Goal: Task Accomplishment & Management: Complete application form

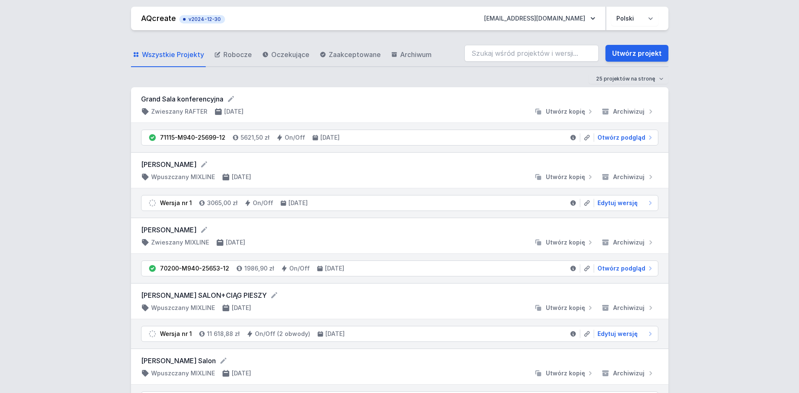
click at [147, 20] on link "AQcreate" at bounding box center [158, 18] width 35 height 9
click at [656, 55] on link "Utwórz projekt" at bounding box center [636, 53] width 63 height 17
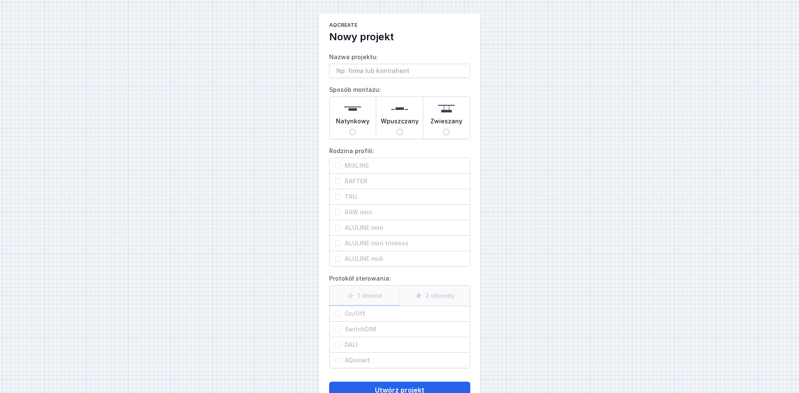
click at [400, 132] on input "Wpuszczany" at bounding box center [399, 132] width 7 height 7
radio input "true"
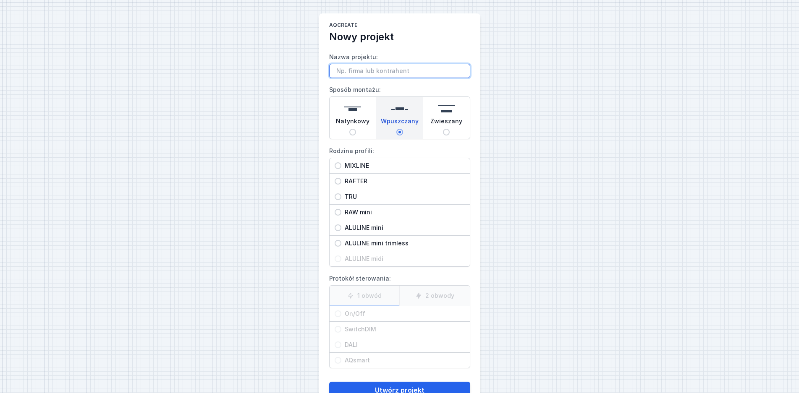
click at [358, 73] on input "Nazwa projektu:" at bounding box center [399, 71] width 141 height 14
type input "J"
type input "P"
type input "[PERSON_NAME] Kępno 4000"
click at [359, 164] on span "MIXLINE" at bounding box center [402, 166] width 123 height 8
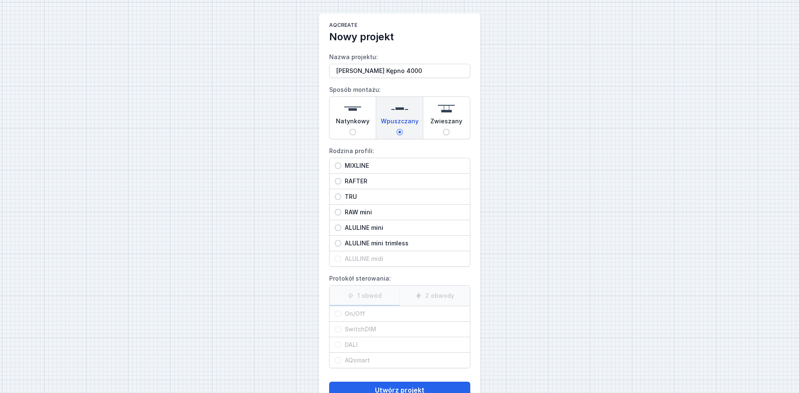
click at [341, 164] on input "MIXLINE" at bounding box center [337, 165] width 7 height 7
radio input "true"
click at [356, 314] on span "On/Off" at bounding box center [402, 314] width 123 height 8
click at [341, 314] on input "On/Off" at bounding box center [337, 314] width 7 height 7
radio input "true"
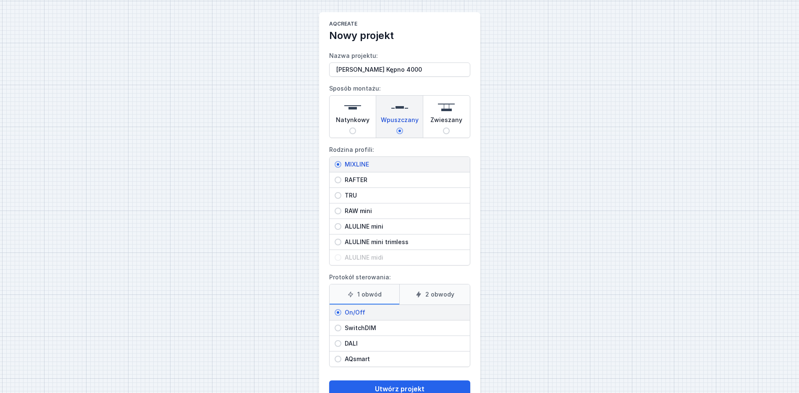
scroll to position [27, 0]
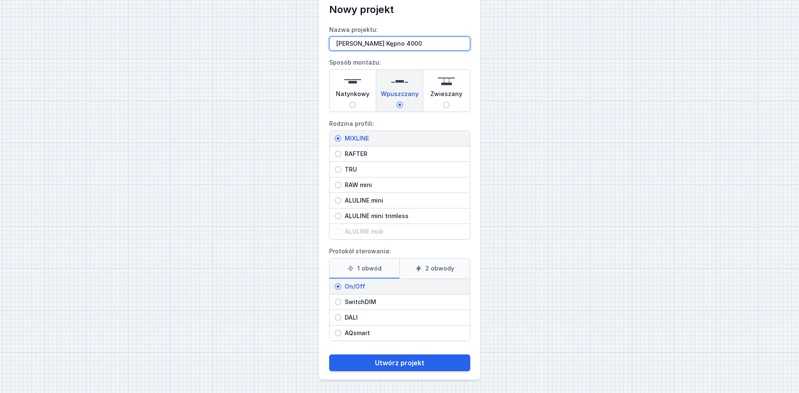
click at [425, 47] on input "[PERSON_NAME] Kępno 4000" at bounding box center [399, 44] width 141 height 14
type input "p. Jarczyńscy Kępno 400cm"
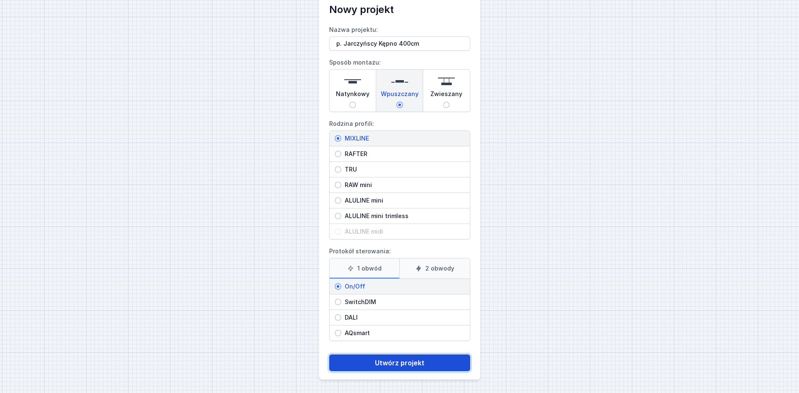
click at [431, 358] on button "Utwórz projekt" at bounding box center [399, 363] width 141 height 17
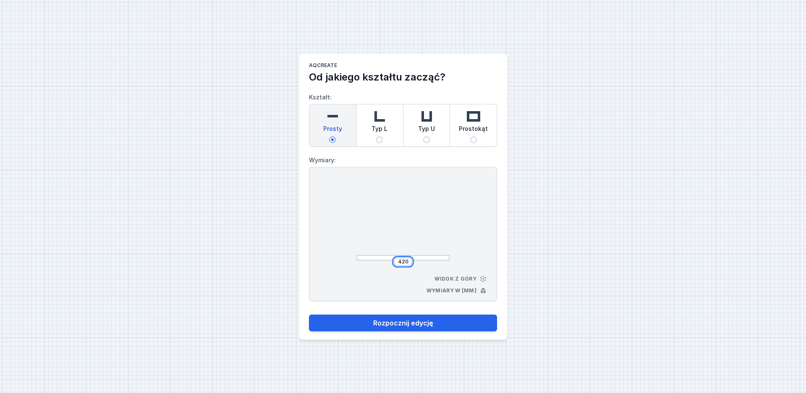
click at [407, 262] on input "420" at bounding box center [402, 261] width 13 height 7
drag, startPoint x: 407, startPoint y: 262, endPoint x: 386, endPoint y: 261, distance: 21.4
click at [396, 261] on input "420" at bounding box center [402, 261] width 13 height 7
click at [309, 315] on button "Rozpocznij edycję" at bounding box center [403, 323] width 188 height 17
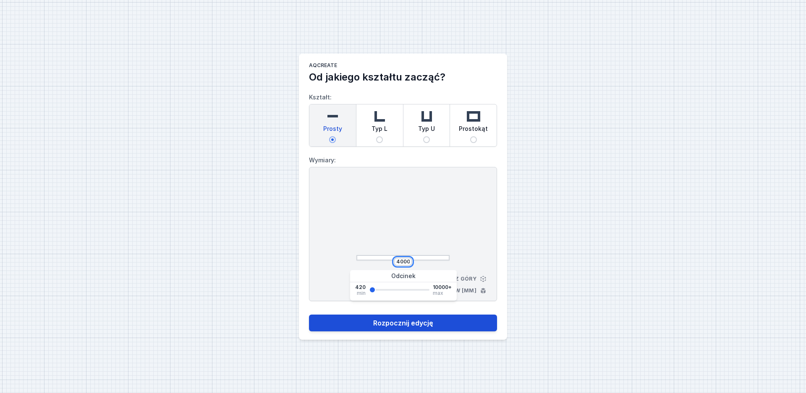
type input "4000"
drag, startPoint x: 404, startPoint y: 322, endPoint x: 423, endPoint y: 332, distance: 22.3
click at [404, 322] on button "Rozpocznij edycję" at bounding box center [403, 323] width 188 height 17
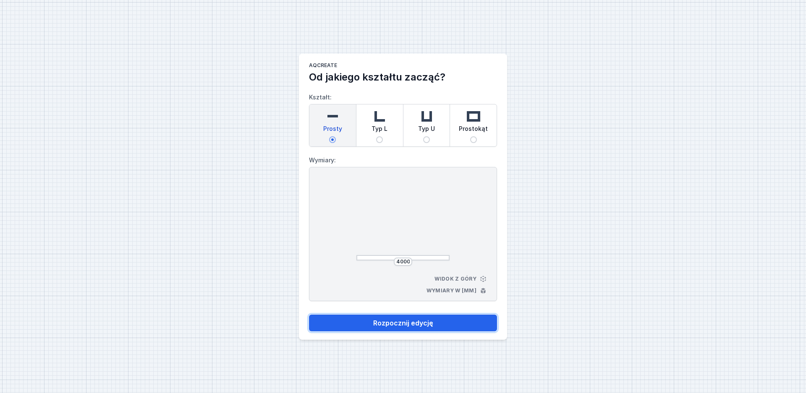
select select "3000"
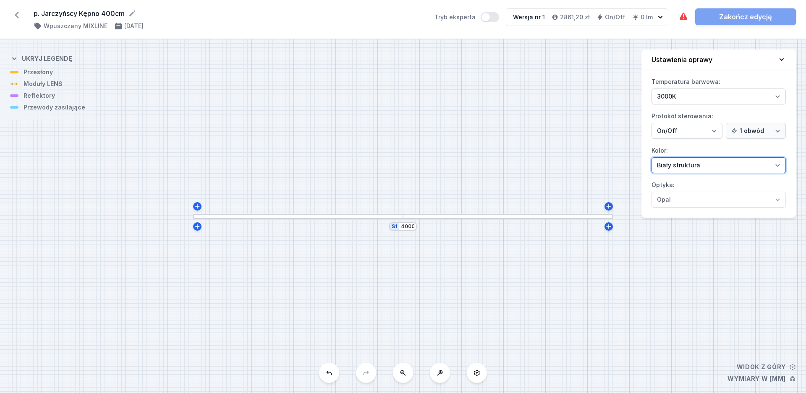
click at [651, 157] on select "Biały struktura Czarny struktura Złoty struktura Miedziany Szary Inny (z palety…" at bounding box center [718, 165] width 134 height 16
select select "2"
click option "Czarny struktura" at bounding box center [0, 0] width 0 height 0
click at [243, 216] on div at bounding box center [298, 216] width 210 height 5
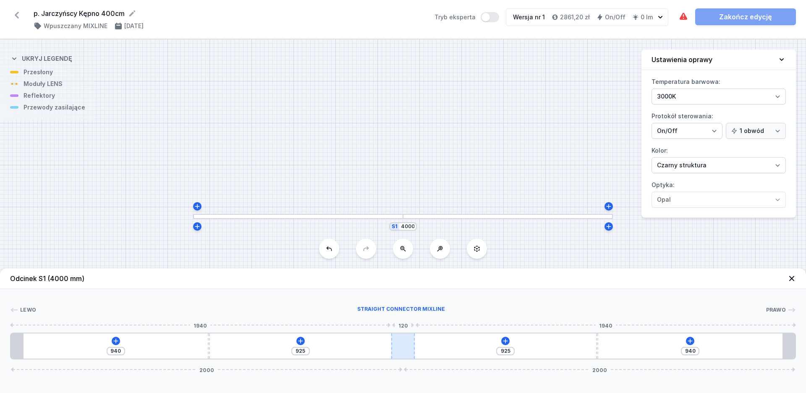
type input "808"
type input "1057"
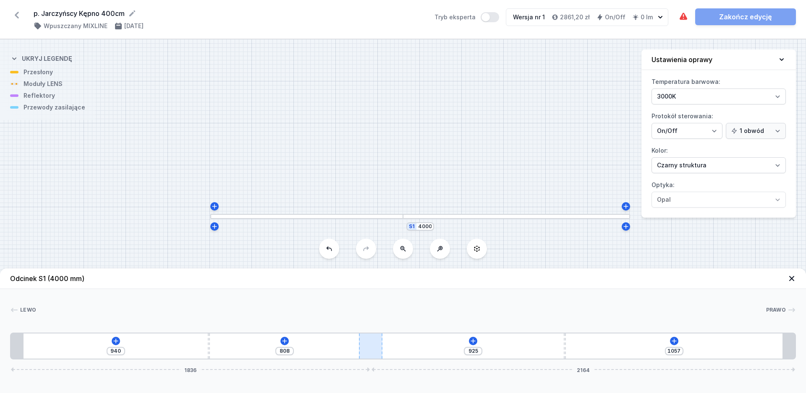
type input "761"
type input "1104"
type input "730"
type input "1135"
drag, startPoint x: 401, startPoint y: 348, endPoint x: 325, endPoint y: 349, distance: 75.5
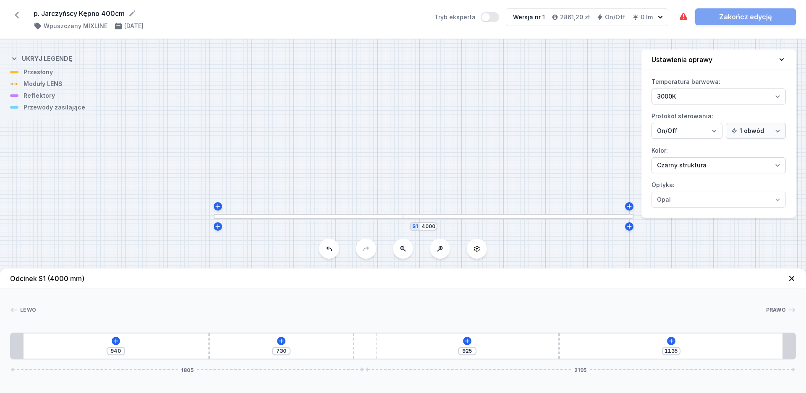
click at [325, 349] on div "940 730 925 1135 1805 2195" at bounding box center [403, 346] width 786 height 27
click at [230, 219] on div at bounding box center [308, 216] width 189 height 5
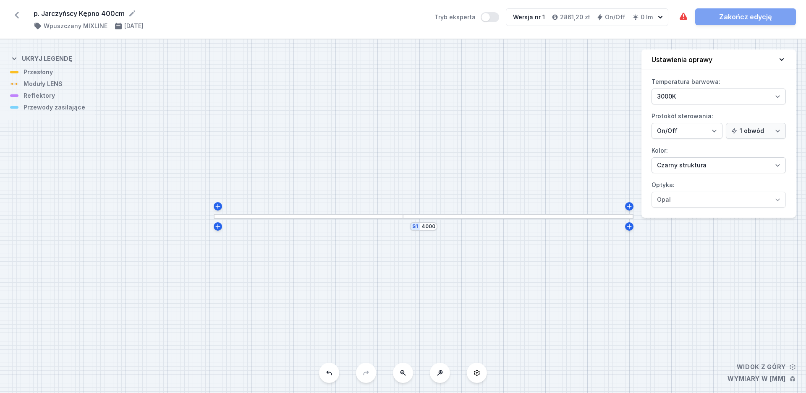
click at [232, 217] on div at bounding box center [308, 216] width 189 height 5
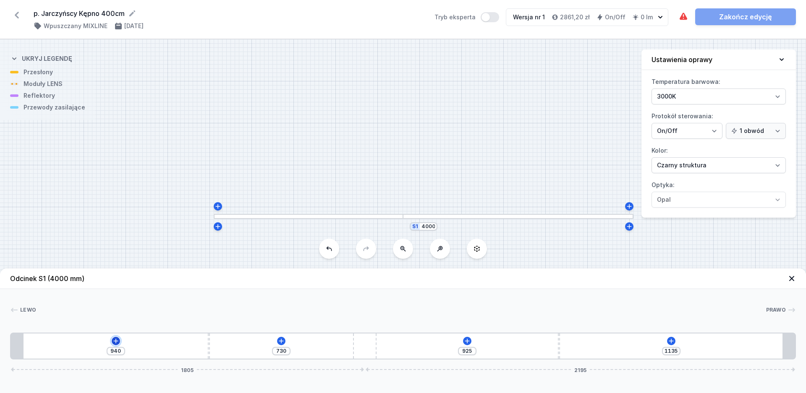
click at [115, 339] on icon at bounding box center [115, 341] width 7 height 7
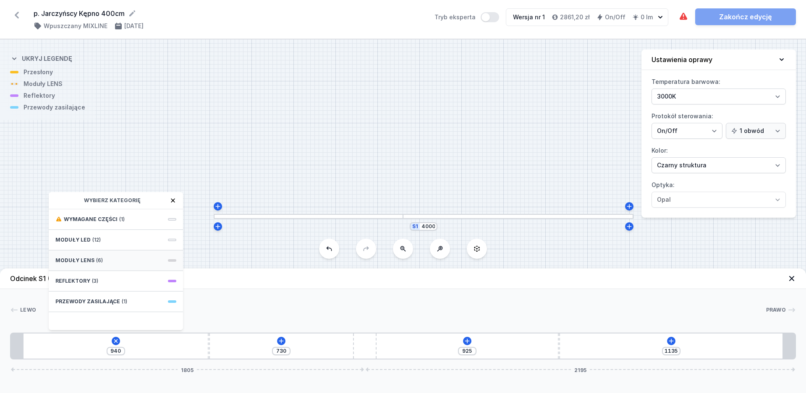
click at [97, 262] on span "(6)" at bounding box center [99, 260] width 7 height 7
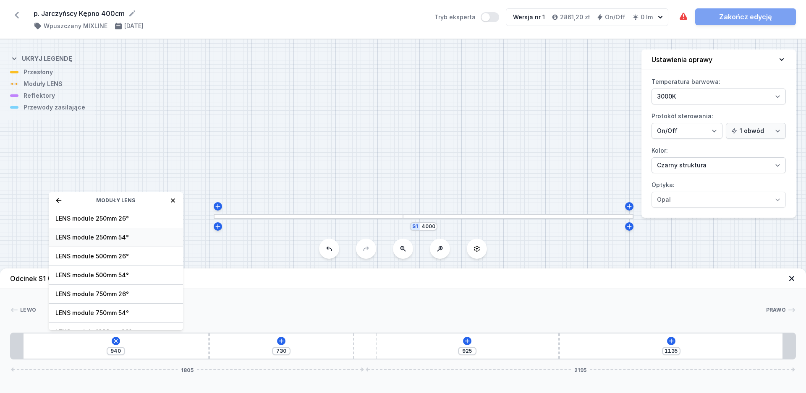
click at [113, 239] on span "LENS module 250mm 54°" at bounding box center [115, 237] width 121 height 8
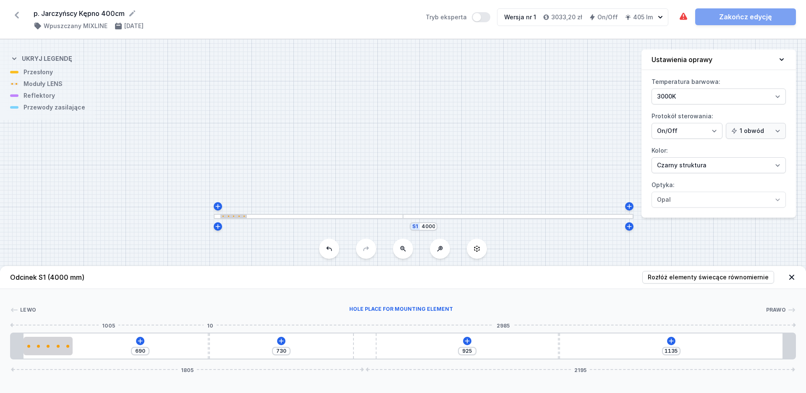
type input "656"
type input "764"
type input "632"
type input "788"
type input "598"
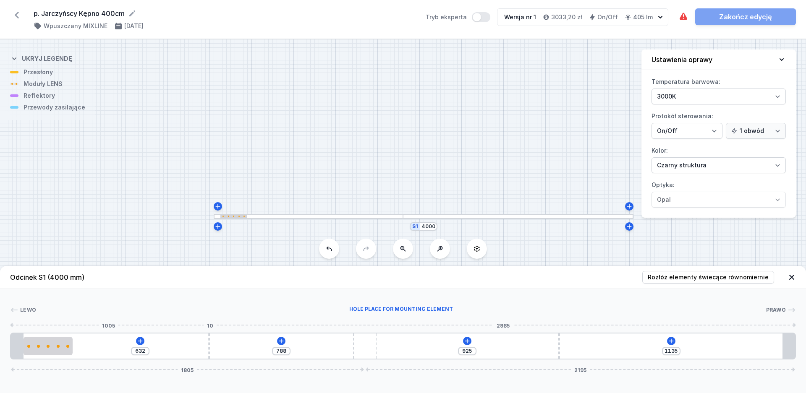
type input "822"
type input "588"
type input "832"
type input "565"
type input "855"
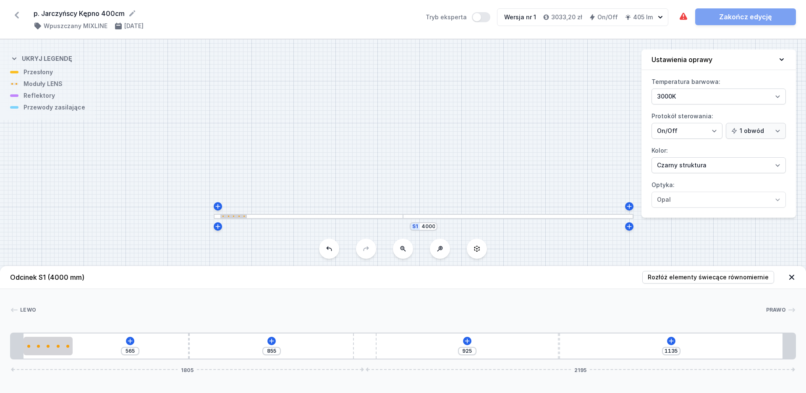
type input "556"
type input "864"
type input "552"
type input "868"
type input "548"
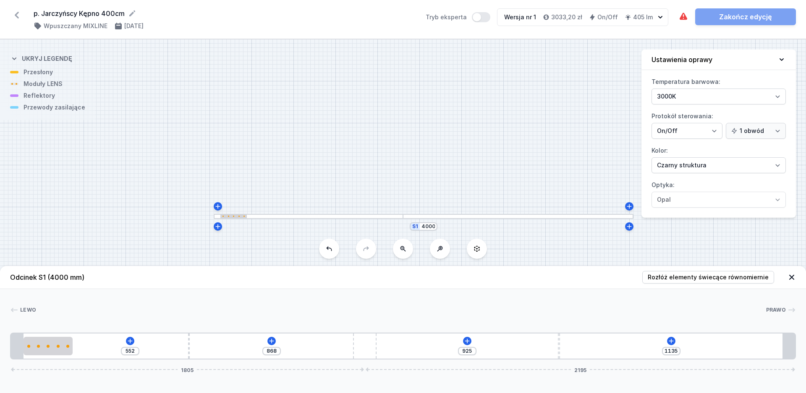
type input "872"
type input "546"
type input "874"
type input "541"
type input "879"
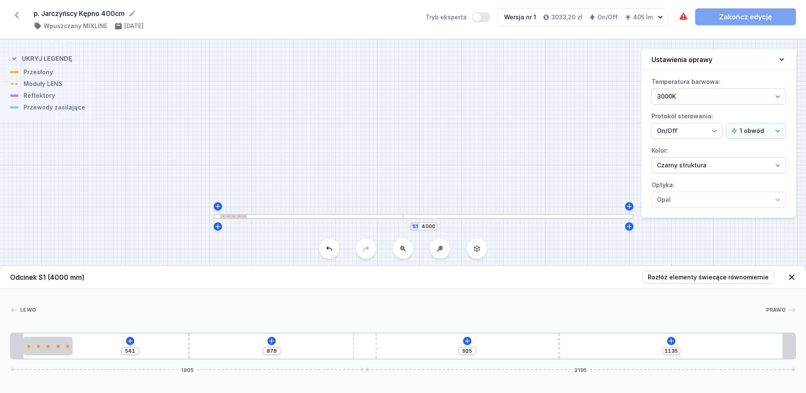
type input "539"
type input "881"
type input "531"
type input "889"
type input "529"
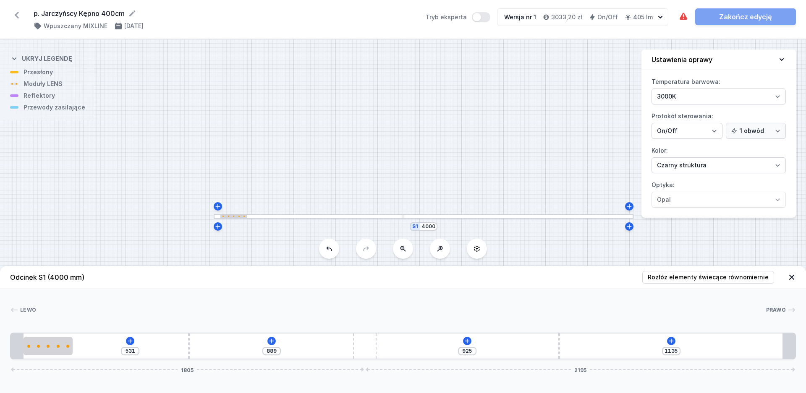
type input "891"
type input "526"
type input "894"
type input "524"
type input "896"
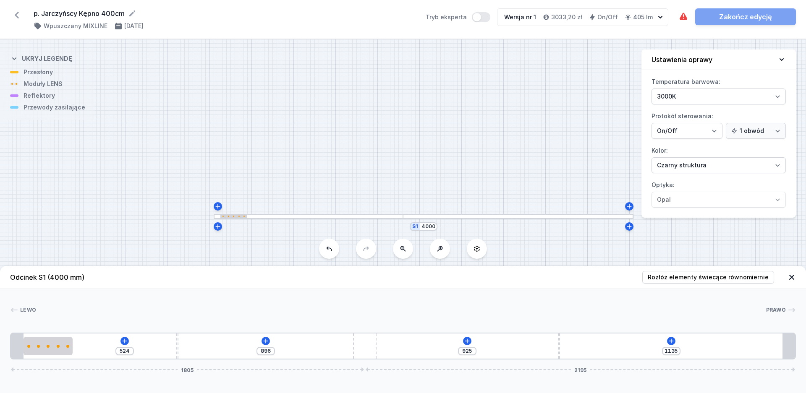
type input "522"
type input "898"
type input "518"
type input "902"
type input "516"
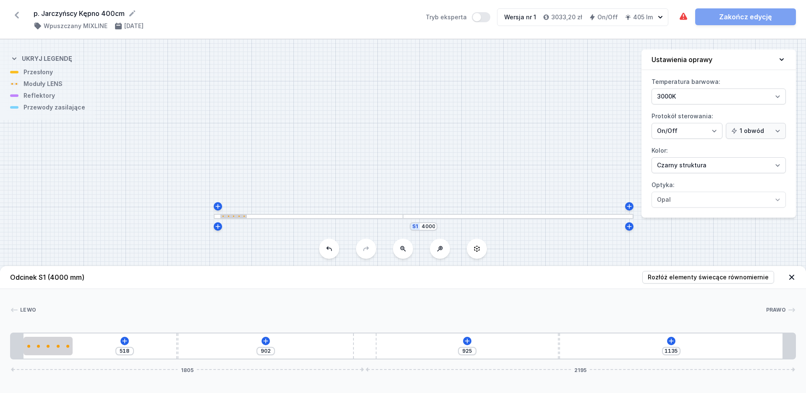
type input "904"
type input "512"
type input "908"
type input "507"
type input "913"
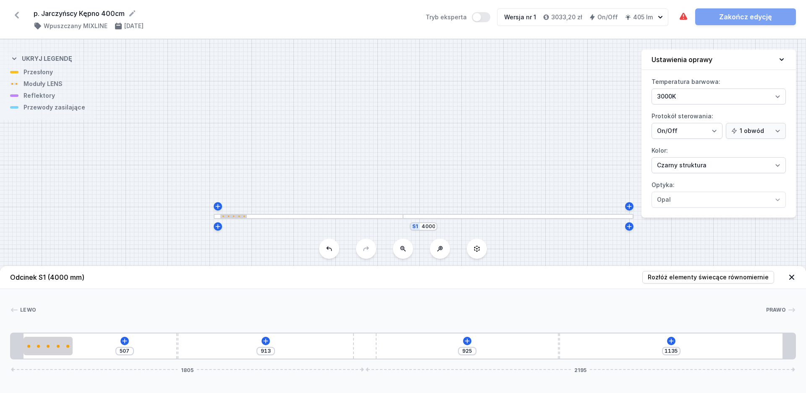
type input "505"
type input "915"
type input "497"
type input "923"
type input "493"
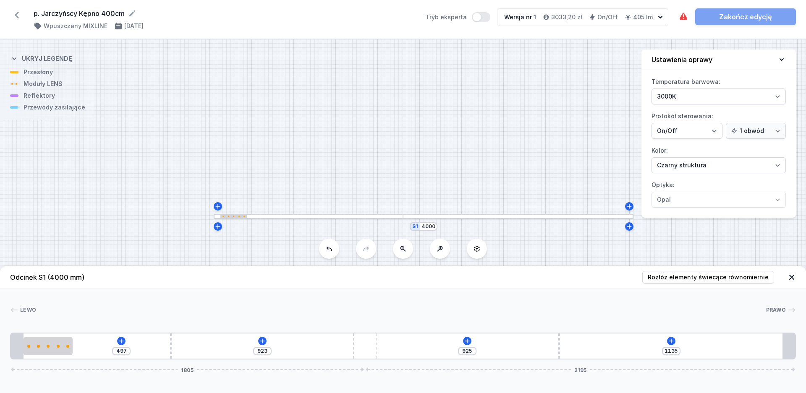
type input "927"
type input "491"
type input "929"
type input "486"
drag, startPoint x: 209, startPoint y: 349, endPoint x: 167, endPoint y: 346, distance: 42.1
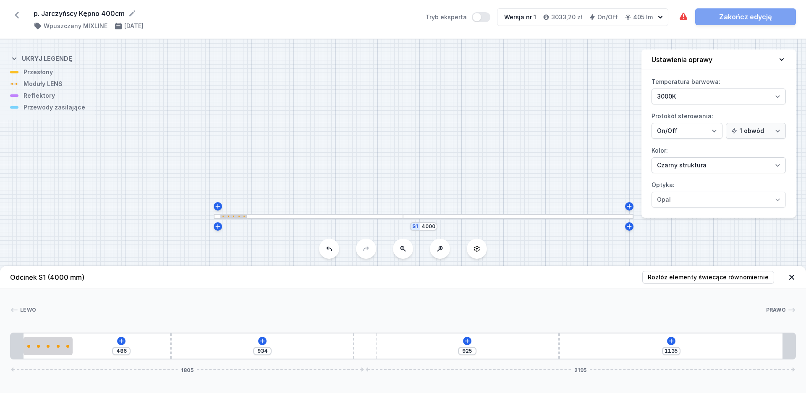
click at [167, 346] on div "486 934 925 1135 1805 2195" at bounding box center [403, 346] width 786 height 27
click at [260, 341] on icon at bounding box center [261, 341] width 5 height 5
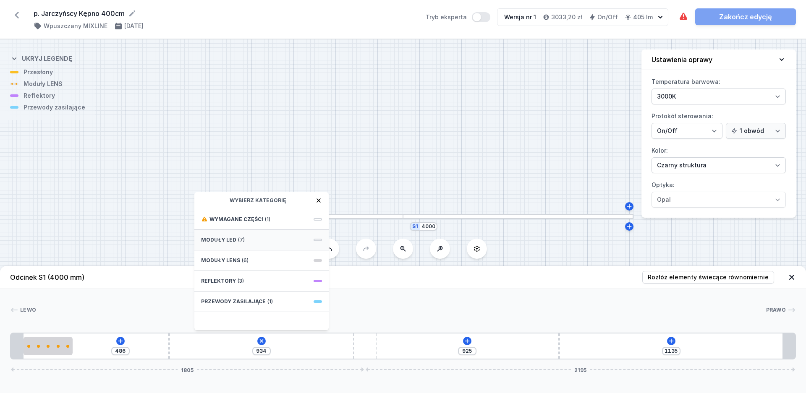
click at [231, 241] on span "Moduły LED" at bounding box center [218, 240] width 35 height 7
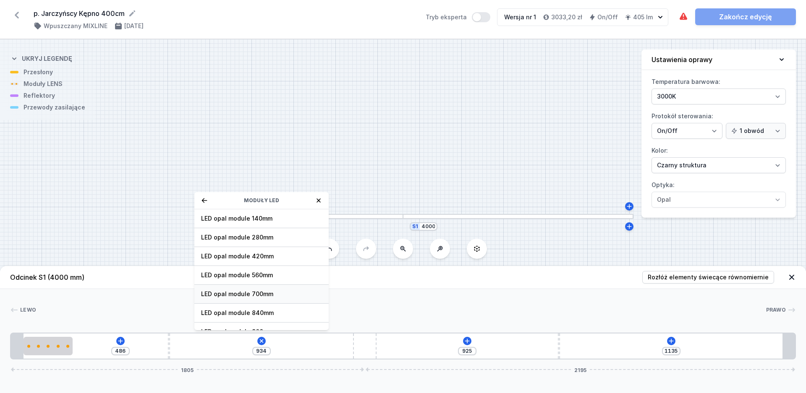
click at [258, 289] on div "LED opal module 700mm" at bounding box center [261, 294] width 134 height 19
type input "234"
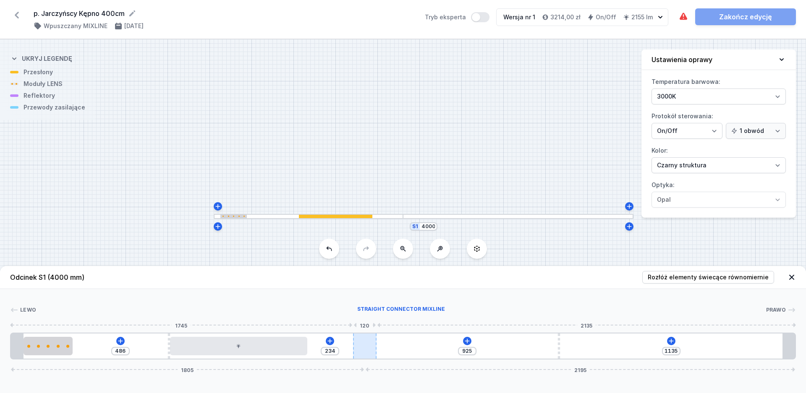
click at [363, 347] on div at bounding box center [364, 346] width 23 height 25
click at [467, 343] on icon at bounding box center [467, 341] width 7 height 7
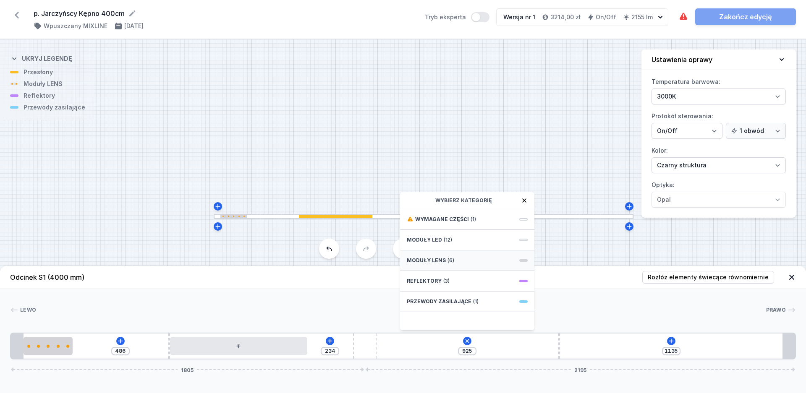
click at [436, 260] on span "Moduły LENS" at bounding box center [426, 260] width 39 height 7
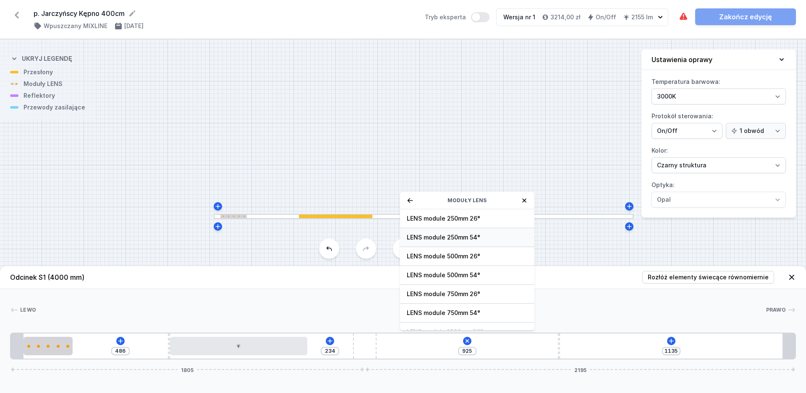
click at [438, 239] on span "LENS module 250mm 54°" at bounding box center [467, 237] width 121 height 8
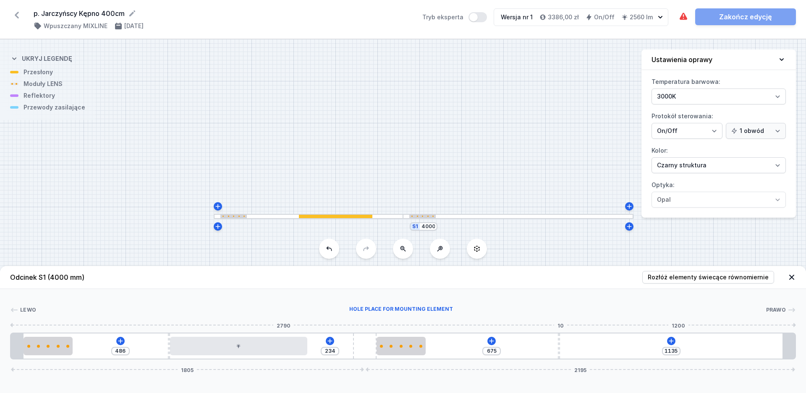
type input "656"
type input "1154"
type input "667"
type input "1143"
type input "677"
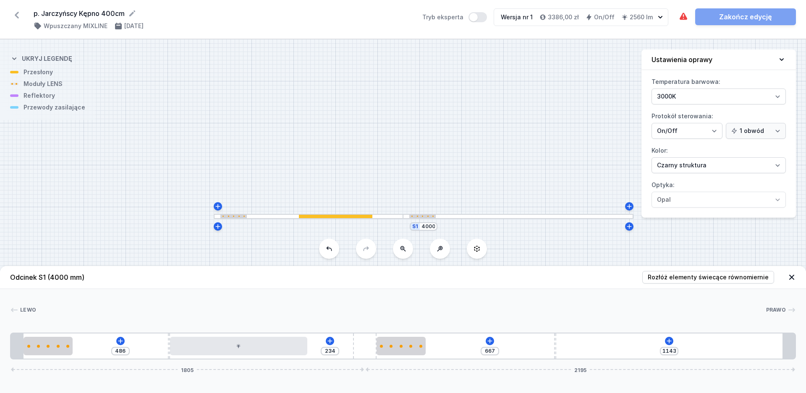
type input "1133"
type input "688"
type input "1122"
type input "698"
type input "1112"
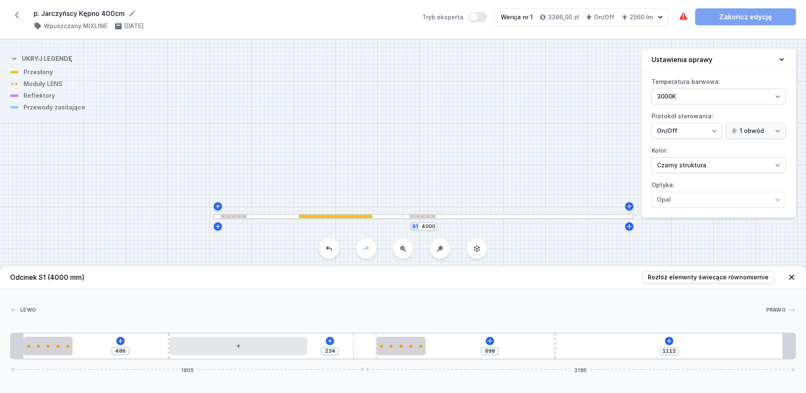
type input "709"
type input "1101"
type input "726"
type input "1084"
type input "751"
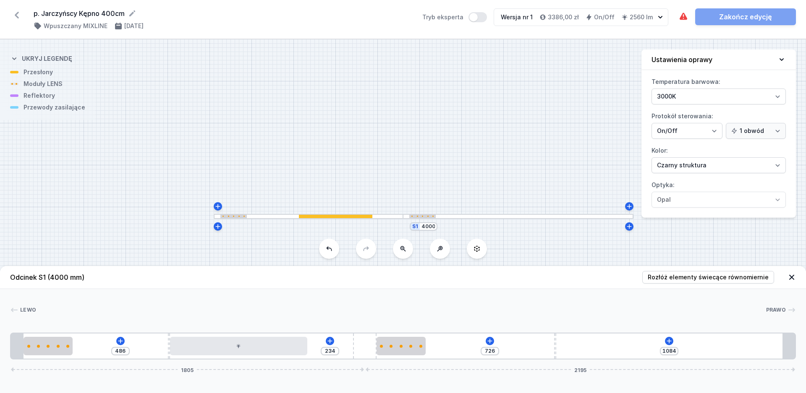
type input "1059"
type input "779"
type input "1031"
type input "800"
type input "1010"
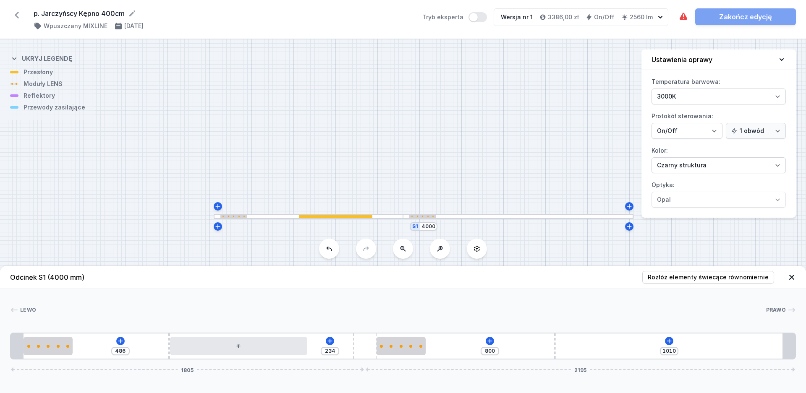
type input "821"
type input "989"
type input "827"
type input "983"
type input "829"
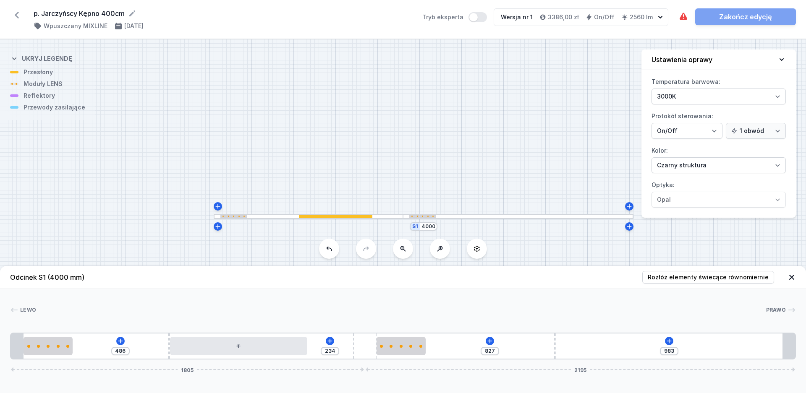
type input "981"
type input "851"
type input "959"
type input "865"
type input "945"
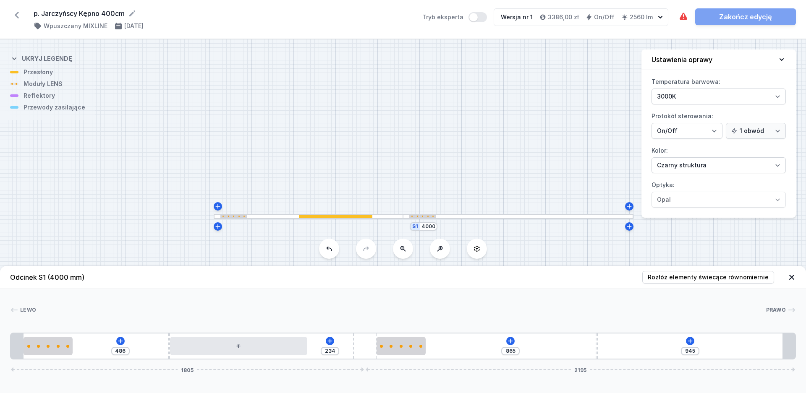
type input "868"
type input "942"
type input "878"
type input "932"
type input "882"
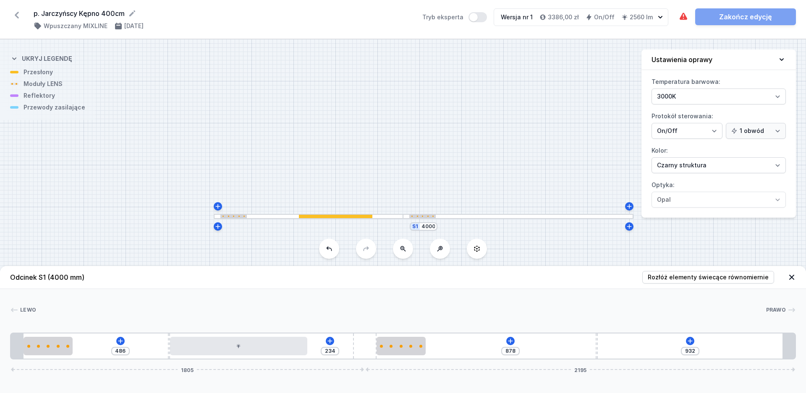
type input "928"
drag, startPoint x: 562, startPoint y: 350, endPoint x: 607, endPoint y: 352, distance: 45.0
click at [607, 352] on div "486 234 882 928 1805 2195" at bounding box center [403, 346] width 786 height 27
click at [512, 339] on icon at bounding box center [512, 341] width 7 height 7
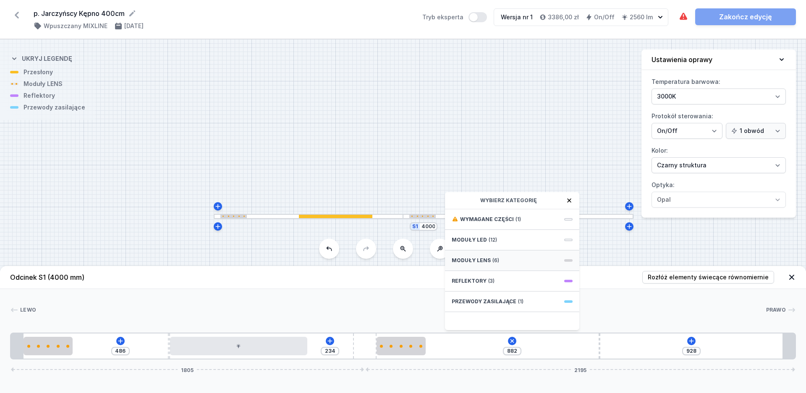
click at [465, 259] on span "Moduły LENS" at bounding box center [471, 260] width 39 height 7
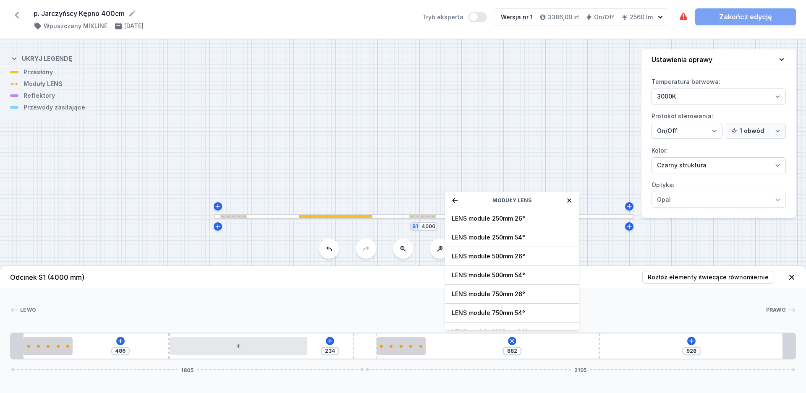
click at [452, 204] on div "Moduły LENS" at bounding box center [512, 200] width 134 height 17
click at [455, 203] on icon at bounding box center [455, 200] width 7 height 7
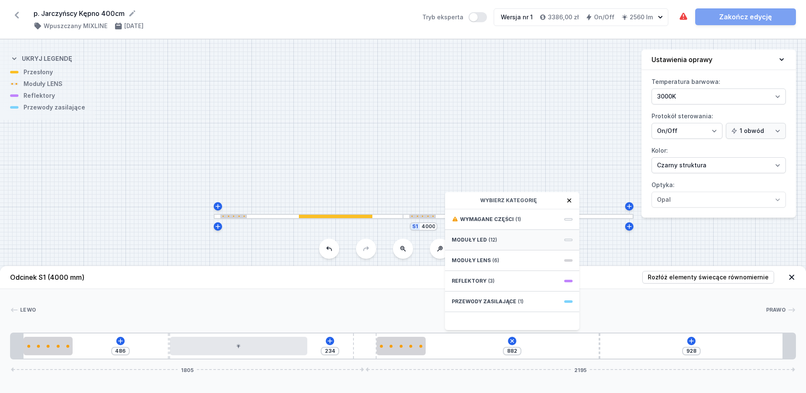
click at [484, 243] on span "Moduły LED" at bounding box center [469, 240] width 35 height 7
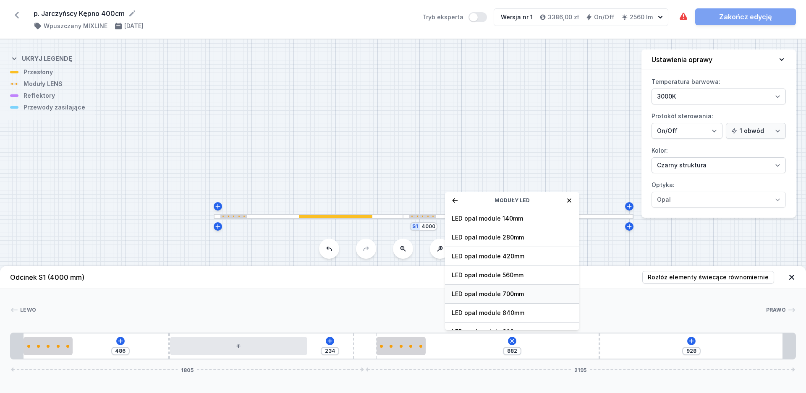
click at [499, 293] on span "LED opal module 700mm" at bounding box center [512, 294] width 121 height 8
type input "172"
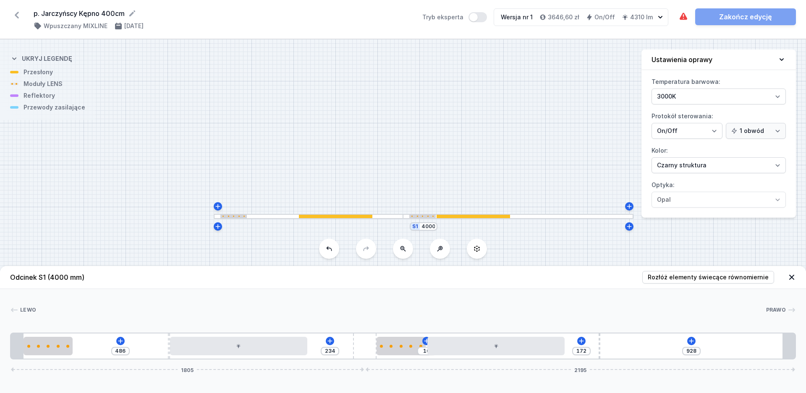
click at [695, 338] on div "486 234 10 172 928 1805 2195" at bounding box center [403, 346] width 786 height 27
click at [694, 344] on icon at bounding box center [691, 341] width 7 height 7
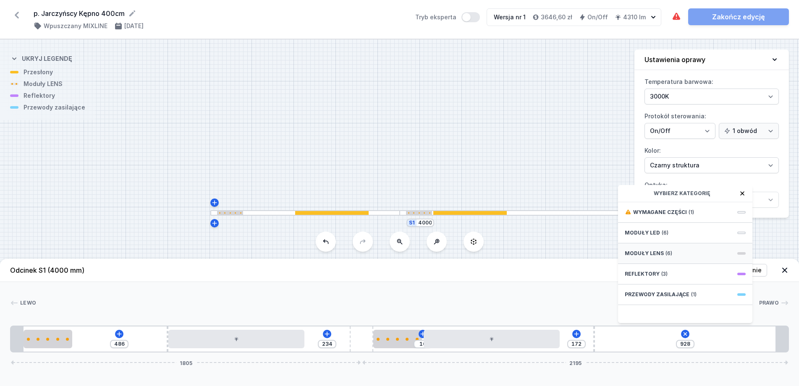
click at [650, 256] on div "Moduły LENS (6)" at bounding box center [685, 253] width 134 height 21
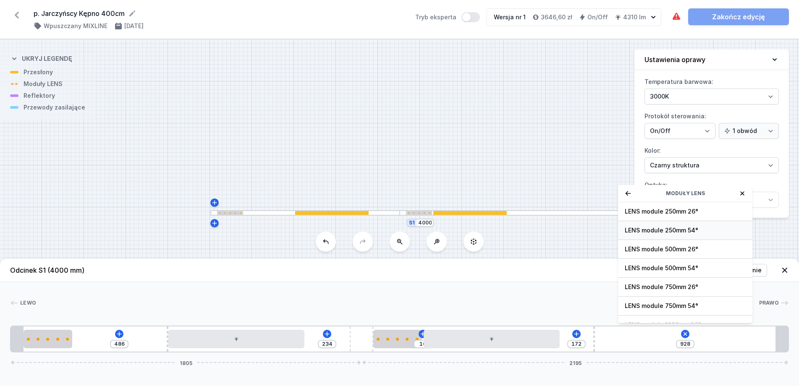
click at [654, 235] on span "LENS module 250mm 54°" at bounding box center [684, 230] width 121 height 8
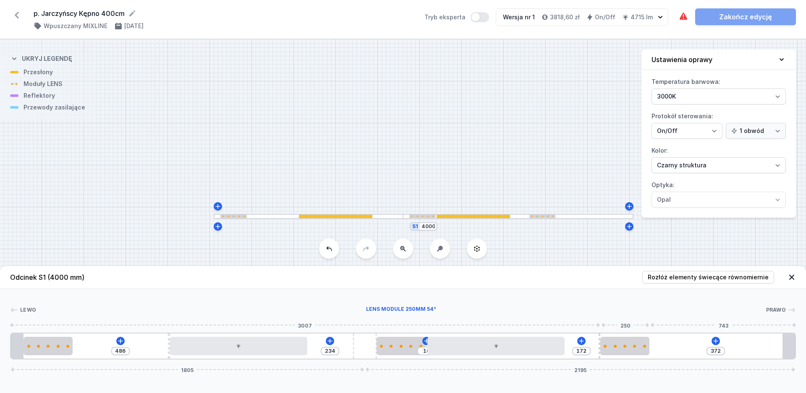
type input "164"
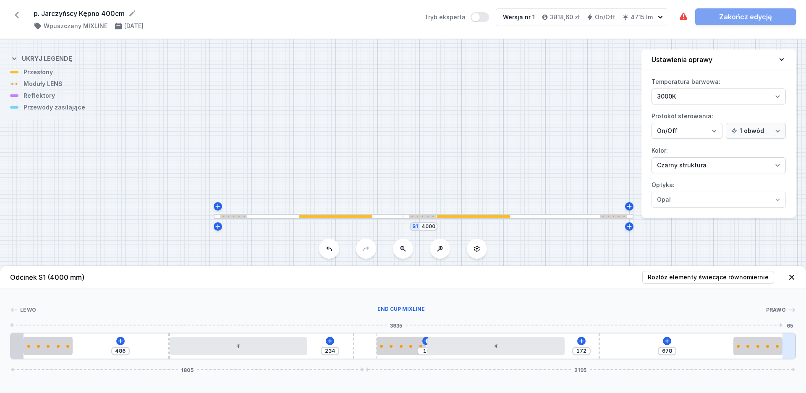
drag, startPoint x: 629, startPoint y: 346, endPoint x: 787, endPoint y: 350, distance: 158.7
click at [787, 350] on div "486 234 10 172 678 1805 2195" at bounding box center [403, 346] width 786 height 27
type input "56"
type input "126"
type input "22"
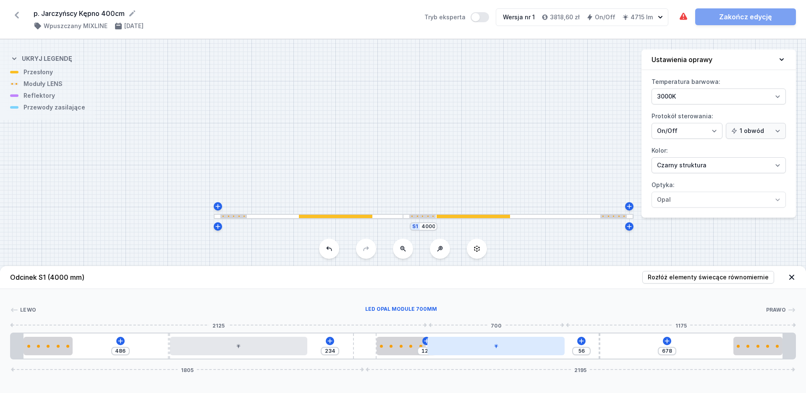
type input "160"
type input "18"
type input "164"
type input "9"
type input "211"
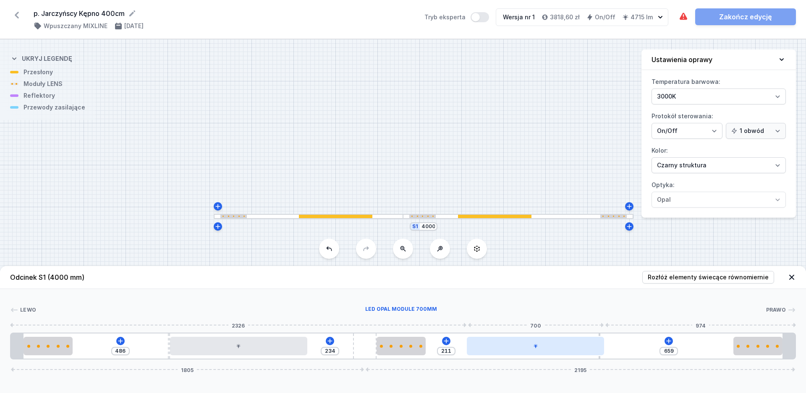
type input "638"
type input "232"
type input "634"
type input "236"
type input "678"
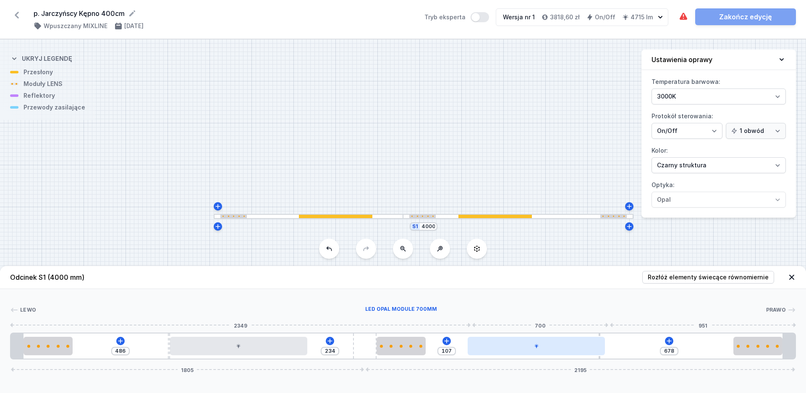
type input "105"
drag, startPoint x: 507, startPoint y: 352, endPoint x: 530, endPoint y: 353, distance: 24.0
click at [530, 353] on div at bounding box center [535, 346] width 137 height 18
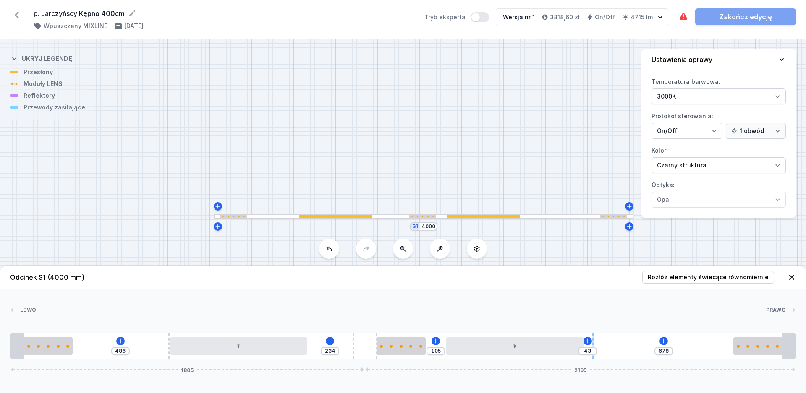
type input "712"
type input "43"
type input "693"
type input "62"
type input "653"
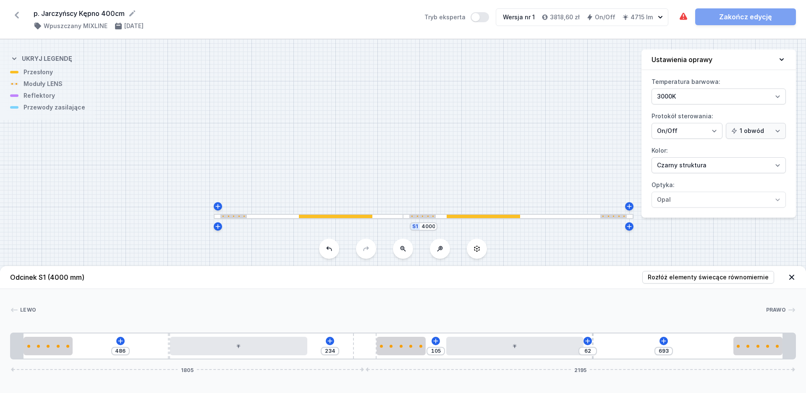
type input "102"
type input "632"
type input "123"
type input "606"
type input "149"
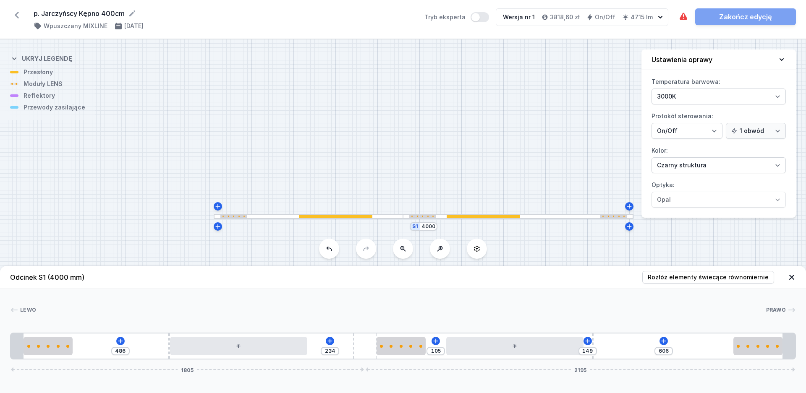
type input "583"
type input "172"
type input "580"
type input "175"
drag, startPoint x: 598, startPoint y: 344, endPoint x: 658, endPoint y: 347, distance: 59.7
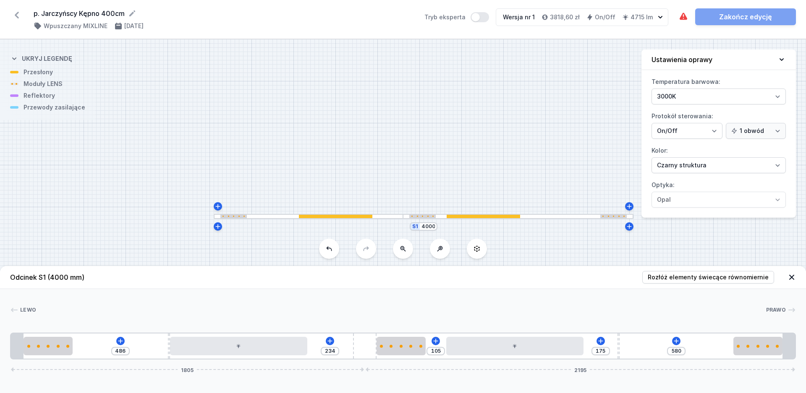
click at [658, 347] on div "486 234 105 175 580 1805 2195" at bounding box center [403, 346] width 786 height 27
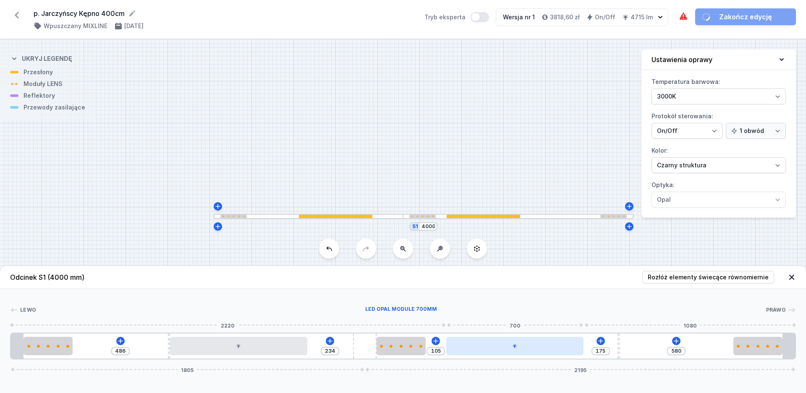
type input "108"
type input "172"
type input "165"
type input "115"
type input "211"
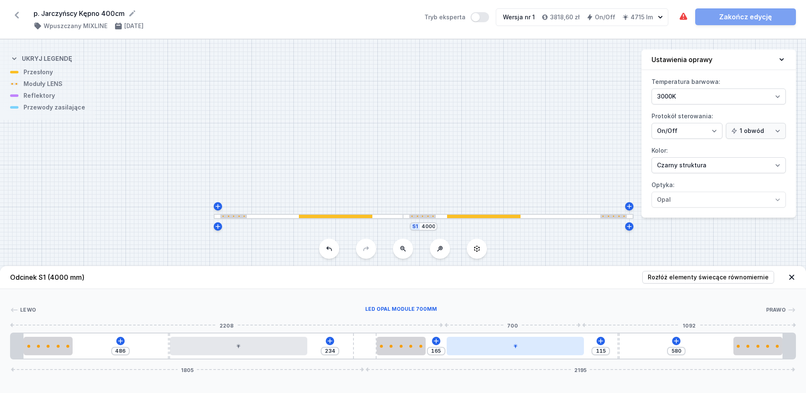
type input "69"
type input "239"
type input "41"
type input "262"
type input "18"
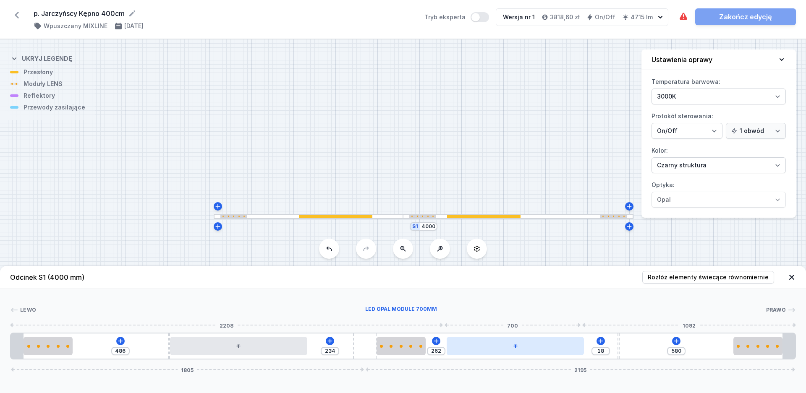
type input "268"
type input "12"
type input "271"
type input "9"
type input "268"
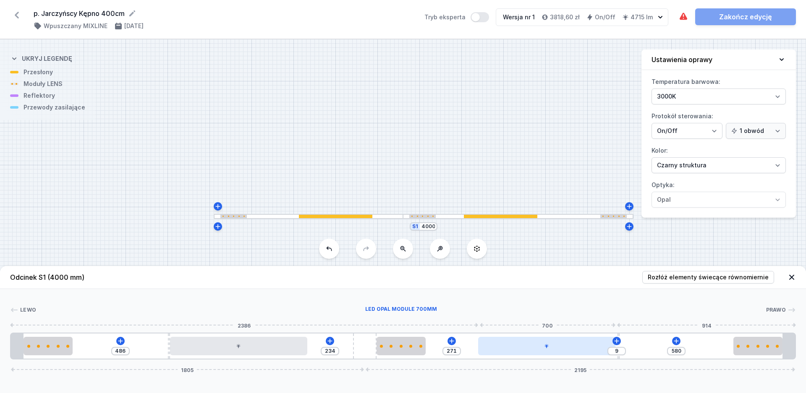
type input "12"
type input "266"
type input "14"
type input "264"
type input "16"
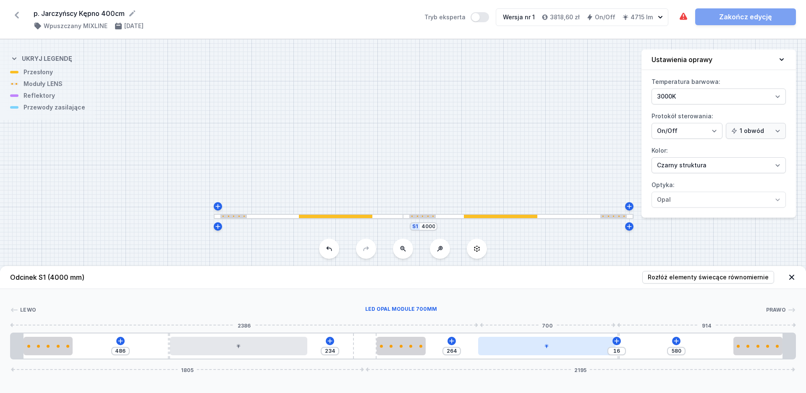
type input "262"
type input "18"
type input "260"
type input "20"
type input "256"
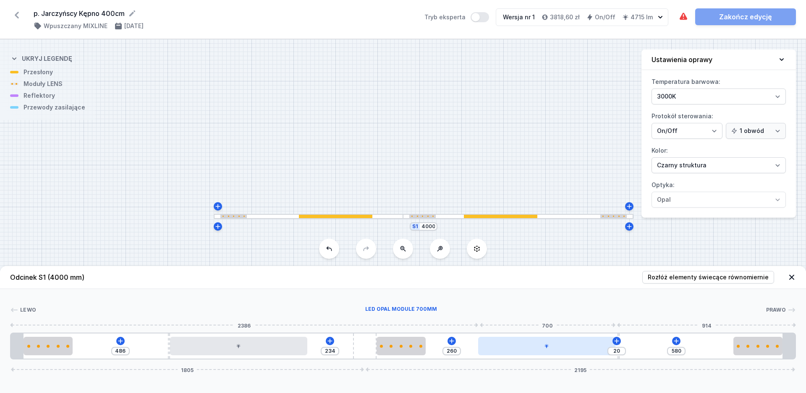
type input "24"
type input "252"
type input "28"
type input "249"
type input "31"
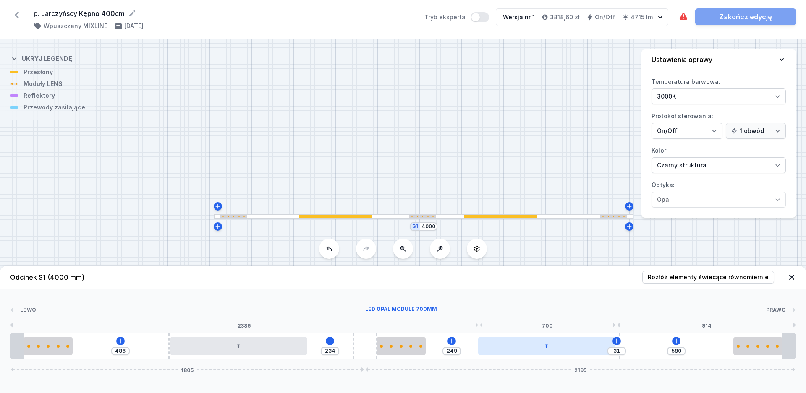
type input "247"
type input "33"
drag, startPoint x: 540, startPoint y: 345, endPoint x: 568, endPoint y: 352, distance: 28.4
click at [568, 352] on div at bounding box center [542, 346] width 137 height 18
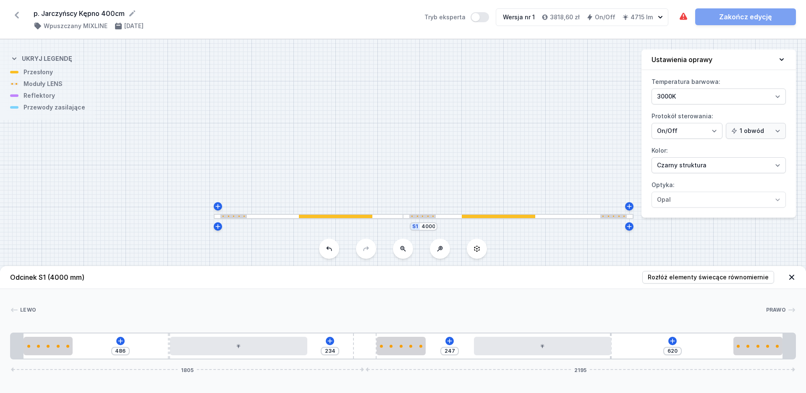
type input "580"
drag, startPoint x: 619, startPoint y: 346, endPoint x: 661, endPoint y: 347, distance: 42.8
click at [661, 347] on div "486 234 247 33 580 1805 2195" at bounding box center [403, 346] width 786 height 27
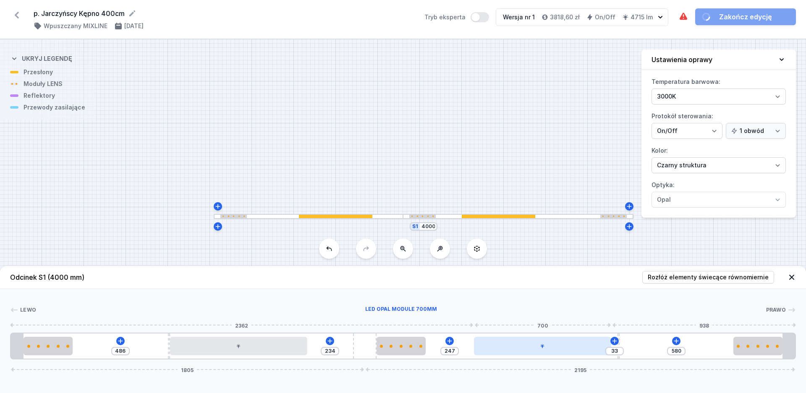
type input "220"
type input "60"
type input "223"
type input "57"
type input "231"
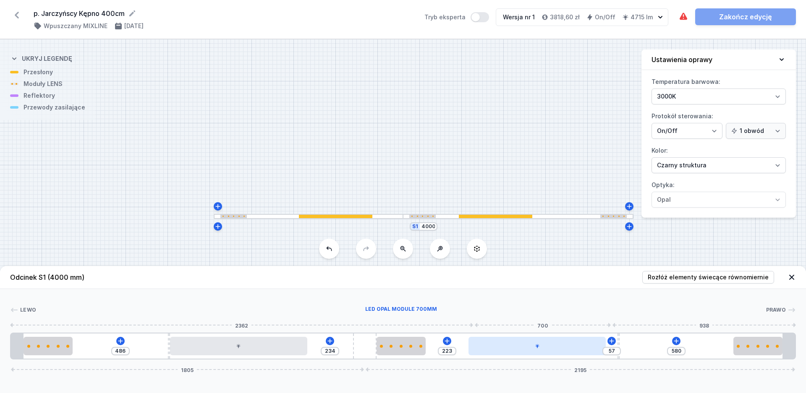
type input "49"
type input "250"
type input "30"
type input "265"
type input "575"
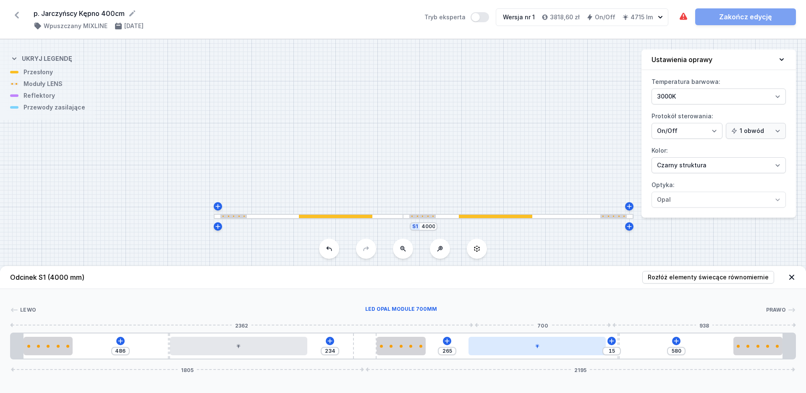
type input "295"
type input "569"
type input "301"
type input "567"
type input "303"
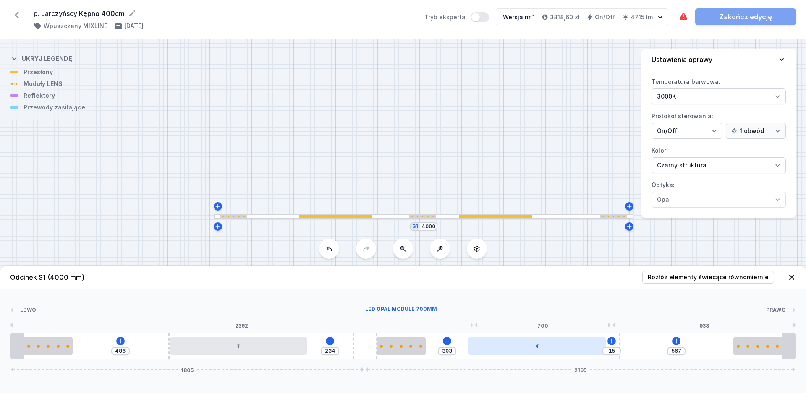
type input "565"
type input "305"
type input "548"
type input "322"
type input "546"
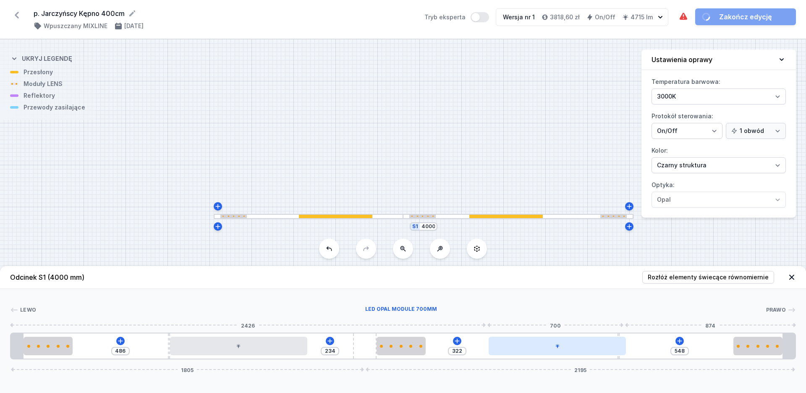
type input "324"
drag, startPoint x: 564, startPoint y: 349, endPoint x: 584, endPoint y: 347, distance: 20.6
click at [584, 347] on div at bounding box center [556, 346] width 137 height 18
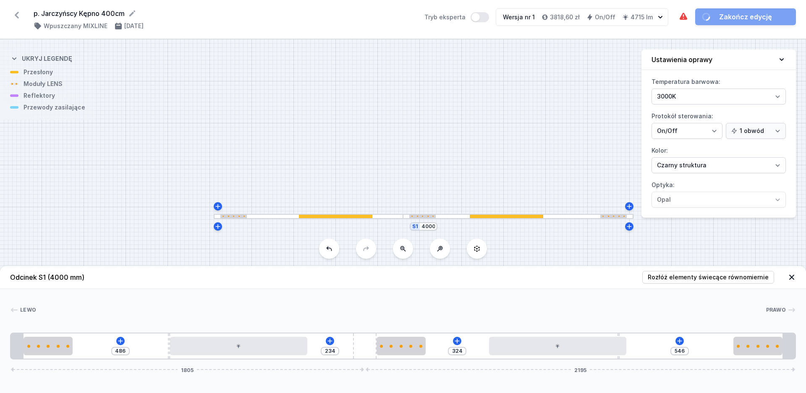
click at [474, 341] on div "486 234 324 546 1805 2195" at bounding box center [403, 346] width 786 height 27
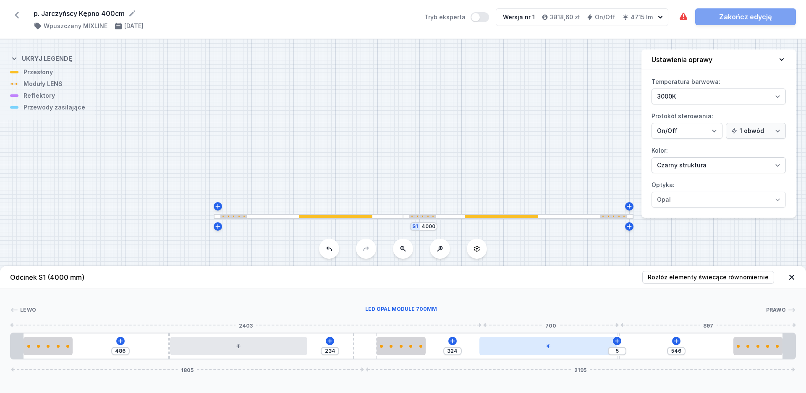
type input "580"
type input "267"
type input "13"
type input "265"
type input "15"
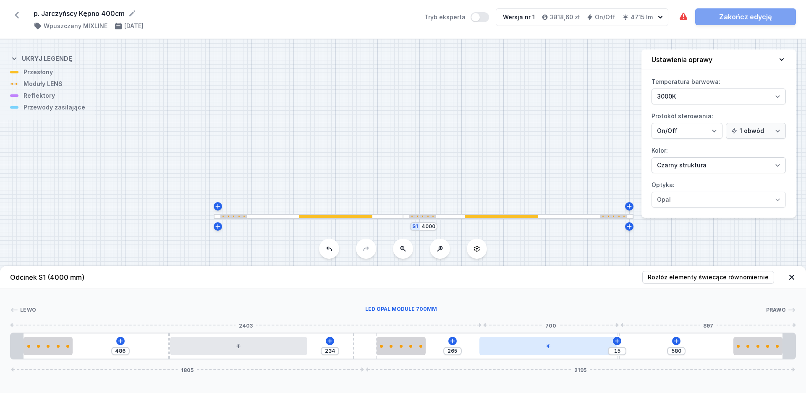
type input "261"
type input "19"
type input "258"
type input "22"
drag, startPoint x: 595, startPoint y: 342, endPoint x: 588, endPoint y: 342, distance: 7.1
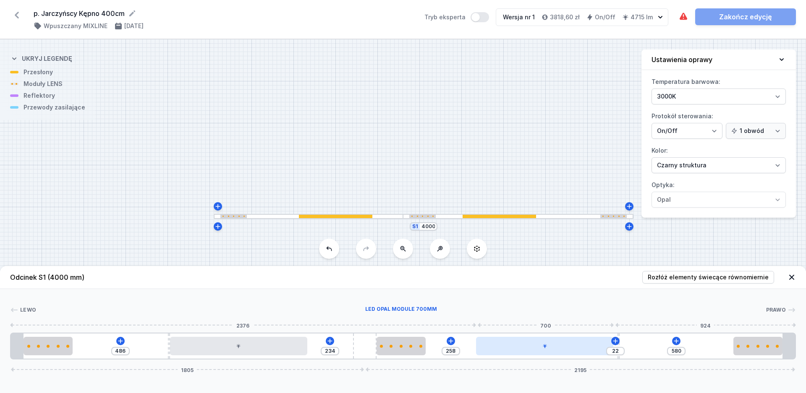
click at [588, 342] on div at bounding box center [544, 346] width 137 height 18
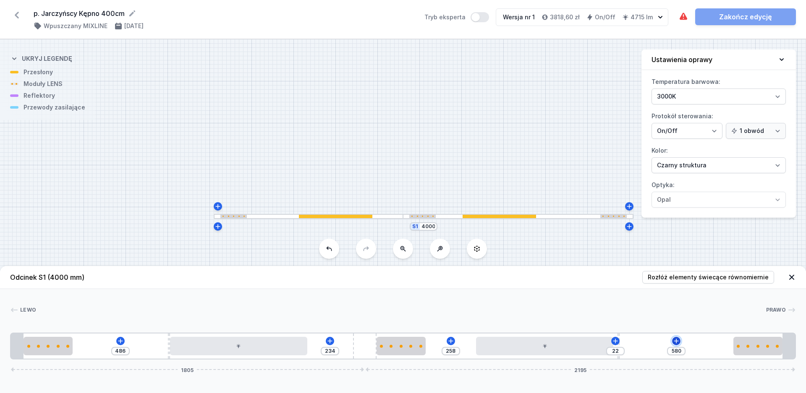
click at [677, 342] on icon at bounding box center [676, 341] width 7 height 7
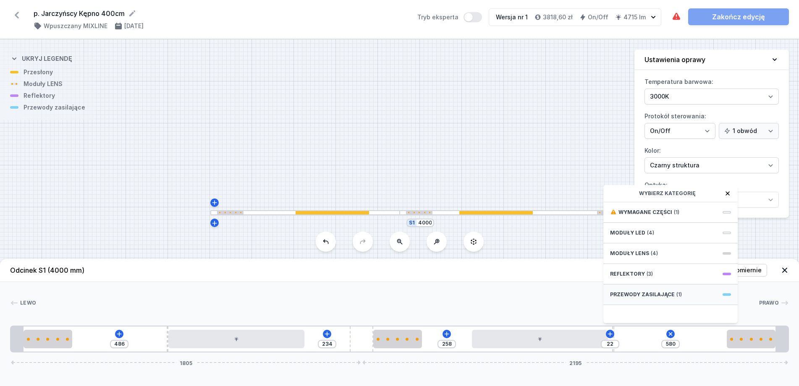
click at [670, 298] on span "Przewody zasilające" at bounding box center [642, 294] width 65 height 7
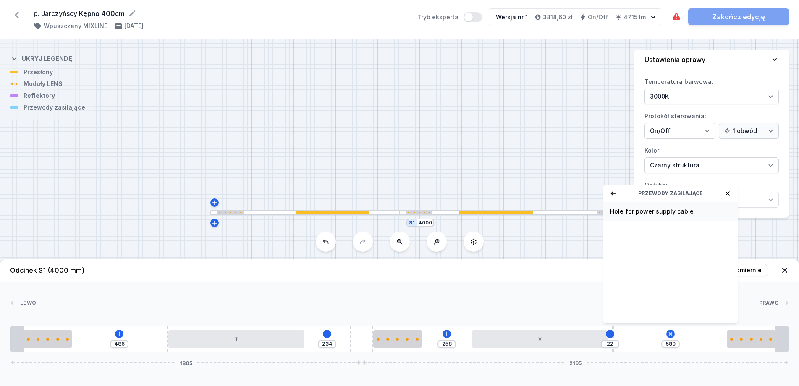
click at [650, 216] on span "Hole for power supply cable" at bounding box center [670, 211] width 121 height 8
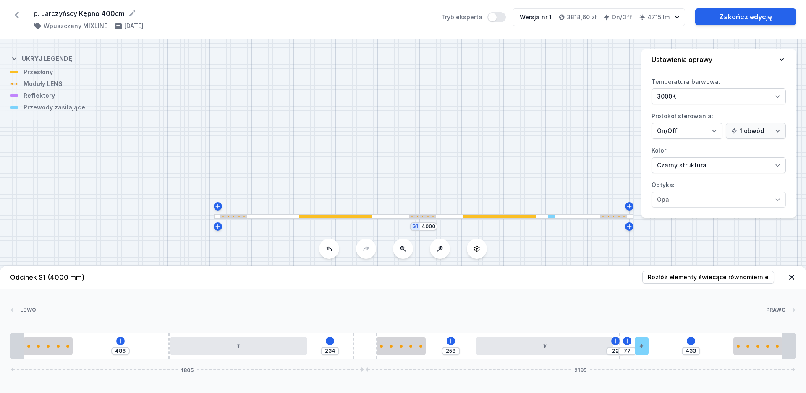
type input "383"
type input "127"
type input "359"
type input "151"
type input "340"
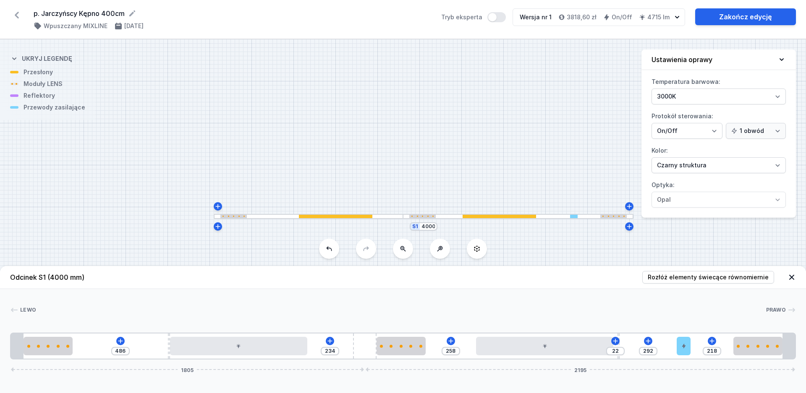
drag, startPoint x: 627, startPoint y: 348, endPoint x: 693, endPoint y: 349, distance: 66.7
click at [693, 349] on div "486 234 258 22 292 218 1805 2195" at bounding box center [403, 346] width 786 height 27
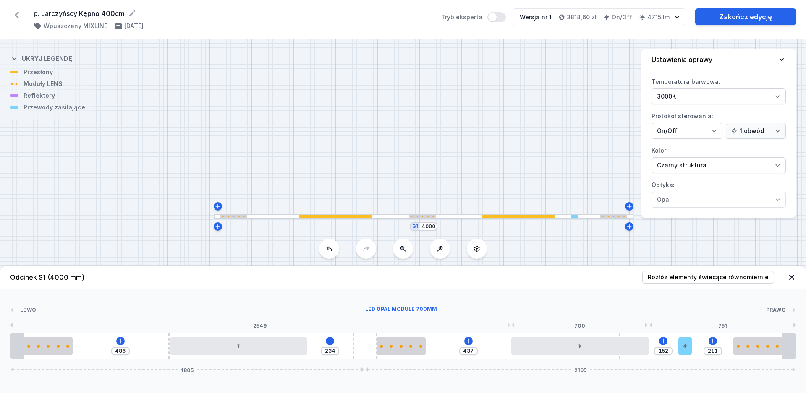
drag, startPoint x: 553, startPoint y: 350, endPoint x: 594, endPoint y: 354, distance: 41.3
click at [594, 354] on div at bounding box center [579, 346] width 137 height 18
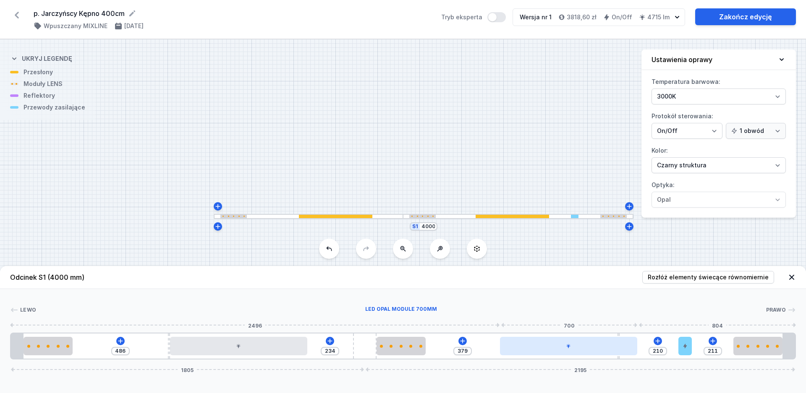
drag, startPoint x: 594, startPoint y: 354, endPoint x: 588, endPoint y: 354, distance: 5.5
click at [588, 354] on div at bounding box center [568, 346] width 137 height 18
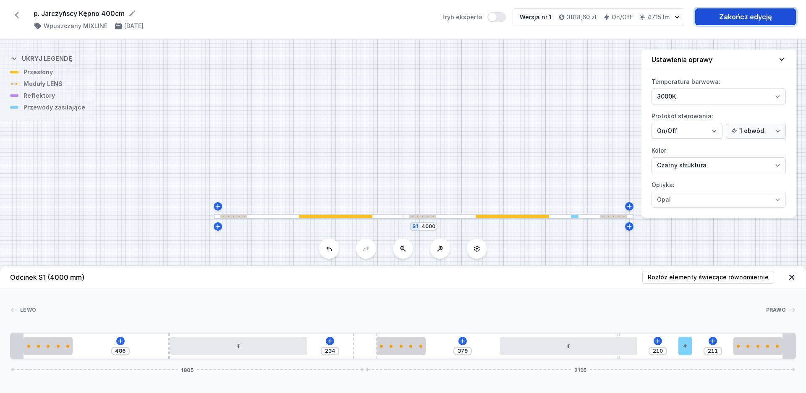
click at [732, 15] on link "Zakończ edycję" at bounding box center [745, 16] width 101 height 17
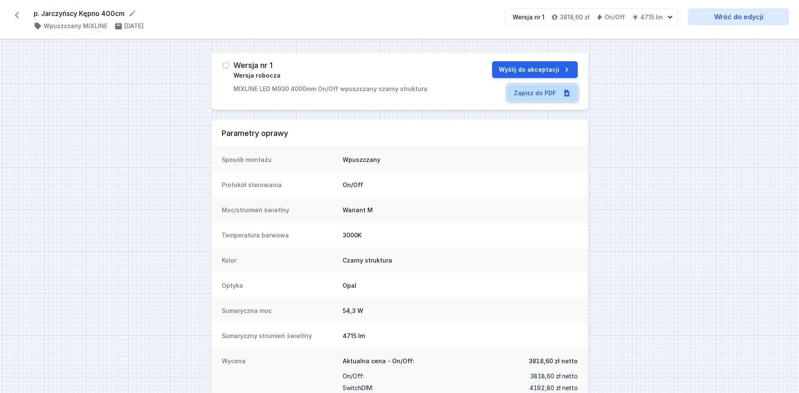
click at [544, 94] on link "Zapisz do PDF" at bounding box center [542, 93] width 70 height 17
click at [20, 13] on icon at bounding box center [16, 14] width 13 height 13
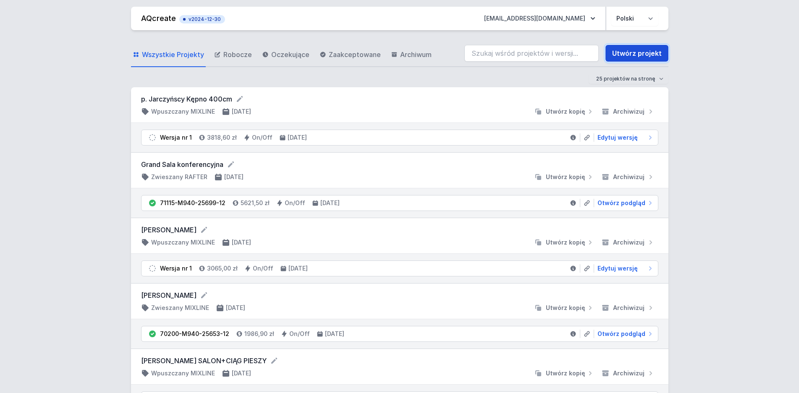
click at [638, 54] on link "Utwórz projekt" at bounding box center [636, 53] width 63 height 17
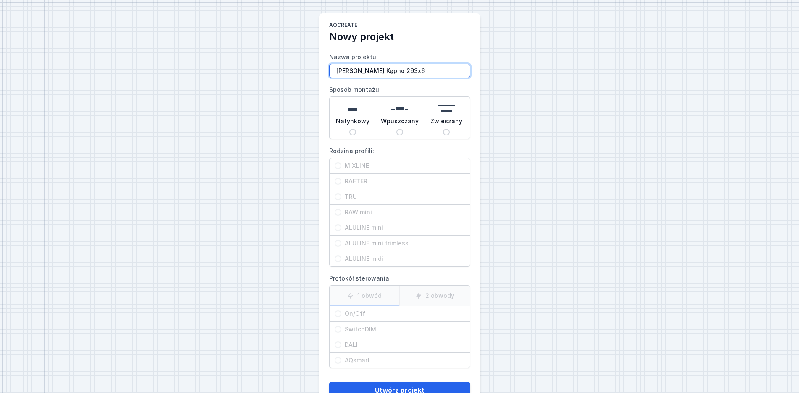
click at [419, 71] on input "[PERSON_NAME] Kępno 293x6" at bounding box center [399, 71] width 141 height 14
click at [400, 131] on input "Wpuszczany" at bounding box center [399, 132] width 7 height 7
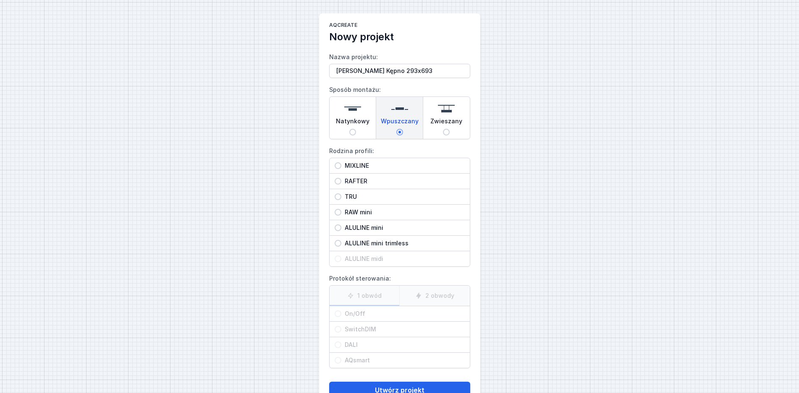
click at [361, 165] on span "MIXLINE" at bounding box center [402, 166] width 123 height 8
click at [341, 165] on input "MIXLINE" at bounding box center [337, 165] width 7 height 7
click at [354, 314] on span "On/Off" at bounding box center [402, 314] width 123 height 8
click at [341, 314] on input "On/Off" at bounding box center [337, 314] width 7 height 7
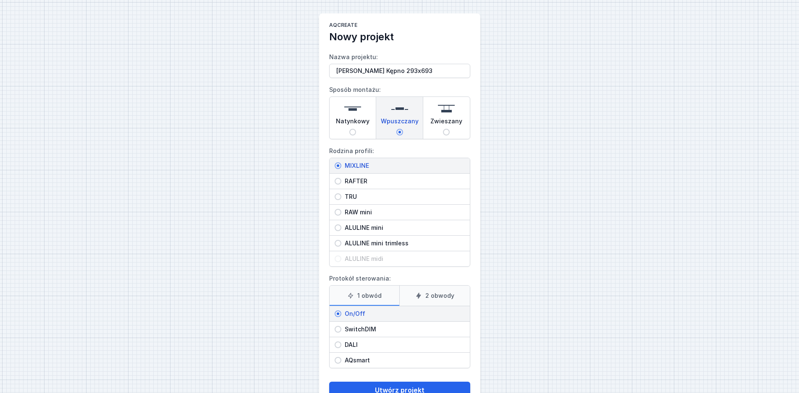
click at [442, 290] on label "2 obwody" at bounding box center [434, 296] width 70 height 20
click at [0, 0] on input "2 obwody" at bounding box center [0, 0] width 0 height 0
click at [394, 387] on button "Utwórz projekt" at bounding box center [399, 390] width 141 height 17
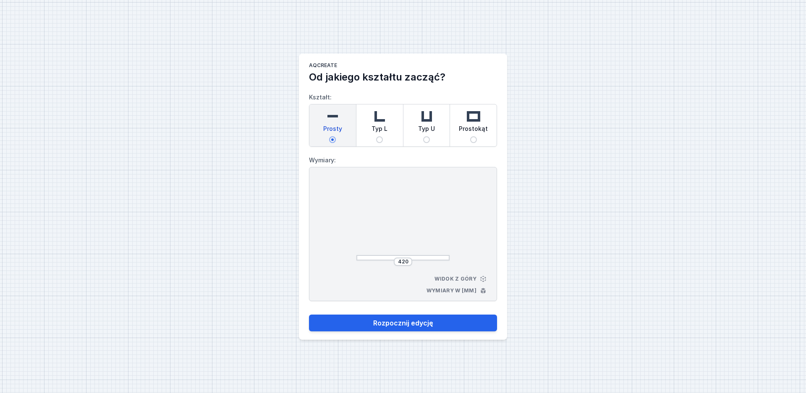
click at [476, 138] on div "Prostokąt" at bounding box center [473, 125] width 47 height 42
click at [476, 138] on input "Prostokąt" at bounding box center [473, 139] width 7 height 7
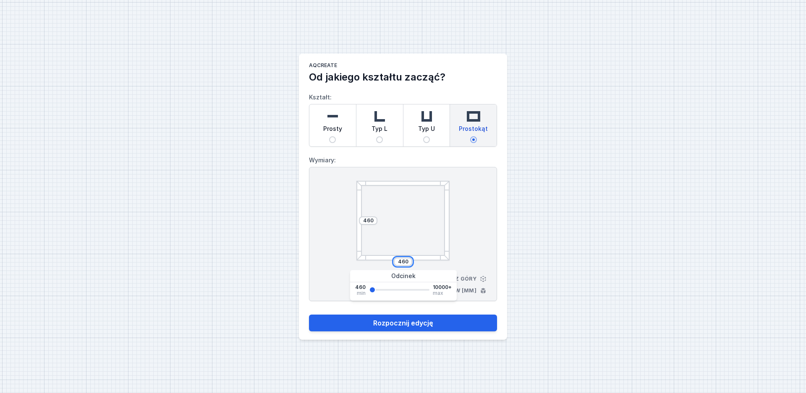
click at [409, 259] on input "460" at bounding box center [402, 261] width 13 height 7
click at [405, 261] on div "460" at bounding box center [403, 262] width 18 height 8
drag, startPoint x: 409, startPoint y: 261, endPoint x: 388, endPoint y: 261, distance: 21.0
click at [396, 261] on input "460" at bounding box center [402, 261] width 13 height 7
click at [362, 218] on input "460" at bounding box center [367, 220] width 13 height 7
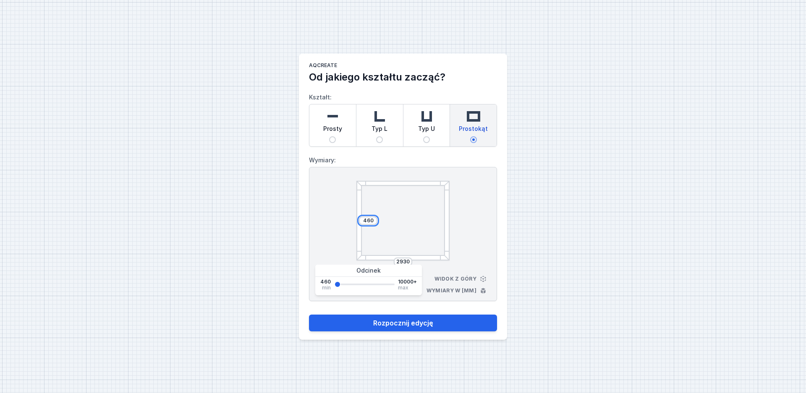
drag, startPoint x: 372, startPoint y: 221, endPoint x: 353, endPoint y: 221, distance: 19.3
click at [361, 221] on input "460" at bounding box center [367, 220] width 13 height 7
click at [309, 315] on button "Rozpocznij edycję" at bounding box center [403, 323] width 188 height 17
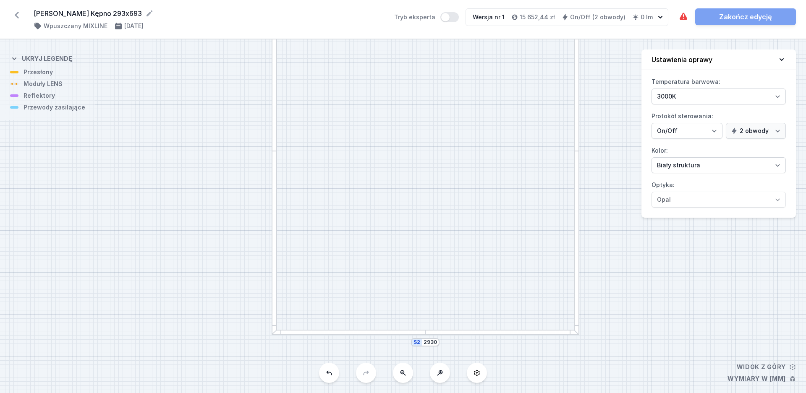
drag, startPoint x: 590, startPoint y: 325, endPoint x: 604, endPoint y: 74, distance: 251.8
click at [604, 74] on div "S4 2930 S3 6930 S2 2930 S1 6930" at bounding box center [403, 216] width 806 height 354
click at [420, 322] on div at bounding box center [416, 319] width 13 height 5
click at [422, 320] on div at bounding box center [416, 320] width 13 height 4
click at [400, 318] on div at bounding box center [339, 319] width 154 height 5
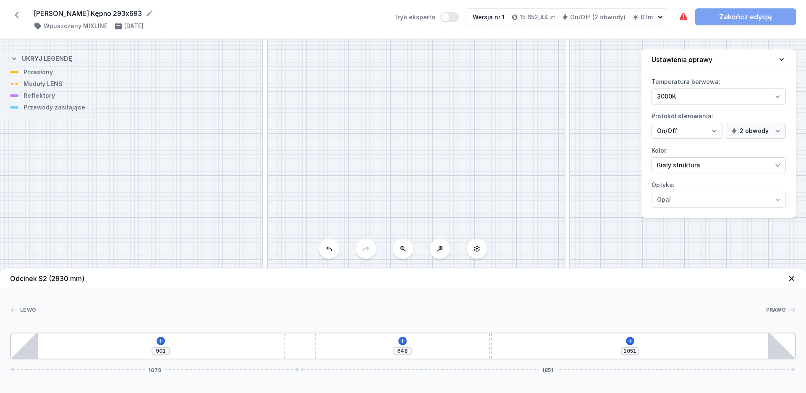
drag, startPoint x: 406, startPoint y: 343, endPoint x: 323, endPoint y: 344, distance: 83.5
click at [323, 344] on div "901 648 1051 1079 1851" at bounding box center [403, 346] width 786 height 27
click at [396, 339] on icon at bounding box center [397, 341] width 7 height 7
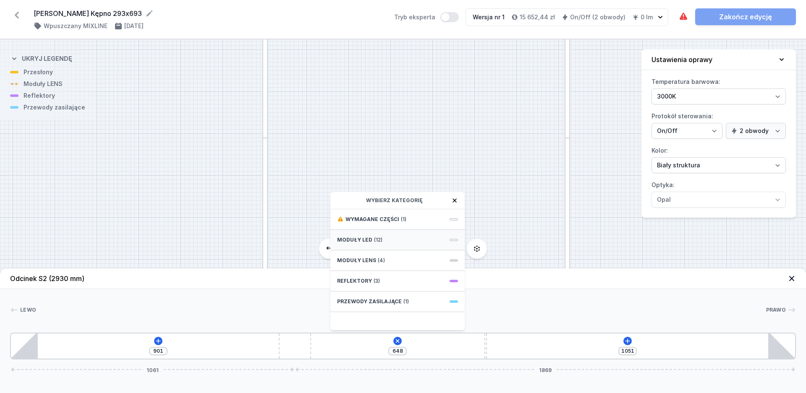
click at [370, 240] on span "Moduły LED" at bounding box center [354, 240] width 35 height 7
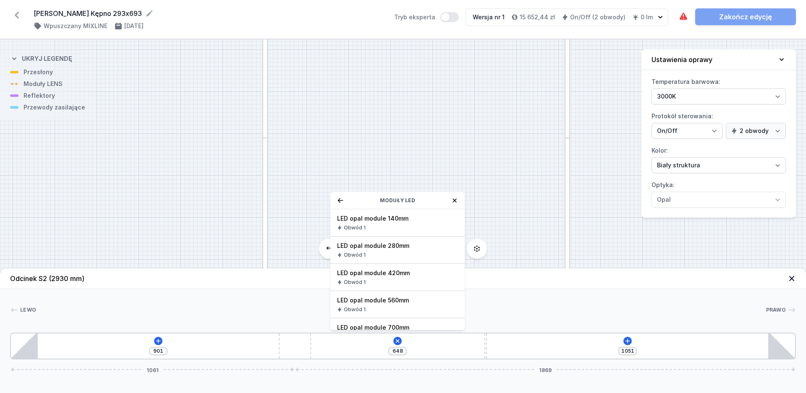
click at [340, 198] on icon at bounding box center [340, 200] width 7 height 7
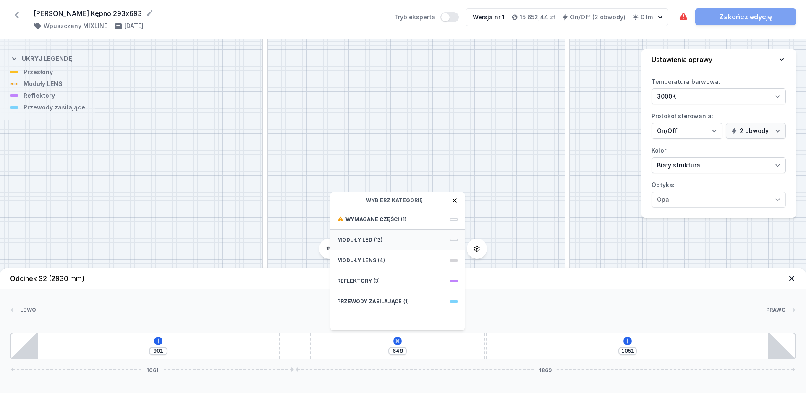
click at [374, 242] on span "(12)" at bounding box center [378, 240] width 8 height 7
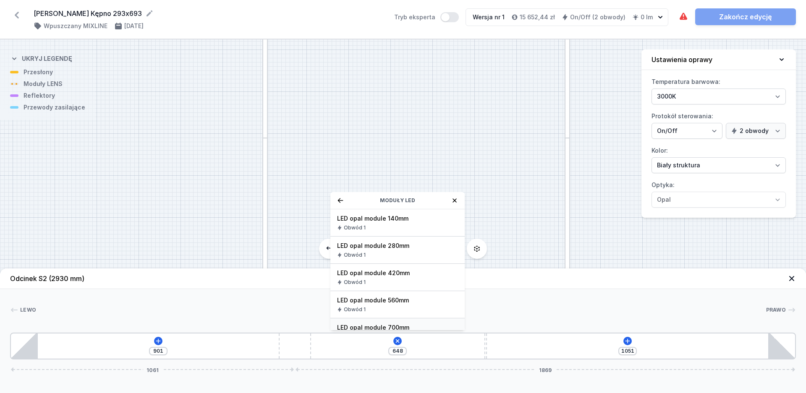
click at [400, 322] on div "LED opal module 700mm Obwód 1" at bounding box center [397, 332] width 134 height 27
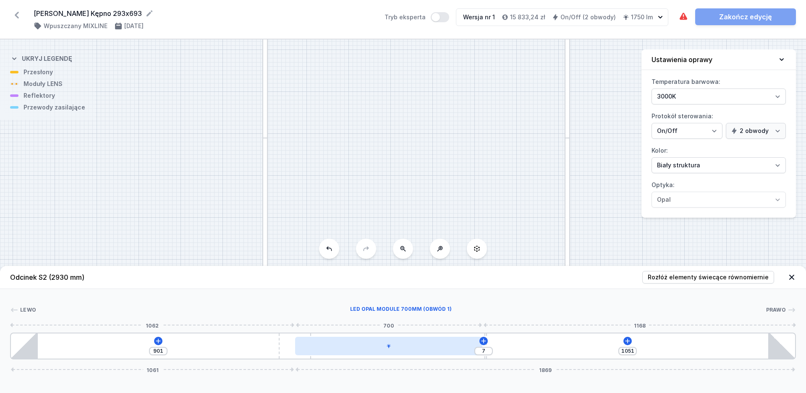
drag, startPoint x: 415, startPoint y: 347, endPoint x: 432, endPoint y: 347, distance: 16.8
click at [432, 347] on div at bounding box center [388, 346] width 187 height 18
drag, startPoint x: 447, startPoint y: 351, endPoint x: 488, endPoint y: 349, distance: 40.8
click at [456, 350] on div at bounding box center [388, 346] width 187 height 18
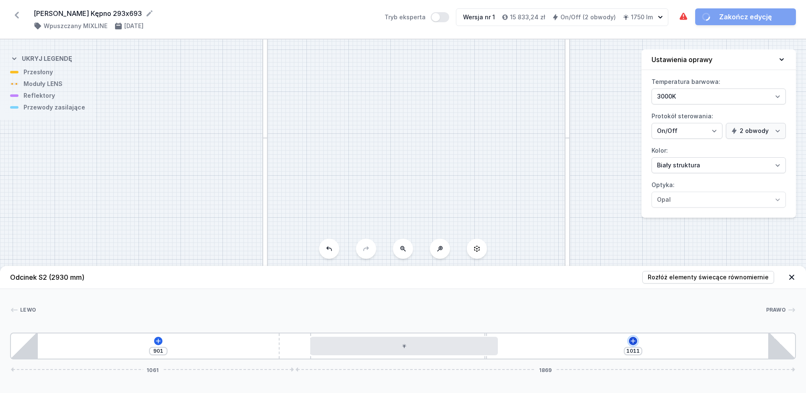
click at [630, 338] on icon at bounding box center [632, 341] width 7 height 7
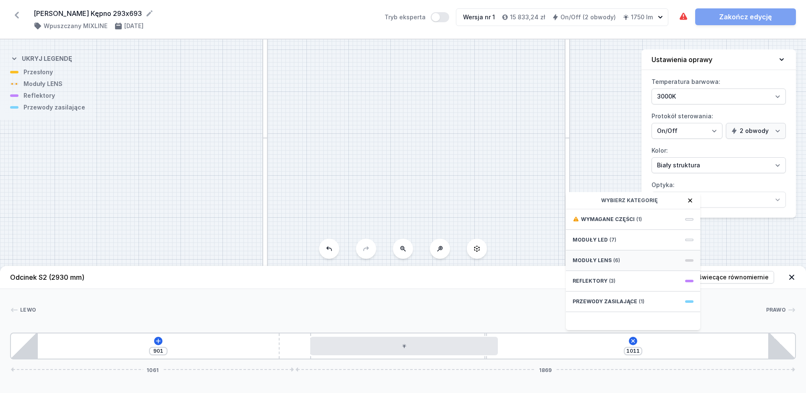
click at [605, 261] on span "Moduły LENS" at bounding box center [591, 260] width 39 height 7
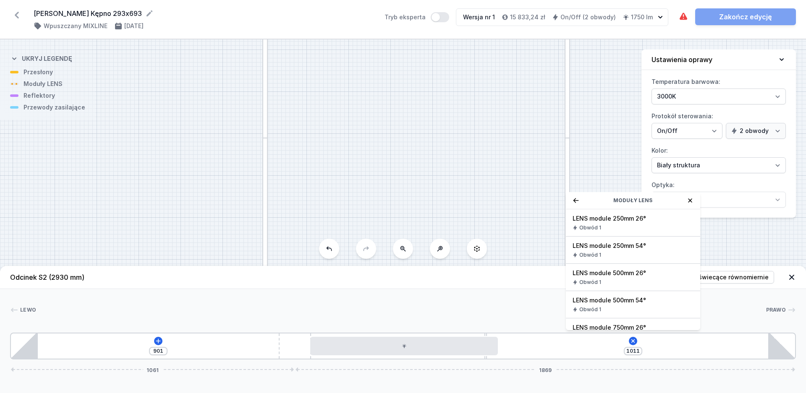
click at [608, 246] on span "LENS module 250mm 54°" at bounding box center [632, 246] width 121 height 8
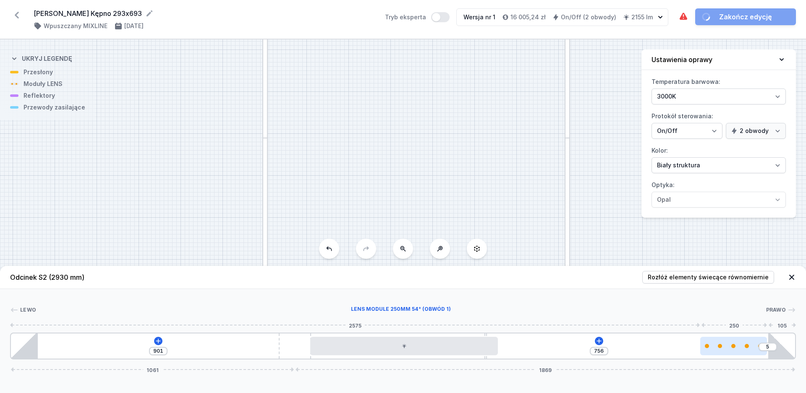
drag, startPoint x: 524, startPoint y: 350, endPoint x: 740, endPoint y: 352, distance: 216.1
click at [740, 352] on div at bounding box center [733, 346] width 67 height 18
click at [155, 339] on icon at bounding box center [158, 341] width 7 height 7
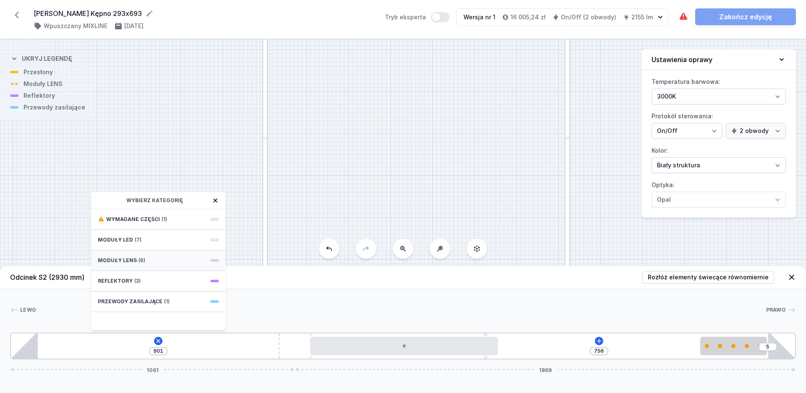
click at [133, 260] on span "Moduły LENS" at bounding box center [117, 260] width 39 height 7
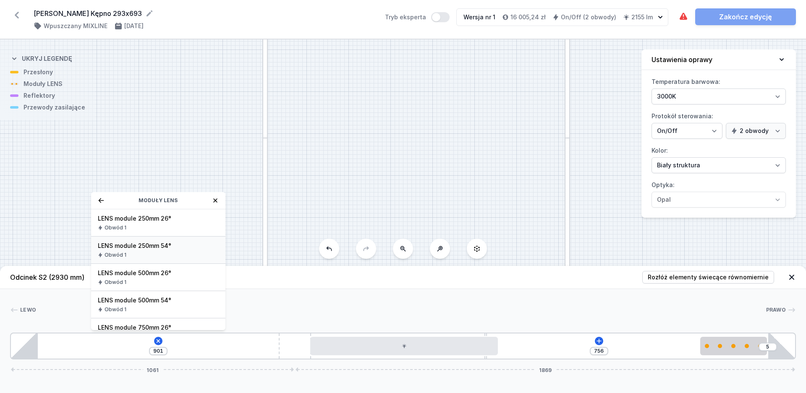
click at [159, 247] on span "LENS module 250mm 54°" at bounding box center [158, 246] width 121 height 8
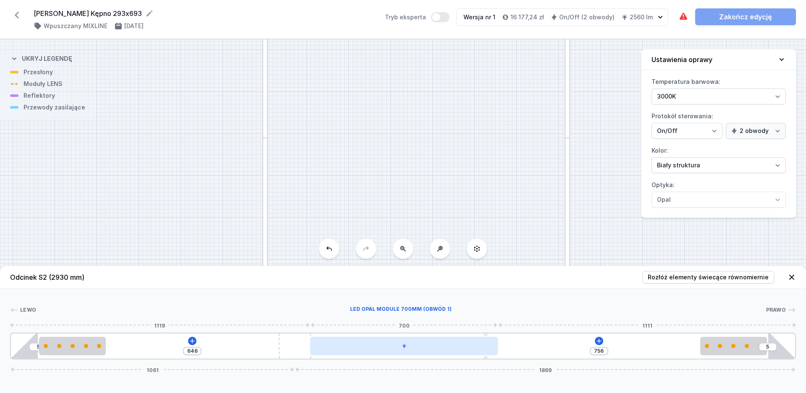
click at [386, 347] on div at bounding box center [403, 346] width 187 height 18
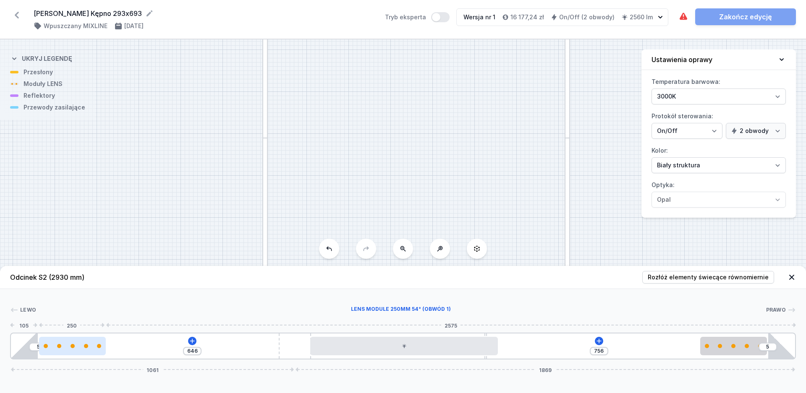
click at [76, 346] on div at bounding box center [72, 346] width 67 height 4
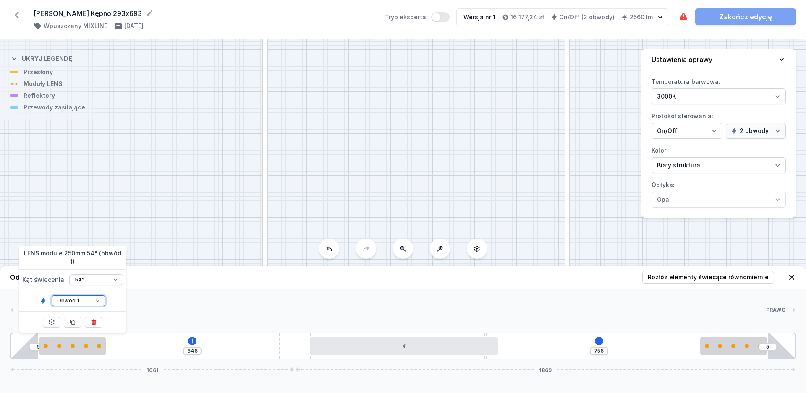
click at [86, 298] on select "Obwód 1 Obwód 2" at bounding box center [79, 300] width 54 height 11
click option "Obwód 2" at bounding box center [0, 0] width 0 height 0
click at [725, 345] on div at bounding box center [733, 346] width 67 height 4
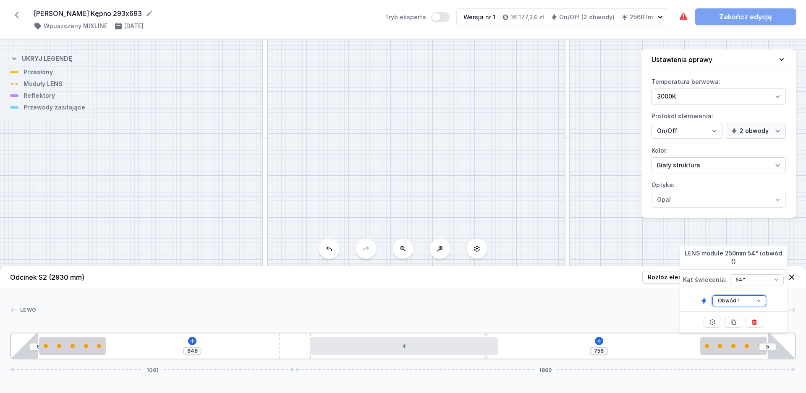
click at [731, 300] on select "Obwód 1 Obwód 2" at bounding box center [739, 300] width 54 height 11
click option "Obwód 2" at bounding box center [0, 0] width 0 height 0
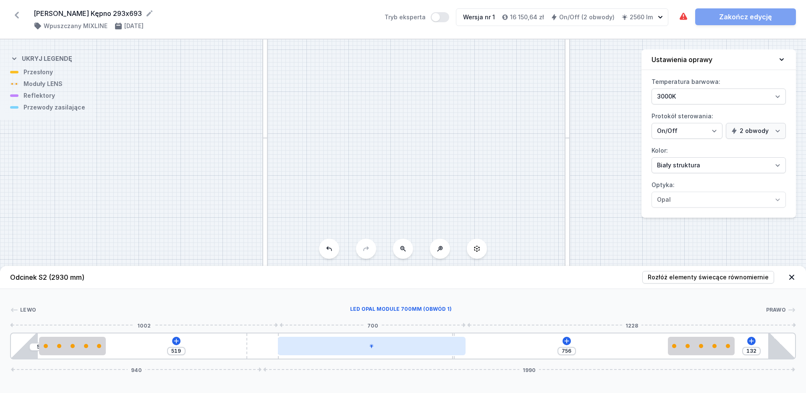
drag, startPoint x: 300, startPoint y: 345, endPoint x: 290, endPoint y: 344, distance: 10.6
click at [290, 344] on div "5 519 756 132 940 1990" at bounding box center [403, 346] width 786 height 27
drag, startPoint x: 397, startPoint y: 353, endPoint x: 412, endPoint y: 352, distance: 15.1
click at [412, 352] on div at bounding box center [375, 346] width 187 height 18
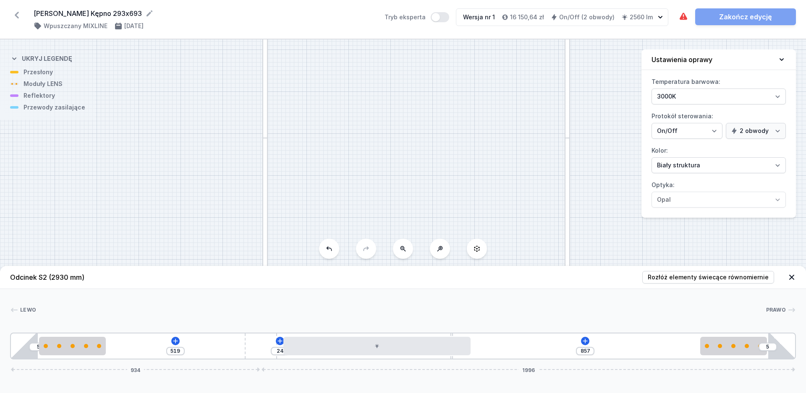
drag, startPoint x: 713, startPoint y: 350, endPoint x: 773, endPoint y: 350, distance: 59.6
click at [773, 350] on div "5 519 24 857 5 934 1996" at bounding box center [403, 346] width 786 height 27
drag, startPoint x: 423, startPoint y: 164, endPoint x: 420, endPoint y: 120, distance: 43.8
click at [420, 120] on div "S4 2930 S3 6930 S2 2930 S1 6930" at bounding box center [403, 216] width 806 height 354
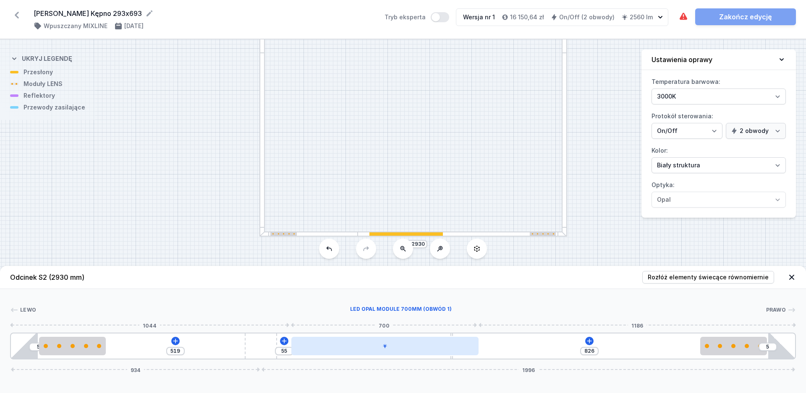
drag, startPoint x: 394, startPoint y: 344, endPoint x: 411, endPoint y: 347, distance: 17.0
click at [411, 347] on div at bounding box center [384, 346] width 187 height 18
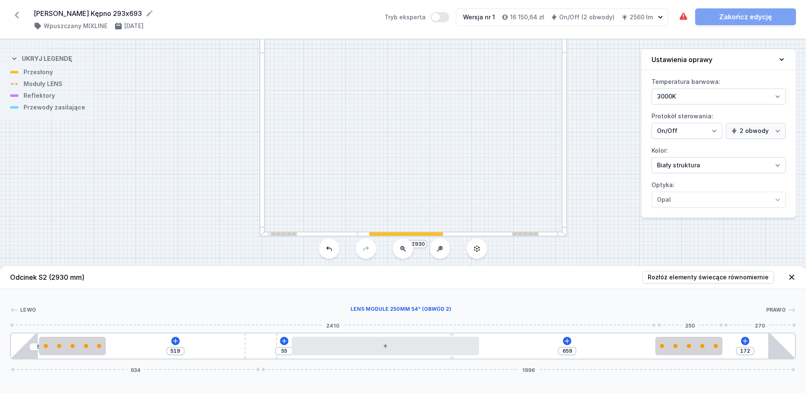
drag, startPoint x: 732, startPoint y: 345, endPoint x: 639, endPoint y: 347, distance: 93.2
click at [707, 348] on div at bounding box center [688, 346] width 67 height 18
drag, startPoint x: 91, startPoint y: 345, endPoint x: 120, endPoint y: 346, distance: 28.1
click at [120, 346] on div at bounding box center [109, 346] width 67 height 4
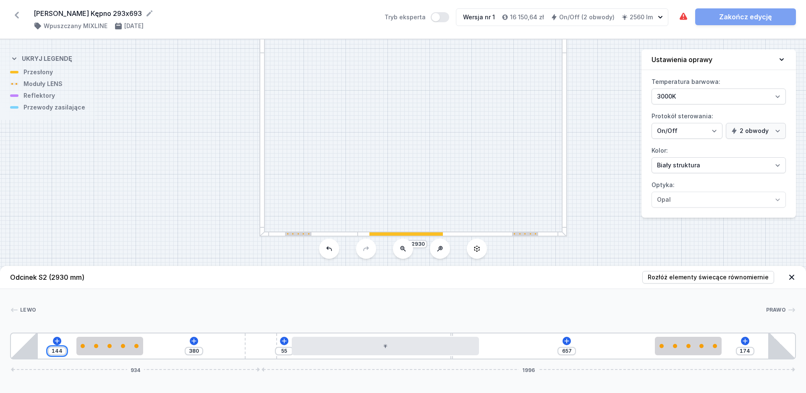
click at [59, 351] on input "144" at bounding box center [56, 351] width 13 height 7
drag, startPoint x: 55, startPoint y: 351, endPoint x: 42, endPoint y: 351, distance: 13.4
click at [50, 351] on input "144" at bounding box center [56, 351] width 13 height 7
click at [114, 348] on input "524" at bounding box center [107, 351] width 13 height 7
drag, startPoint x: 114, startPoint y: 351, endPoint x: 72, endPoint y: 352, distance: 42.0
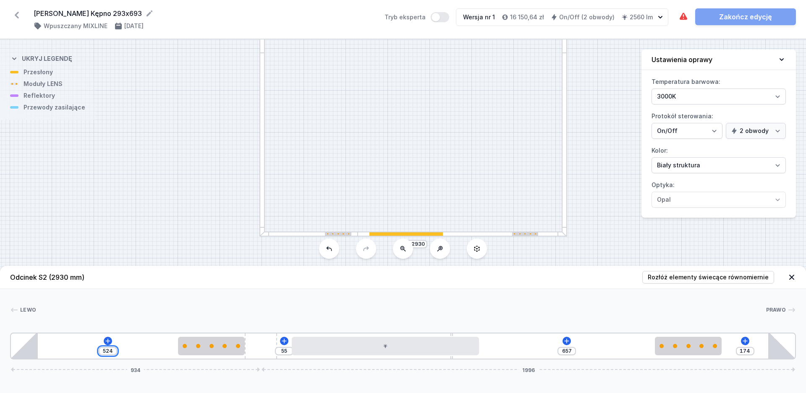
click at [101, 351] on input "524" at bounding box center [107, 351] width 13 height 7
click at [117, 348] on div "5 519 55 657 174 934 1996" at bounding box center [403, 346] width 786 height 27
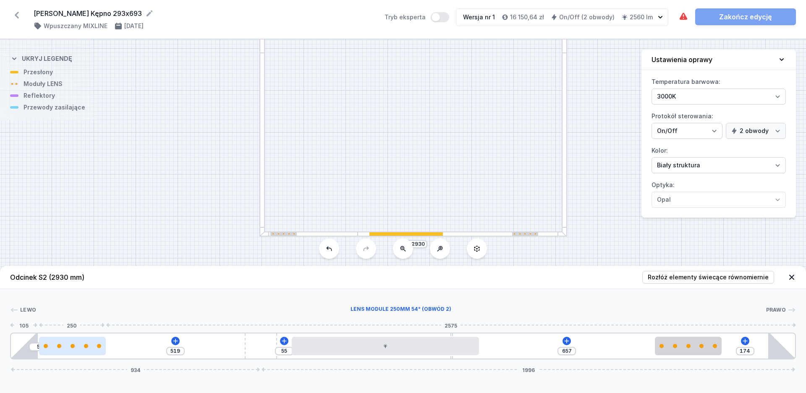
drag, startPoint x: 77, startPoint y: 350, endPoint x: 85, endPoint y: 350, distance: 8.0
click at [85, 350] on div at bounding box center [72, 346] width 67 height 18
drag, startPoint x: 91, startPoint y: 346, endPoint x: 99, endPoint y: 346, distance: 7.1
click at [99, 346] on div at bounding box center [99, 346] width 67 height 4
click at [93, 346] on div at bounding box center [111, 346] width 67 height 4
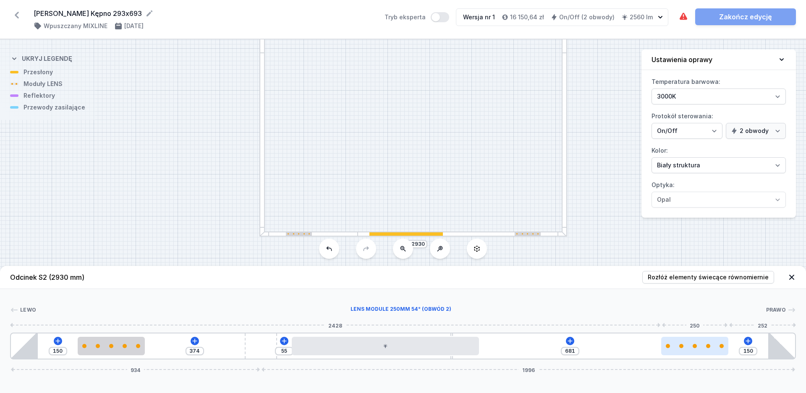
drag, startPoint x: 677, startPoint y: 347, endPoint x: 704, endPoint y: 347, distance: 26.9
click at [704, 347] on div at bounding box center [694, 346] width 67 height 4
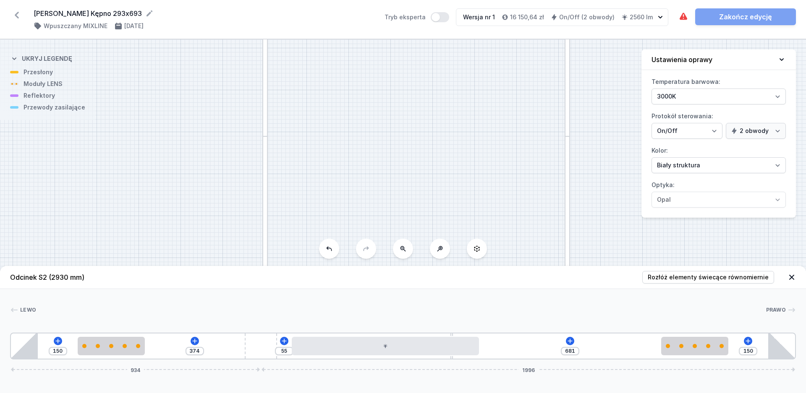
drag, startPoint x: 426, startPoint y: 107, endPoint x: 429, endPoint y: 196, distance: 89.0
click at [429, 196] on div "S4 2930 S3 6930 S2 2930 S1 6930" at bounding box center [403, 216] width 806 height 354
click at [409, 252] on button at bounding box center [403, 249] width 20 height 20
click at [409, 252] on div "S4 2930 S3 6930 S2 2930 S1 6930" at bounding box center [403, 216] width 806 height 354
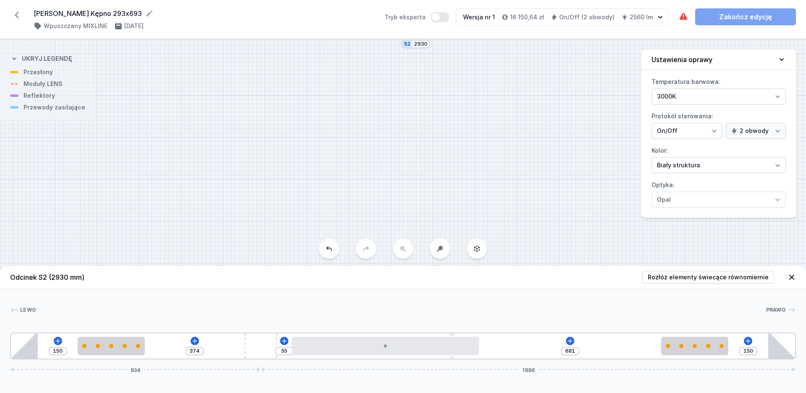
click at [448, 251] on button at bounding box center [440, 249] width 20 height 20
drag, startPoint x: 427, startPoint y: 120, endPoint x: 410, endPoint y: 201, distance: 83.0
click at [426, 251] on div "S4 2930 S3 6930 S2 2930 S1 6930" at bounding box center [403, 216] width 806 height 354
drag, startPoint x: 404, startPoint y: 152, endPoint x: 404, endPoint y: 200, distance: 47.8
click at [404, 199] on div "S4 2930 S3 6930 S2 2930 S1 6930" at bounding box center [403, 216] width 806 height 354
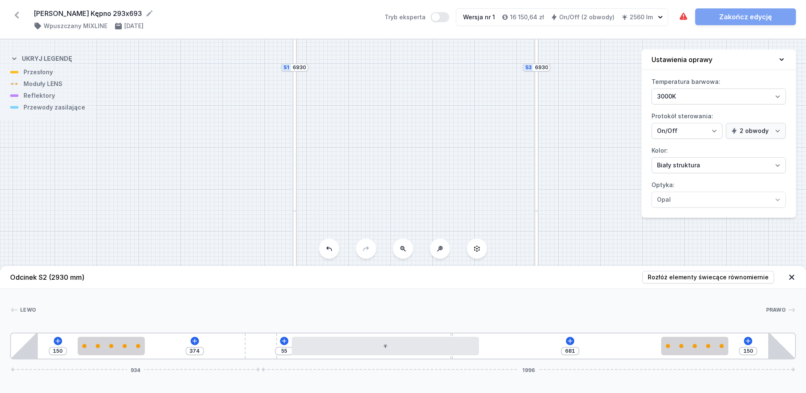
drag, startPoint x: 400, startPoint y: 157, endPoint x: 392, endPoint y: 151, distance: 9.6
click at [399, 196] on div "S4 2930 S3 6930 S2 2930 S1 6930" at bounding box center [403, 216] width 806 height 354
drag, startPoint x: 392, startPoint y: 141, endPoint x: 389, endPoint y: 234, distance: 93.2
click at [389, 233] on div "S4 2930 S3 6930 S2 2930 S1 6930" at bounding box center [403, 216] width 806 height 354
drag, startPoint x: 402, startPoint y: 171, endPoint x: 399, endPoint y: 232, distance: 60.9
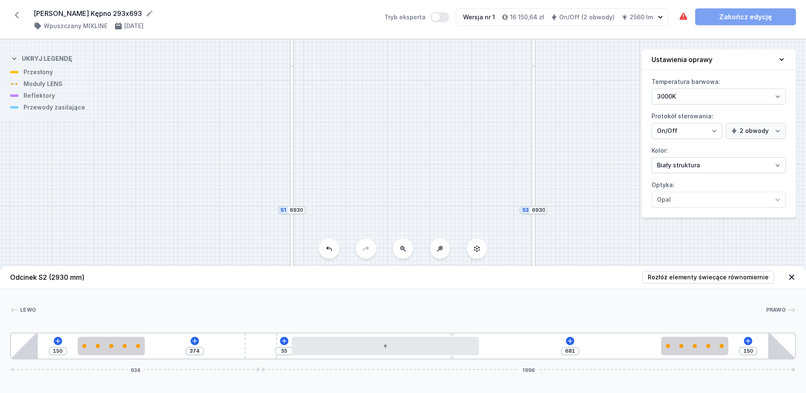
click at [399, 231] on div "S4 2930 S3 6930 S2 2930 S1 6930" at bounding box center [403, 216] width 806 height 354
drag, startPoint x: 402, startPoint y: 160, endPoint x: 402, endPoint y: 180, distance: 19.7
click at [402, 179] on div "S4 2930 S3 6930 S2 2930 S1 6930" at bounding box center [403, 216] width 806 height 354
drag, startPoint x: 397, startPoint y: 133, endPoint x: 400, endPoint y: 156, distance: 22.9
click at [401, 221] on div "S4 2930 S3 6930 S2 2930 S1 6930" at bounding box center [403, 216] width 806 height 354
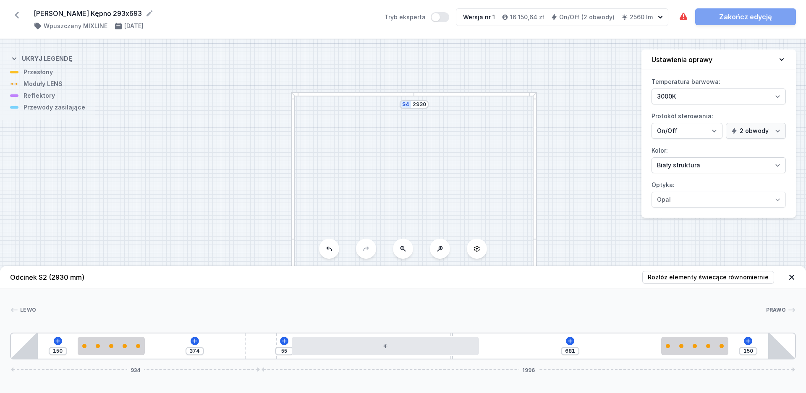
click at [391, 93] on div at bounding box center [352, 94] width 123 height 4
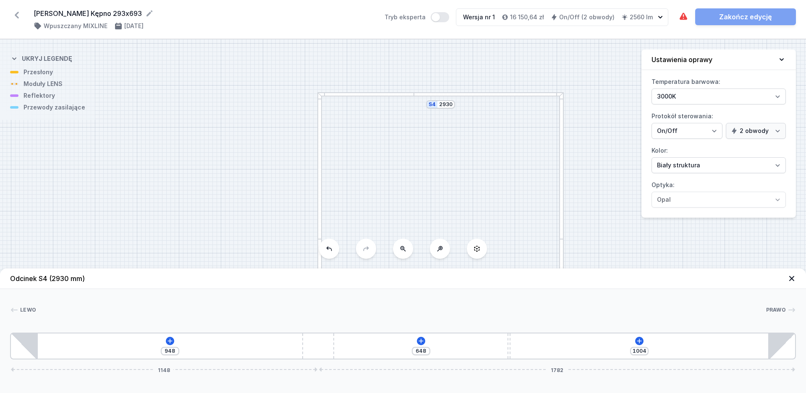
drag, startPoint x: 402, startPoint y: 350, endPoint x: 332, endPoint y: 349, distance: 70.5
click at [332, 349] on div "948 648 1004 1148 1782" at bounding box center [403, 346] width 786 height 27
click at [410, 345] on button at bounding box center [410, 341] width 8 height 8
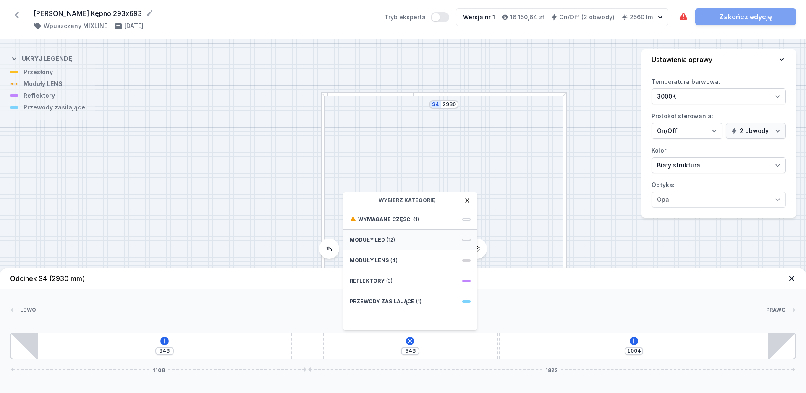
click at [384, 242] on div "Moduły LED (12)" at bounding box center [410, 240] width 134 height 21
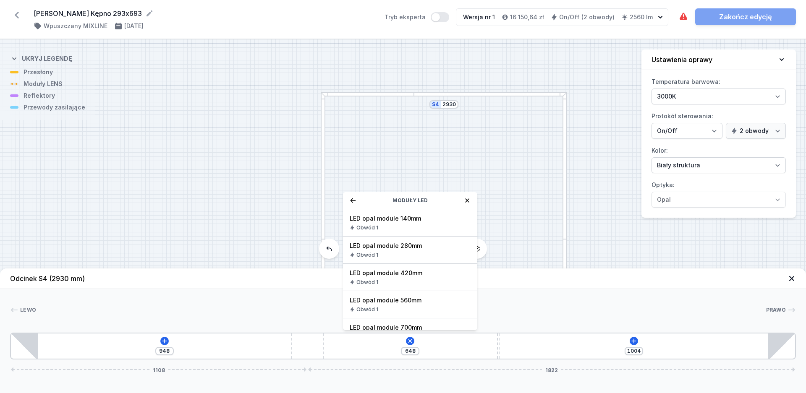
drag, startPoint x: 397, startPoint y: 321, endPoint x: 401, endPoint y: 329, distance: 9.2
click at [396, 322] on div "LED opal module 700mm Obwód 1" at bounding box center [410, 332] width 134 height 27
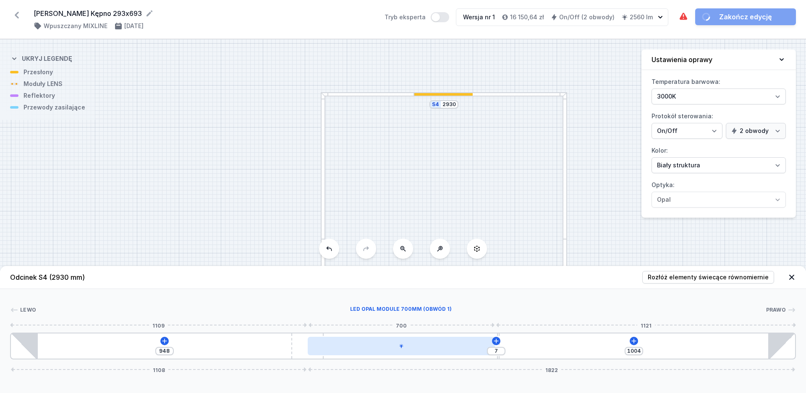
click at [414, 347] on div at bounding box center [401, 346] width 187 height 18
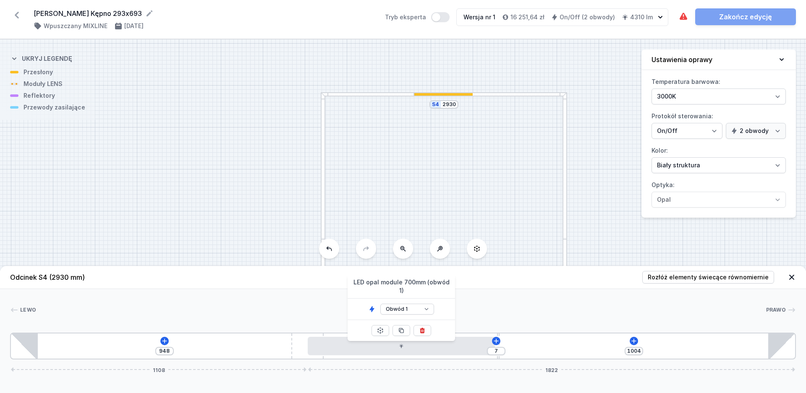
click at [110, 352] on div "948 7 1004 1108 1822" at bounding box center [403, 346] width 786 height 27
click at [167, 342] on icon at bounding box center [164, 341] width 7 height 7
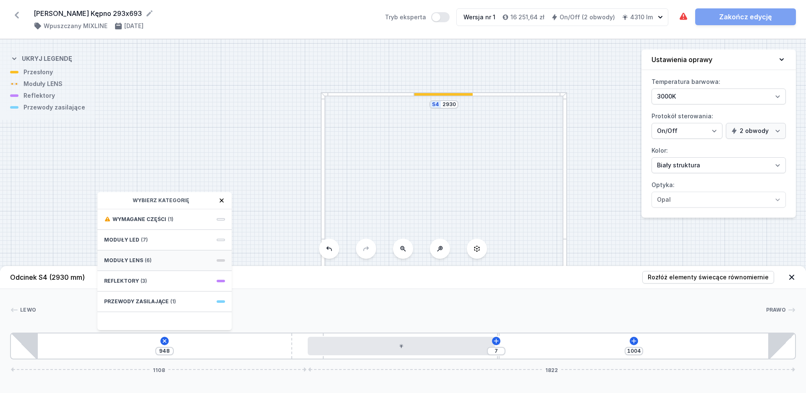
click at [139, 261] on span "Moduły LENS" at bounding box center [123, 260] width 39 height 7
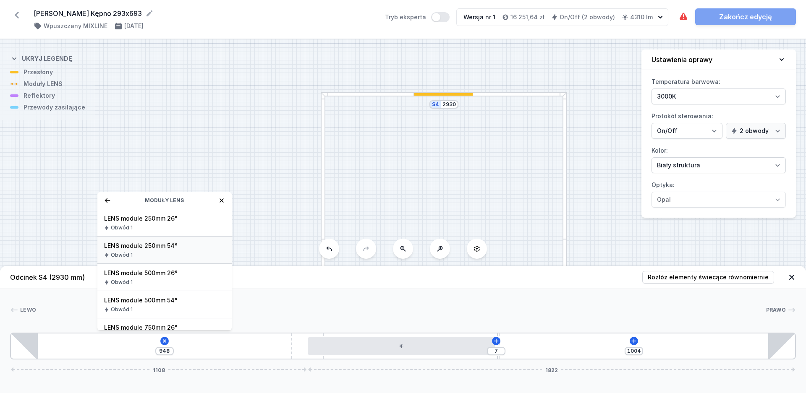
click at [158, 248] on span "LENS module 250mm 54°" at bounding box center [164, 246] width 121 height 8
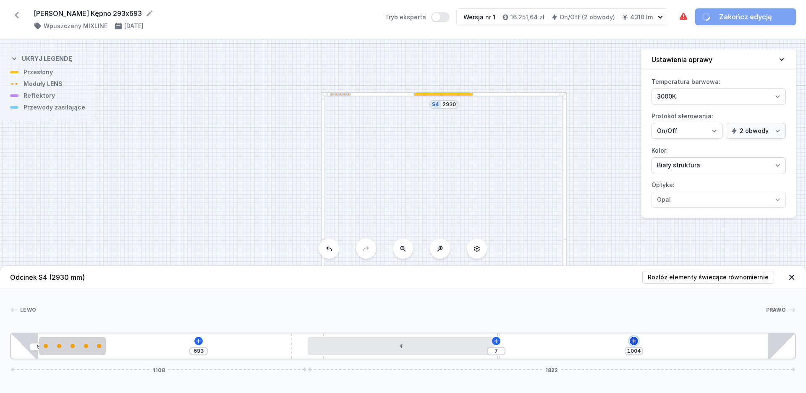
click at [634, 342] on icon at bounding box center [633, 341] width 7 height 7
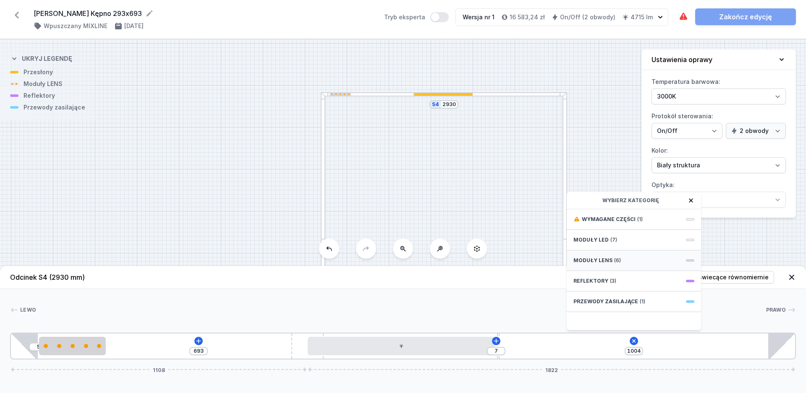
click at [606, 263] on span "Moduły LENS" at bounding box center [592, 260] width 39 height 7
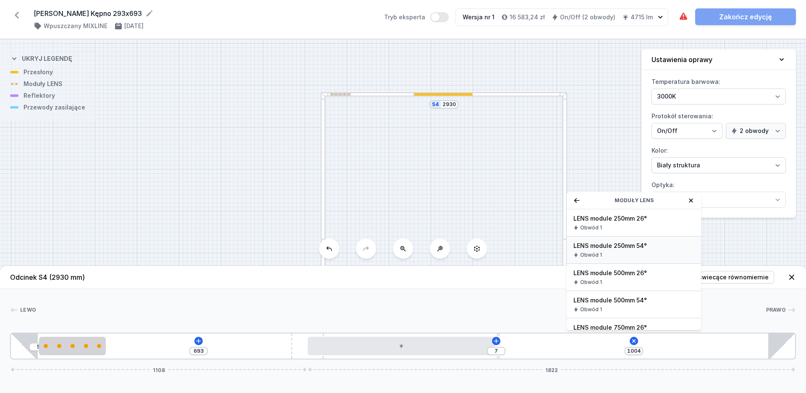
click at [620, 249] on span "LENS module 250mm 54°" at bounding box center [633, 246] width 121 height 8
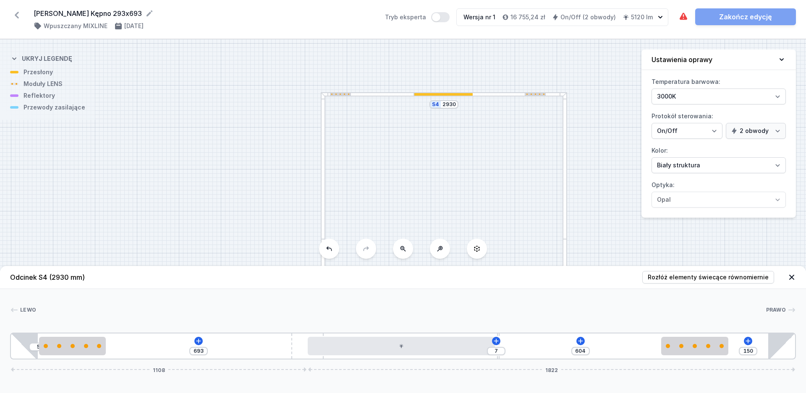
drag, startPoint x: 571, startPoint y: 350, endPoint x: 729, endPoint y: 354, distance: 157.8
click at [729, 354] on div "5 693 7 604 150 1108 1822" at bounding box center [403, 346] width 786 height 27
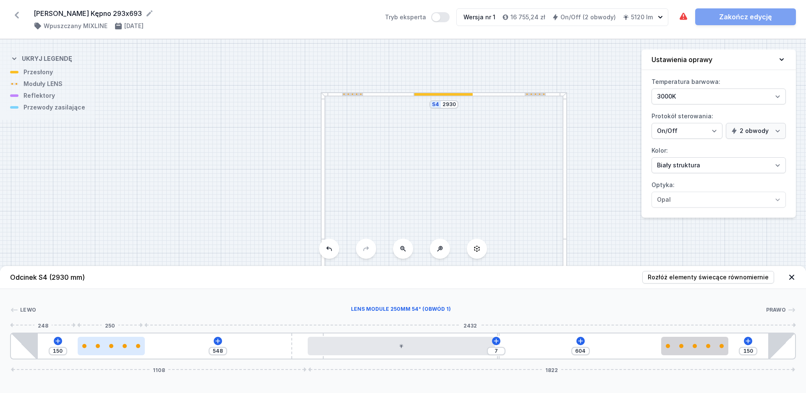
drag, startPoint x: 99, startPoint y: 345, endPoint x: 122, endPoint y: 348, distance: 22.9
click at [122, 348] on div at bounding box center [111, 346] width 67 height 4
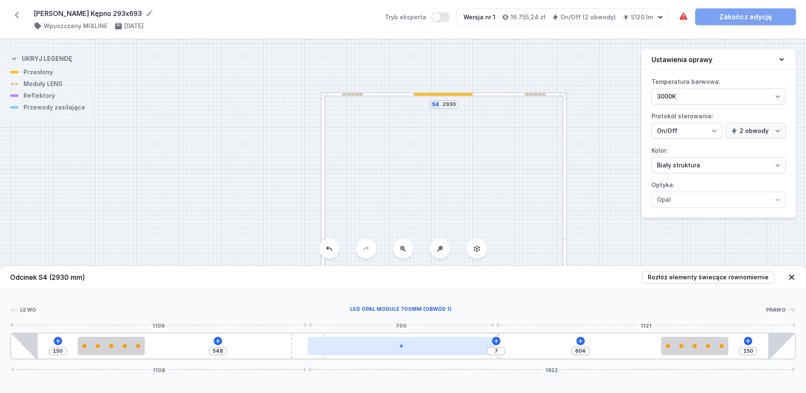
click at [374, 352] on div at bounding box center [401, 346] width 187 height 18
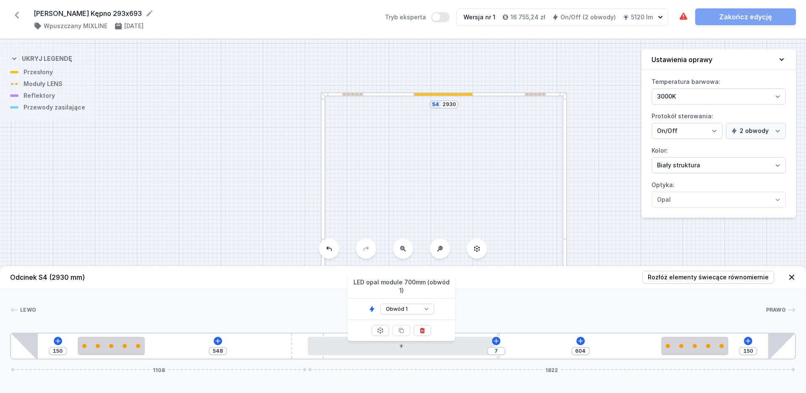
drag, startPoint x: 288, startPoint y: 164, endPoint x: 288, endPoint y: 160, distance: 4.6
click at [288, 160] on div "S4 2930 S3 6930 S2 2930 S1 6930" at bounding box center [403, 216] width 806 height 354
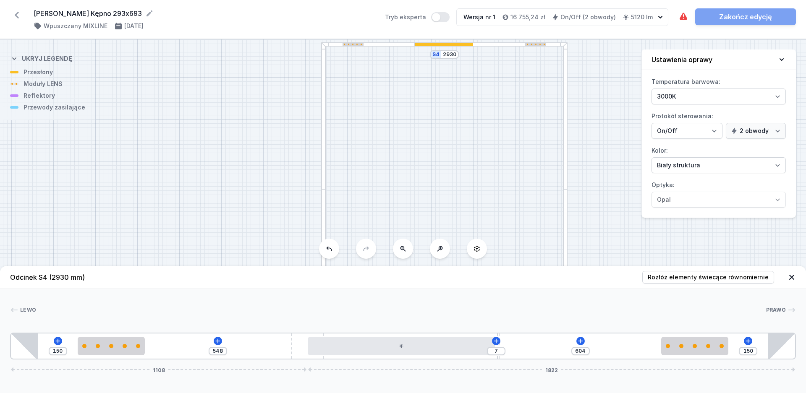
click at [411, 251] on button at bounding box center [403, 249] width 20 height 20
drag, startPoint x: 571, startPoint y: 206, endPoint x: 603, endPoint y: 231, distance: 41.0
click at [603, 231] on div "S4 2930 S3 6930 S2 2930 S1 6930" at bounding box center [403, 216] width 806 height 354
drag, startPoint x: 614, startPoint y: 178, endPoint x: 595, endPoint y: 205, distance: 32.6
click at [595, 205] on div "S4 2930 S3 6930 S2 2930 S1 6930" at bounding box center [403, 216] width 806 height 354
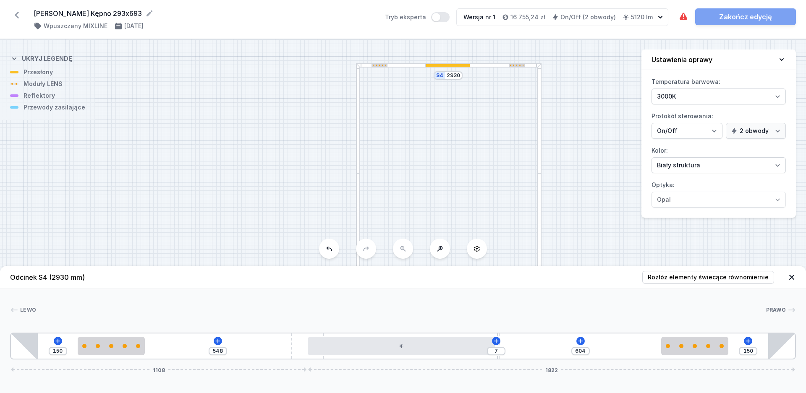
click at [538, 82] on div at bounding box center [539, 118] width 4 height 110
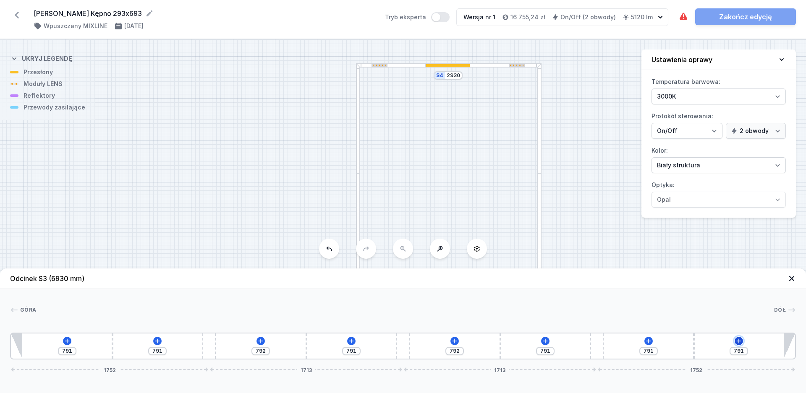
click at [739, 339] on icon at bounding box center [738, 341] width 7 height 7
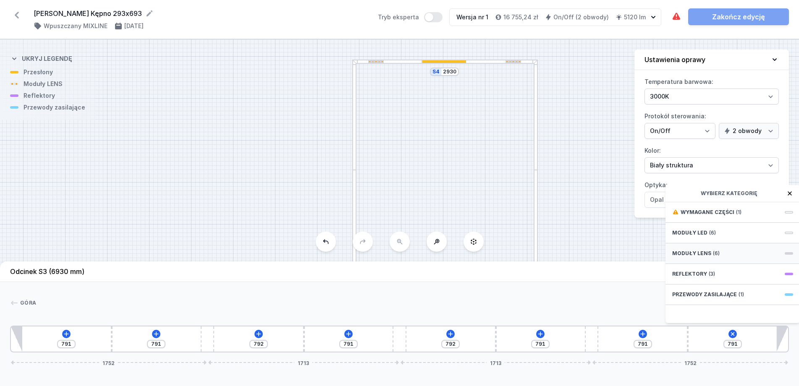
click at [685, 257] on span "Moduły LENS" at bounding box center [691, 253] width 39 height 7
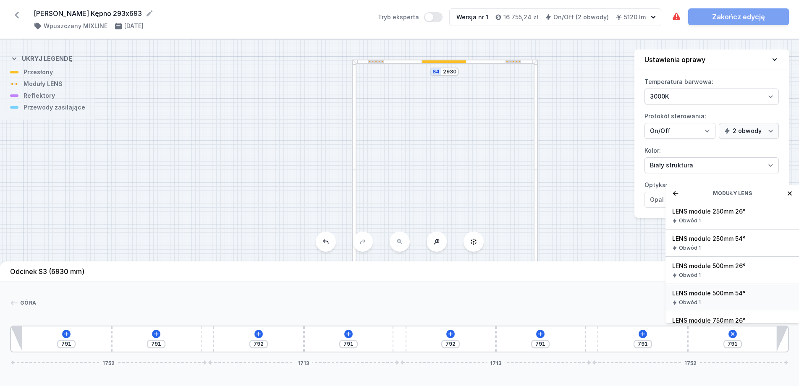
click at [715, 298] on span "LENS module 500mm 54°" at bounding box center [732, 293] width 121 height 8
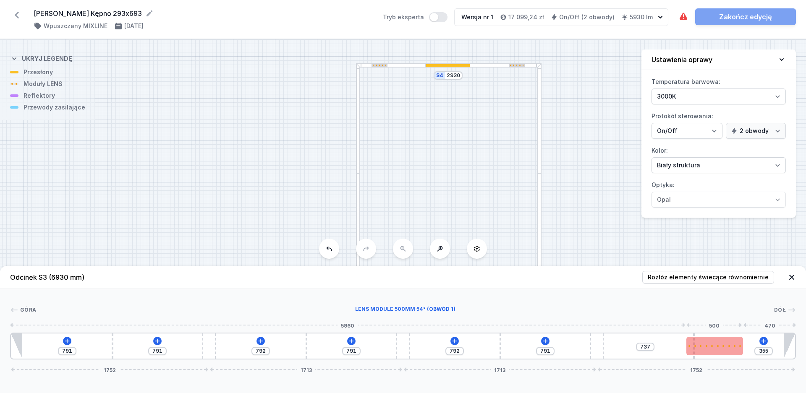
click at [733, 352] on div at bounding box center [714, 346] width 57 height 18
click at [706, 348] on div at bounding box center [715, 346] width 57 height 18
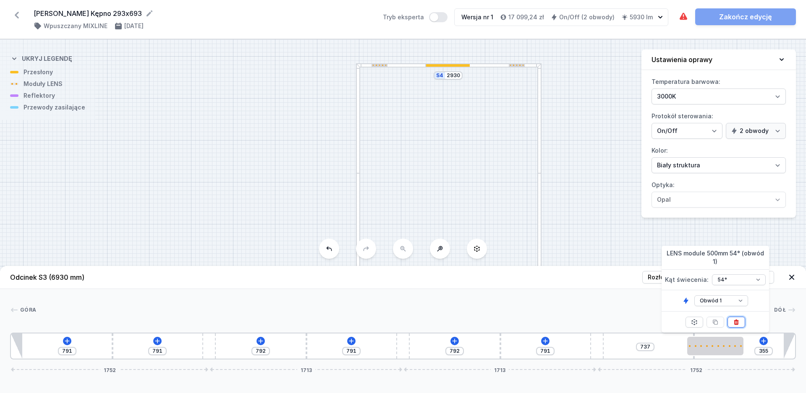
click at [738, 320] on icon at bounding box center [736, 322] width 7 height 7
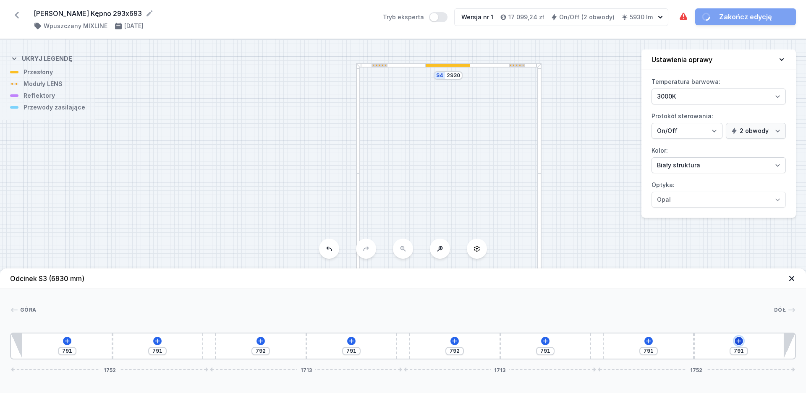
click at [741, 341] on icon at bounding box center [738, 341] width 7 height 7
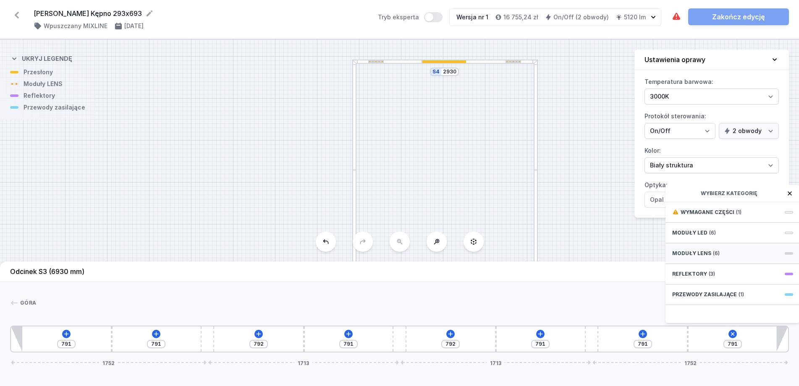
click at [703, 257] on span "Moduły LENS" at bounding box center [691, 253] width 39 height 7
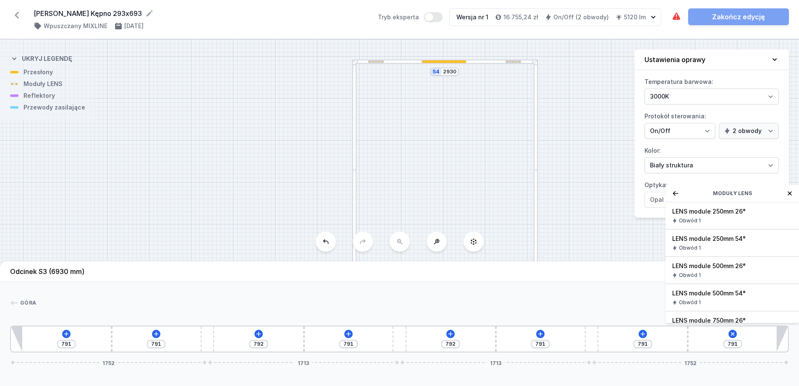
click at [681, 243] on span "LENS module 250mm 54°" at bounding box center [732, 239] width 121 height 8
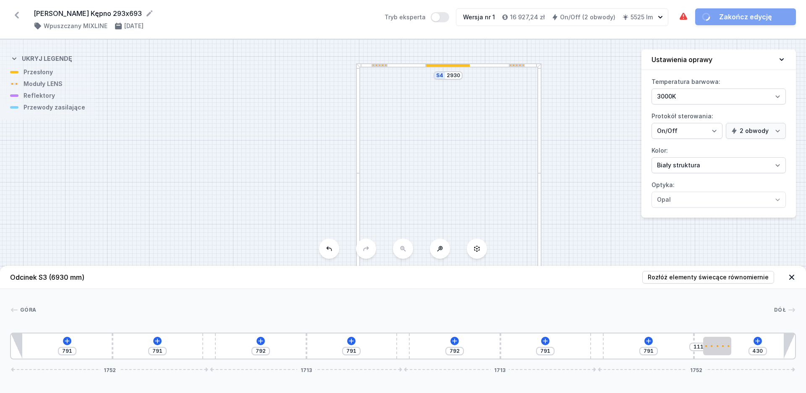
drag, startPoint x: 721, startPoint y: 351, endPoint x: 738, endPoint y: 351, distance: 17.2
click at [739, 352] on div "791 791 792 791 792 791 791 111 430 1752 1713 1713 1752" at bounding box center [403, 346] width 786 height 27
drag, startPoint x: 726, startPoint y: 347, endPoint x: 767, endPoint y: 350, distance: 41.6
click at [767, 350] on div "791 791 792 791 792 791 791 389 152 1752 1713 1713 1752" at bounding box center [403, 346] width 786 height 27
click at [776, 352] on input "152" at bounding box center [774, 351] width 13 height 7
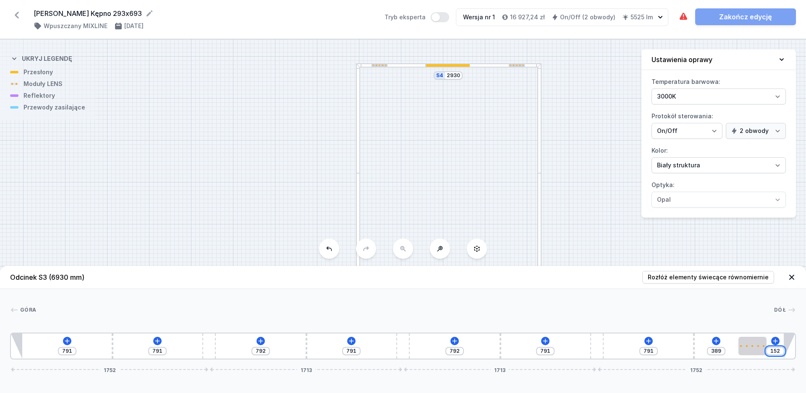
click at [778, 352] on input "152" at bounding box center [774, 351] width 13 height 7
click at [72, 344] on div "791 791 792 791 792 791 791 391 150 1752 1713 1713 1752" at bounding box center [403, 346] width 786 height 27
click at [71, 343] on div "791 791 792 791 792 791 791 391 150 1752 1713 1713 1752" at bounding box center [403, 346] width 786 height 27
click at [66, 342] on icon at bounding box center [67, 341] width 7 height 7
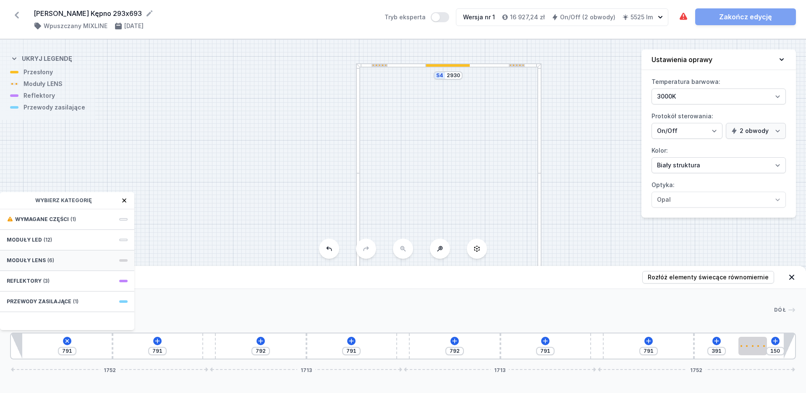
click at [58, 262] on div "Moduły LENS (6)" at bounding box center [67, 261] width 134 height 21
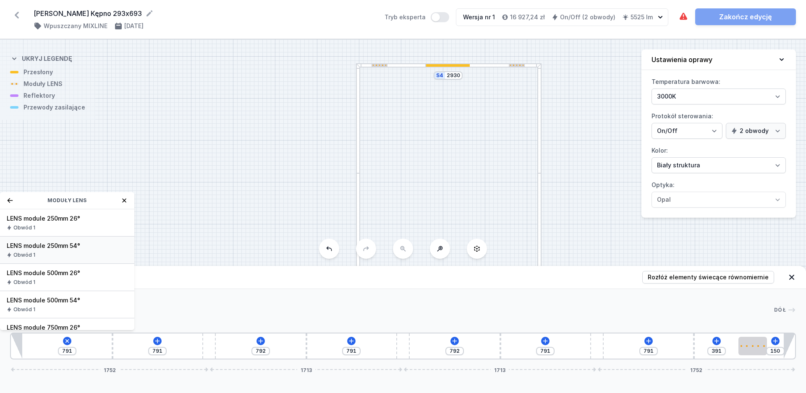
click at [68, 245] on span "LENS module 250mm 54°" at bounding box center [67, 246] width 121 height 8
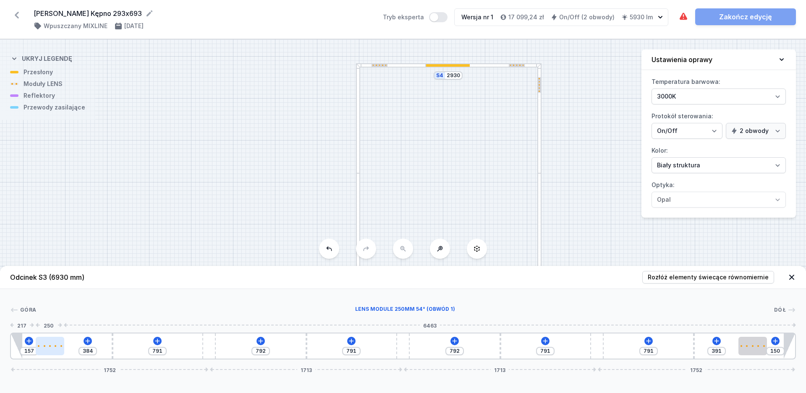
drag, startPoint x: 37, startPoint y: 348, endPoint x: 50, endPoint y: 349, distance: 13.1
click at [50, 349] on div at bounding box center [50, 346] width 28 height 18
click at [33, 351] on input "157" at bounding box center [30, 351] width 13 height 7
click at [70, 311] on div at bounding box center [405, 310] width 738 height 8
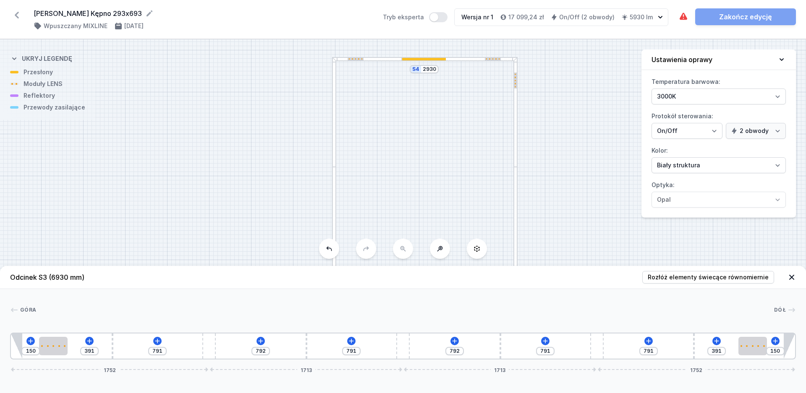
drag, startPoint x: 577, startPoint y: 236, endPoint x: 554, endPoint y: 240, distance: 23.4
click at [554, 240] on div "S4 2930 S3 6930 S2 2930 S1 6930" at bounding box center [403, 216] width 806 height 354
click at [157, 340] on icon at bounding box center [157, 341] width 5 height 5
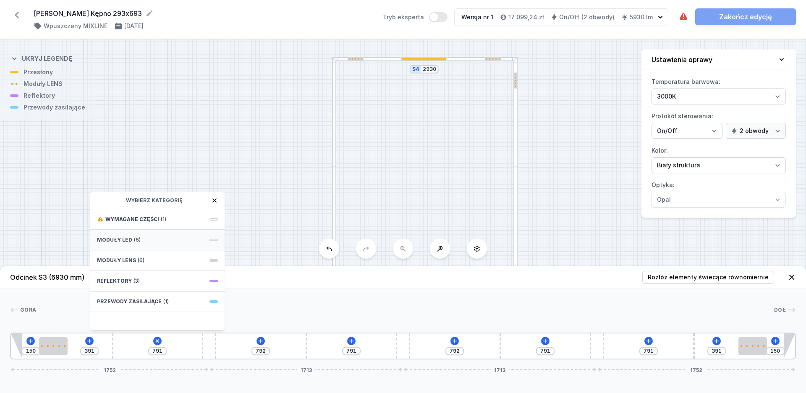
click at [162, 241] on div "Moduły LED (6)" at bounding box center [157, 240] width 134 height 21
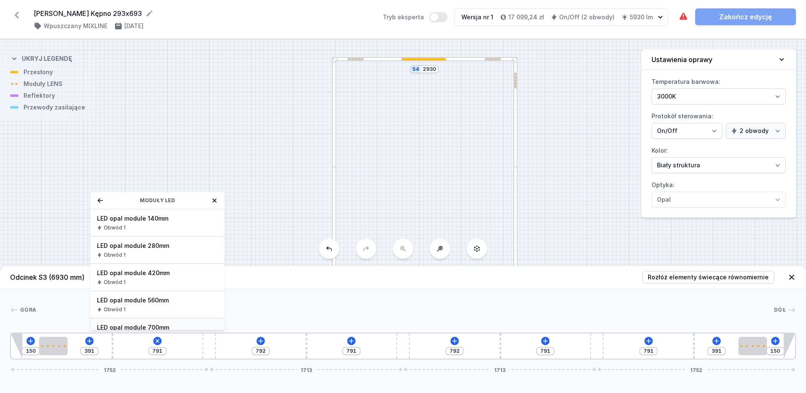
click at [156, 324] on span "LED opal module 700mm" at bounding box center [157, 328] width 121 height 8
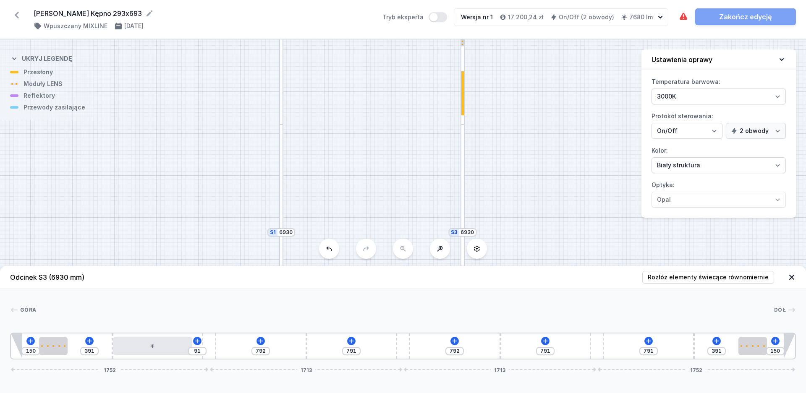
drag, startPoint x: 566, startPoint y: 232, endPoint x: 513, endPoint y: 190, distance: 67.8
click at [513, 190] on div "S4 2930 S3 6930 S2 2930 S1 6930" at bounding box center [403, 216] width 806 height 354
click at [261, 341] on icon at bounding box center [260, 341] width 5 height 5
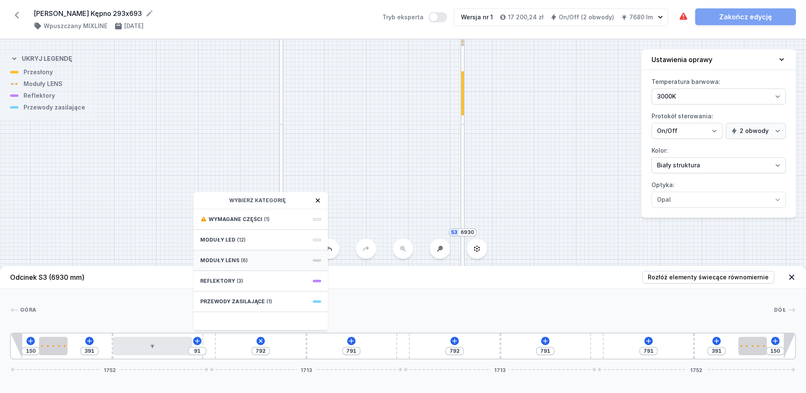
click at [249, 264] on div "Moduły LENS (6)" at bounding box center [260, 261] width 134 height 21
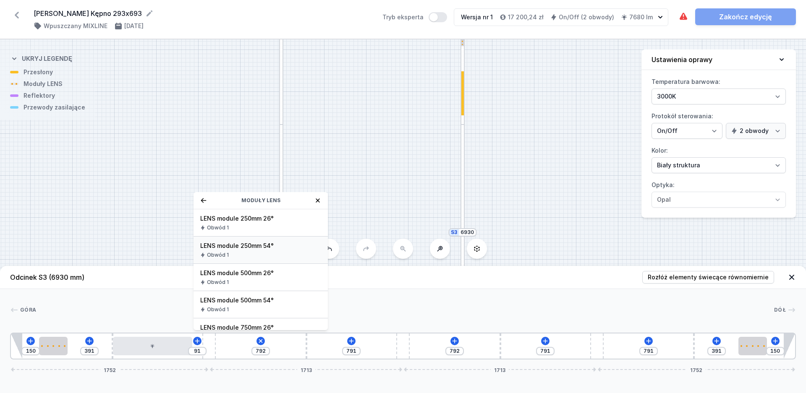
click at [263, 252] on div "Obwód 1" at bounding box center [260, 255] width 121 height 7
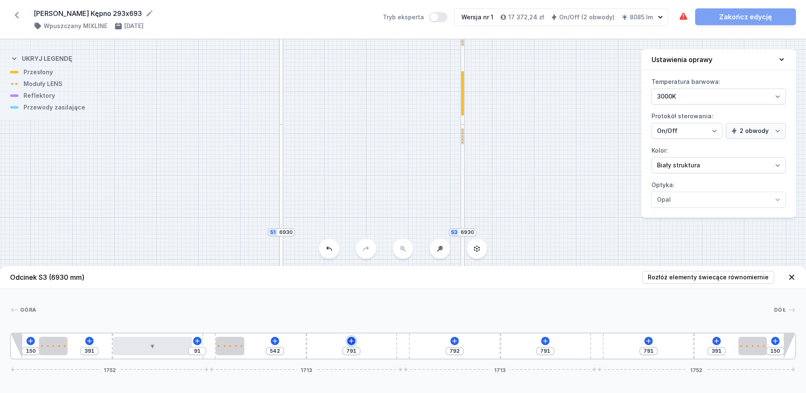
click at [351, 339] on icon at bounding box center [351, 341] width 7 height 7
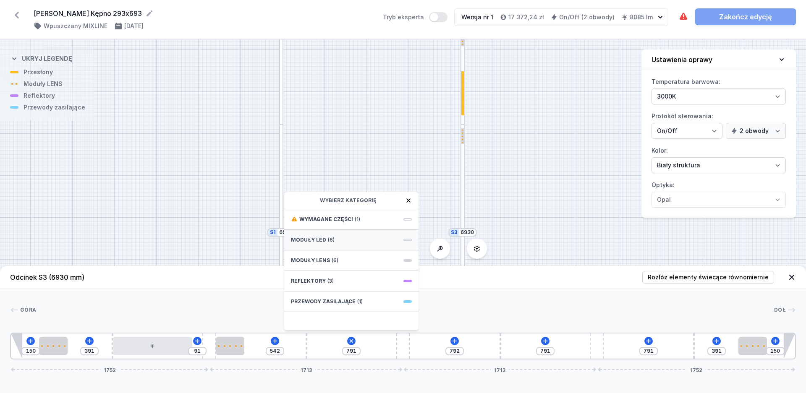
click at [321, 242] on span "Moduły LED" at bounding box center [308, 240] width 35 height 7
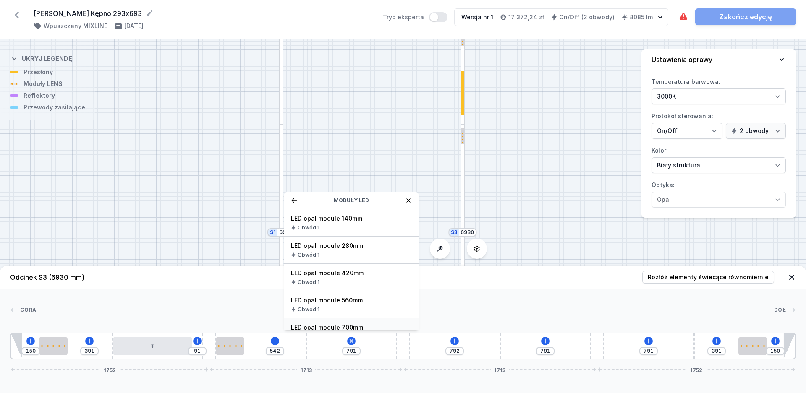
click at [335, 323] on div "LED opal module 700mm Obwód 1" at bounding box center [351, 332] width 134 height 27
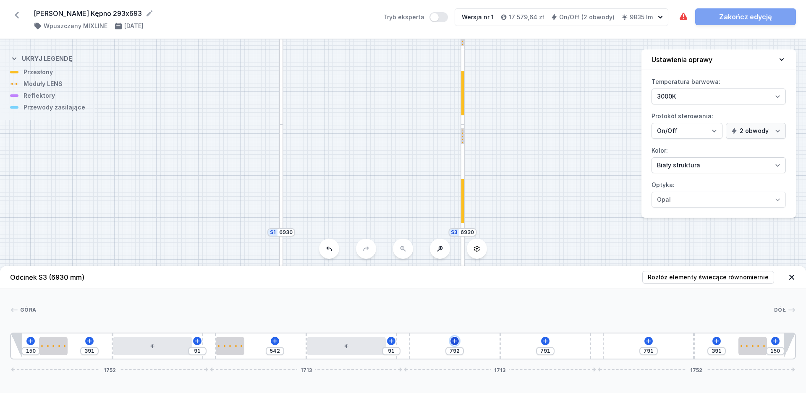
click at [456, 339] on icon at bounding box center [454, 341] width 7 height 7
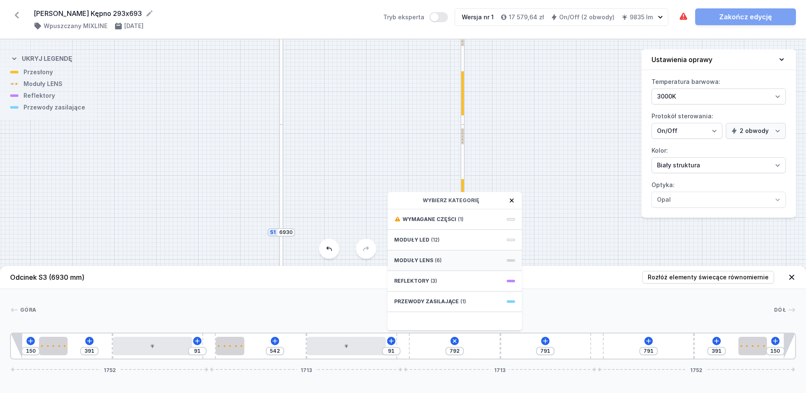
click at [442, 262] on div "Moduły LENS (6)" at bounding box center [454, 261] width 134 height 21
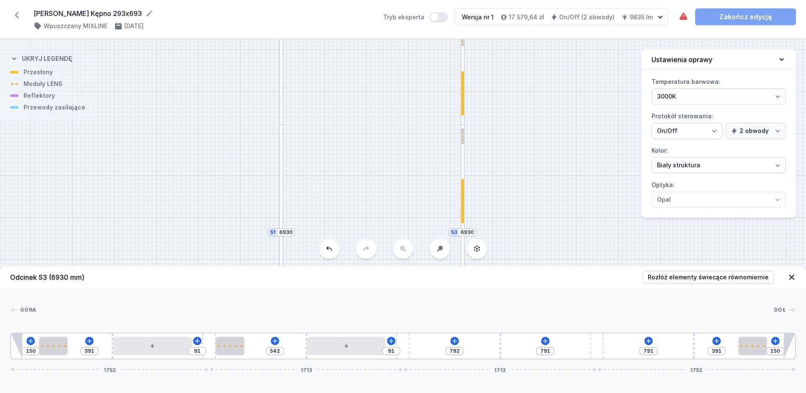
click at [205, 229] on div "S4 2930 S3 6930 S2 2930 S1 6930" at bounding box center [403, 216] width 806 height 354
click at [154, 345] on icon at bounding box center [152, 346] width 5 height 5
click at [177, 327] on icon at bounding box center [173, 330] width 7 height 7
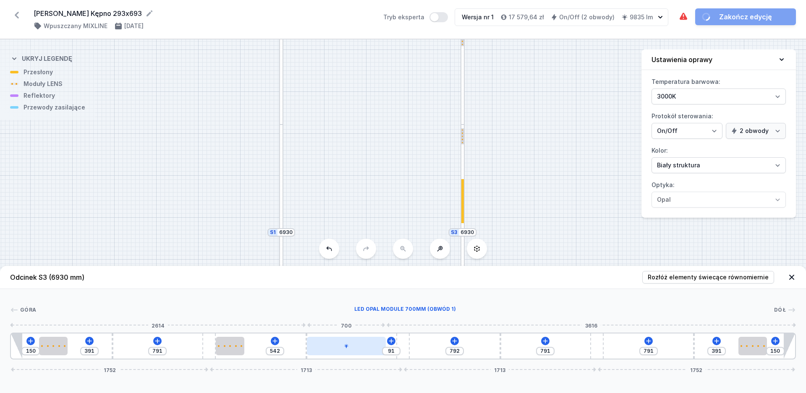
click at [344, 350] on div at bounding box center [346, 346] width 79 height 18
click at [344, 337] on div at bounding box center [342, 346] width 79 height 18
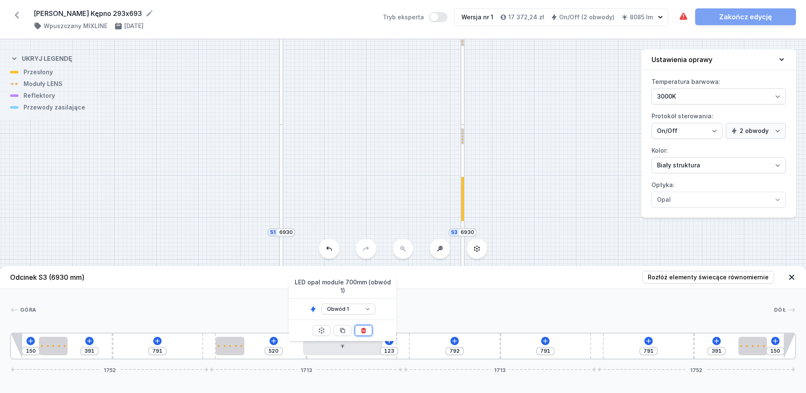
click at [361, 327] on icon at bounding box center [363, 330] width 7 height 7
click at [453, 340] on icon at bounding box center [454, 341] width 7 height 7
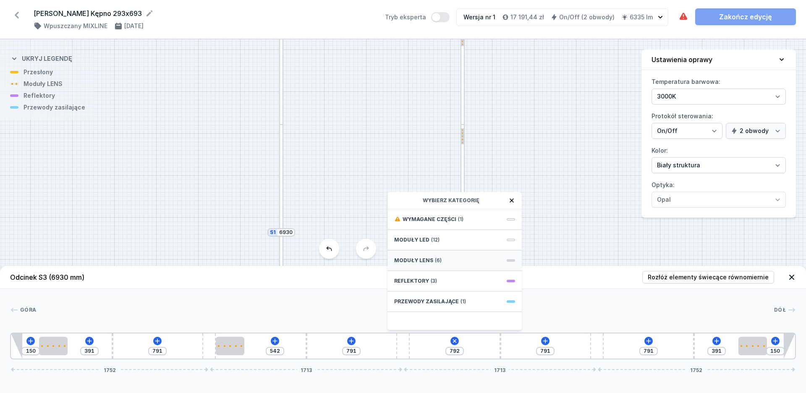
click at [438, 260] on span "(6)" at bounding box center [438, 260] width 7 height 7
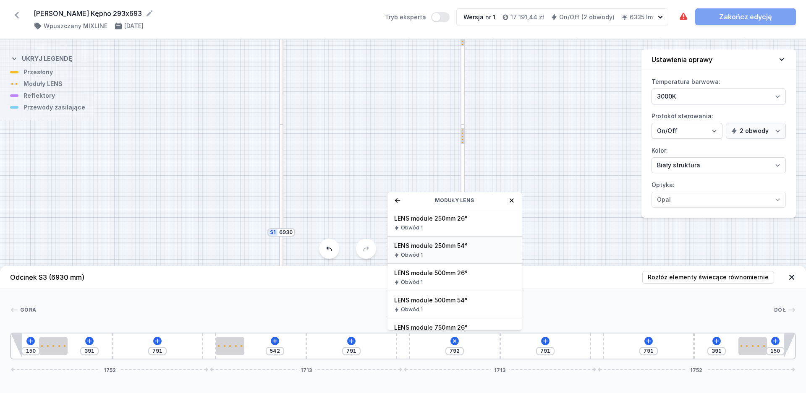
click at [449, 251] on div "LENS module 250mm 54° Obwód 1" at bounding box center [454, 250] width 134 height 27
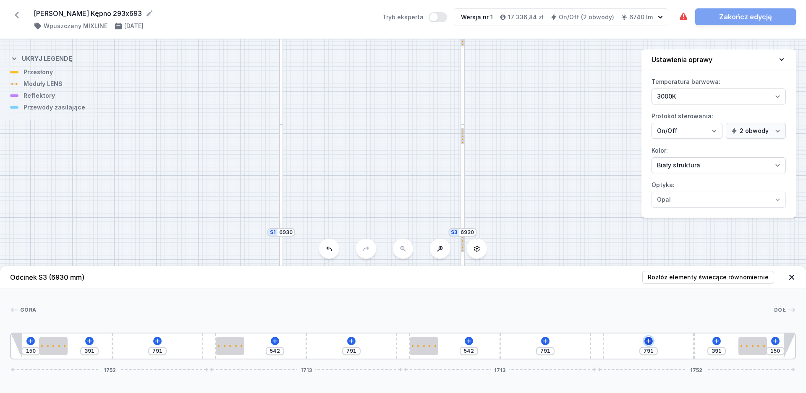
click at [652, 340] on button at bounding box center [648, 341] width 8 height 8
click at [448, 320] on div "Góra Dół 1 2 1 3 4 2 1 3 4 2 1 3 4 3 2 1 1 150 391 791 542 791 542 791 791 391 …" at bounding box center [403, 324] width 806 height 70
drag, startPoint x: 512, startPoint y: 126, endPoint x: 521, endPoint y: 174, distance: 48.2
click at [520, 189] on div "S4 2930 S3 6930 S2 2930 S1 6930" at bounding box center [403, 216] width 806 height 354
drag, startPoint x: 517, startPoint y: 158, endPoint x: 517, endPoint y: 113, distance: 45.3
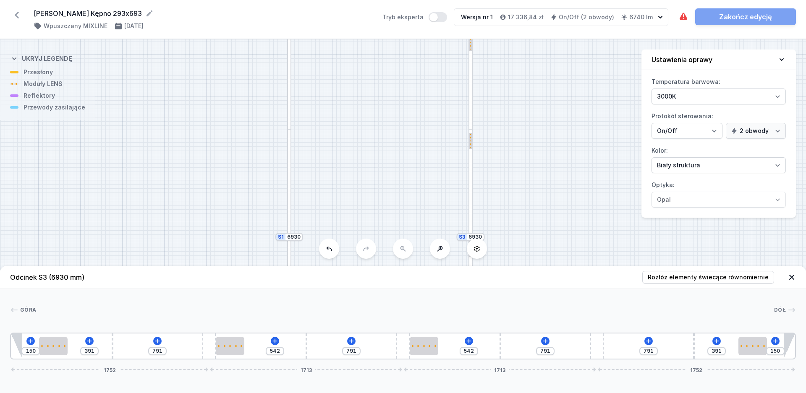
click at [517, 113] on div "S4 2930 S3 6930 S2 2930 S1 6930" at bounding box center [403, 216] width 806 height 354
drag, startPoint x: 531, startPoint y: 175, endPoint x: 528, endPoint y: 115, distance: 60.1
click at [528, 115] on div "S4 2930 S3 6930 S2 2930 S1 6930" at bounding box center [403, 216] width 806 height 354
drag, startPoint x: 520, startPoint y: 194, endPoint x: 520, endPoint y: 119, distance: 74.7
click at [520, 120] on div "S4 2930 S3 6930 S2 2930 S1 6930" at bounding box center [403, 216] width 806 height 354
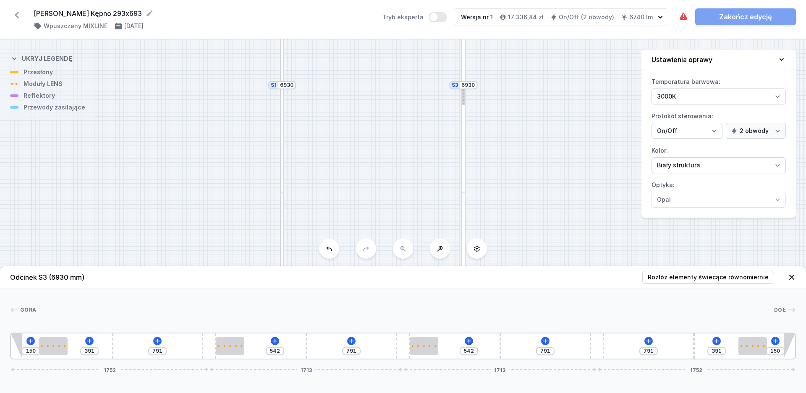
drag, startPoint x: 518, startPoint y: 182, endPoint x: 515, endPoint y: 193, distance: 12.0
click at [515, 193] on div "S4 2930 S3 6930 S2 2930 S1 6930" at bounding box center [403, 216] width 806 height 354
click at [545, 340] on icon at bounding box center [545, 341] width 5 height 5
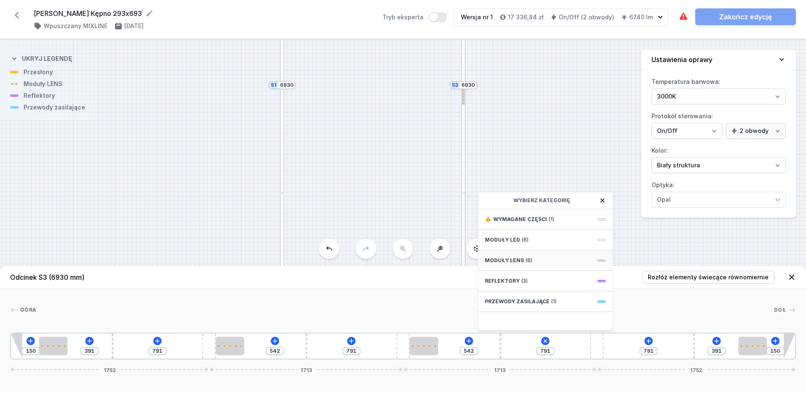
click at [535, 262] on div "Moduły LENS (6)" at bounding box center [545, 261] width 134 height 21
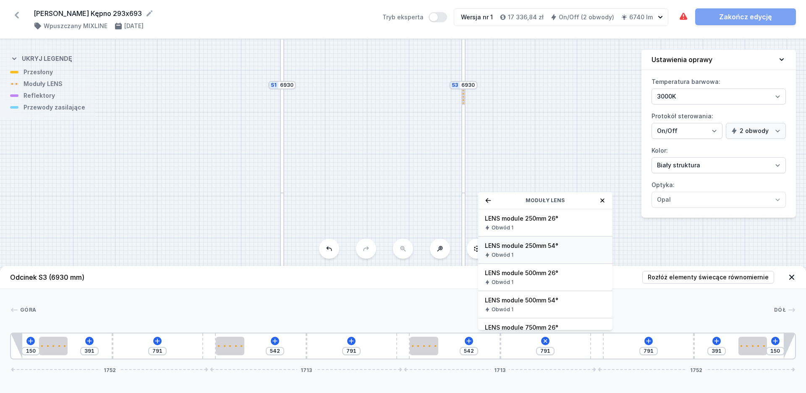
click at [538, 253] on div "Obwód 1" at bounding box center [545, 255] width 121 height 7
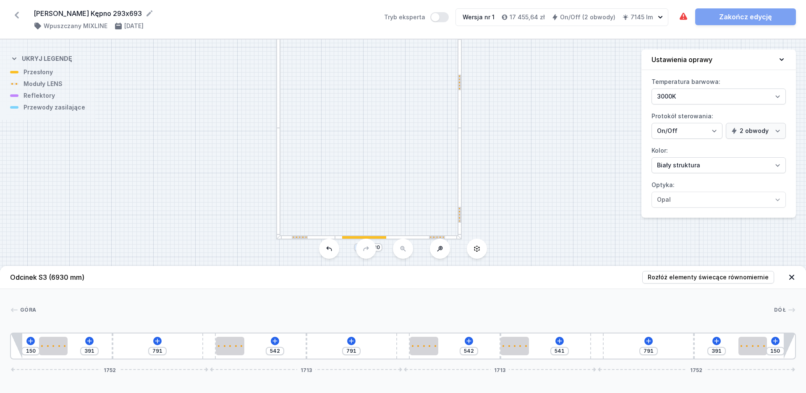
drag, startPoint x: 549, startPoint y: 210, endPoint x: 540, endPoint y: 166, distance: 44.9
click at [540, 166] on div "S4 2930 S3 6930 S2 2930 S1 6930" at bounding box center [403, 216] width 806 height 354
drag, startPoint x: 524, startPoint y: 345, endPoint x: 581, endPoint y: 349, distance: 57.2
click at [581, 349] on div "150 391 791 542 791 542 439 102 791 391 150 1752 1713 1713 1752" at bounding box center [403, 346] width 786 height 27
drag, startPoint x: 536, startPoint y: 180, endPoint x: 535, endPoint y: 229, distance: 48.3
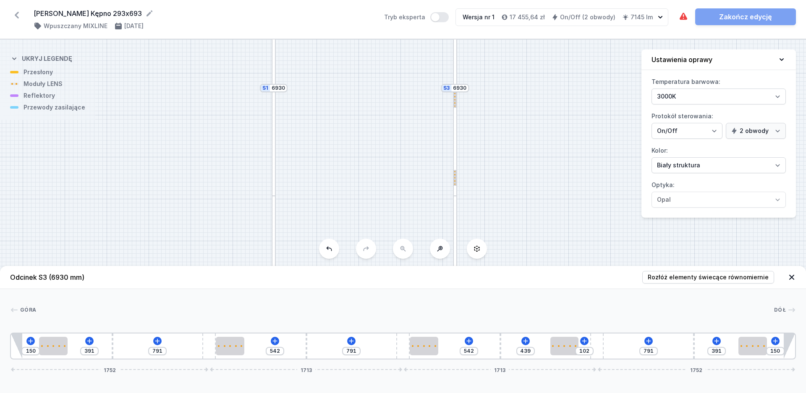
click at [532, 250] on div "S4 2930 S3 6930 S2 2930 S1 6930" at bounding box center [403, 216] width 806 height 354
drag, startPoint x: 536, startPoint y: 223, endPoint x: 542, endPoint y: 193, distance: 30.8
click at [542, 193] on div "S4 2930 S3 6930 S2 2930 S1 6930" at bounding box center [403, 216] width 806 height 354
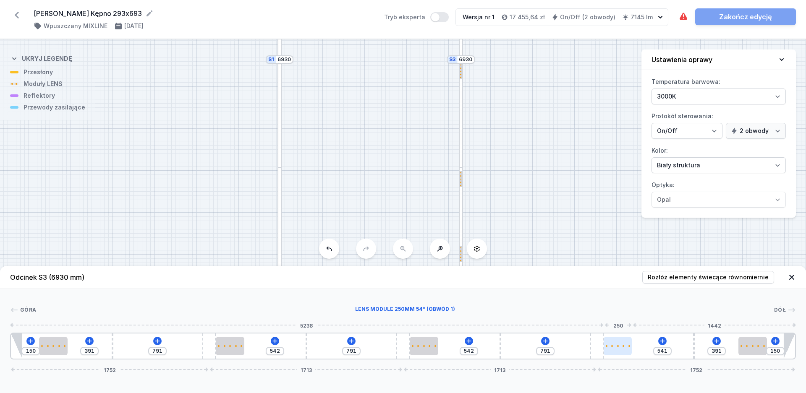
drag, startPoint x: 566, startPoint y: 346, endPoint x: 615, endPoint y: 346, distance: 49.1
click at [615, 346] on div at bounding box center [617, 346] width 28 height 2
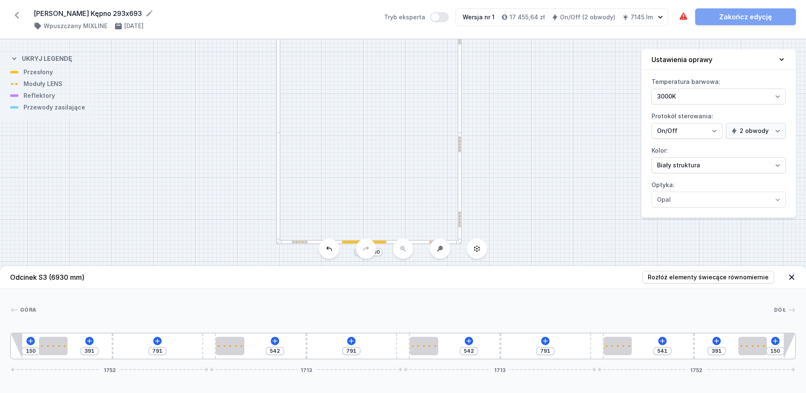
drag, startPoint x: 542, startPoint y: 200, endPoint x: 541, endPoint y: 186, distance: 13.5
click at [541, 186] on div "S4 2930 S3 6930 S2 2930 S1 6930" at bounding box center [403, 216] width 806 height 354
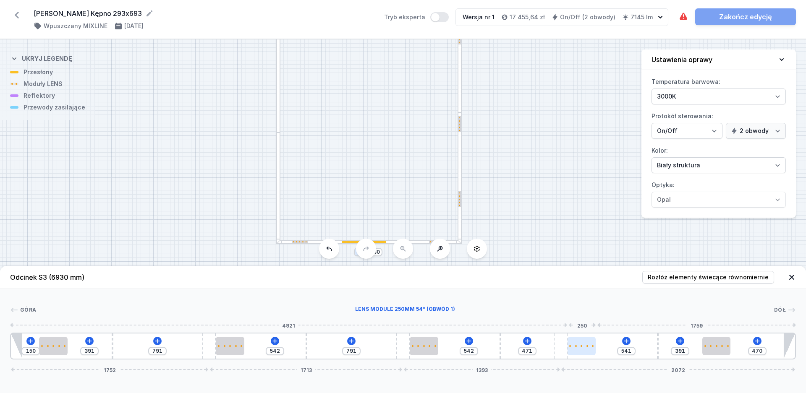
drag, startPoint x: 599, startPoint y: 352, endPoint x: 577, endPoint y: 350, distance: 22.0
click at [577, 350] on div "150 391 791 542 791 542 471 541 391 470 1752 1713 1393 2072" at bounding box center [403, 346] width 786 height 27
drag, startPoint x: 657, startPoint y: 348, endPoint x: 673, endPoint y: 347, distance: 15.6
click at [673, 347] on div "150 391 791 542 791 542 471 598 334 470 1752 1713 1393 2072" at bounding box center [403, 346] width 786 height 27
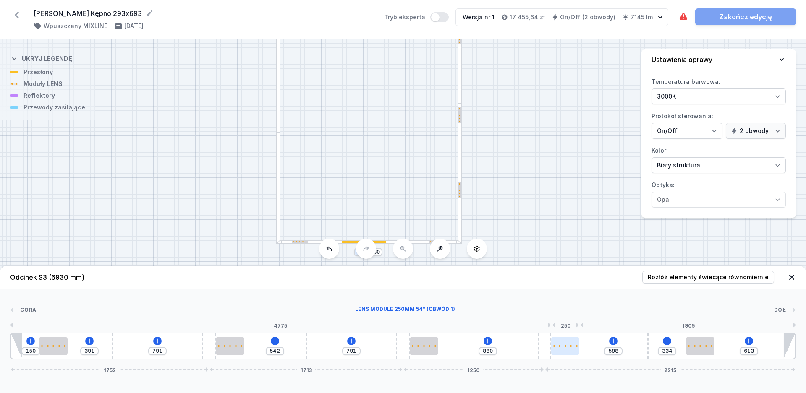
drag, startPoint x: 560, startPoint y: 349, endPoint x: 552, endPoint y: 348, distance: 8.0
click at [552, 348] on div "150 391 791 542 791 880 598 334 613 1752 1713 1250 2215" at bounding box center [403, 346] width 786 height 27
click at [489, 340] on icon at bounding box center [487, 341] width 7 height 7
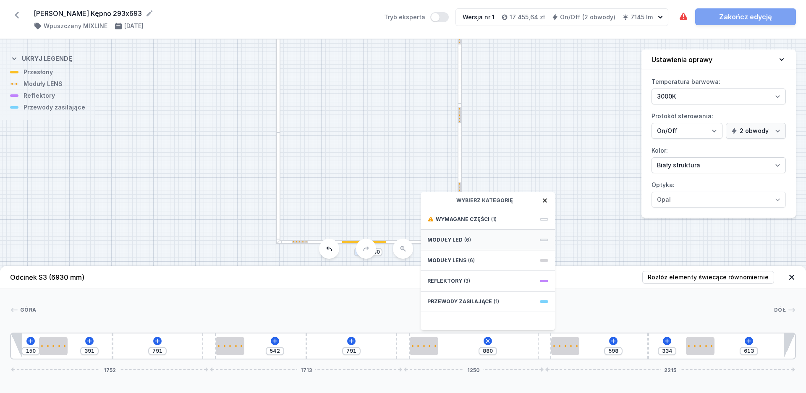
click at [466, 241] on span "(6)" at bounding box center [467, 240] width 7 height 7
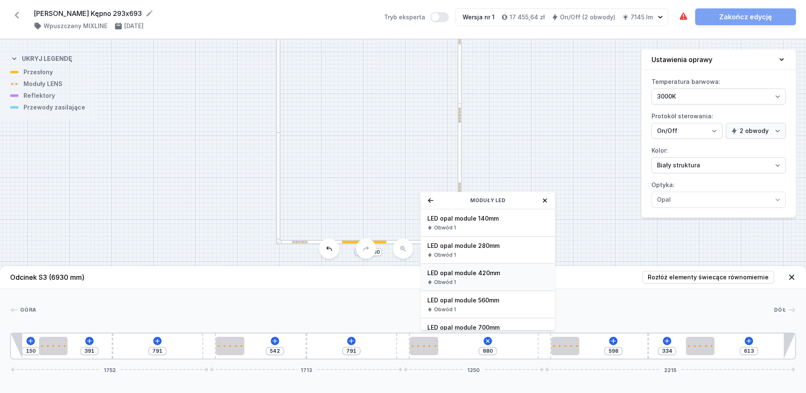
click at [485, 276] on span "LED opal module 420mm" at bounding box center [487, 273] width 121 height 8
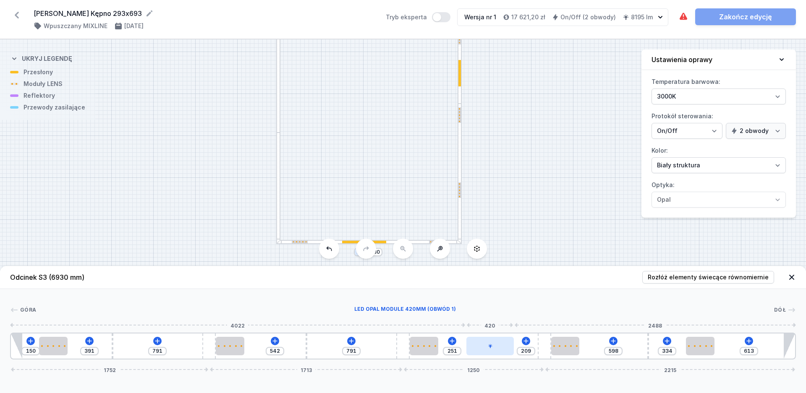
drag, startPoint x: 471, startPoint y: 346, endPoint x: 504, endPoint y: 351, distance: 34.0
click at [504, 351] on div at bounding box center [489, 346] width 47 height 18
click at [458, 166] on div at bounding box center [459, 173] width 4 height 139
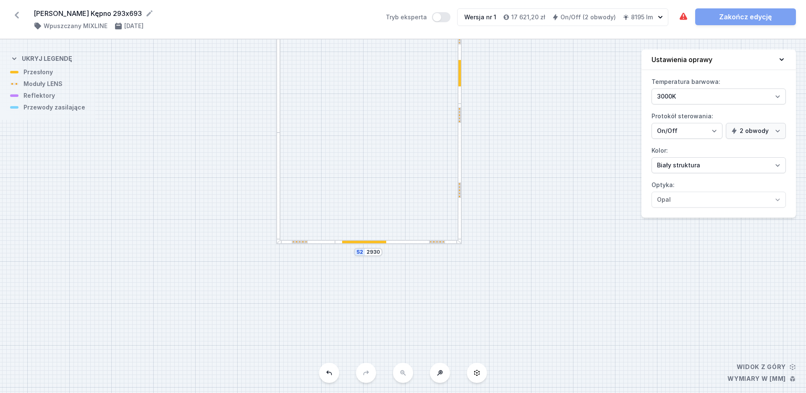
click at [458, 166] on div at bounding box center [459, 173] width 4 height 139
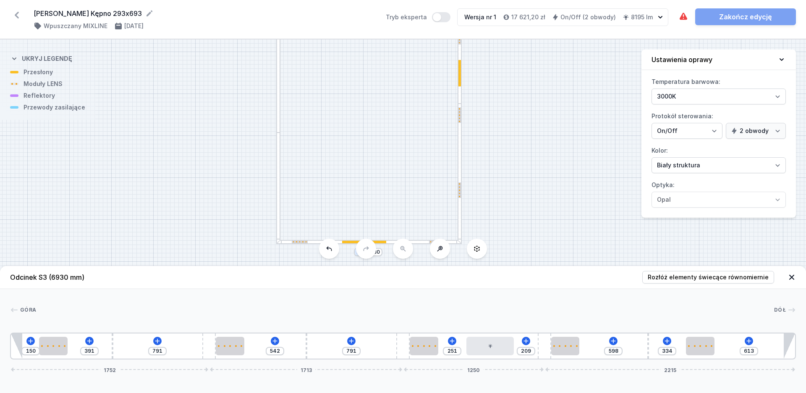
click at [501, 171] on div "S4 2930 S3 6930 S2 2930 S1 6930" at bounding box center [403, 216] width 806 height 354
drag, startPoint x: 545, startPoint y: 151, endPoint x: 527, endPoint y: 178, distance: 33.3
click at [527, 178] on div "S4 2930 S3 6930 S2 2930 S1 6930" at bounding box center [403, 216] width 806 height 354
click at [331, 252] on icon at bounding box center [329, 248] width 7 height 7
click at [373, 249] on button at bounding box center [366, 249] width 20 height 20
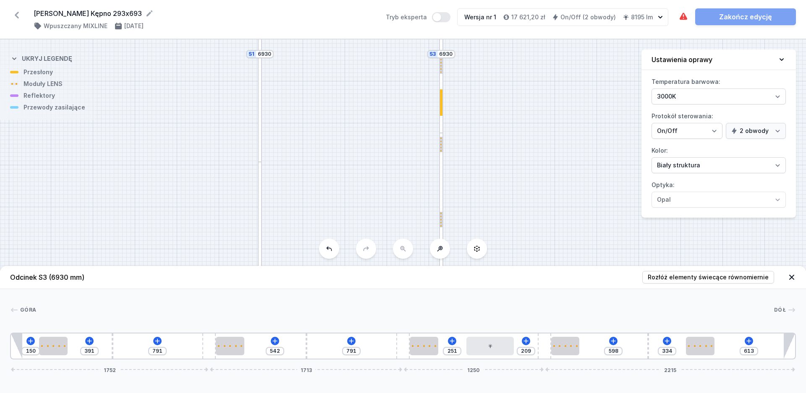
click at [544, 207] on div "S4 2930 S3 6930 S2 2930 S1 6930" at bounding box center [403, 216] width 806 height 354
click at [485, 350] on div at bounding box center [489, 346] width 47 height 18
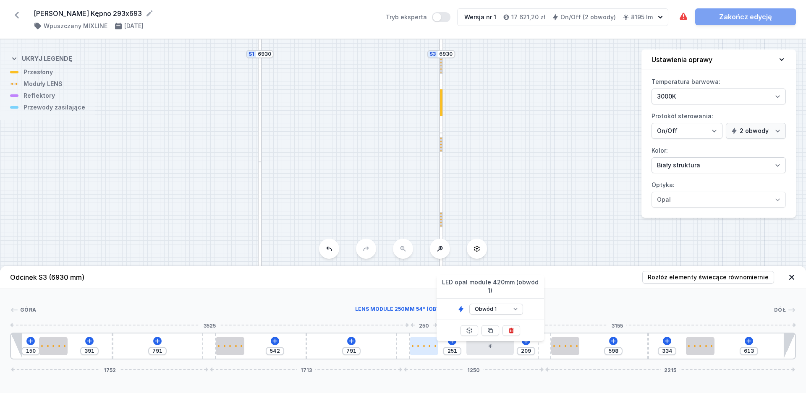
click at [416, 343] on div at bounding box center [424, 346] width 28 height 18
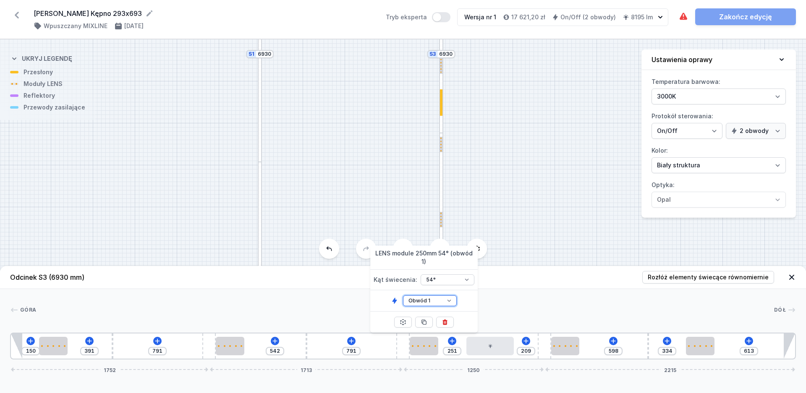
click at [403, 295] on select "Obwód 1 Obwód 2" at bounding box center [430, 300] width 54 height 11
click option "Obwód 2" at bounding box center [0, 0] width 0 height 0
click at [562, 351] on div at bounding box center [565, 346] width 28 height 18
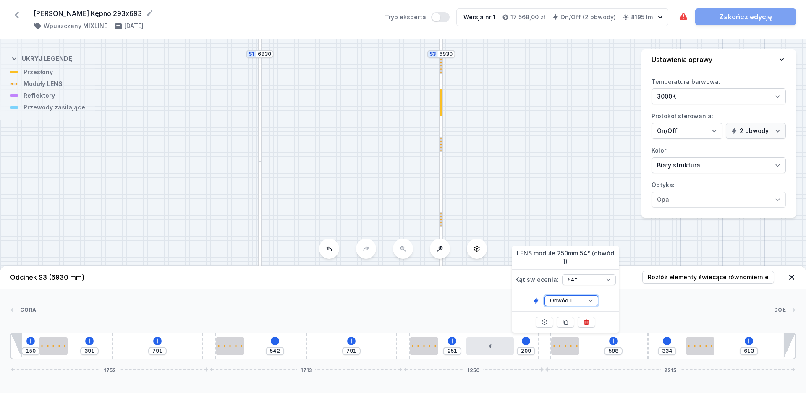
click at [544, 295] on select "Obwód 1 Obwód 2" at bounding box center [571, 300] width 54 height 11
click option "Obwód 2" at bounding box center [0, 0] width 0 height 0
click at [693, 346] on div at bounding box center [700, 346] width 28 height 2
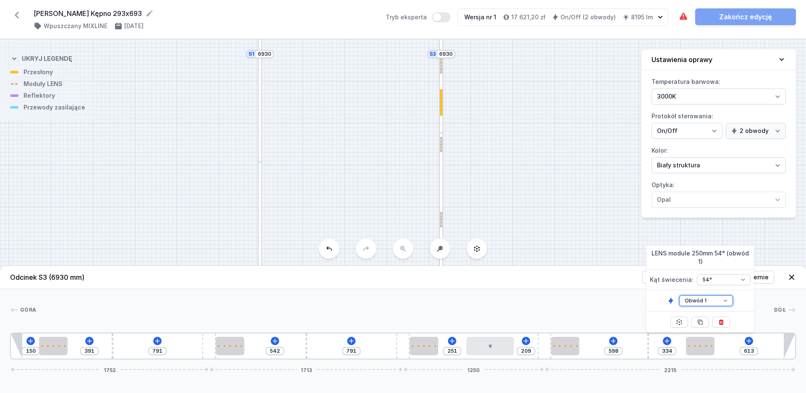
click at [679, 295] on select "Obwód 1 Obwód 2" at bounding box center [706, 300] width 54 height 11
click option "Obwód 2" at bounding box center [0, 0] width 0 height 0
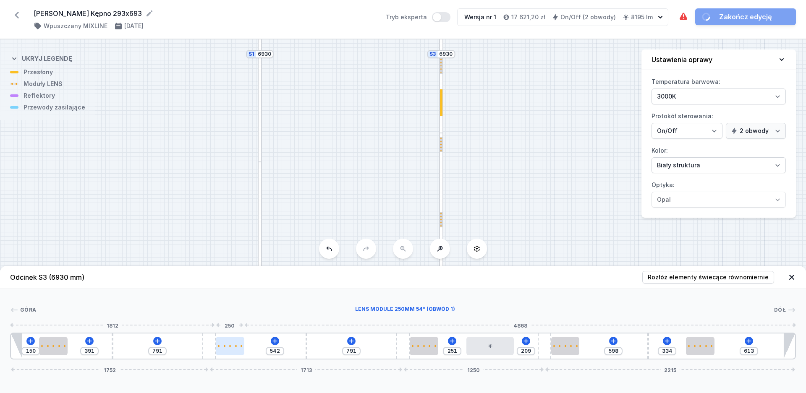
click at [231, 346] on div at bounding box center [230, 346] width 28 height 2
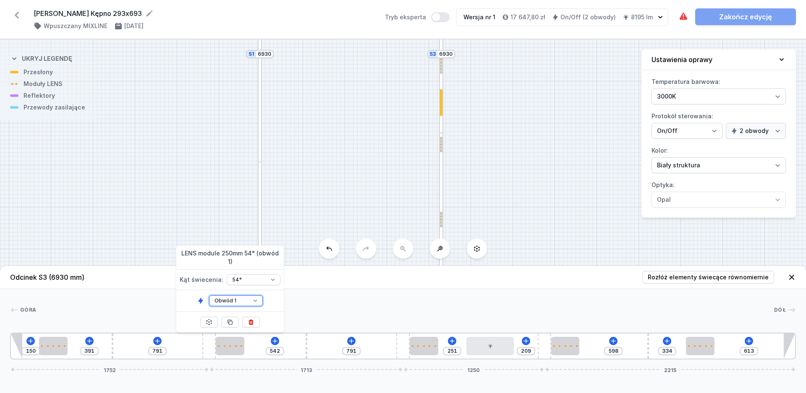
click at [209, 295] on select "Obwód 1 Obwód 2" at bounding box center [236, 300] width 54 height 11
click option "Obwód 2" at bounding box center [0, 0] width 0 height 0
click at [53, 342] on div at bounding box center [53, 346] width 28 height 18
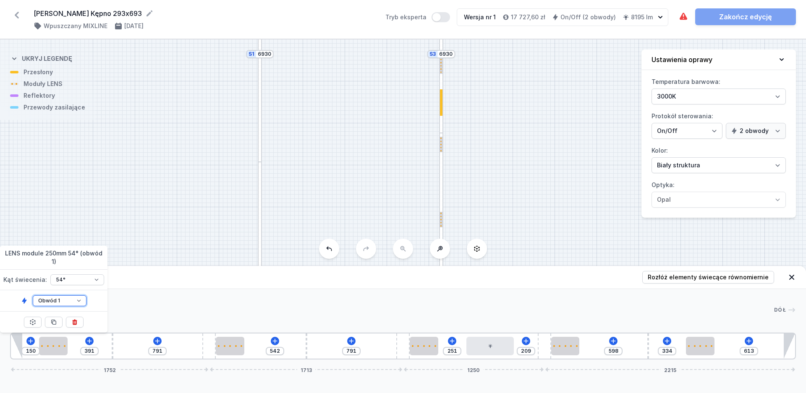
click at [33, 295] on select "Obwód 1 Obwód 2" at bounding box center [60, 300] width 54 height 11
click option "Obwód 2" at bounding box center [0, 0] width 0 height 0
click at [191, 253] on div "S4 2930 S3 6930 S2 2930 S1 6930" at bounding box center [403, 216] width 806 height 354
click at [388, 298] on div "[GEOGRAPHIC_DATA] 1 2 2 3 4 2 2 3 4 2 2 5 1 4 2 2 3 2 2 1 150 391 791 542 791 2…" at bounding box center [403, 324] width 806 height 70
click at [348, 340] on button at bounding box center [351, 341] width 8 height 8
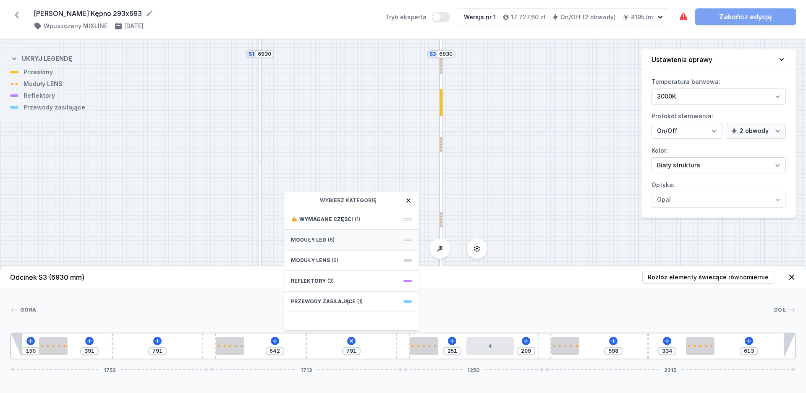
click at [334, 243] on div "Moduły LED (6)" at bounding box center [351, 240] width 134 height 21
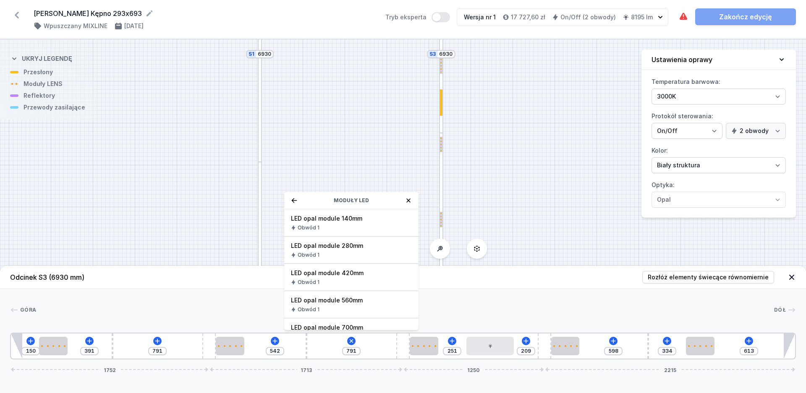
click at [336, 279] on div "LED opal module 420mm Obwód 1" at bounding box center [351, 277] width 134 height 27
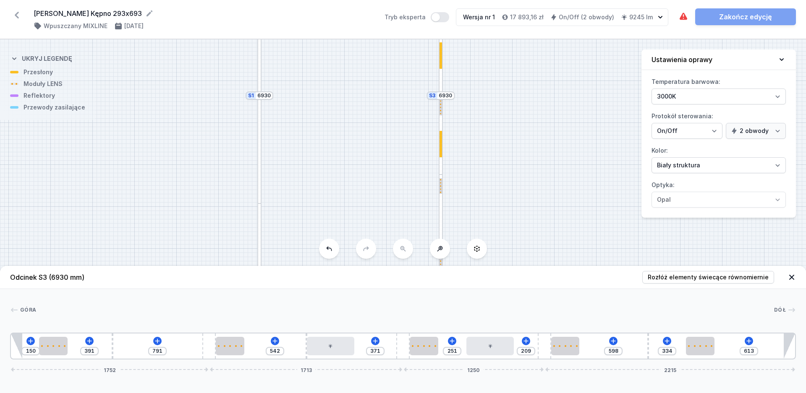
drag, startPoint x: 368, startPoint y: 135, endPoint x: 357, endPoint y: 251, distance: 116.4
click at [358, 250] on div "S4 2930 S3 6930 S2 2930 S1 6930" at bounding box center [403, 216] width 806 height 354
drag, startPoint x: 368, startPoint y: 158, endPoint x: 351, endPoint y: 271, distance: 114.1
click at [351, 269] on div "S4 2930 S3 6930 S2 2930 S1 6930 Odcinek S3 (6930 mm) Rozłóż elementy świecące r…" at bounding box center [403, 216] width 806 height 354
drag, startPoint x: 349, startPoint y: 181, endPoint x: 349, endPoint y: 194, distance: 13.0
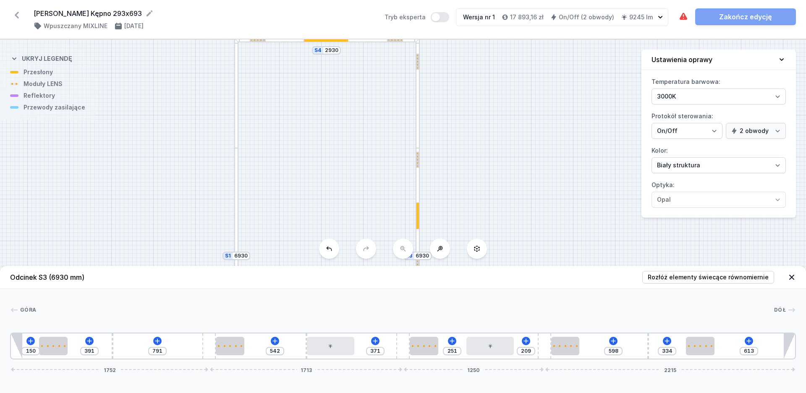
click at [349, 194] on div "S4 2930 S3 6930 S2 2930 S1 6930" at bounding box center [403, 216] width 806 height 354
click at [150, 342] on div "150 391 791 542 371 251 209 598 334 613 1752 1713 1250 2215" at bounding box center [403, 346] width 786 height 27
click at [156, 342] on icon at bounding box center [157, 341] width 7 height 7
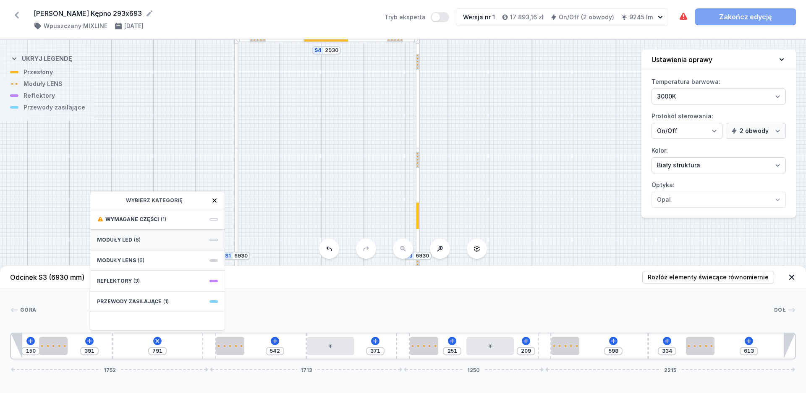
click at [134, 238] on span "(6)" at bounding box center [137, 240] width 7 height 7
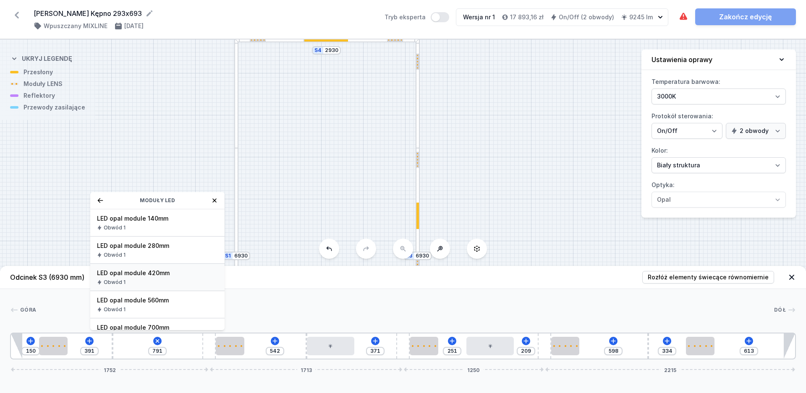
click at [138, 273] on span "LED opal module 420mm" at bounding box center [157, 273] width 121 height 8
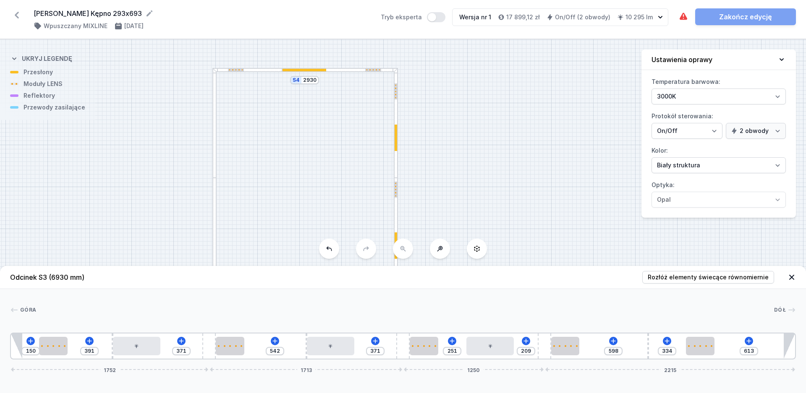
drag, startPoint x: 332, startPoint y: 196, endPoint x: 320, endPoint y: 137, distance: 60.5
click at [320, 137] on div "S4 2930 S3 6930 S2 2930 S1 6930" at bounding box center [403, 216] width 806 height 354
drag, startPoint x: 327, startPoint y: 156, endPoint x: 324, endPoint y: 99, distance: 56.4
click at [326, 112] on div "S4 2930 S3 6930 S2 2930 S1 6930" at bounding box center [403, 216] width 806 height 354
drag, startPoint x: 328, startPoint y: 179, endPoint x: 324, endPoint y: 88, distance: 90.7
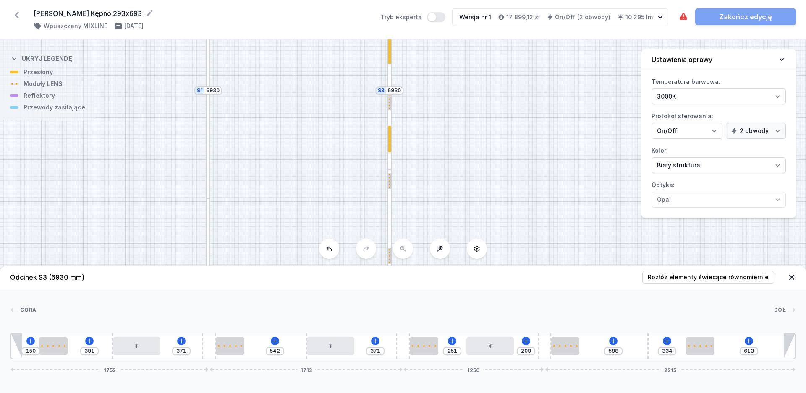
click at [325, 94] on div "S4 2930 S3 6930 S2 2930 S1 6930" at bounding box center [403, 216] width 806 height 354
drag, startPoint x: 326, startPoint y: 180, endPoint x: 328, endPoint y: 105, distance: 74.3
click at [328, 105] on div "S4 2930 S3 6930 S2 2930 S1 6930" at bounding box center [403, 216] width 806 height 354
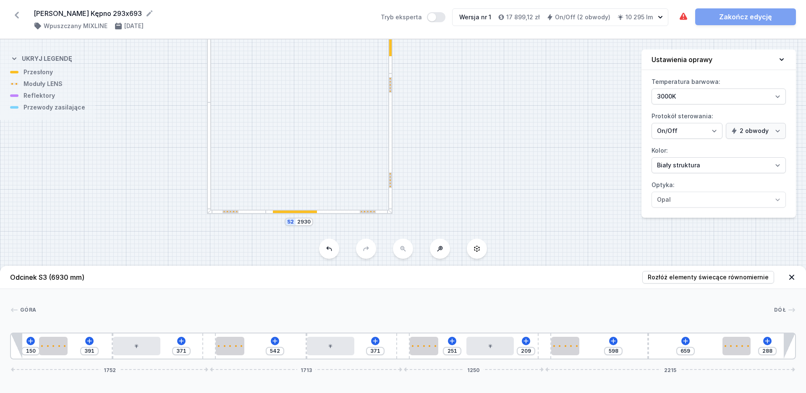
drag, startPoint x: 708, startPoint y: 352, endPoint x: 755, endPoint y: 351, distance: 47.8
click at [755, 351] on div "150 391 371 542 371 251 209 598 659 288 1752 1713 1250 2215" at bounding box center [403, 346] width 786 height 27
click at [775, 351] on div "277" at bounding box center [768, 351] width 18 height 8
drag, startPoint x: 772, startPoint y: 351, endPoint x: 763, endPoint y: 351, distance: 9.2
click at [763, 351] on input "277" at bounding box center [767, 351] width 13 height 7
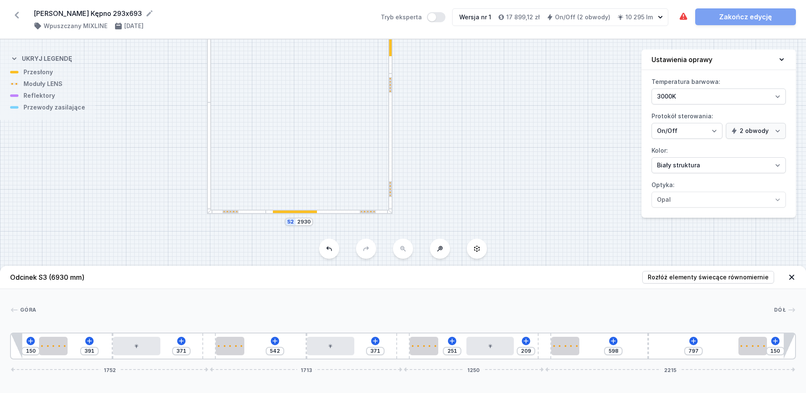
click at [553, 314] on div "[GEOGRAPHIC_DATA]" at bounding box center [403, 312] width 786 height 12
click at [695, 343] on icon at bounding box center [693, 341] width 7 height 7
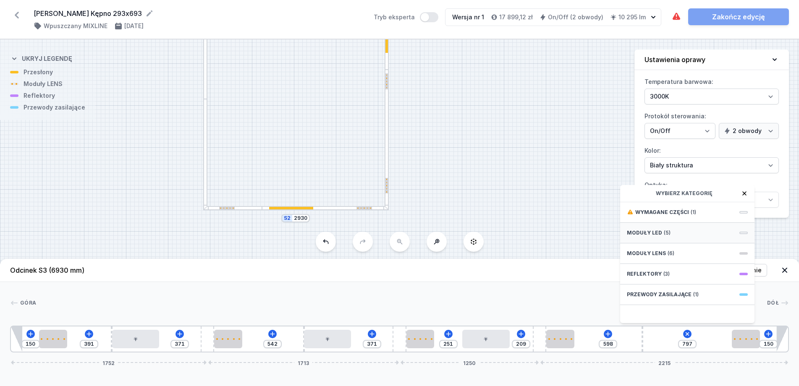
click at [658, 236] on span "Moduły LED" at bounding box center [644, 233] width 35 height 7
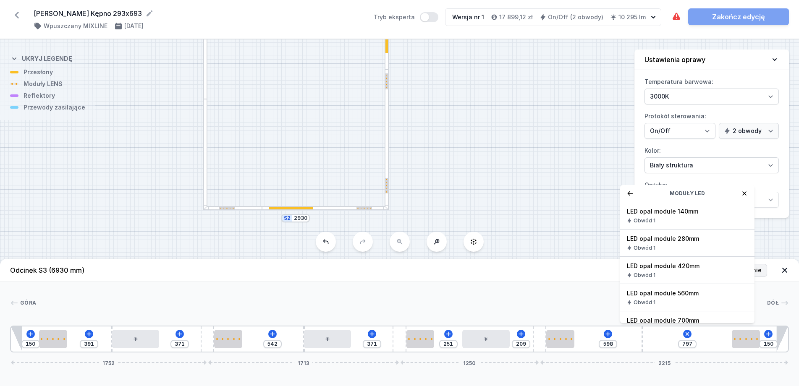
click at [654, 270] on span "LED opal module 420mm" at bounding box center [687, 266] width 121 height 8
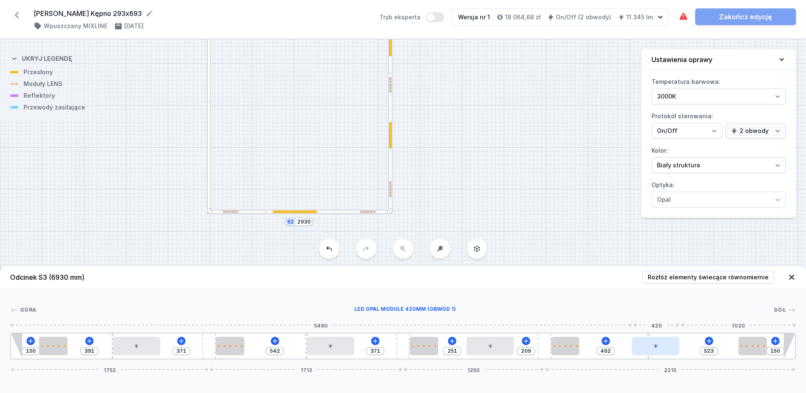
click at [662, 350] on div at bounding box center [655, 346] width 47 height 18
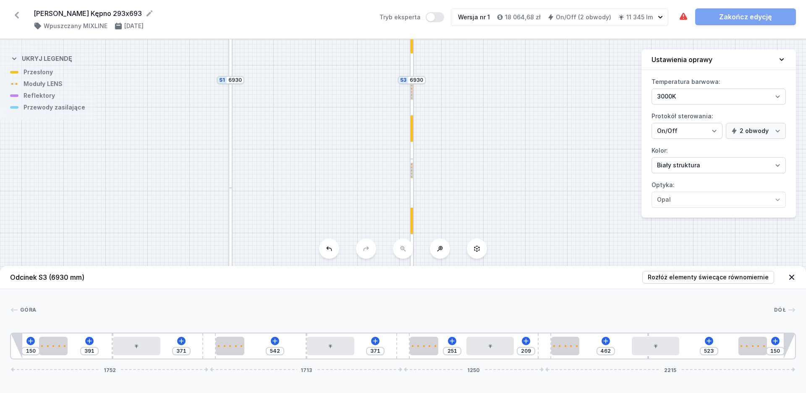
drag, startPoint x: 464, startPoint y: 129, endPoint x: 491, endPoint y: 228, distance: 102.6
click at [491, 227] on div "S4 2930 S3 6930 S2 2930 S1 6930" at bounding box center [403, 216] width 806 height 354
drag, startPoint x: 496, startPoint y: 174, endPoint x: 521, endPoint y: 230, distance: 61.4
click at [521, 230] on div "S4 2930 S3 6930 S2 2930 S1 6930" at bounding box center [403, 216] width 806 height 354
drag, startPoint x: 525, startPoint y: 193, endPoint x: 492, endPoint y: 90, distance: 108.4
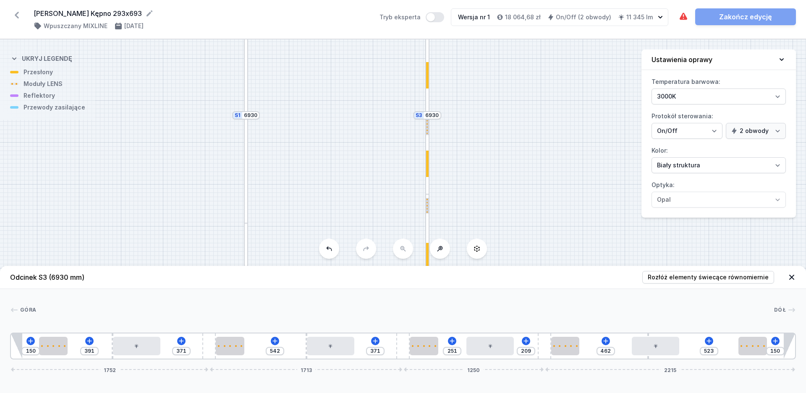
click at [492, 90] on div "S4 2930 S3 6930 S2 2930 S1 6930" at bounding box center [403, 216] width 806 height 354
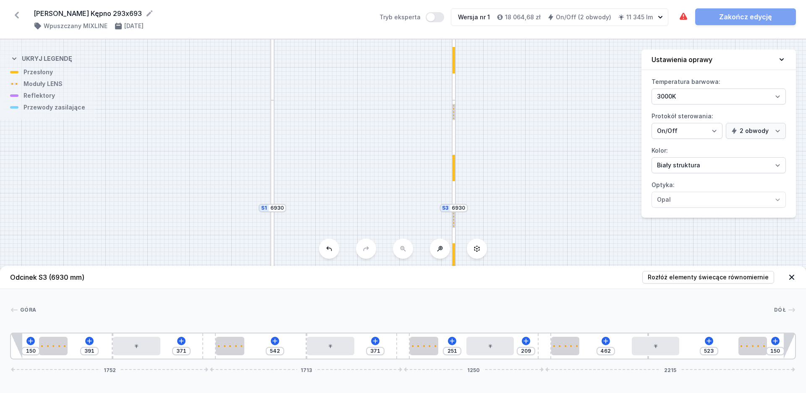
drag, startPoint x: 485, startPoint y: 127, endPoint x: 502, endPoint y: 154, distance: 32.0
click at [515, 234] on div "S4 2930 S3 6930 S2 2930 S1 6930" at bounding box center [403, 216] width 806 height 354
drag, startPoint x: 502, startPoint y: 135, endPoint x: 512, endPoint y: 214, distance: 80.4
click at [512, 214] on div "S4 2930 S3 6930 S2 2930 S1 6930" at bounding box center [403, 216] width 806 height 354
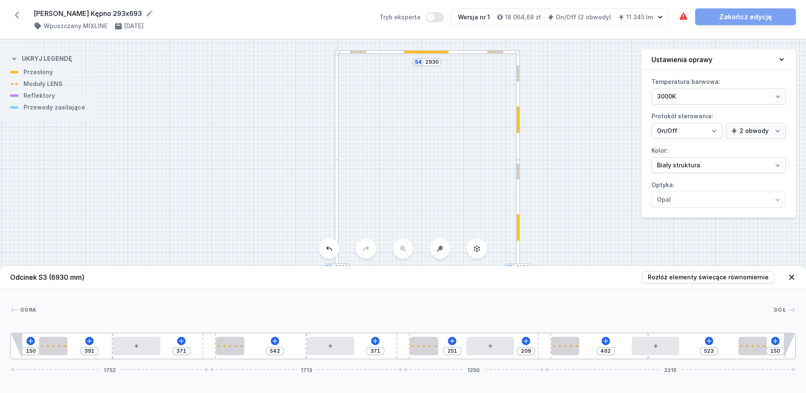
drag, startPoint x: 511, startPoint y: 137, endPoint x: 565, endPoint y: 113, distance: 59.2
click at [565, 113] on div "S4 2930 S3 6930 S2 2930 S1 6930" at bounding box center [403, 216] width 806 height 354
drag, startPoint x: 570, startPoint y: 144, endPoint x: 570, endPoint y: 123, distance: 20.6
click at [570, 123] on div "S4 2930 S3 6930 S2 2930 S1 6930" at bounding box center [403, 216] width 806 height 354
drag, startPoint x: 575, startPoint y: 198, endPoint x: 590, endPoint y: 81, distance: 117.9
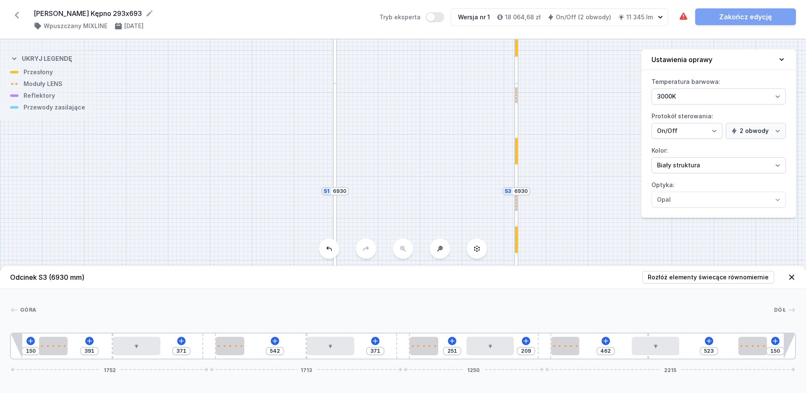
click at [590, 84] on div "S4 2930 S3 6930 S2 2930 S1 6930" at bounding box center [403, 216] width 806 height 354
drag, startPoint x: 572, startPoint y: 180, endPoint x: 575, endPoint y: 99, distance: 80.6
click at [575, 99] on div "S4 2930 S3 6930 S2 2930 S1 6930" at bounding box center [403, 216] width 806 height 354
drag, startPoint x: 302, startPoint y: 165, endPoint x: 318, endPoint y: 202, distance: 40.2
click at [318, 202] on div "S4 2930 S3 6930 S2 2930 S1 6930" at bounding box center [403, 216] width 806 height 354
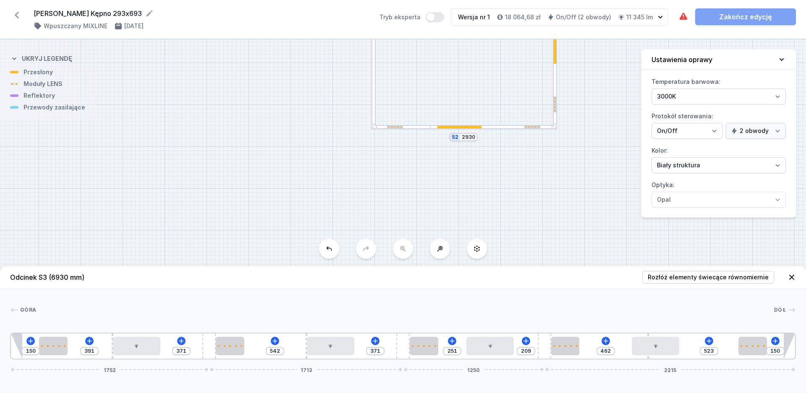
drag, startPoint x: 473, startPoint y: 172, endPoint x: 470, endPoint y: 55, distance: 117.1
click at [470, 55] on div "S4 2930 S3 6930 S2 2930 S1 6930" at bounding box center [403, 216] width 806 height 354
click at [457, 127] on div at bounding box center [459, 127] width 44 height 3
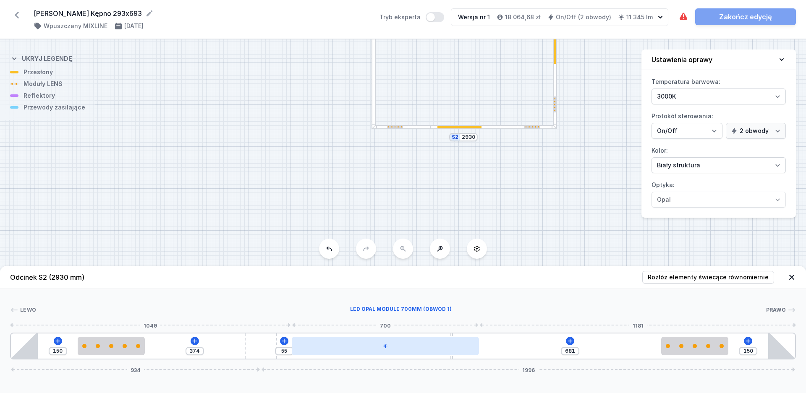
click at [428, 352] on div at bounding box center [385, 346] width 187 height 18
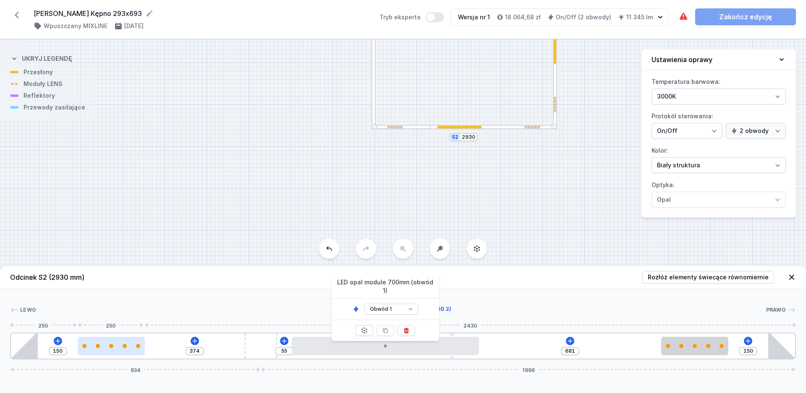
click at [119, 348] on div at bounding box center [111, 346] width 67 height 18
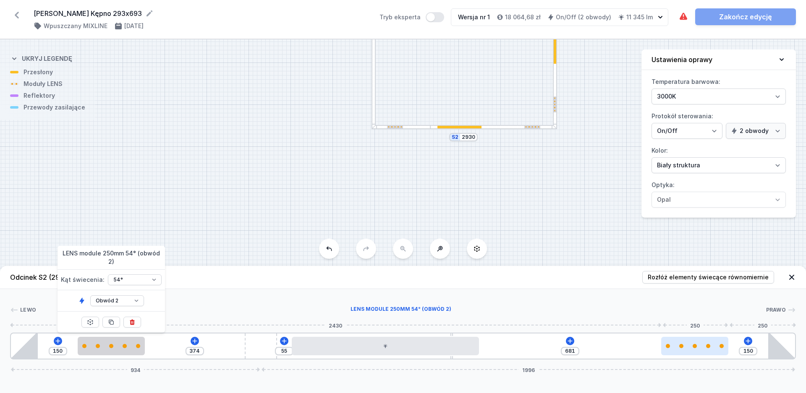
click at [714, 347] on div at bounding box center [694, 346] width 67 height 4
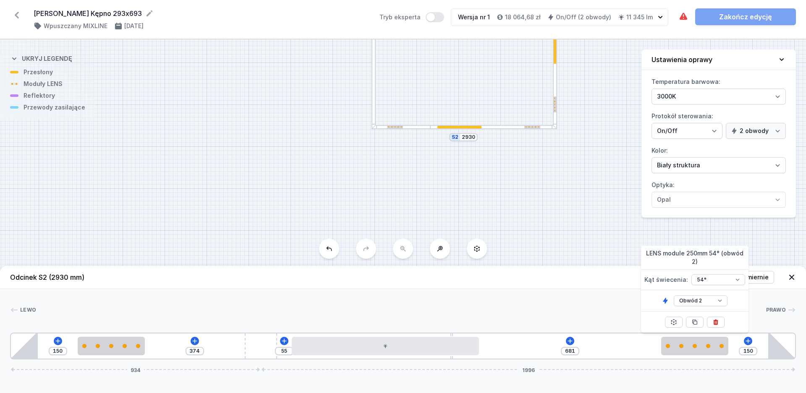
click at [261, 108] on div "S4 2930 S3 6930 S2 2930 S1 6930" at bounding box center [403, 216] width 806 height 354
drag, startPoint x: 324, startPoint y: 106, endPoint x: 303, endPoint y: 221, distance: 117.1
click at [308, 215] on div "S4 2930 S3 6930 S2 2930 S1 6930" at bounding box center [403, 216] width 806 height 354
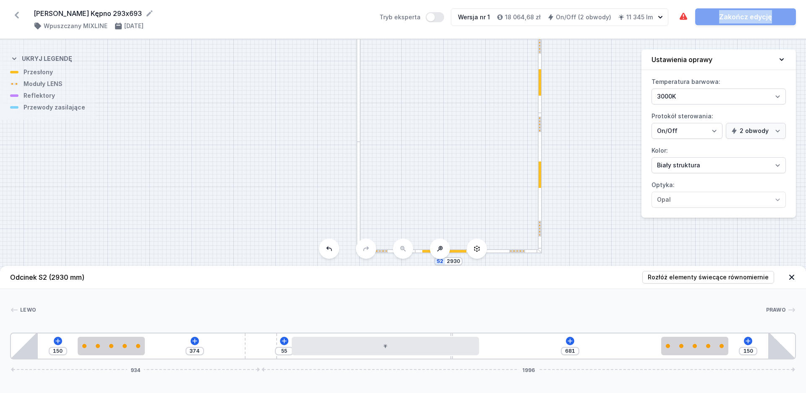
drag, startPoint x: 334, startPoint y: 66, endPoint x: 305, endPoint y: 166, distance: 103.7
click at [308, 164] on div "[PERSON_NAME] Kępno 293x693 ( 11526 /v 1 ) Wpuszczany MIXLINE [DATE] Tryb ekspe…" at bounding box center [403, 196] width 806 height 393
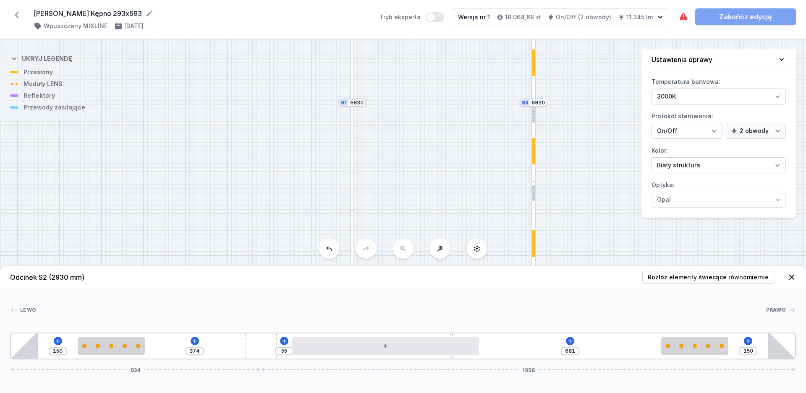
drag, startPoint x: 303, startPoint y: 89, endPoint x: 282, endPoint y: 184, distance: 98.0
click at [285, 181] on div "S4 2930 S3 6930 S2 2930 S1 6930" at bounding box center [403, 216] width 806 height 354
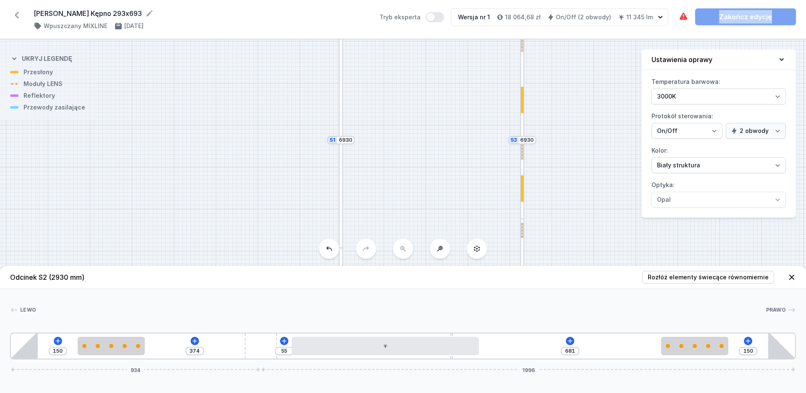
drag, startPoint x: 298, startPoint y: 183, endPoint x: 294, endPoint y: 200, distance: 17.1
click at [296, 197] on div "S4 2930 S3 6930 S2 2930 S1 6930" at bounding box center [403, 216] width 806 height 354
drag, startPoint x: 306, startPoint y: 102, endPoint x: 292, endPoint y: 206, distance: 104.5
click at [296, 205] on div "S4 2930 S3 6930 S2 2930 S1 6930" at bounding box center [403, 216] width 806 height 354
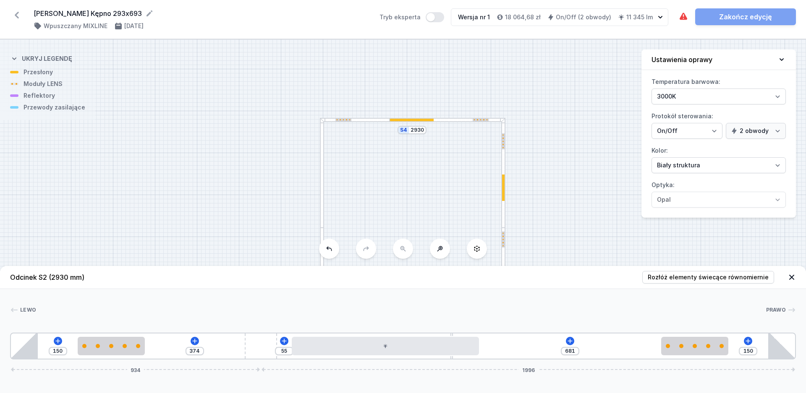
click at [427, 120] on div at bounding box center [411, 120] width 44 height 3
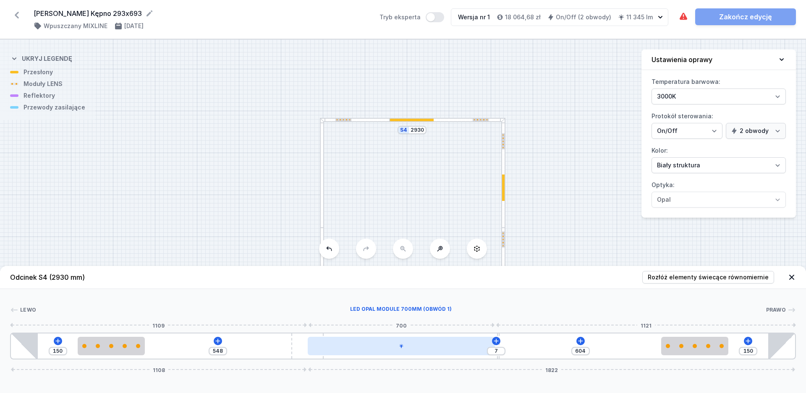
click at [388, 345] on div at bounding box center [401, 346] width 187 height 18
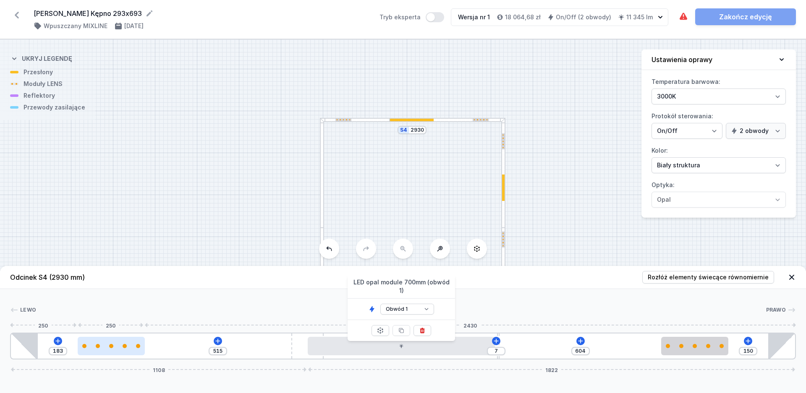
click at [104, 351] on div at bounding box center [111, 346] width 67 height 18
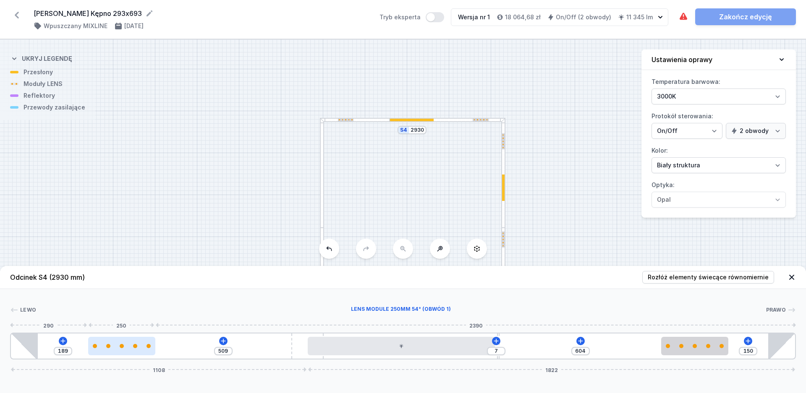
drag, startPoint x: 107, startPoint y: 349, endPoint x: 100, endPoint y: 349, distance: 7.1
click at [100, 349] on div at bounding box center [121, 346] width 67 height 18
click at [65, 350] on input "189" at bounding box center [62, 351] width 13 height 7
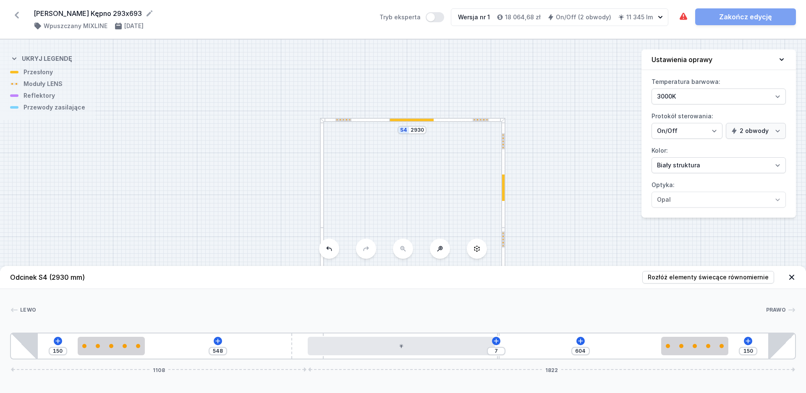
click at [116, 303] on div "Lewo Prawo 1 2 1 3 4 1 5 2 1 1 150 548 7 604 150 1108 1822 250 250 609 700 621 …" at bounding box center [403, 324] width 806 height 70
click at [119, 344] on div at bounding box center [111, 346] width 67 height 18
click at [90, 295] on select "Obwód 1 Obwód 2" at bounding box center [117, 300] width 54 height 11
click option "Obwód 2" at bounding box center [0, 0] width 0 height 0
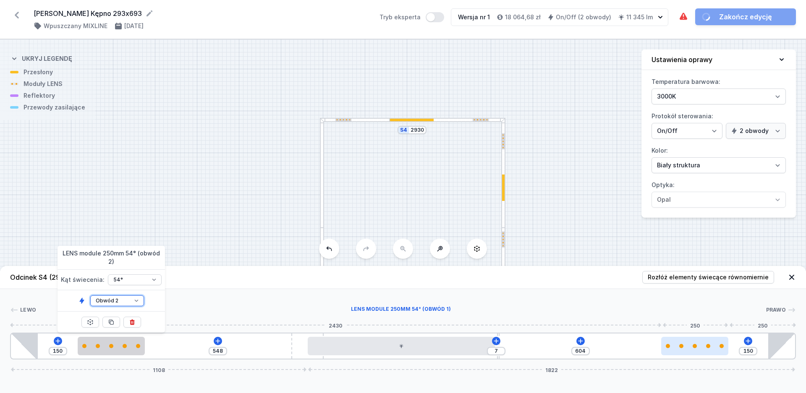
click at [695, 352] on div at bounding box center [694, 346] width 67 height 18
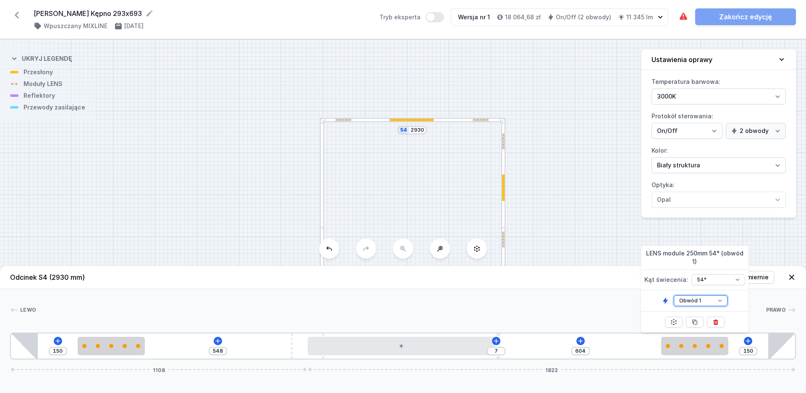
click at [674, 295] on select "Obwód 1 Obwód 2" at bounding box center [701, 300] width 54 height 11
click option "Obwód 2" at bounding box center [0, 0] width 0 height 0
click at [211, 190] on div "S4 2930 S3 6930 S2 2930 S1 6930" at bounding box center [403, 216] width 806 height 354
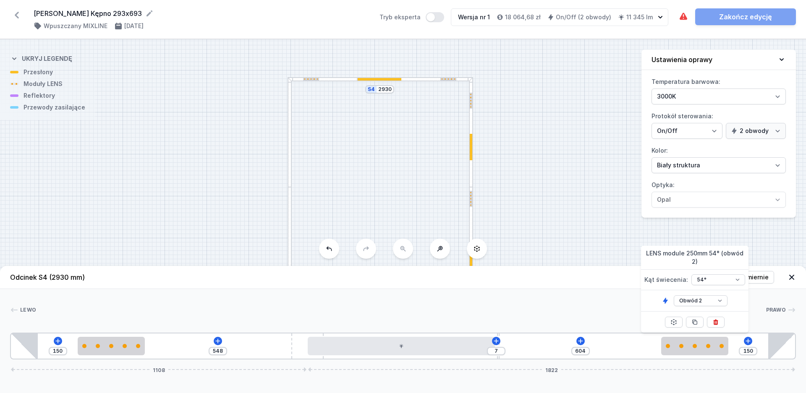
drag, startPoint x: 595, startPoint y: 217, endPoint x: 562, endPoint y: 176, distance: 52.0
click at [562, 176] on div "S4 2930 S3 6930 S2 2930 S1 6930" at bounding box center [403, 216] width 806 height 354
click at [289, 130] on div at bounding box center [289, 132] width 4 height 110
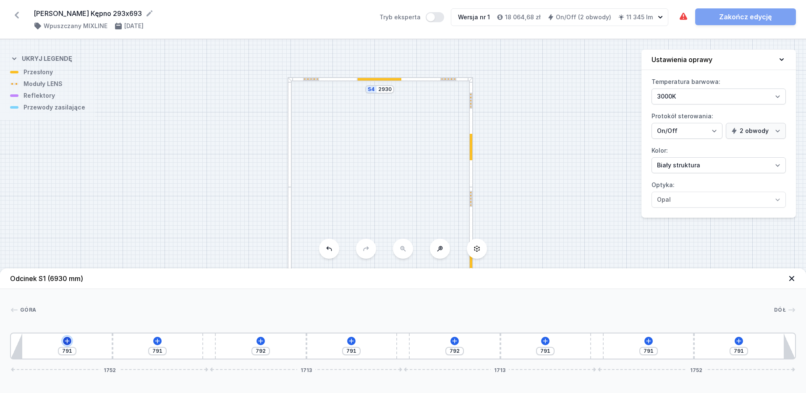
click at [70, 340] on icon at bounding box center [67, 341] width 7 height 7
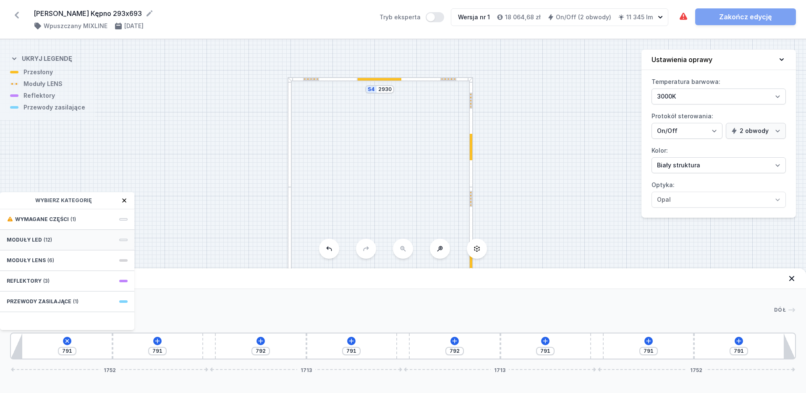
click at [49, 246] on div "Moduły LED (12)" at bounding box center [67, 240] width 134 height 21
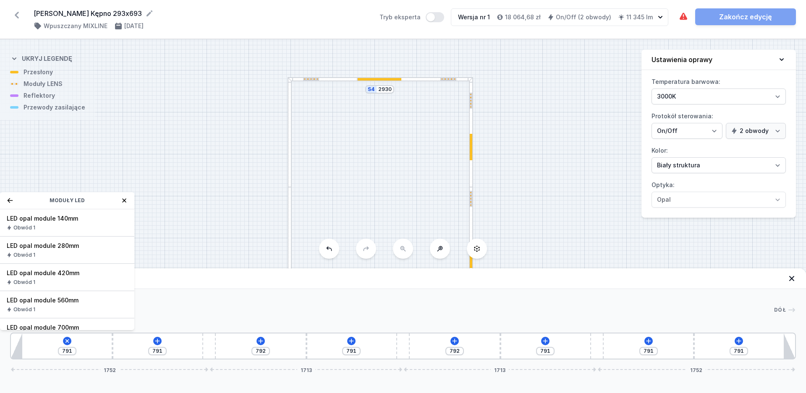
click at [6, 199] on div "Moduły LED" at bounding box center [67, 200] width 134 height 17
click at [7, 198] on icon at bounding box center [10, 200] width 7 height 7
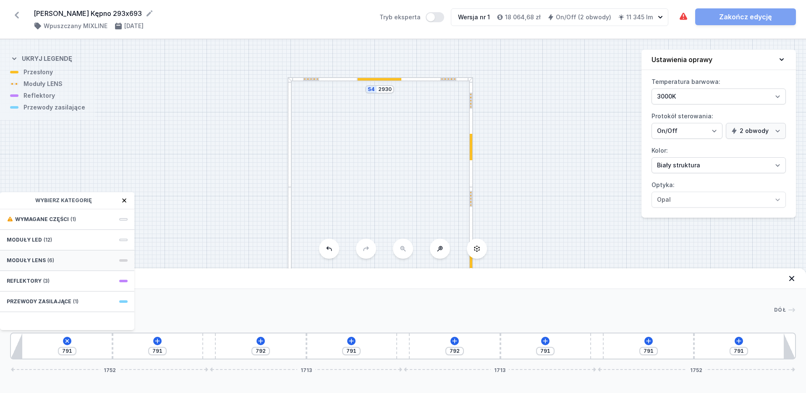
click at [41, 261] on span "Moduły LENS" at bounding box center [26, 260] width 39 height 7
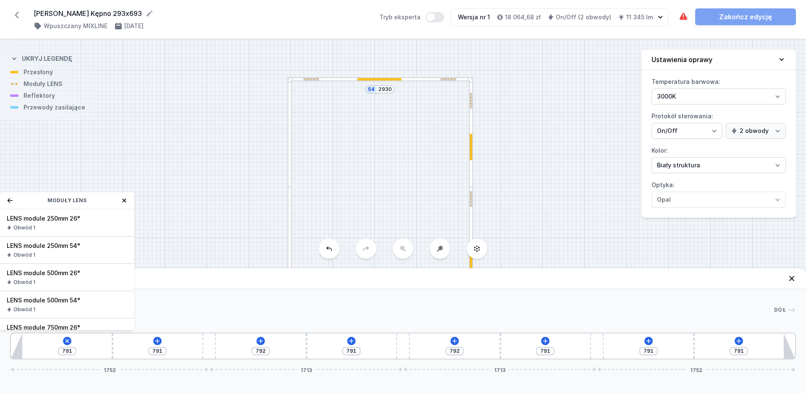
click at [67, 249] on span "LENS module 250mm 54°" at bounding box center [67, 246] width 121 height 8
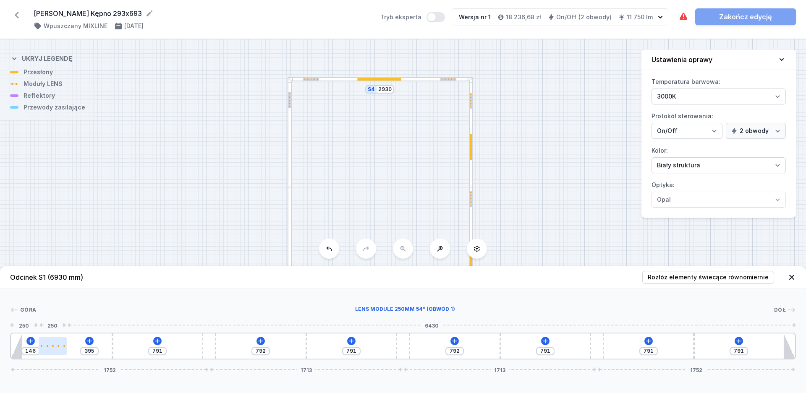
drag, startPoint x: 32, startPoint y: 348, endPoint x: 43, endPoint y: 350, distance: 11.1
click at [44, 350] on div at bounding box center [53, 346] width 28 height 18
click at [35, 353] on input "142" at bounding box center [29, 351] width 13 height 7
click at [48, 350] on div at bounding box center [57, 346] width 28 height 18
drag, startPoint x: 47, startPoint y: 350, endPoint x: 39, endPoint y: 350, distance: 7.6
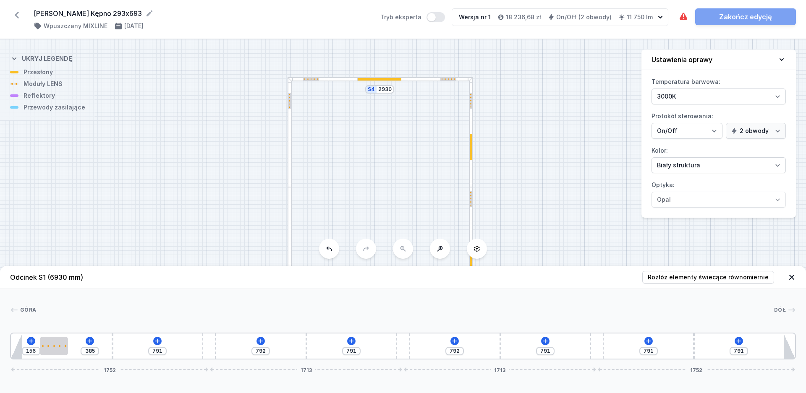
click at [11, 346] on div "156" at bounding box center [11, 346] width 0 height 0
click at [37, 350] on input "156" at bounding box center [30, 351] width 13 height 7
click at [167, 313] on div at bounding box center [405, 310] width 738 height 8
click at [160, 342] on icon at bounding box center [157, 341] width 7 height 7
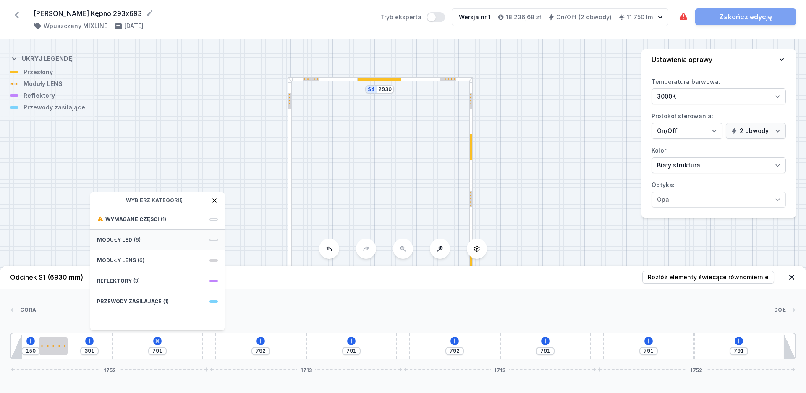
click at [146, 243] on div "Moduły LED (6)" at bounding box center [157, 240] width 134 height 21
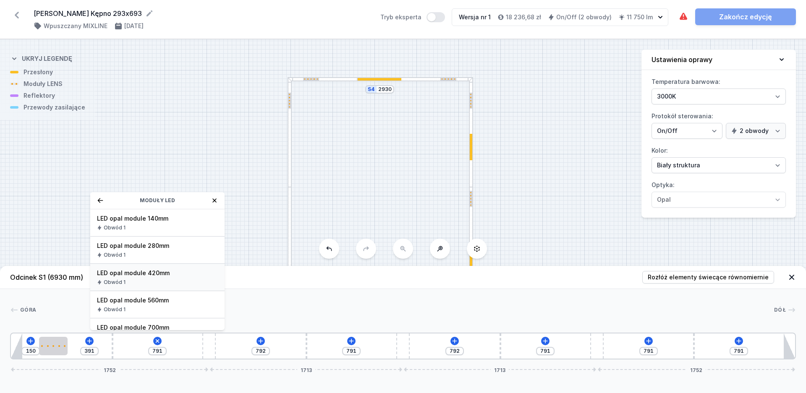
click at [139, 273] on span "LED opal module 420mm" at bounding box center [157, 273] width 121 height 8
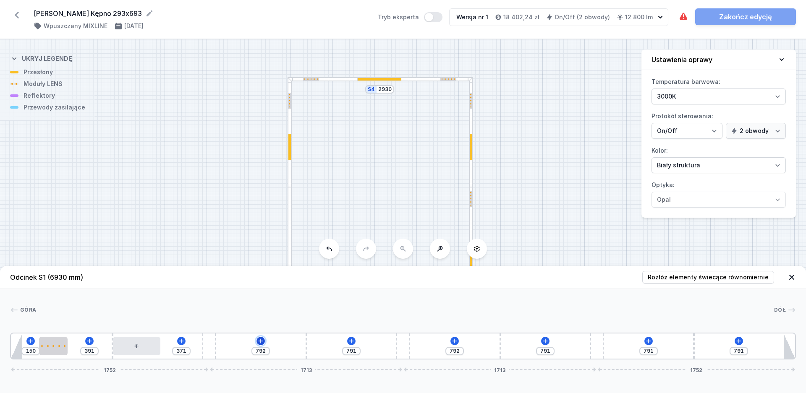
click at [259, 340] on icon at bounding box center [260, 341] width 7 height 7
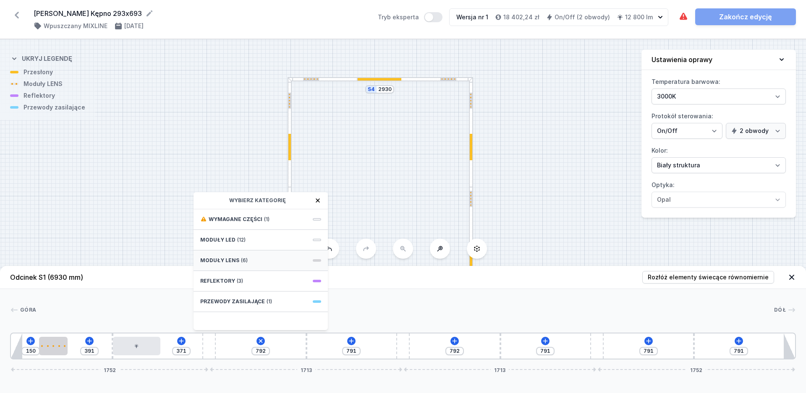
click at [232, 264] on div "Moduły LENS (6)" at bounding box center [260, 261] width 134 height 21
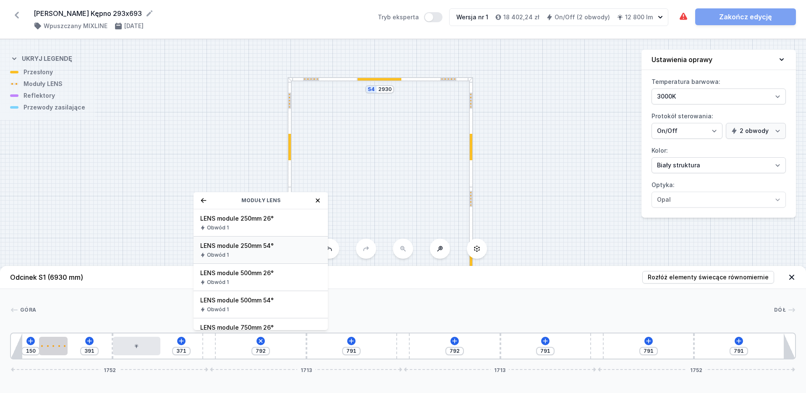
click at [244, 253] on div "Obwód 1" at bounding box center [260, 255] width 121 height 7
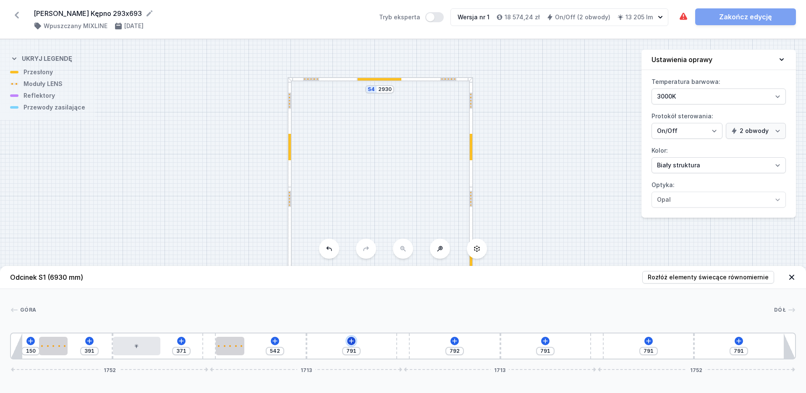
click at [349, 341] on icon at bounding box center [351, 341] width 5 height 5
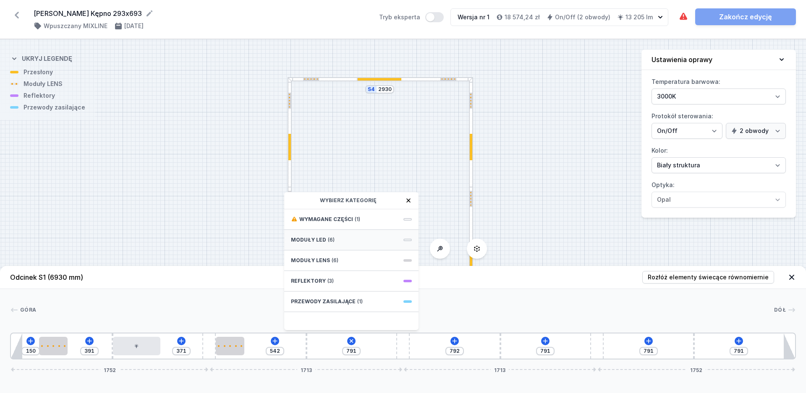
click at [326, 241] on div "Moduły LED (6)" at bounding box center [351, 240] width 134 height 21
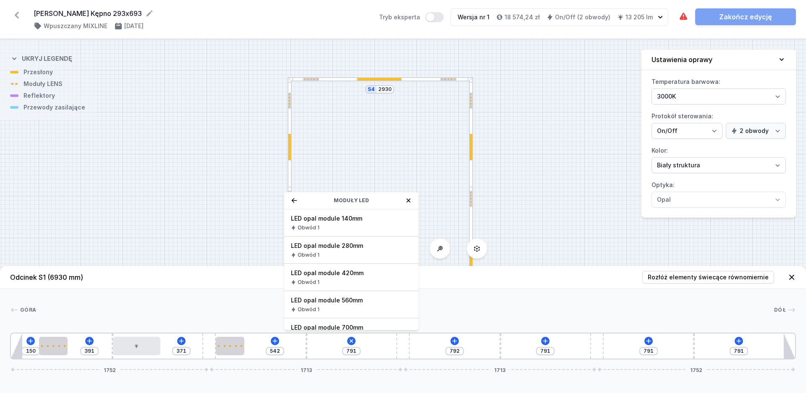
click at [323, 277] on div "LED opal module 420mm Obwód 1" at bounding box center [351, 277] width 134 height 27
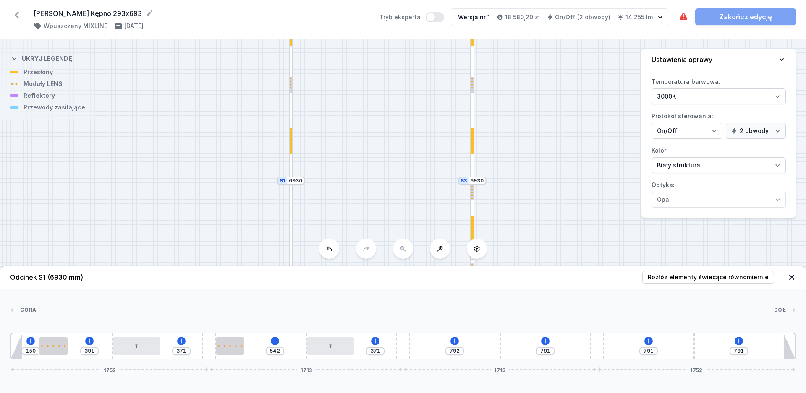
drag, startPoint x: 209, startPoint y: 228, endPoint x: 211, endPoint y: 114, distance: 114.6
click at [211, 114] on div "S4 2930 S3 6930 S2 2930 S1 6930" at bounding box center [403, 216] width 806 height 354
drag, startPoint x: 226, startPoint y: 207, endPoint x: 221, endPoint y: 174, distance: 33.5
click at [221, 174] on div "S4 2930 S3 6930 S2 2930 S1 6930" at bounding box center [403, 216] width 806 height 354
click at [467, 164] on div at bounding box center [467, 159] width 3 height 16
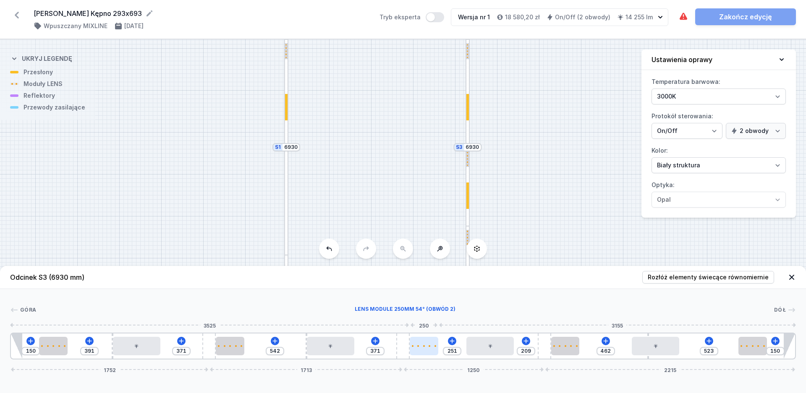
click at [430, 349] on div at bounding box center [424, 346] width 28 height 18
drag, startPoint x: 404, startPoint y: 350, endPoint x: 398, endPoint y: 350, distance: 5.9
click at [398, 350] on div "150 391 371 542 195 251 385 462 523 150 1752 1537 1426 2215" at bounding box center [403, 346] width 786 height 27
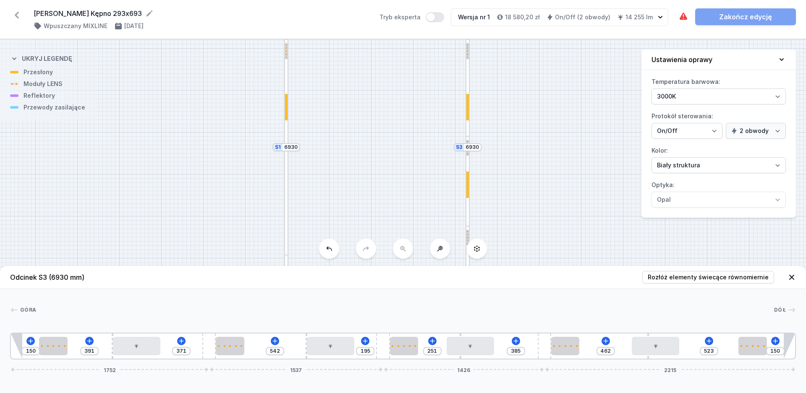
click at [286, 175] on div at bounding box center [286, 201] width 4 height 108
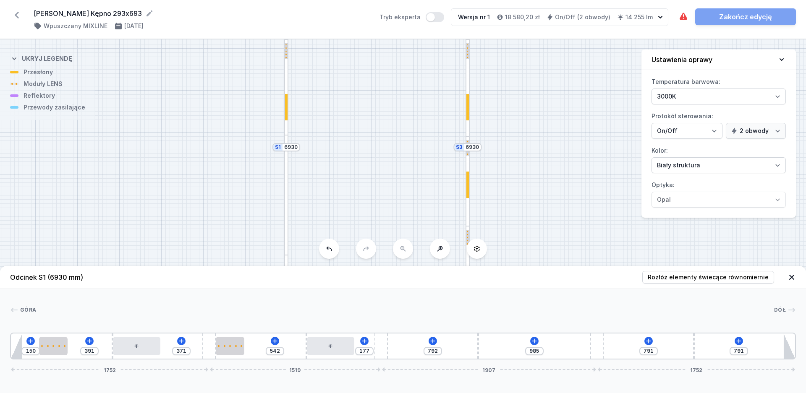
drag, startPoint x: 403, startPoint y: 349, endPoint x: 393, endPoint y: 350, distance: 10.1
click at [393, 350] on div "150 391 371 542 177 792 985 791 791 1752 1519 1907 1752" at bounding box center [403, 346] width 786 height 27
click at [437, 340] on div "150 391 371 542 177 792 985 791 791 1752 1519 1907 1752" at bounding box center [403, 346] width 786 height 27
click at [434, 339] on icon at bounding box center [432, 341] width 7 height 7
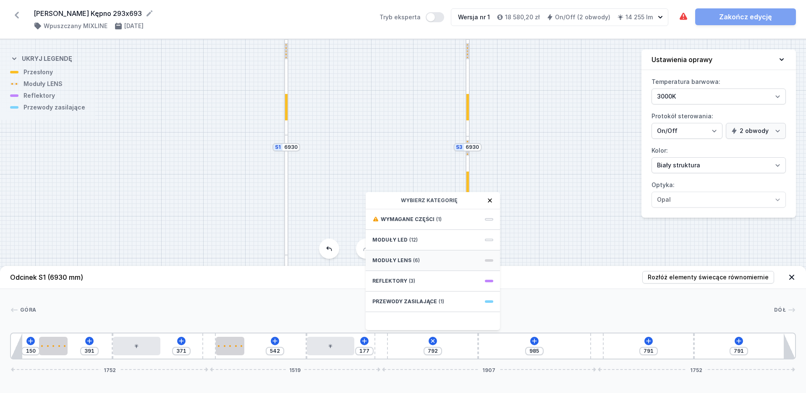
click at [413, 259] on span "(6)" at bounding box center [416, 260] width 7 height 7
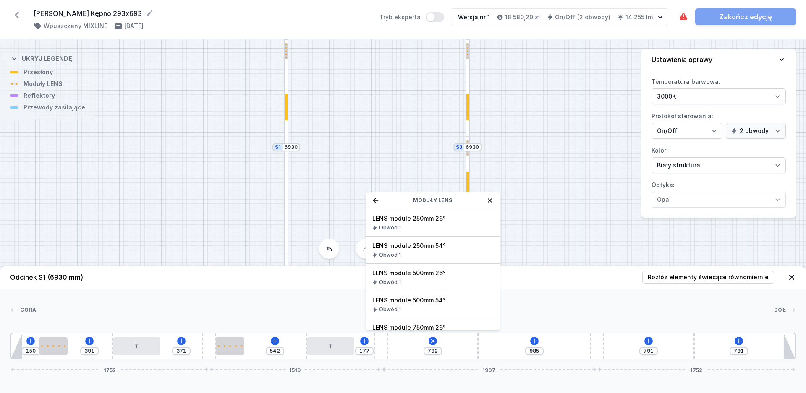
click at [428, 253] on div "Obwód 1" at bounding box center [432, 255] width 121 height 7
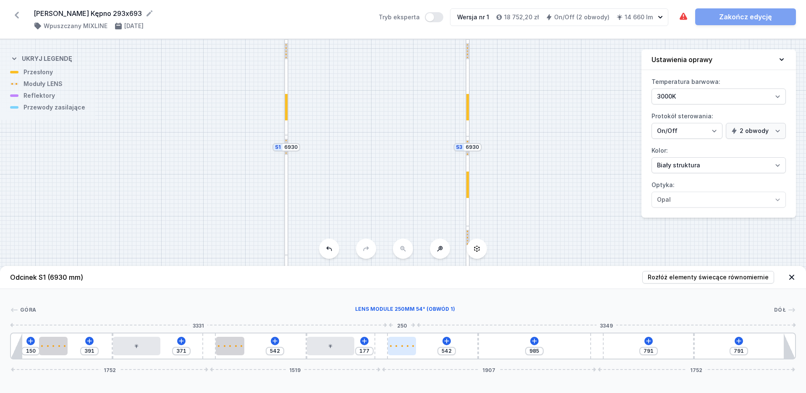
drag, startPoint x: 405, startPoint y: 348, endPoint x: 413, endPoint y: 350, distance: 7.8
click at [413, 350] on div at bounding box center [402, 346] width 28 height 18
drag, startPoint x: 339, startPoint y: 352, endPoint x: 345, endPoint y: 352, distance: 6.8
click at [345, 352] on div at bounding box center [332, 346] width 47 height 18
drag, startPoint x: 404, startPoint y: 345, endPoint x: 417, endPoint y: 347, distance: 13.1
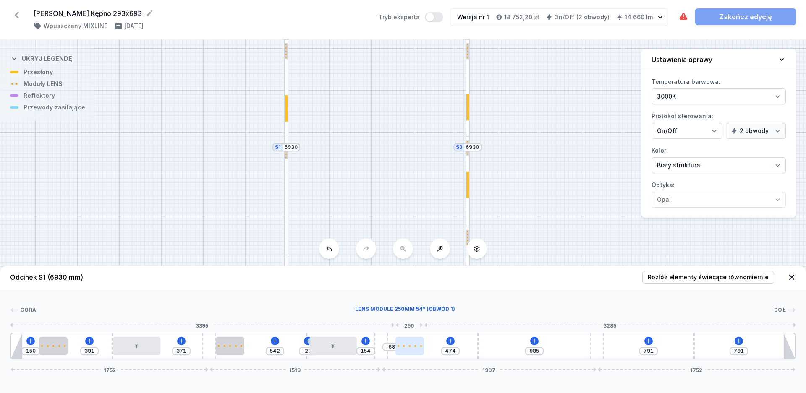
click at [417, 347] on div at bounding box center [409, 346] width 28 height 2
click at [536, 340] on icon at bounding box center [534, 341] width 7 height 7
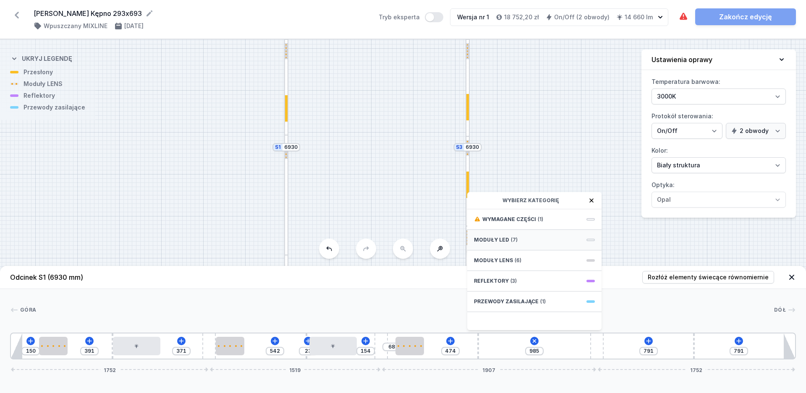
click at [509, 241] on div "Moduły LED (7)" at bounding box center [534, 240] width 134 height 21
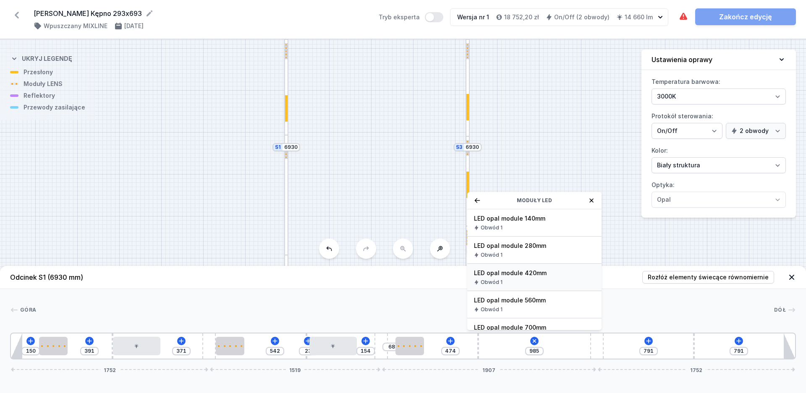
click at [505, 277] on span "LED opal module 420mm" at bounding box center [534, 273] width 121 height 8
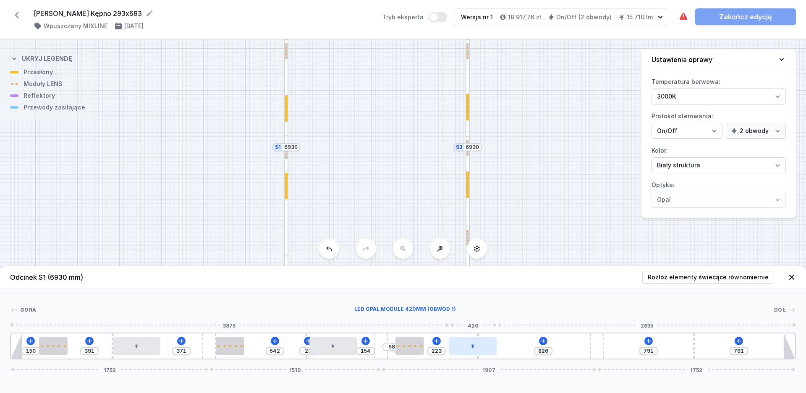
drag, startPoint x: 515, startPoint y: 348, endPoint x: 491, endPoint y: 354, distance: 24.2
click at [491, 354] on div at bounding box center [472, 346] width 47 height 18
click at [546, 341] on icon at bounding box center [543, 341] width 7 height 7
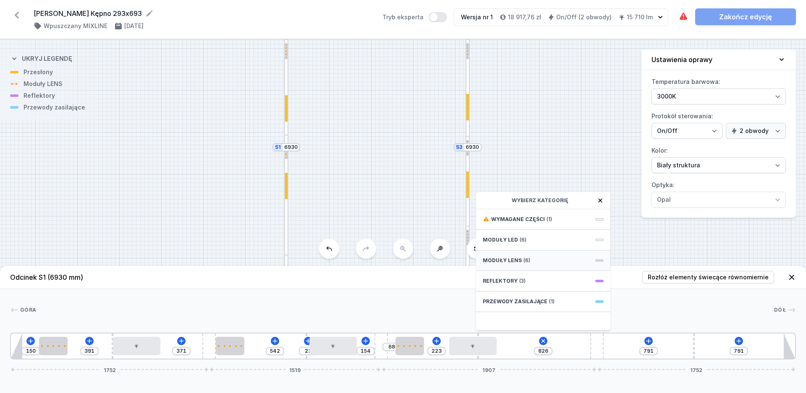
click at [525, 260] on span "(6)" at bounding box center [526, 260] width 7 height 7
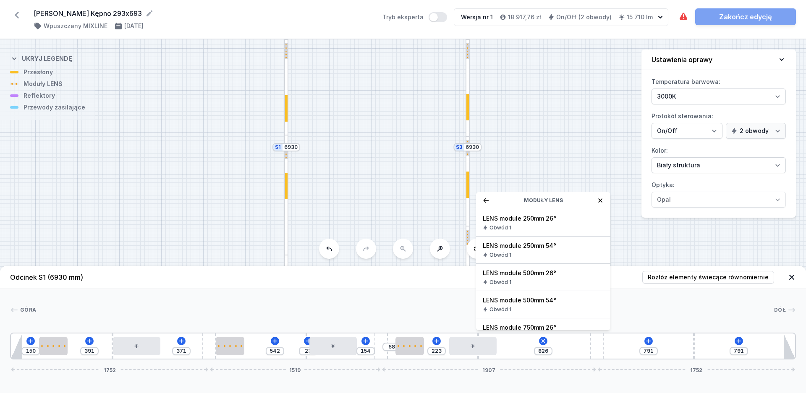
click at [509, 253] on span "Obwód 1" at bounding box center [500, 255] width 22 height 7
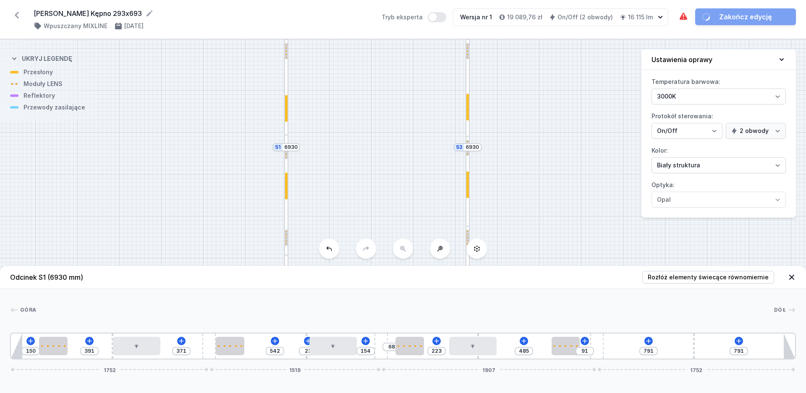
drag, startPoint x: 517, startPoint y: 345, endPoint x: 579, endPoint y: 347, distance: 61.3
click at [579, 347] on div "150 391 371 542 23 154 68 223 485 91 791 791 1752 1519 1907 1752" at bounding box center [403, 346] width 786 height 27
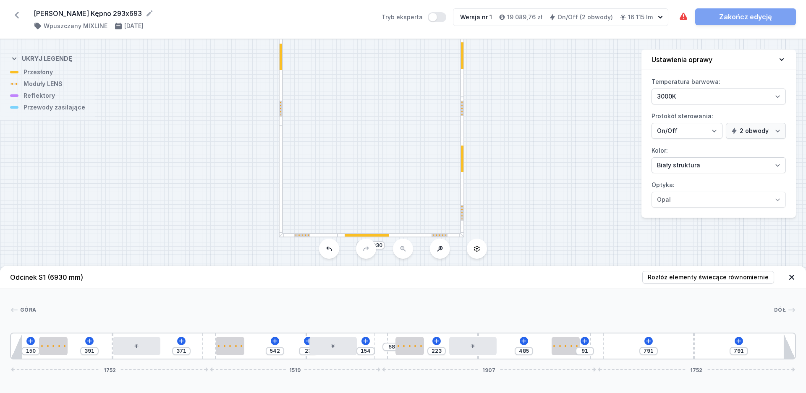
drag, startPoint x: 393, startPoint y: 219, endPoint x: 388, endPoint y: 89, distance: 129.8
click at [388, 89] on div "S4 2930 S3 6930 S2 2930 S1 6930" at bounding box center [403, 216] width 806 height 354
click at [646, 342] on icon at bounding box center [648, 341] width 7 height 7
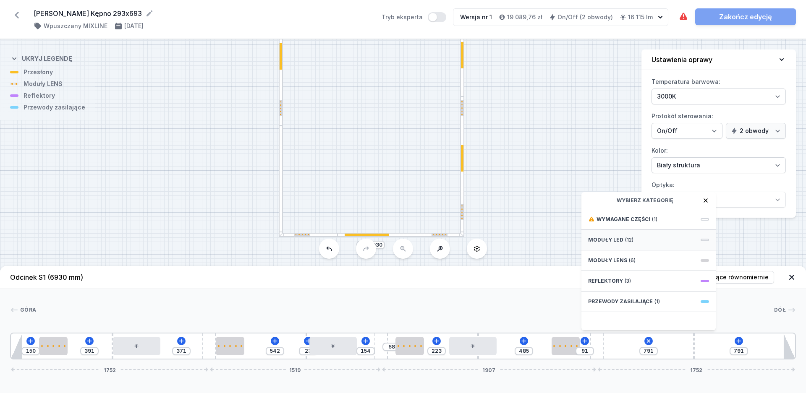
click at [610, 235] on div "Moduły LED (12)" at bounding box center [648, 240] width 134 height 21
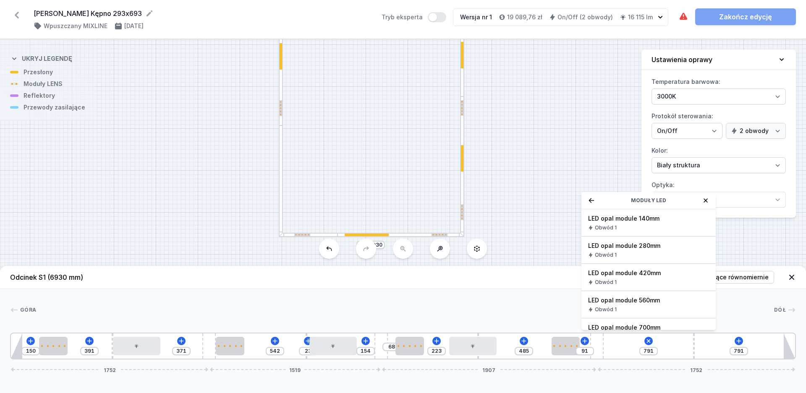
click at [634, 274] on span "LED opal module 420mm" at bounding box center [648, 273] width 121 height 8
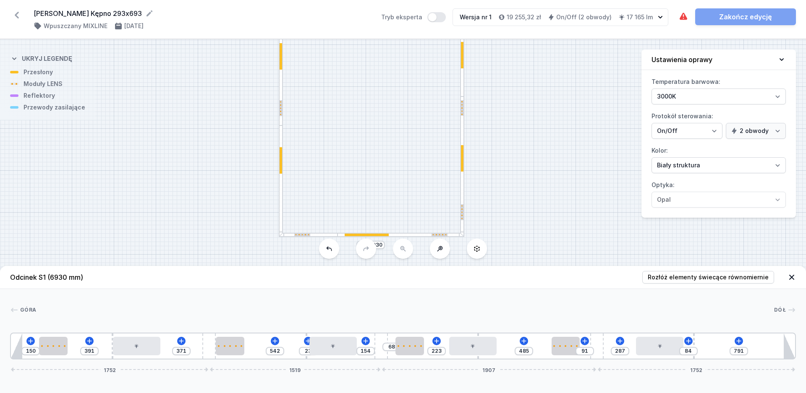
drag, startPoint x: 625, startPoint y: 355, endPoint x: 673, endPoint y: 358, distance: 47.9
click at [673, 358] on div "150 391 371 542 23 154 68 223 485 91 287 84 791 1752 1519 1907 1752" at bounding box center [403, 346] width 786 height 27
click at [739, 343] on icon at bounding box center [738, 341] width 7 height 7
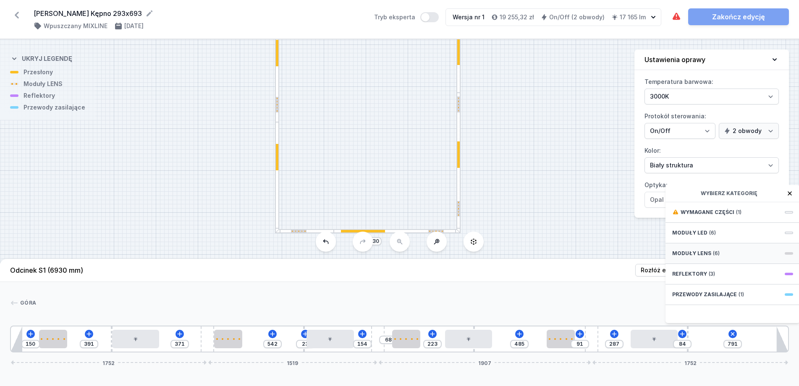
click at [708, 257] on span "Moduły LENS" at bounding box center [691, 253] width 39 height 7
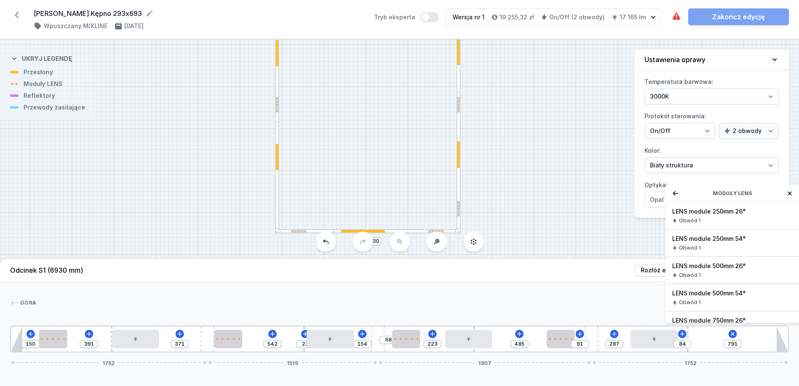
click at [692, 243] on span "LENS module 250mm 54°" at bounding box center [732, 239] width 121 height 8
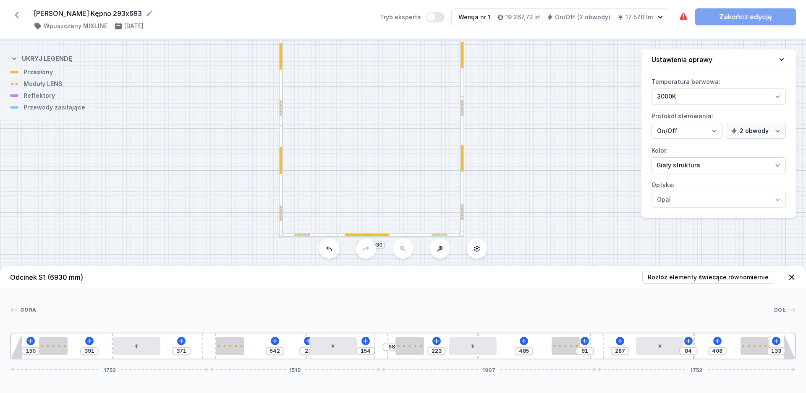
drag, startPoint x: 710, startPoint y: 350, endPoint x: 765, endPoint y: 357, distance: 55.8
click at [765, 357] on div "150 391 371 542 23 154 68 223 485 91 287 84 408 133 1752 1519 1907 1752" at bounding box center [403, 346] width 786 height 27
drag, startPoint x: 757, startPoint y: 351, endPoint x: 765, endPoint y: 351, distance: 8.0
click at [765, 351] on div at bounding box center [752, 346] width 28 height 18
drag, startPoint x: 779, startPoint y: 352, endPoint x: 781, endPoint y: 357, distance: 4.8
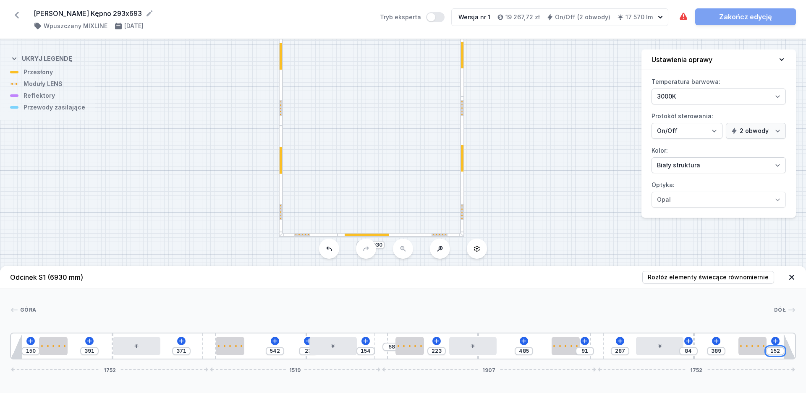
click at [779, 352] on input "152" at bounding box center [774, 351] width 13 height 7
click at [530, 318] on div "[GEOGRAPHIC_DATA] 1 2 1 3 4 1 5 2 1 3 4 1 5 2 1 3 4 1 2 1 5 4 1 3 2 1 1 150 391…" at bounding box center [403, 324] width 806 height 70
click at [749, 342] on div at bounding box center [752, 346] width 28 height 18
click at [731, 295] on select "Obwód 1 Obwód 2" at bounding box center [758, 300] width 54 height 11
click option "Obwód 2" at bounding box center [0, 0] width 0 height 0
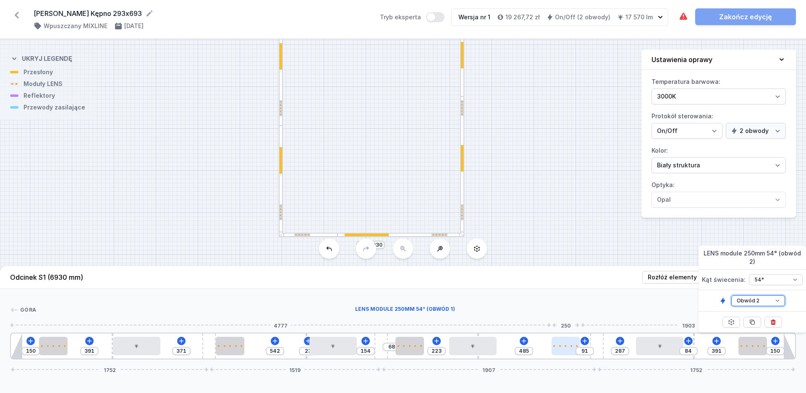
click at [563, 349] on div at bounding box center [565, 346] width 28 height 18
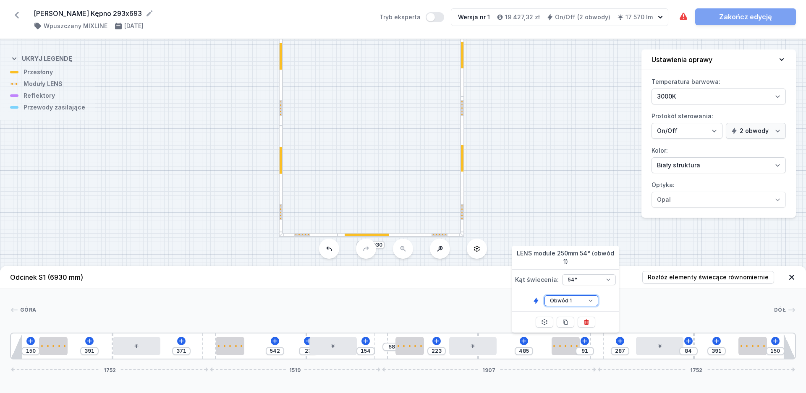
click at [544, 295] on select "Obwód 1 Obwód 2" at bounding box center [571, 300] width 54 height 11
click option "Obwód 2" at bounding box center [0, 0] width 0 height 0
click at [413, 349] on div at bounding box center [409, 346] width 28 height 18
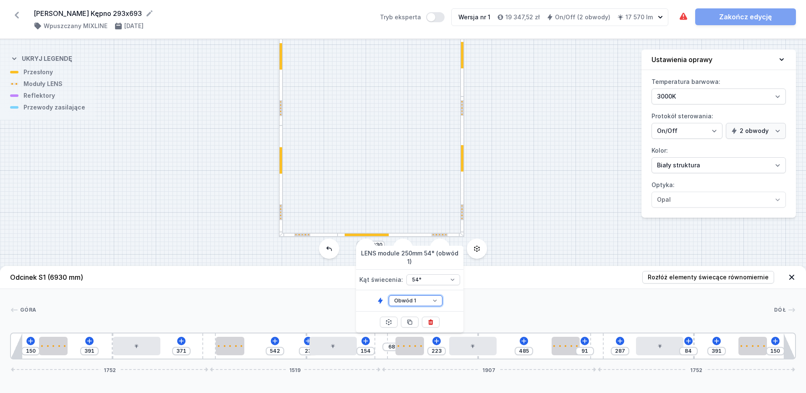
click at [389, 295] on select "Obwód 1 Obwód 2" at bounding box center [416, 300] width 54 height 11
click option "Obwód 2" at bounding box center [0, 0] width 0 height 0
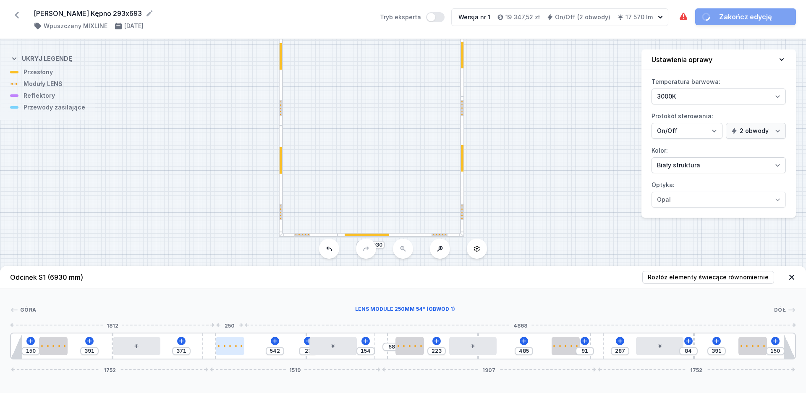
click at [228, 345] on div at bounding box center [230, 346] width 28 height 2
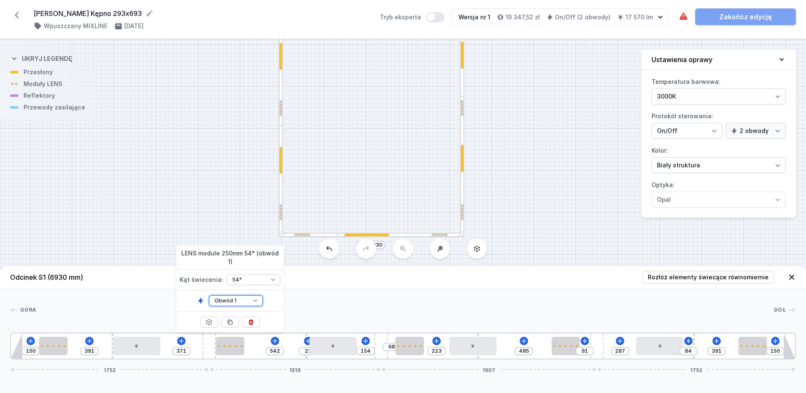
click at [209, 295] on select "Obwód 1 Obwód 2" at bounding box center [236, 300] width 54 height 11
click option "Obwód 2" at bounding box center [0, 0] width 0 height 0
click at [60, 344] on div at bounding box center [53, 346] width 28 height 18
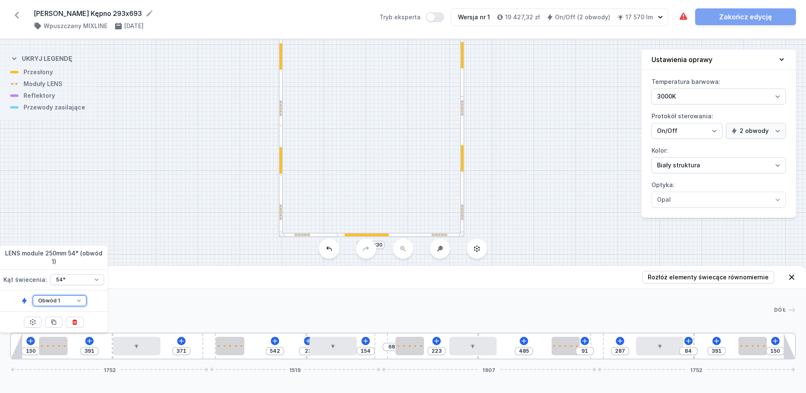
click at [33, 295] on select "Obwód 1 Obwód 2" at bounding box center [60, 300] width 54 height 11
click option "Obwód 2" at bounding box center [0, 0] width 0 height 0
click at [230, 298] on div "[GEOGRAPHIC_DATA] 1 2 2 3 4 1 5 2 2 3 4 1 5 2 2 3 4 1 2 2 5 4 1 3 2 2 1 150 391…" at bounding box center [403, 324] width 806 height 70
drag, startPoint x: 221, startPoint y: 189, endPoint x: 219, endPoint y: 205, distance: 16.1
click at [219, 205] on div "S4 2930 S3 6930 S2 2930 S1 6930" at bounding box center [403, 216] width 806 height 354
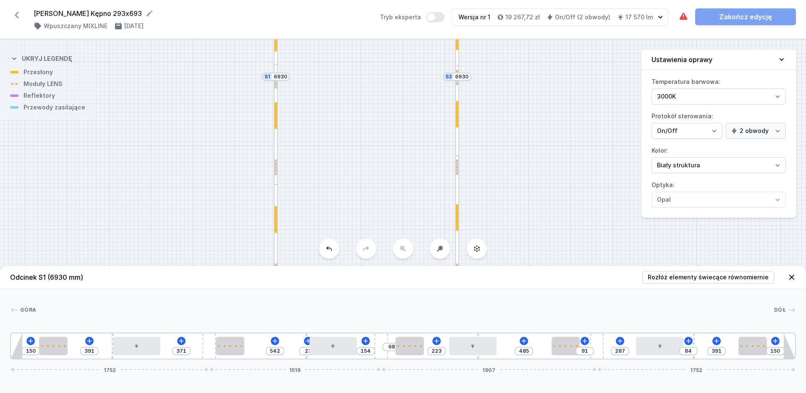
drag, startPoint x: 235, startPoint y: 134, endPoint x: 212, endPoint y: 218, distance: 87.3
click at [213, 218] on div "S4 2930 S3 6930 S2 2930 S1 6930" at bounding box center [403, 216] width 806 height 354
drag, startPoint x: 213, startPoint y: 141, endPoint x: 245, endPoint y: 102, distance: 50.4
click at [245, 102] on div "S4 2930 S3 6930 S2 2930 S1 6930" at bounding box center [403, 216] width 806 height 354
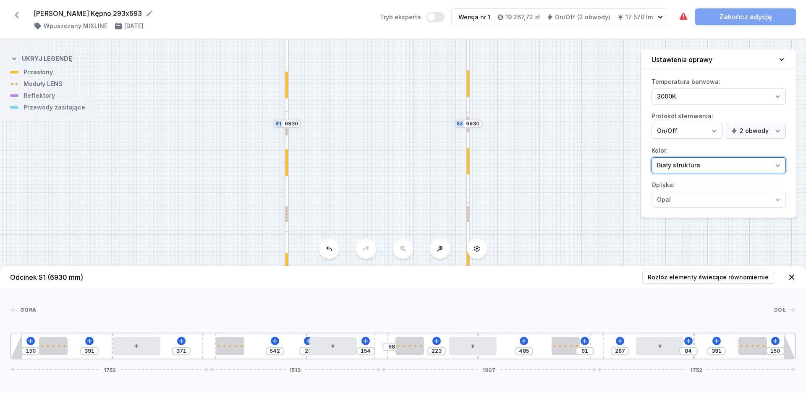
click at [694, 167] on select "Biały struktura Czarny struktura Złoty struktura Miedziany Szary Inny (z palety…" at bounding box center [718, 165] width 134 height 16
click option "Czarny struktura" at bounding box center [0, 0] width 0 height 0
click at [658, 17] on icon "button" at bounding box center [660, 17] width 8 height 8
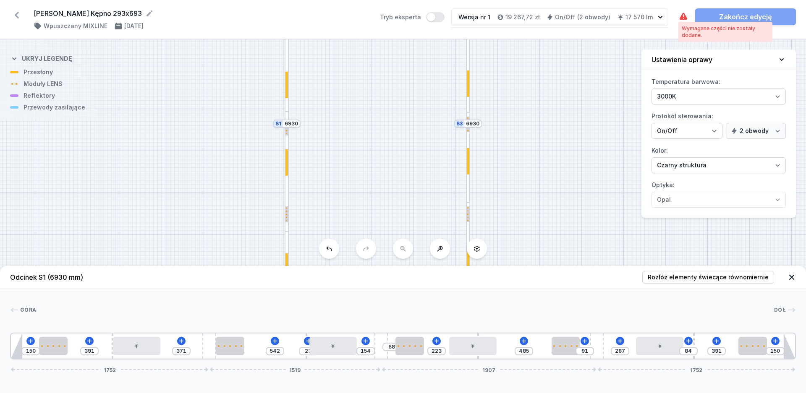
click at [688, 16] on icon at bounding box center [683, 17] width 10 height 10
click at [683, 16] on icon at bounding box center [683, 17] width 10 height 10
click at [682, 16] on icon at bounding box center [683, 16] width 8 height 7
click at [531, 104] on div "S4 2930 S3 6930 S2 2930 S1 6930" at bounding box center [403, 216] width 806 height 354
click at [718, 340] on icon at bounding box center [716, 341] width 7 height 7
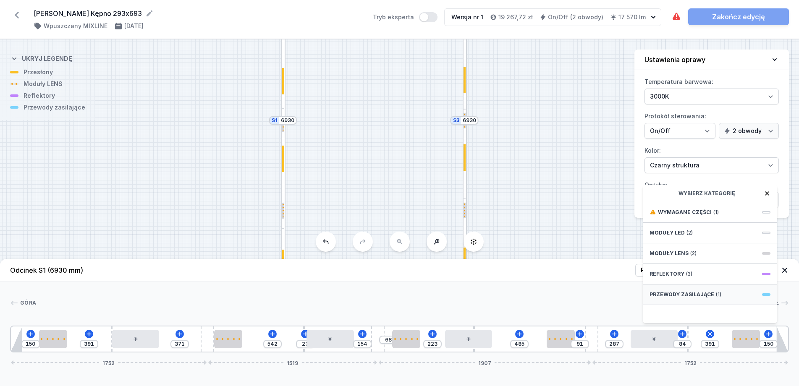
click at [709, 298] on span "Przewody zasilające" at bounding box center [681, 294] width 65 height 7
click at [666, 216] on span "Hole for power supply cable" at bounding box center [709, 211] width 121 height 8
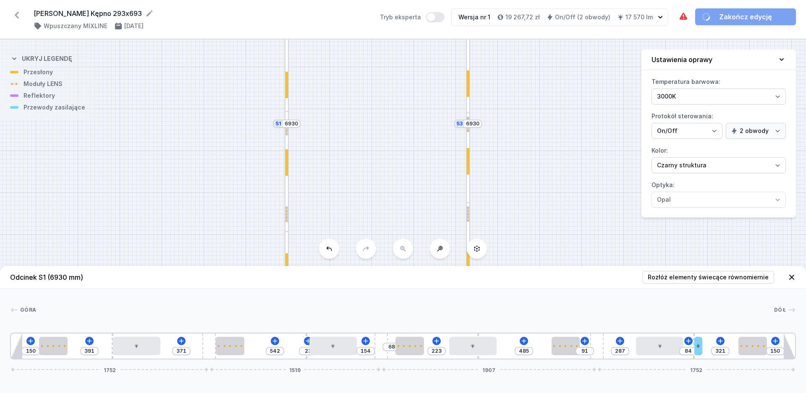
click at [561, 277] on header "Odcinek S1 (6930 mm) Rozłóż elementy świecące równomiernie" at bounding box center [403, 277] width 806 height 23
click at [725, 19] on link "Zakończ edycję" at bounding box center [745, 16] width 101 height 17
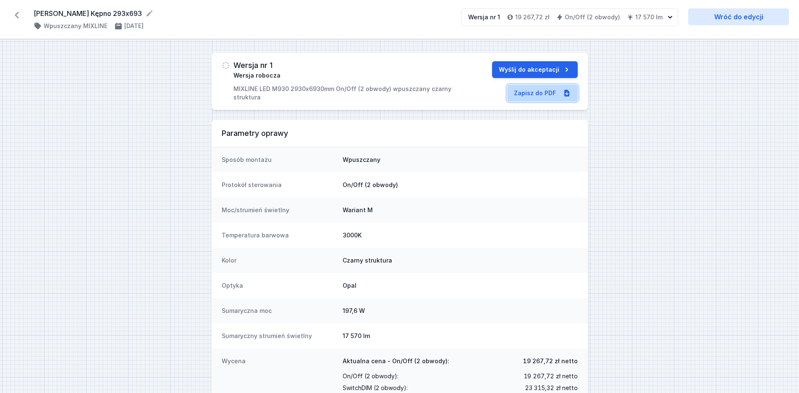
click at [523, 97] on link "Zapisz do PDF" at bounding box center [542, 93] width 70 height 17
click at [14, 14] on icon at bounding box center [16, 14] width 13 height 13
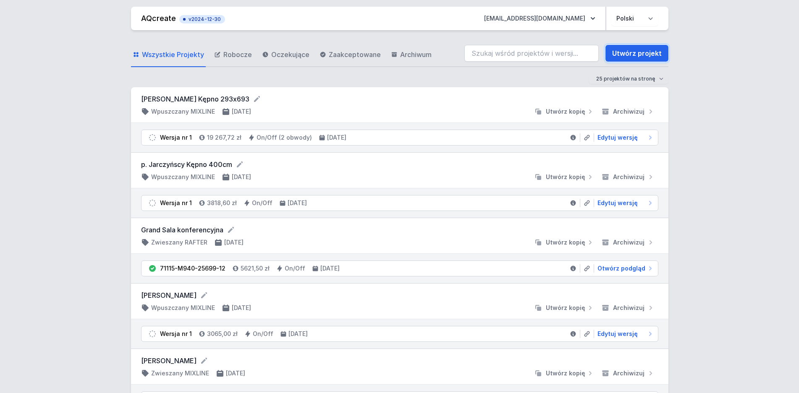
click at [634, 54] on link "Utwórz projekt" at bounding box center [636, 53] width 63 height 17
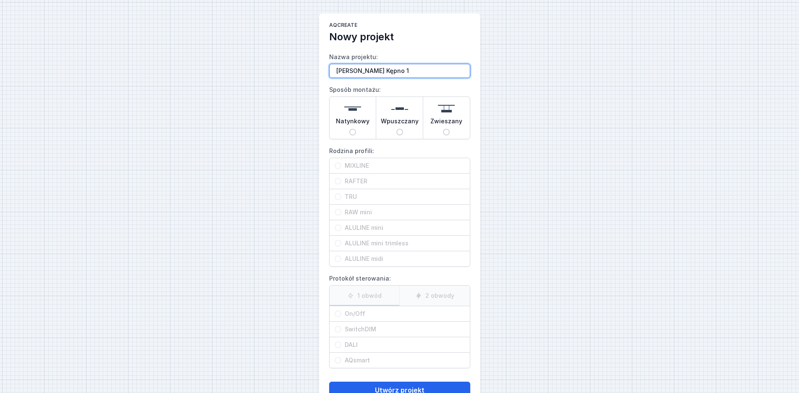
click at [410, 71] on input "[PERSON_NAME] Kępno 1" at bounding box center [399, 71] width 141 height 14
click at [397, 131] on input "Wpuszczany" at bounding box center [399, 132] width 7 height 7
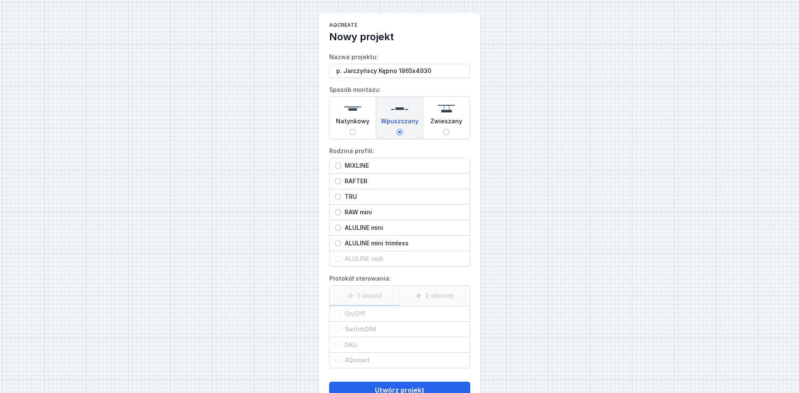
click at [358, 164] on span "MIXLINE" at bounding box center [402, 166] width 123 height 8
click at [341, 164] on input "MIXLINE" at bounding box center [337, 165] width 7 height 7
click at [441, 290] on label "2 obwody" at bounding box center [434, 296] width 70 height 20
click at [0, 0] on input "2 obwody" at bounding box center [0, 0] width 0 height 0
click at [347, 313] on span "On/Off" at bounding box center [402, 314] width 123 height 8
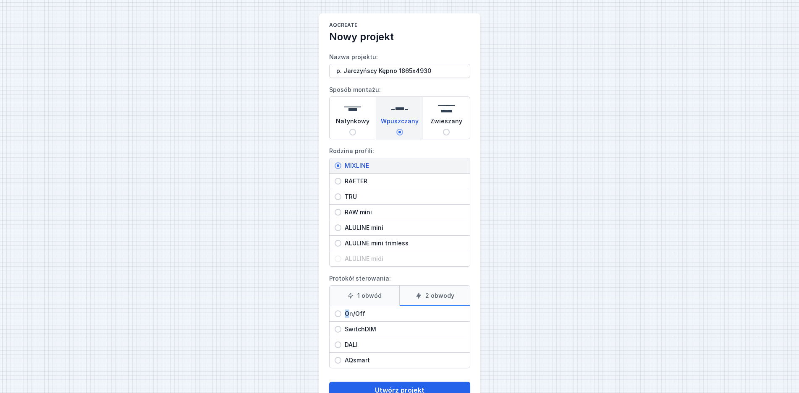
click at [341, 313] on input "On/Off" at bounding box center [337, 314] width 7 height 7
click at [381, 386] on button "Utwórz projekt" at bounding box center [399, 390] width 141 height 17
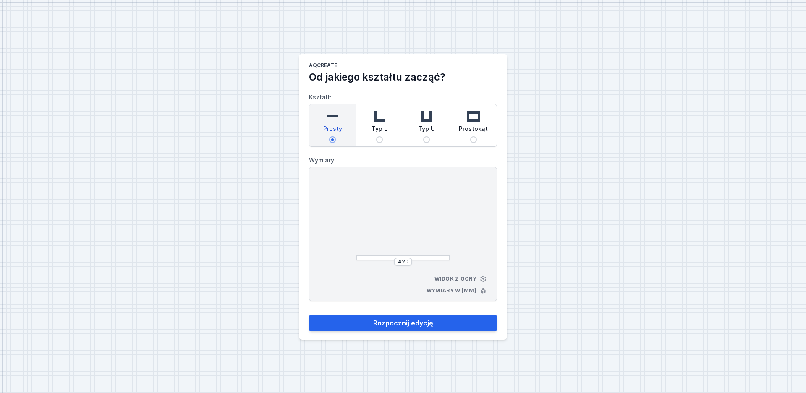
click at [473, 134] on span "Prostokąt" at bounding box center [473, 131] width 29 height 12
click at [473, 136] on input "Prostokąt" at bounding box center [473, 139] width 7 height 7
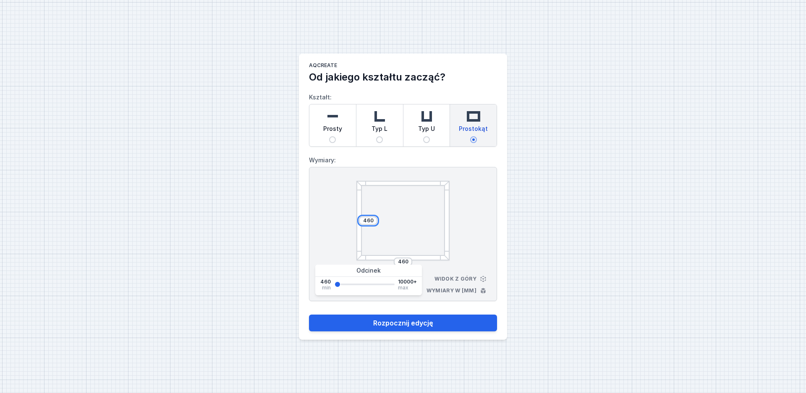
drag, startPoint x: 375, startPoint y: 221, endPoint x: 355, endPoint y: 221, distance: 20.1
click at [361, 221] on input "460" at bounding box center [367, 220] width 13 height 7
click at [405, 262] on input "460" at bounding box center [402, 261] width 13 height 7
drag, startPoint x: 409, startPoint y: 261, endPoint x: 374, endPoint y: 263, distance: 34.9
click at [396, 263] on input "460" at bounding box center [402, 261] width 13 height 7
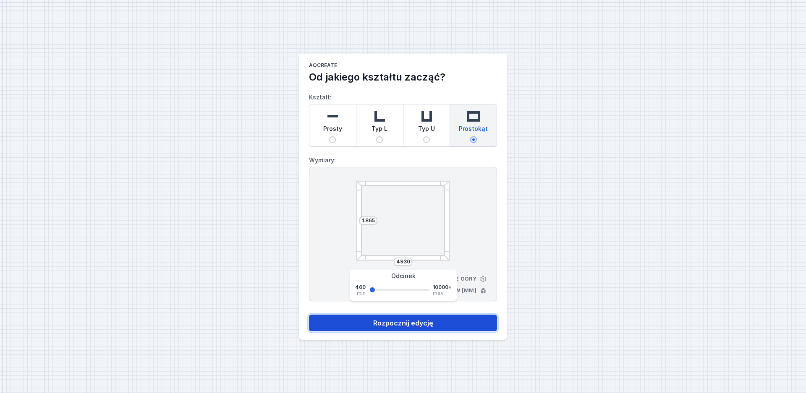
click at [393, 324] on button "Rozpocznij edycję" at bounding box center [403, 323] width 188 height 17
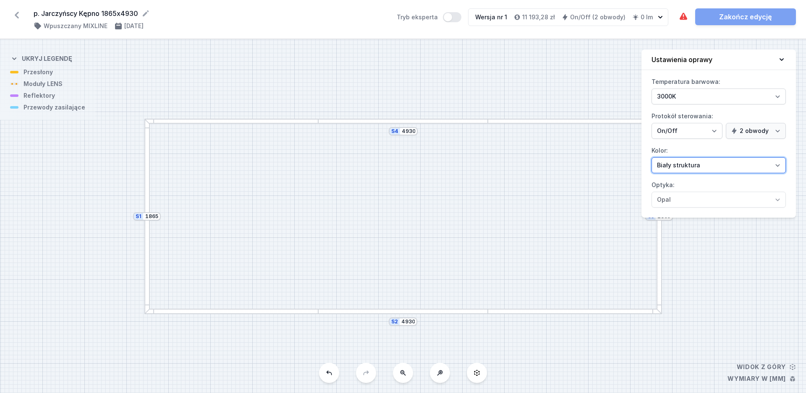
click at [672, 166] on select "Biały struktura Czarny struktura Złoty struktura Miedziany Szary Inny (z palety…" at bounding box center [718, 165] width 134 height 16
click option "Czarny struktura" at bounding box center [0, 0] width 0 height 0
click at [335, 106] on div "S4 4930 S3 1865 S2 4930 S1 1865" at bounding box center [403, 216] width 806 height 354
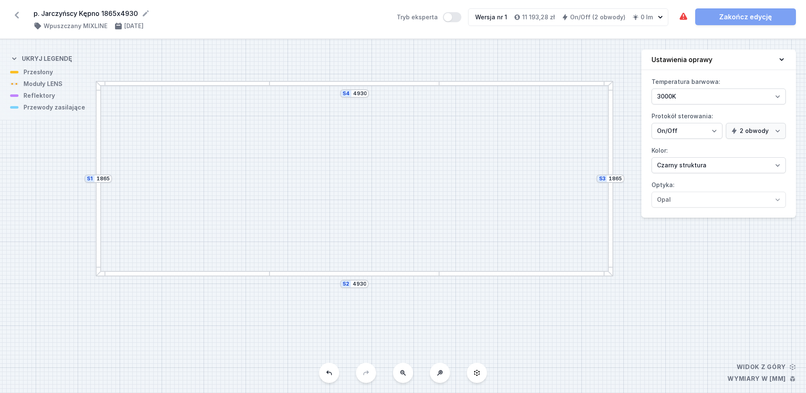
drag, startPoint x: 581, startPoint y: 243, endPoint x: 538, endPoint y: 209, distance: 55.6
click at [538, 209] on div "S4 4930 S3 1865 S2 4930 S1 1865" at bounding box center [403, 216] width 806 height 354
click at [637, 321] on div "S4 4930 S3 1865 S2 4930 S1 1865" at bounding box center [403, 216] width 806 height 354
click at [227, 84] on div at bounding box center [183, 83] width 174 height 5
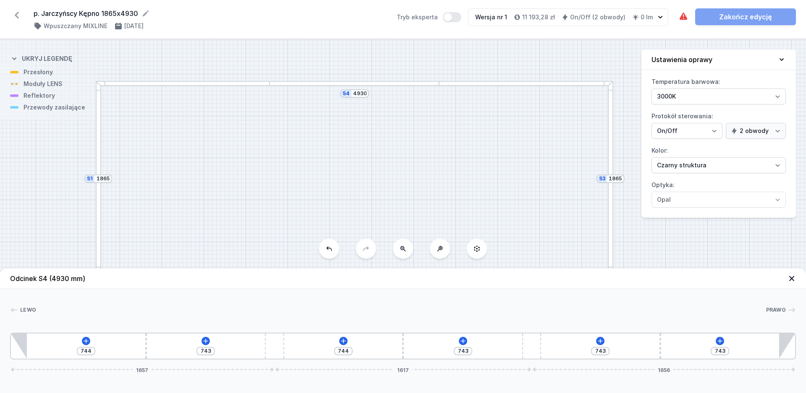
click at [98, 162] on div at bounding box center [98, 179] width 5 height 196
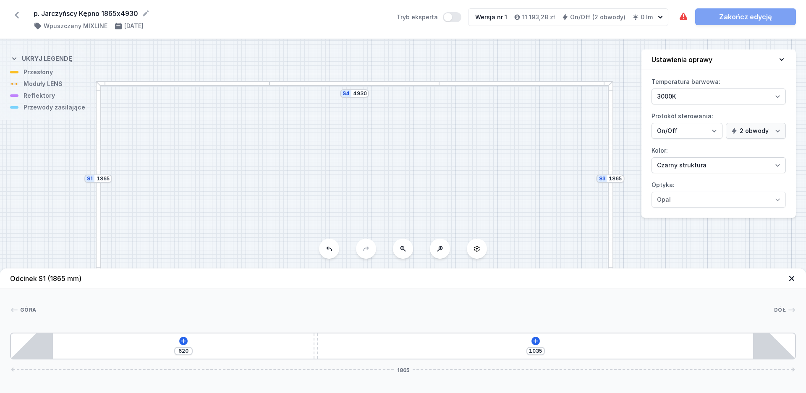
drag, startPoint x: 403, startPoint y: 347, endPoint x: 412, endPoint y: 346, distance: 9.3
click at [313, 346] on div "620 1035 1865" at bounding box center [403, 346] width 786 height 27
click at [415, 345] on div "621 1034 1865" at bounding box center [403, 346] width 786 height 27
click at [534, 342] on icon at bounding box center [535, 341] width 7 height 7
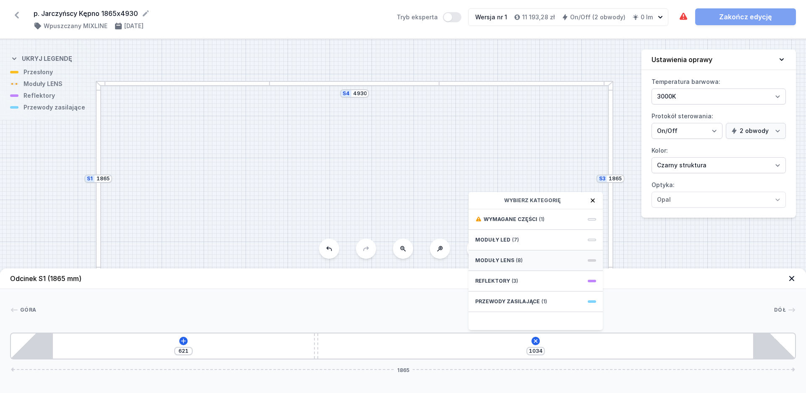
click at [508, 258] on span "Moduły LENS" at bounding box center [494, 260] width 39 height 7
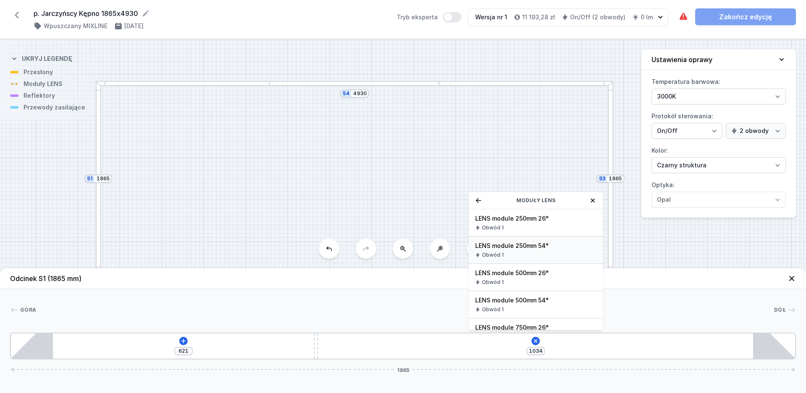
click at [518, 258] on div "Obwód 1" at bounding box center [535, 255] width 121 height 7
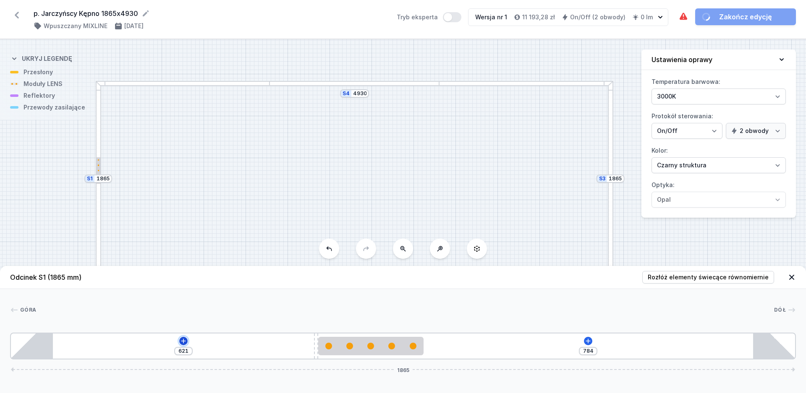
click at [183, 342] on icon at bounding box center [183, 341] width 5 height 5
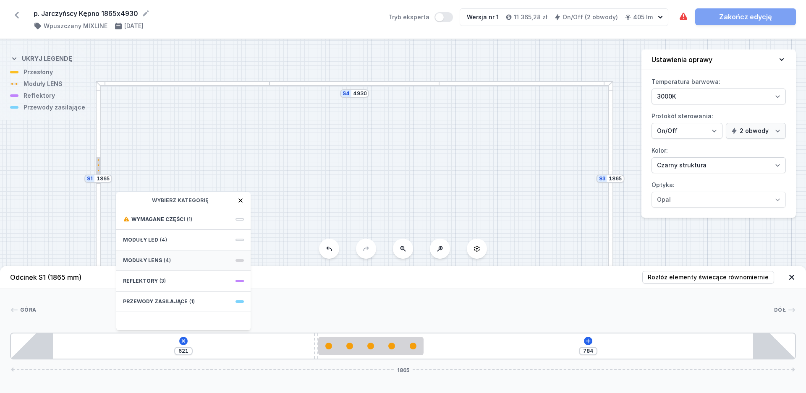
click at [156, 260] on span "Moduły LENS" at bounding box center [142, 260] width 39 height 7
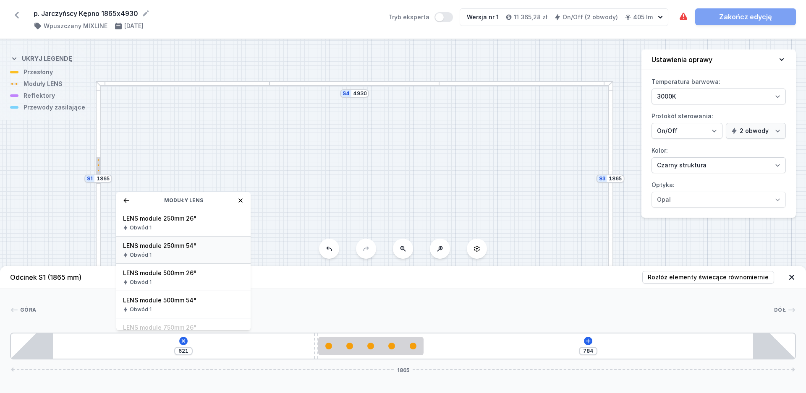
click at [154, 251] on div "LENS module 250mm 54° Obwód 1" at bounding box center [183, 250] width 134 height 27
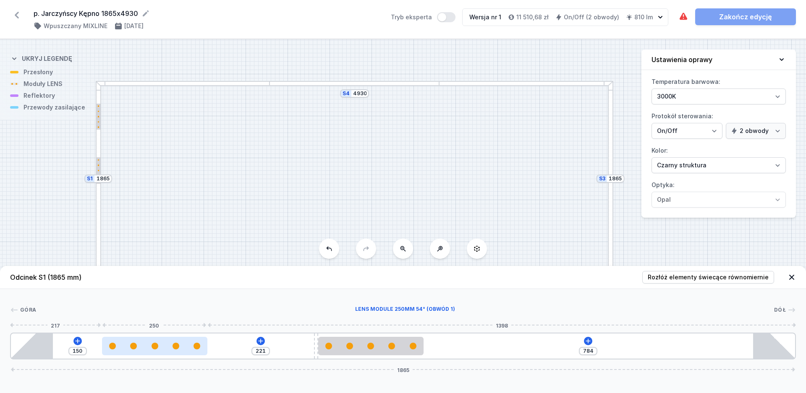
drag, startPoint x: 94, startPoint y: 347, endPoint x: 141, endPoint y: 347, distance: 46.2
click at [142, 347] on div at bounding box center [154, 346] width 105 height 7
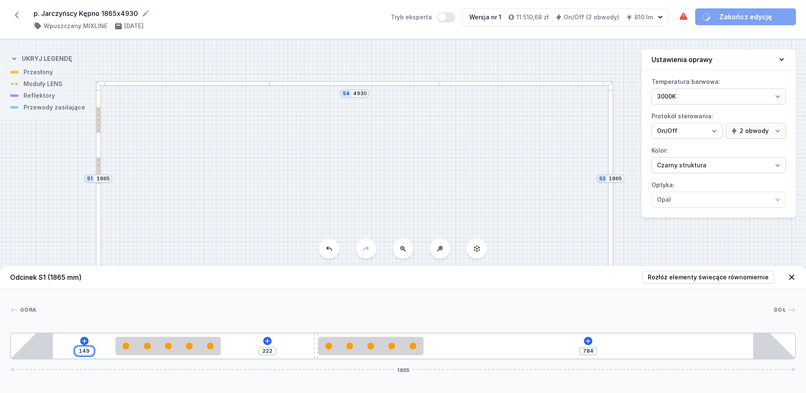
click at [89, 351] on input "149" at bounding box center [84, 351] width 13 height 7
click at [84, 352] on input "149" at bounding box center [84, 351] width 13 height 7
click at [91, 350] on input "159" at bounding box center [86, 351] width 13 height 7
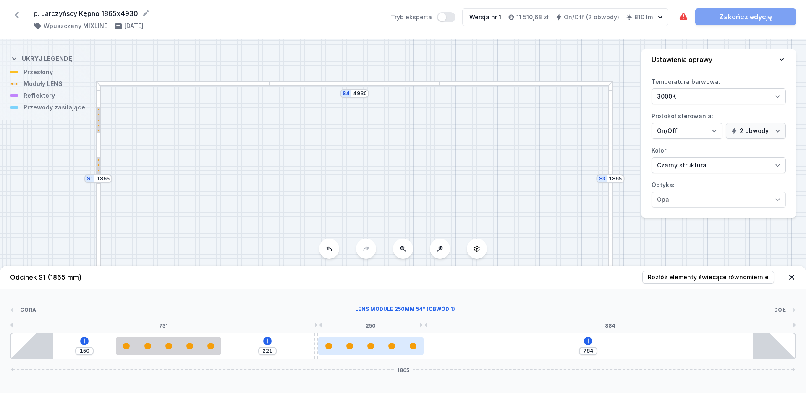
click at [411, 348] on div at bounding box center [413, 346] width 7 height 7
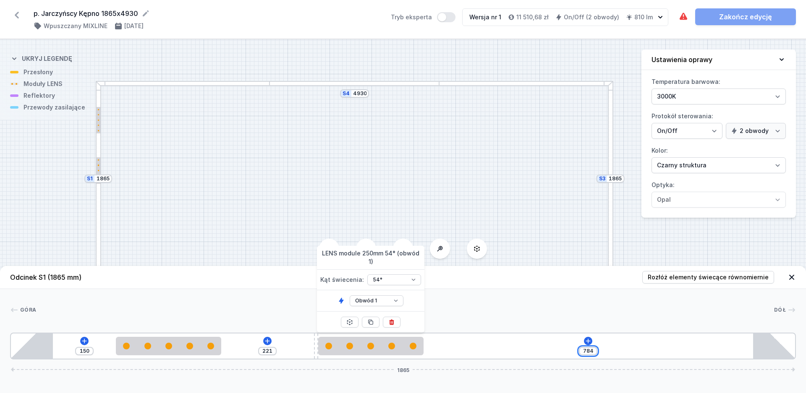
click at [593, 348] on input "784" at bounding box center [587, 351] width 13 height 7
drag, startPoint x: 593, startPoint y: 352, endPoint x: 573, endPoint y: 352, distance: 20.6
click at [581, 352] on input "784" at bounding box center [587, 351] width 13 height 7
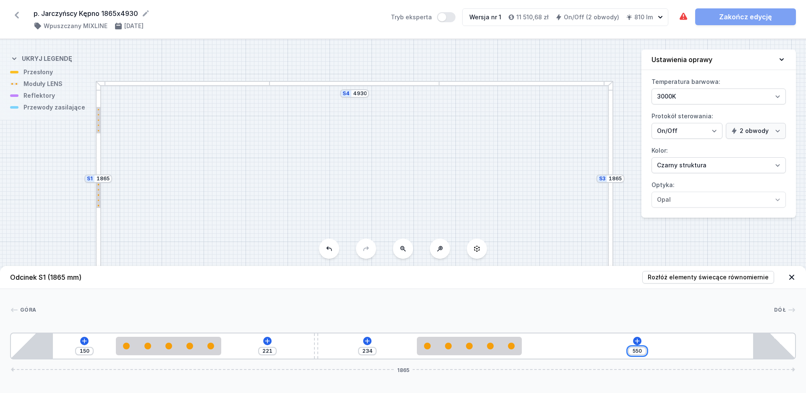
click at [634, 352] on input "550" at bounding box center [636, 351] width 13 height 7
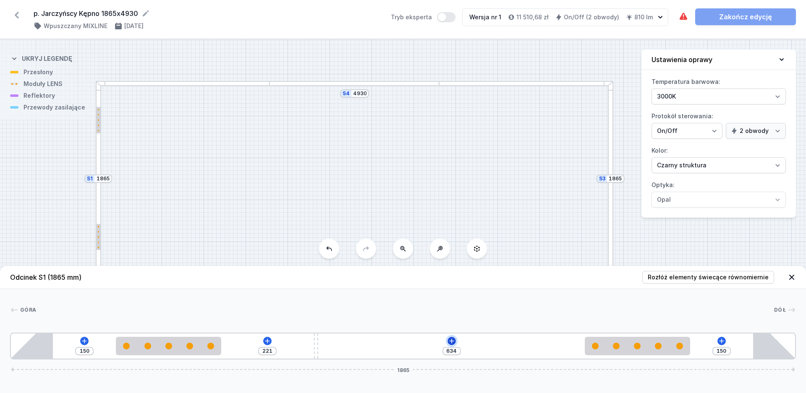
click at [454, 342] on icon at bounding box center [451, 341] width 7 height 7
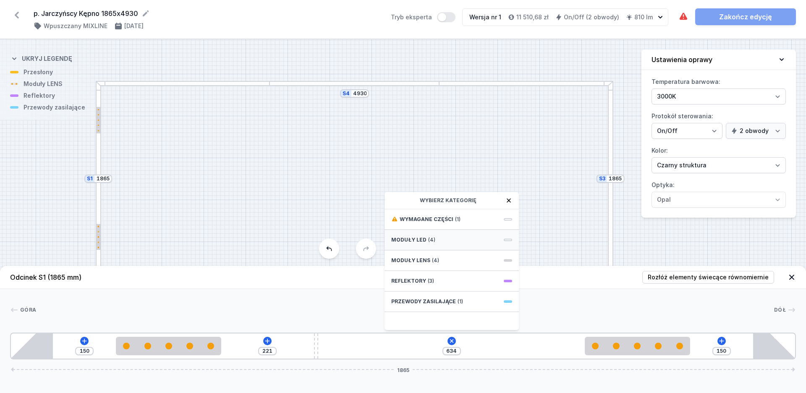
click at [429, 240] on span "(4)" at bounding box center [431, 240] width 7 height 7
click at [446, 276] on span "LED opal module 420mm" at bounding box center [451, 273] width 121 height 8
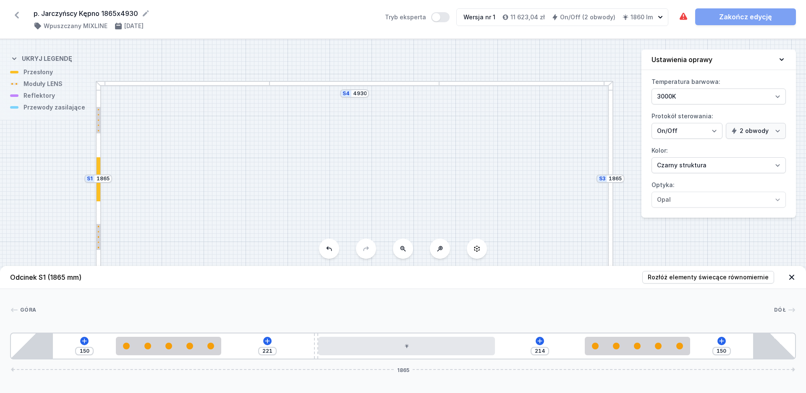
click at [261, 188] on div "S4 4930 S3 1865 S2 4930 S1 1865" at bounding box center [403, 216] width 806 height 354
drag, startPoint x: 256, startPoint y: 153, endPoint x: 251, endPoint y: 159, distance: 7.8
click at [251, 159] on div "S4 4930 S3 1865 S2 4930 S1 1865" at bounding box center [403, 216] width 806 height 354
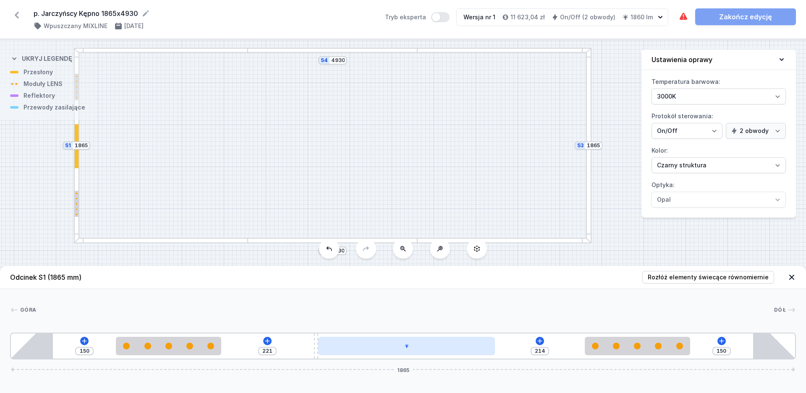
click at [450, 347] on div at bounding box center [406, 346] width 177 height 18
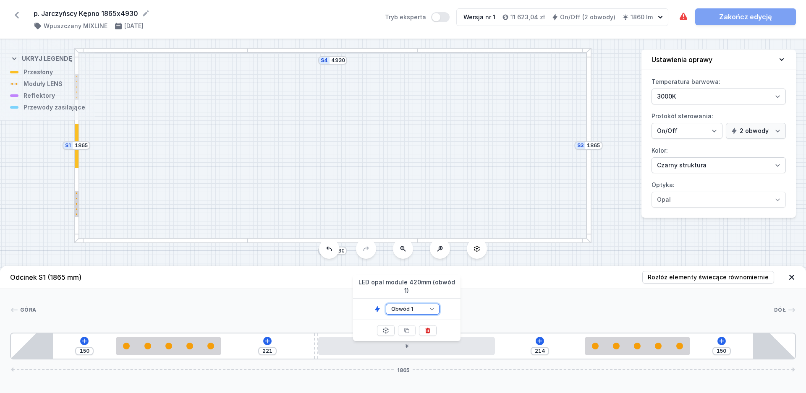
click at [429, 304] on select "Obwód 1 Obwód 2" at bounding box center [413, 309] width 54 height 11
click at [630, 352] on div at bounding box center [637, 346] width 105 height 18
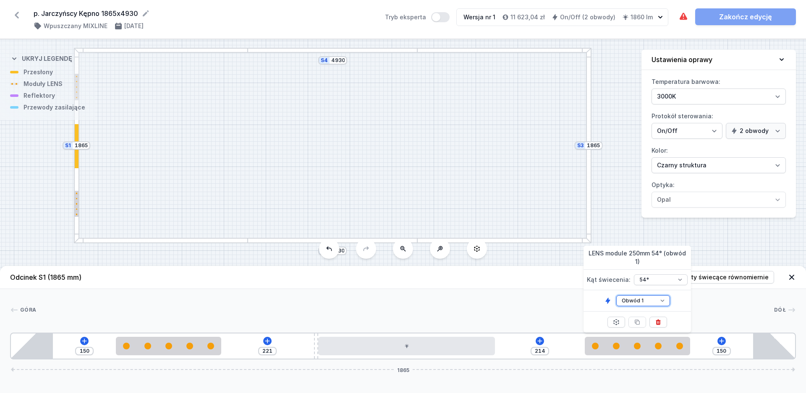
click at [639, 301] on select "Obwód 1 Obwód 2" at bounding box center [643, 300] width 54 height 11
click option "Obwód 2" at bounding box center [0, 0] width 0 height 0
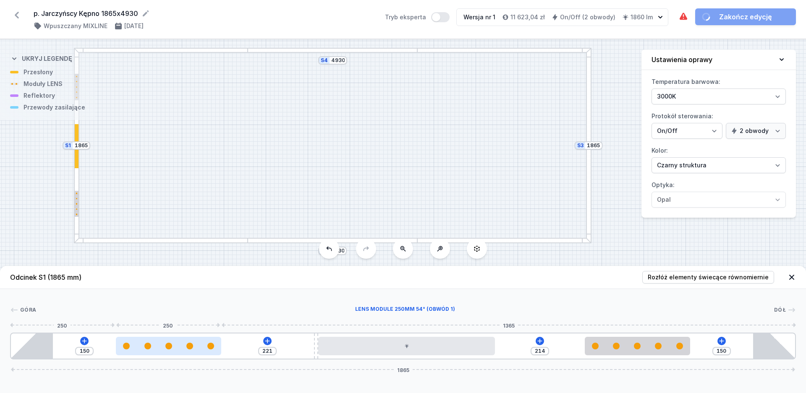
click at [151, 350] on div at bounding box center [168, 346] width 105 height 18
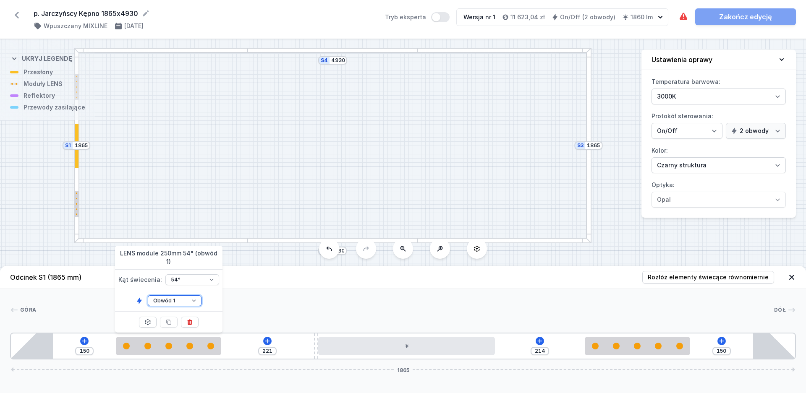
click at [148, 295] on select "Obwód 1 Obwód 2" at bounding box center [175, 300] width 54 height 11
click option "Obwód 2" at bounding box center [0, 0] width 0 height 0
click at [109, 51] on div at bounding box center [161, 50] width 174 height 5
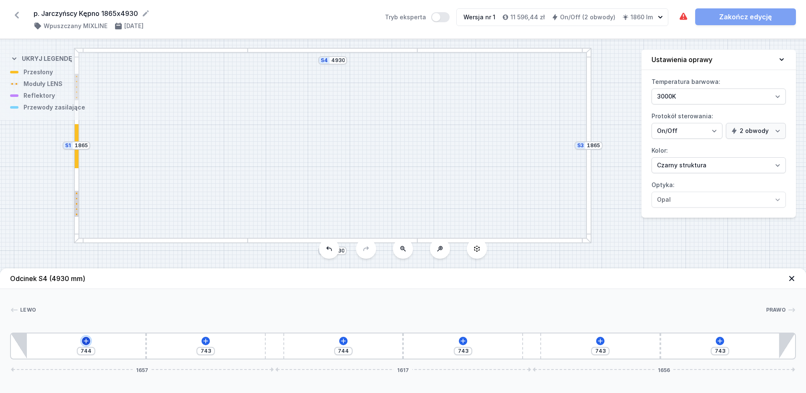
click at [89, 343] on button at bounding box center [86, 341] width 8 height 8
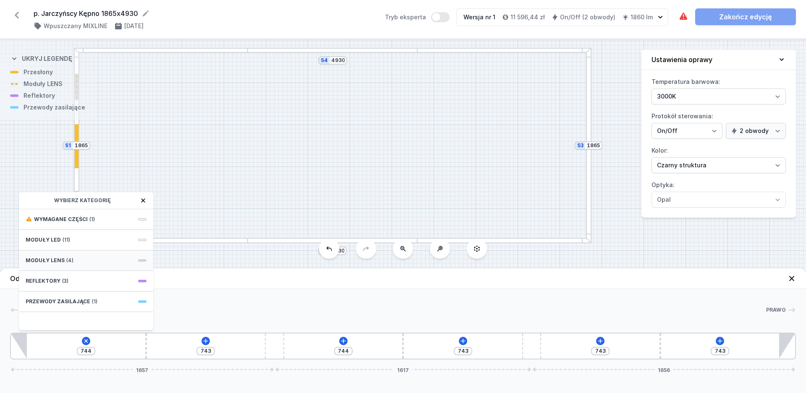
click at [73, 258] on div "Moduły LENS (4)" at bounding box center [86, 261] width 134 height 21
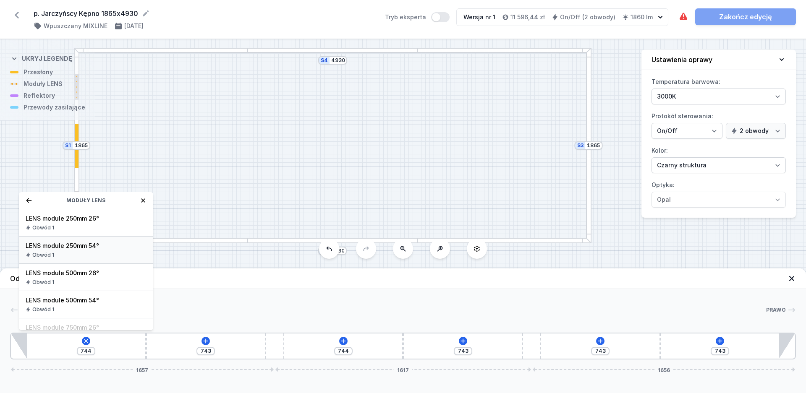
click at [71, 250] on span "LENS module 250mm 54°" at bounding box center [86, 246] width 121 height 8
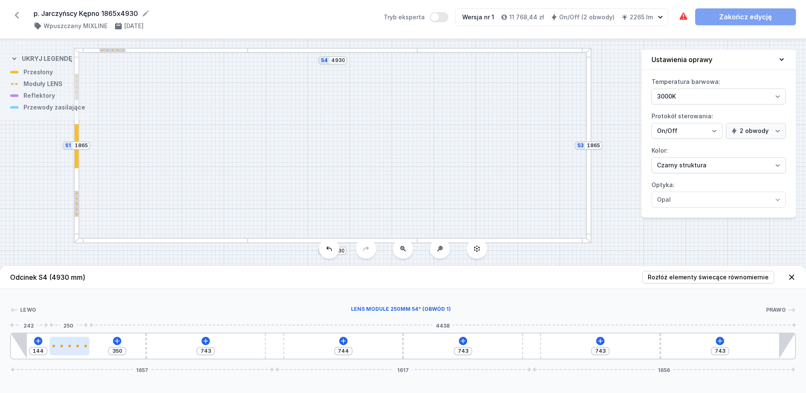
drag, startPoint x: 59, startPoint y: 348, endPoint x: 75, endPoint y: 352, distance: 16.9
click at [75, 352] on div at bounding box center [70, 346] width 40 height 18
click at [42, 352] on input "144" at bounding box center [37, 351] width 13 height 7
drag, startPoint x: 43, startPoint y: 351, endPoint x: 34, endPoint y: 351, distance: 8.4
click at [34, 351] on input "144" at bounding box center [37, 351] width 13 height 7
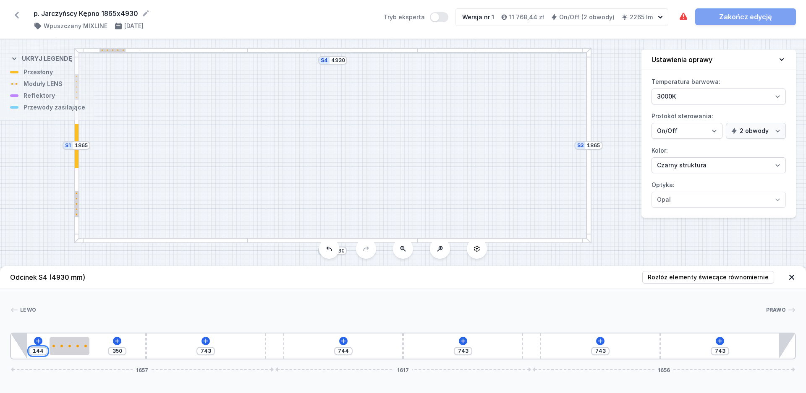
click at [42, 351] on input "144" at bounding box center [37, 351] width 13 height 7
click at [67, 347] on input "550" at bounding box center [70, 347] width 13 height 7
click at [718, 342] on icon at bounding box center [719, 341] width 7 height 7
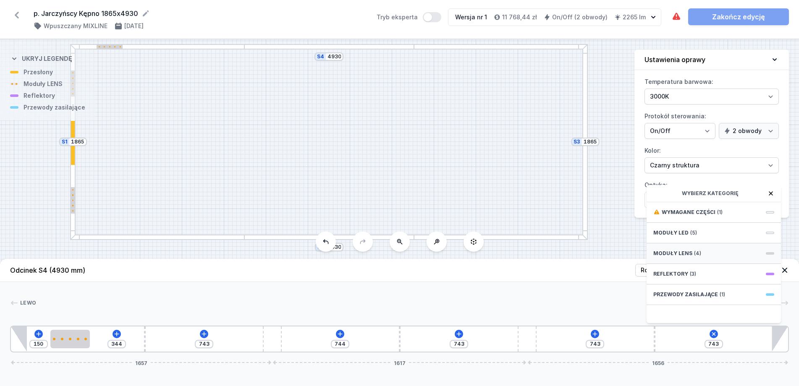
click at [675, 257] on span "Moduły LENS" at bounding box center [672, 253] width 39 height 7
click at [679, 243] on span "LENS module 250mm 54°" at bounding box center [713, 239] width 121 height 8
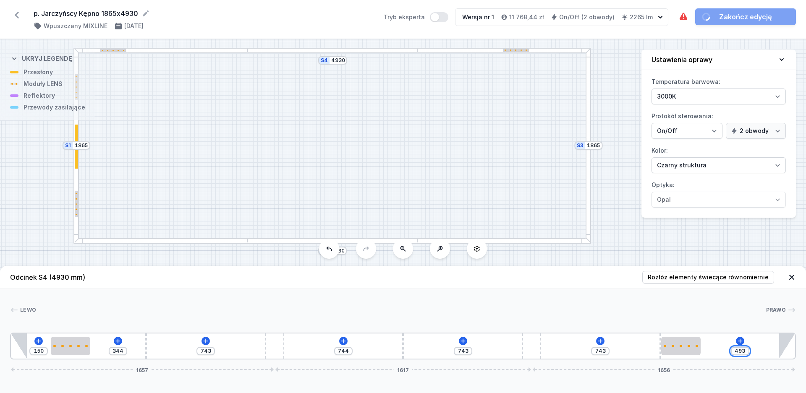
click at [736, 351] on input "493" at bounding box center [739, 351] width 13 height 7
click at [769, 351] on input "193" at bounding box center [763, 351] width 13 height 7
click at [647, 309] on div at bounding box center [400, 310] width 729 height 8
click at [205, 342] on icon at bounding box center [205, 341] width 7 height 7
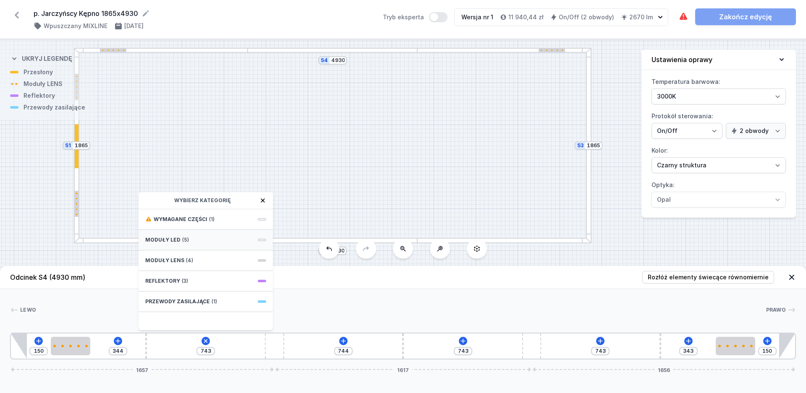
click at [201, 237] on div "Moduły LED (5)" at bounding box center [205, 240] width 134 height 21
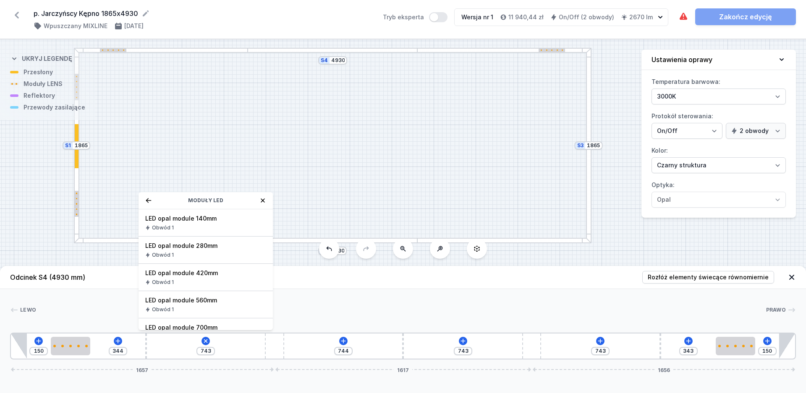
click at [195, 278] on div "LED opal module 420mm Obwód 1" at bounding box center [205, 277] width 134 height 27
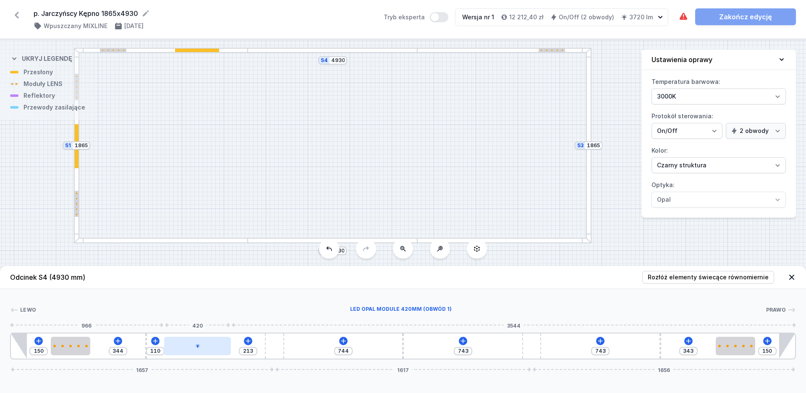
drag, startPoint x: 196, startPoint y: 349, endPoint x: 210, endPoint y: 349, distance: 13.9
click at [210, 349] on div at bounding box center [197, 346] width 67 height 18
click at [600, 339] on icon at bounding box center [600, 341] width 7 height 7
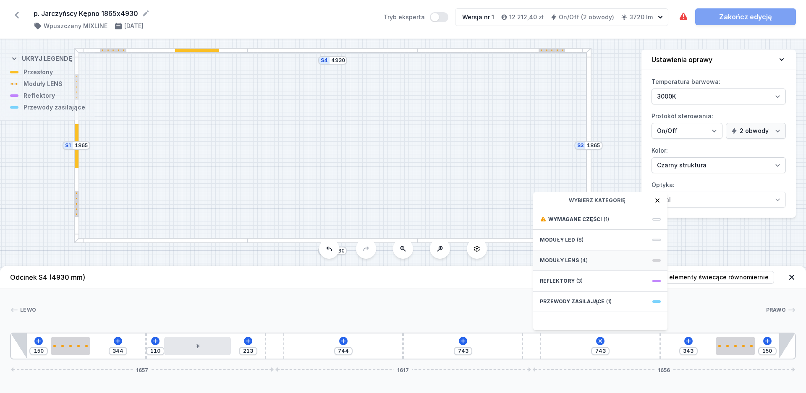
click at [575, 261] on span "Moduły LENS" at bounding box center [559, 260] width 39 height 7
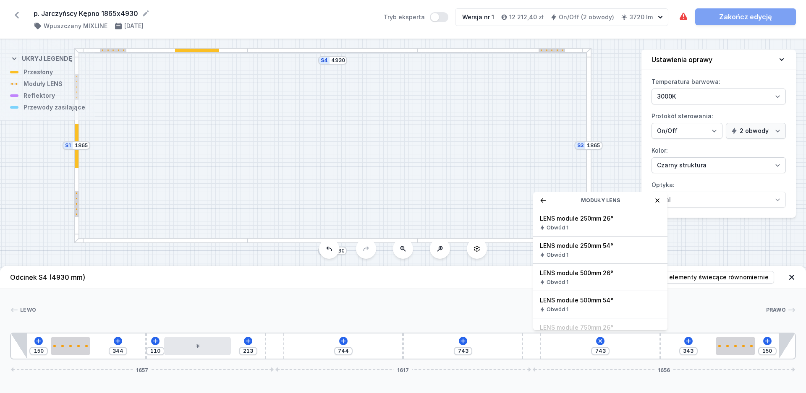
click at [541, 196] on div "Moduły LENS" at bounding box center [600, 200] width 134 height 17
click at [542, 201] on icon at bounding box center [543, 200] width 7 height 7
click at [588, 237] on div "Moduły LED (8)" at bounding box center [600, 240] width 134 height 21
click at [577, 275] on span "LED opal module 420mm" at bounding box center [600, 273] width 121 height 8
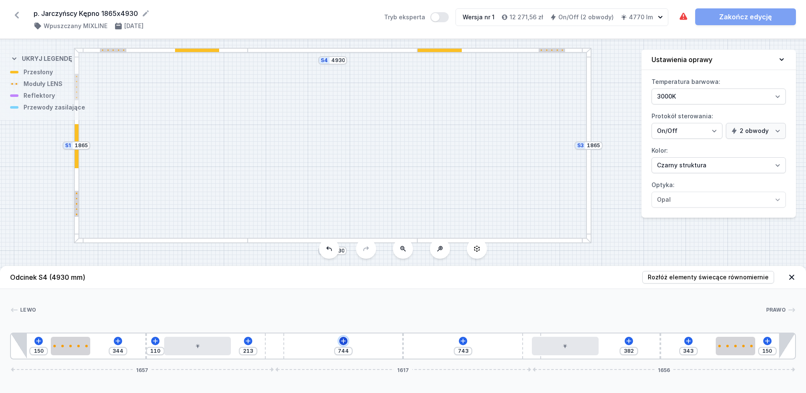
click at [345, 339] on icon at bounding box center [343, 341] width 7 height 7
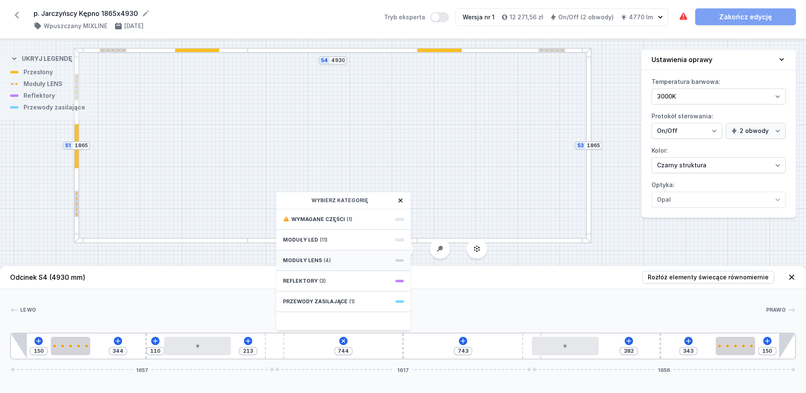
click at [305, 260] on span "Moduły LENS" at bounding box center [302, 260] width 39 height 7
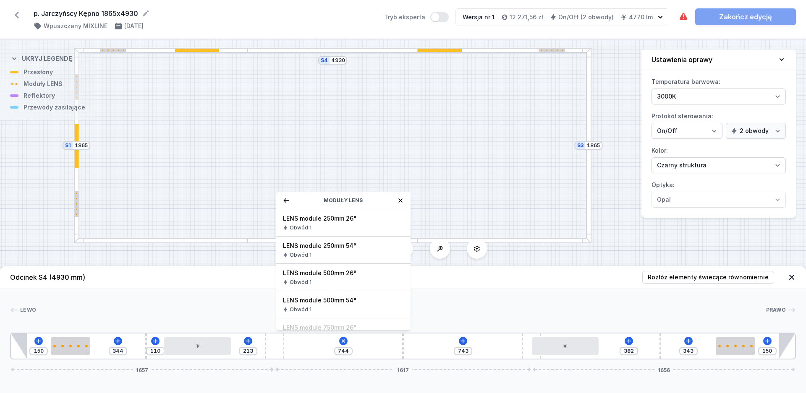
click at [334, 256] on div "Obwód 1" at bounding box center [343, 255] width 121 height 7
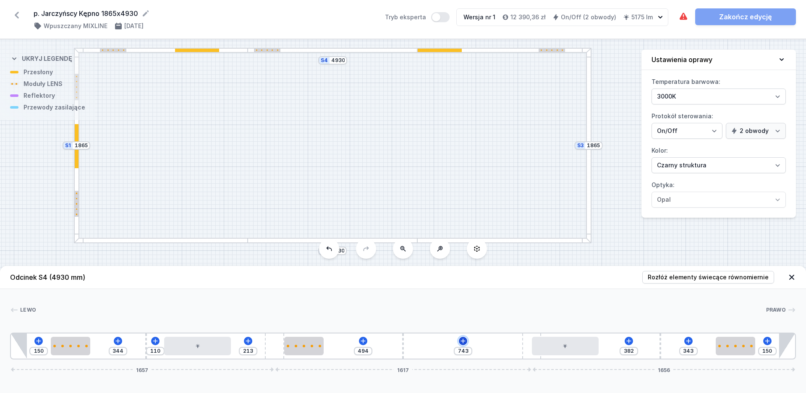
click at [462, 339] on icon at bounding box center [463, 341] width 7 height 7
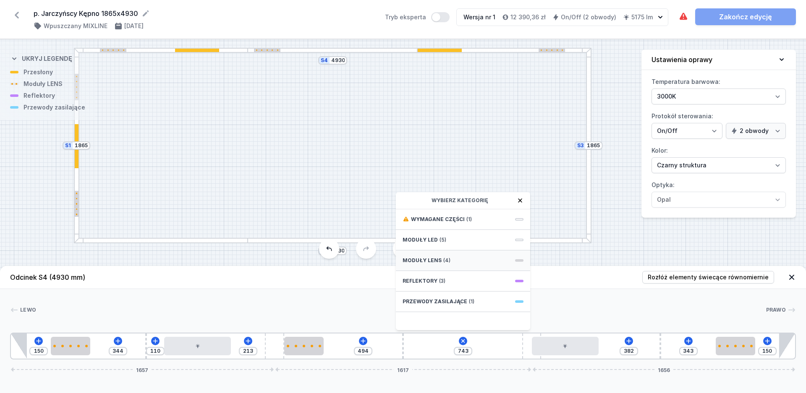
click at [446, 261] on span "(4)" at bounding box center [446, 260] width 7 height 7
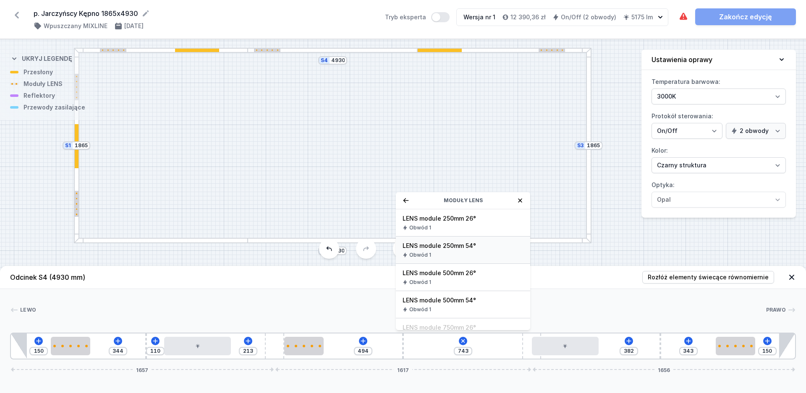
click at [435, 256] on div "Obwód 1" at bounding box center [462, 255] width 121 height 7
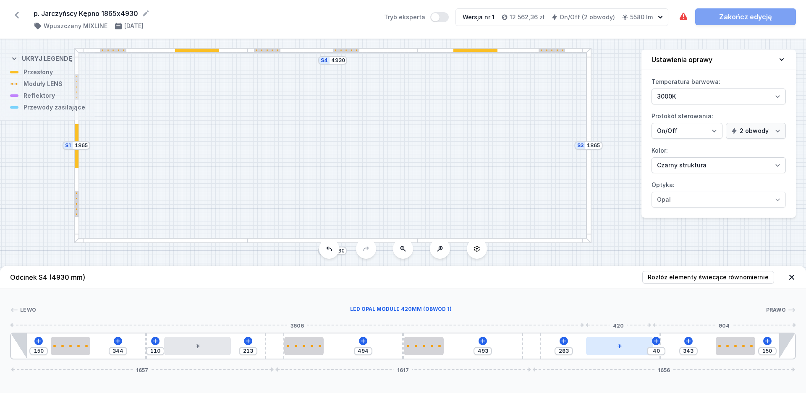
drag, startPoint x: 583, startPoint y: 349, endPoint x: 637, endPoint y: 351, distance: 54.6
click at [637, 351] on div at bounding box center [619, 346] width 67 height 18
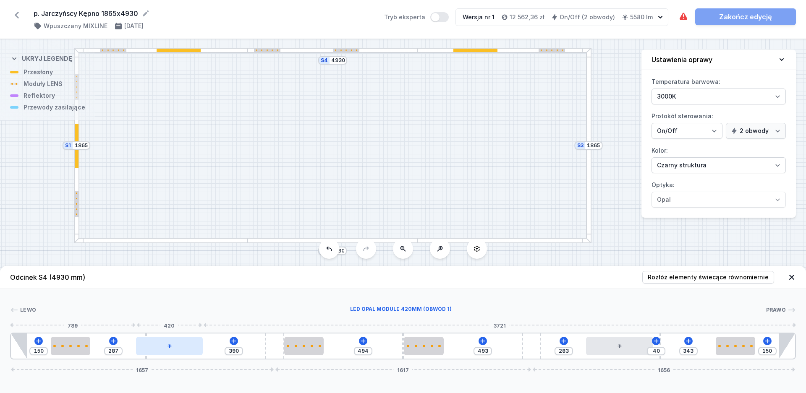
drag, startPoint x: 209, startPoint y: 349, endPoint x: 176, endPoint y: 346, distance: 32.4
click at [176, 346] on div at bounding box center [169, 346] width 67 height 18
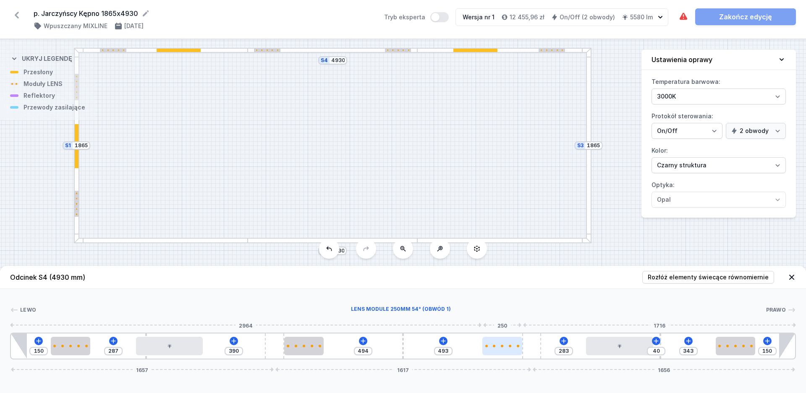
drag, startPoint x: 423, startPoint y: 347, endPoint x: 509, endPoint y: 345, distance: 86.0
click at [509, 345] on div at bounding box center [502, 346] width 40 height 3
click at [363, 340] on icon at bounding box center [363, 341] width 7 height 7
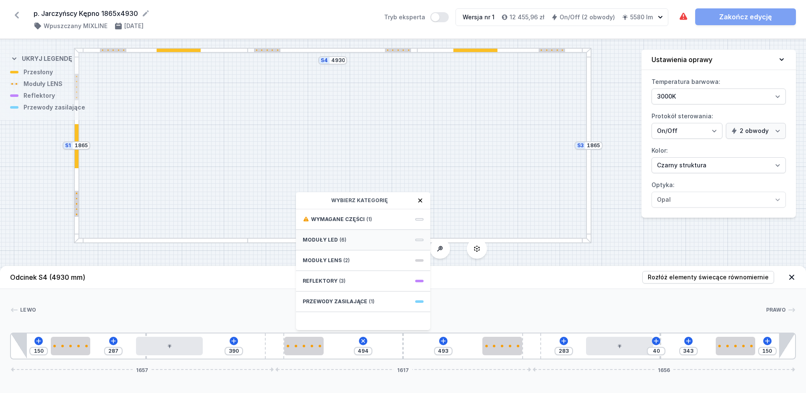
click at [339, 242] on span "(6)" at bounding box center [342, 240] width 7 height 7
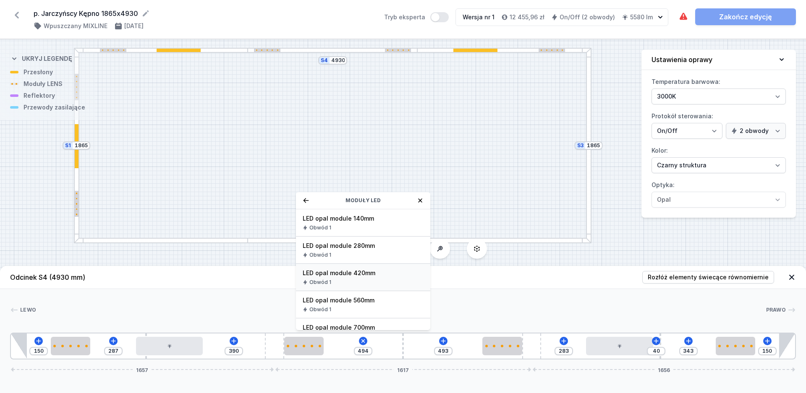
click at [329, 272] on span "LED opal module 420mm" at bounding box center [363, 273] width 121 height 8
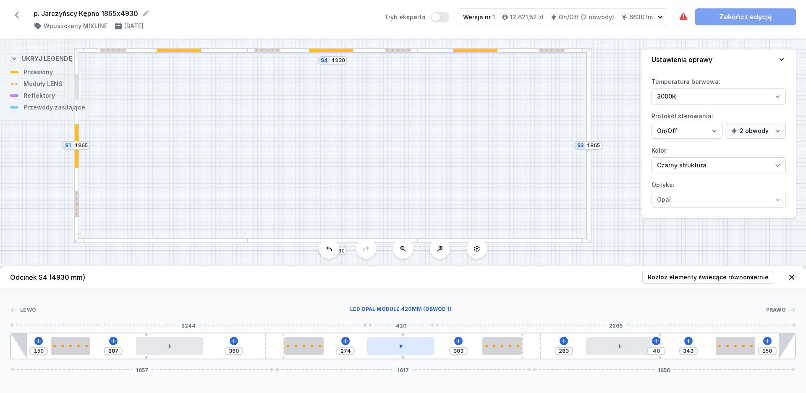
drag, startPoint x: 363, startPoint y: 349, endPoint x: 412, endPoint y: 351, distance: 48.7
click at [412, 351] on div at bounding box center [400, 346] width 67 height 18
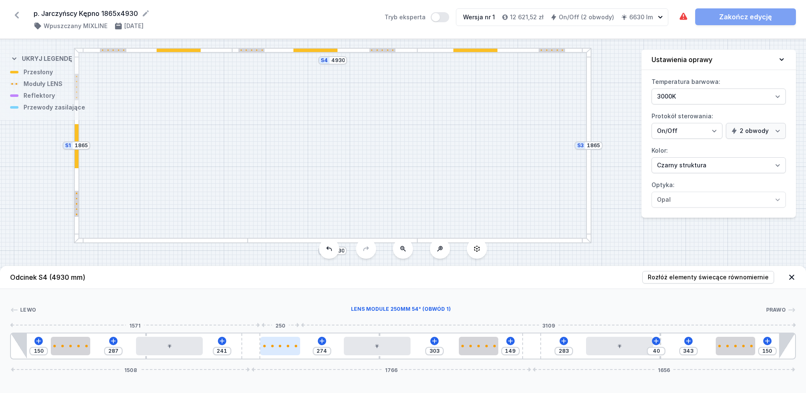
drag, startPoint x: 277, startPoint y: 352, endPoint x: 268, endPoint y: 351, distance: 9.7
click at [268, 351] on div "150 287 241 274 303 149 283 40 343 150 1508 1766 1656" at bounding box center [403, 346] width 786 height 27
click at [480, 351] on div at bounding box center [479, 346] width 40 height 18
drag, startPoint x: 480, startPoint y: 351, endPoint x: 496, endPoint y: 351, distance: 15.9
click at [496, 351] on div at bounding box center [486, 346] width 40 height 18
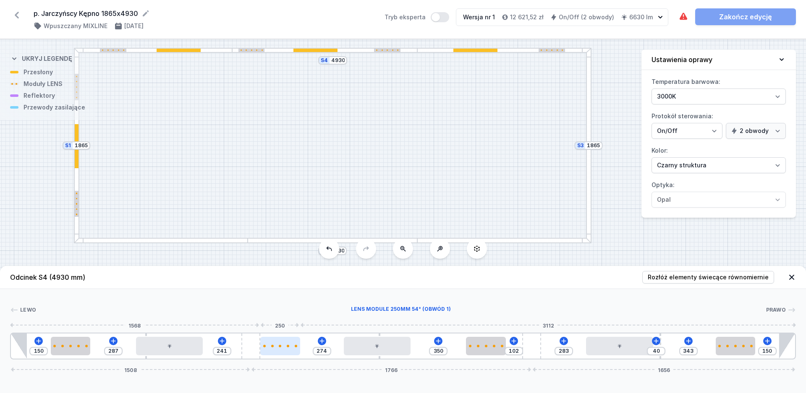
click at [288, 345] on div at bounding box center [280, 346] width 40 height 3
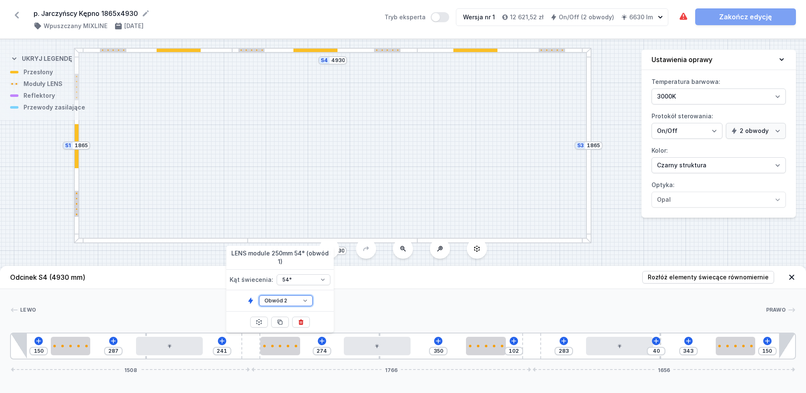
click option "Obwód 2" at bounding box center [0, 0] width 0 height 0
click at [65, 342] on div at bounding box center [71, 346] width 40 height 18
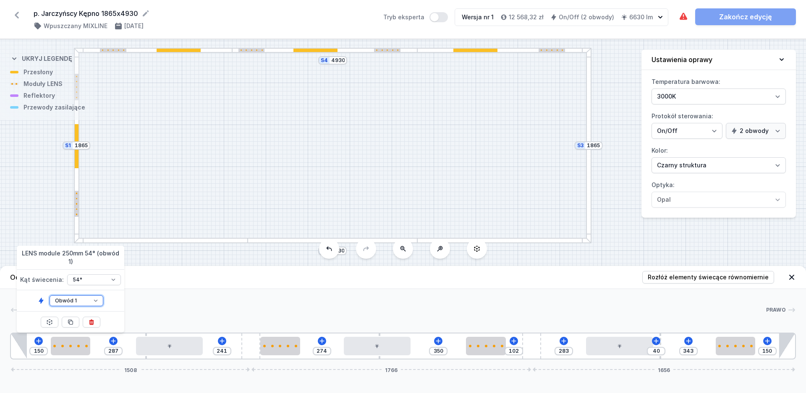
click at [50, 295] on select "Obwód 1 Obwód 2" at bounding box center [77, 300] width 54 height 11
click option "Obwód 2" at bounding box center [0, 0] width 0 height 0
click at [496, 345] on div at bounding box center [486, 346] width 40 height 3
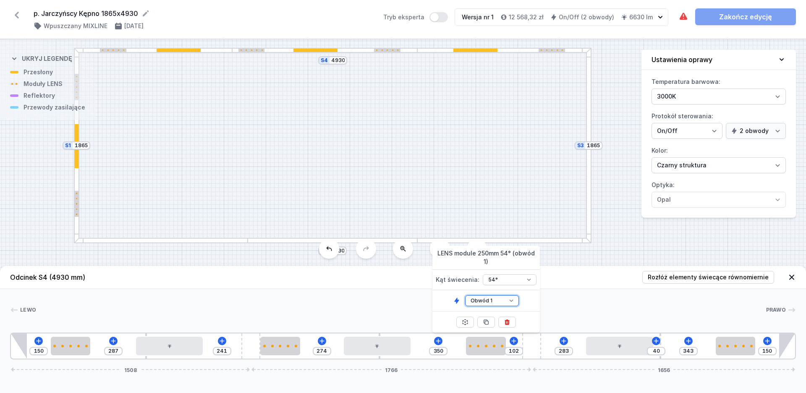
click at [491, 297] on select "Obwód 1 Obwód 2" at bounding box center [492, 300] width 54 height 11
click option "Obwód 2" at bounding box center [0, 0] width 0 height 0
click at [725, 349] on div at bounding box center [735, 346] width 40 height 18
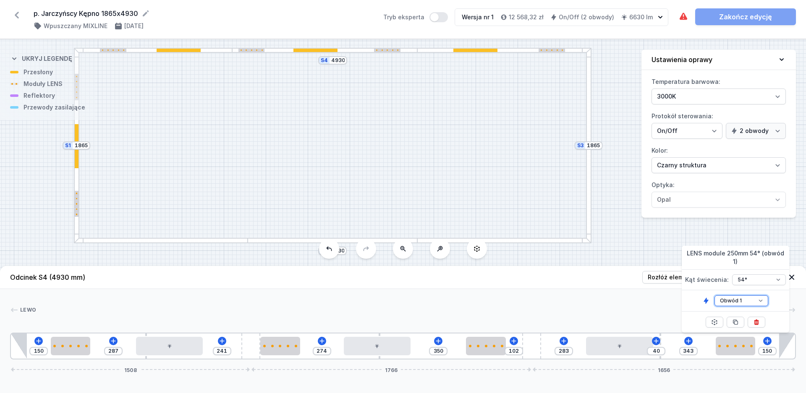
click at [714, 295] on select "Obwód 1 Obwód 2" at bounding box center [741, 300] width 54 height 11
click option "Obwód 2" at bounding box center [0, 0] width 0 height 0
click at [617, 319] on div "Lewo Prawo 1 2 2 3 4 1 5 2 2 3 4 1 2 2 5 4 1 3 2 2 1 150 287 241 274 350 102 28…" at bounding box center [403, 324] width 806 height 70
click at [588, 185] on div at bounding box center [588, 146] width 5 height 196
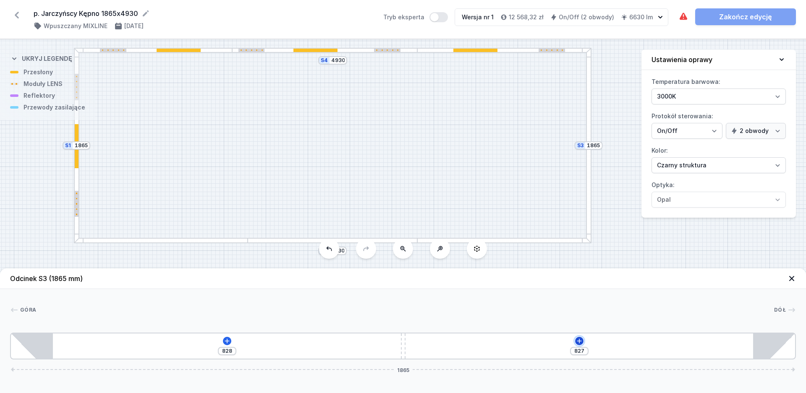
click at [580, 342] on icon at bounding box center [579, 341] width 7 height 7
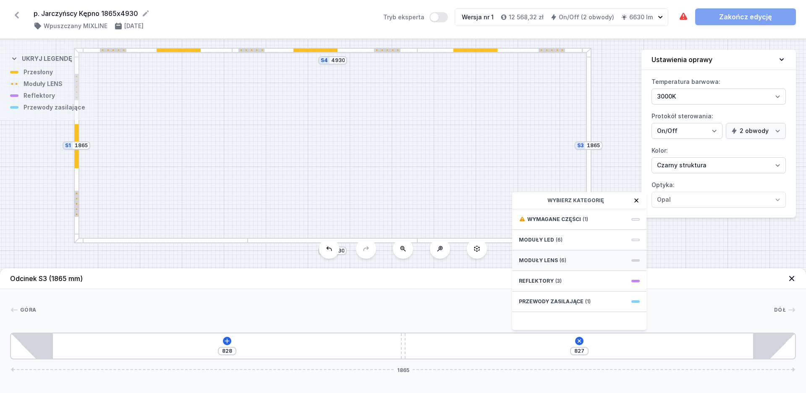
click at [548, 261] on span "Moduły LENS" at bounding box center [538, 260] width 39 height 7
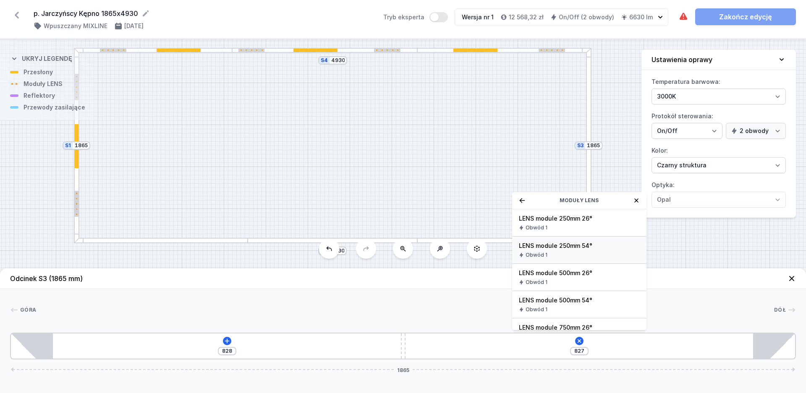
click at [549, 254] on div "Obwód 1" at bounding box center [579, 255] width 121 height 7
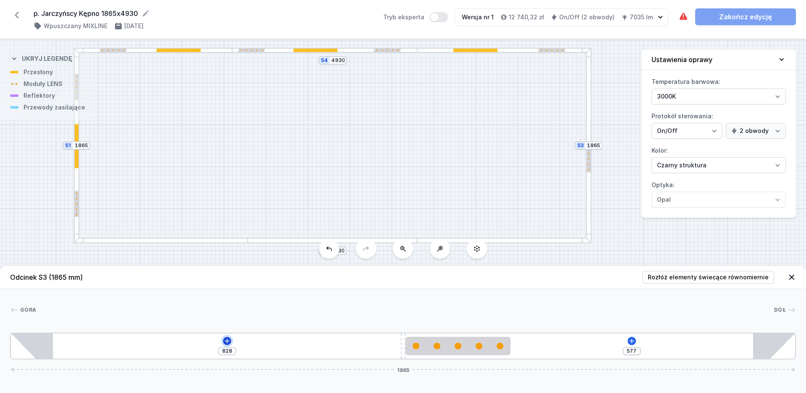
click at [225, 343] on icon at bounding box center [227, 341] width 7 height 7
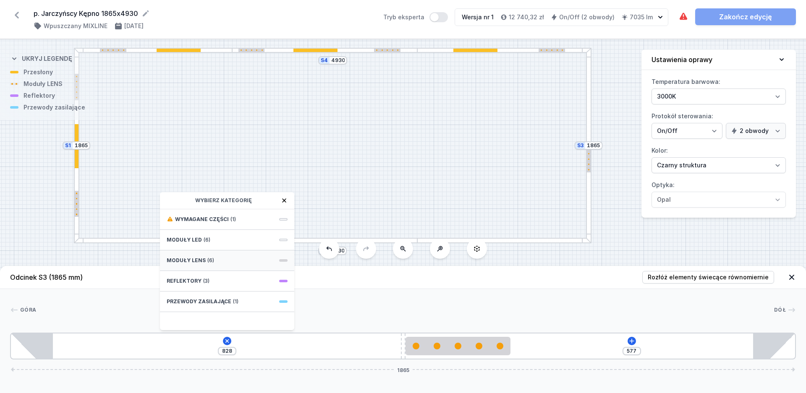
click at [195, 265] on div "Moduły LENS (6)" at bounding box center [227, 261] width 134 height 21
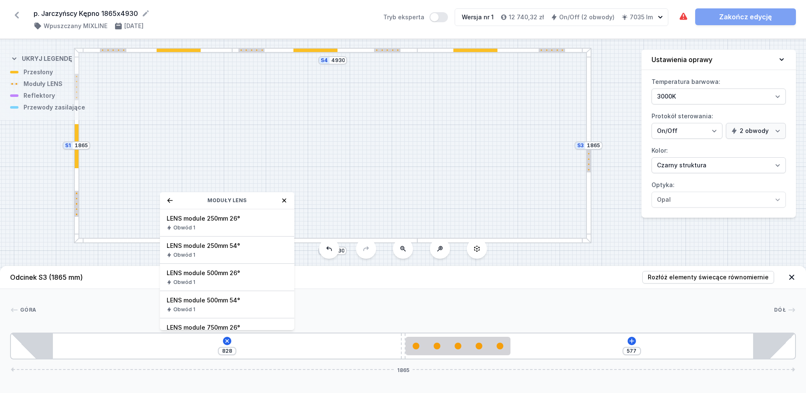
click at [201, 251] on div "LENS module 250mm 54° Obwód 1" at bounding box center [227, 250] width 134 height 27
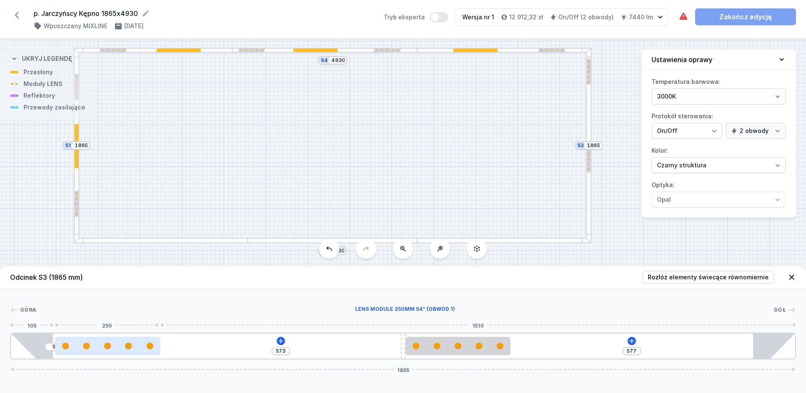
click at [80, 346] on div at bounding box center [107, 346] width 105 height 7
drag, startPoint x: 80, startPoint y: 346, endPoint x: 97, endPoint y: 351, distance: 17.9
click at [96, 349] on div at bounding box center [107, 346] width 105 height 7
drag, startPoint x: 99, startPoint y: 350, endPoint x: 123, endPoint y: 352, distance: 24.8
click at [125, 352] on div at bounding box center [107, 346] width 105 height 18
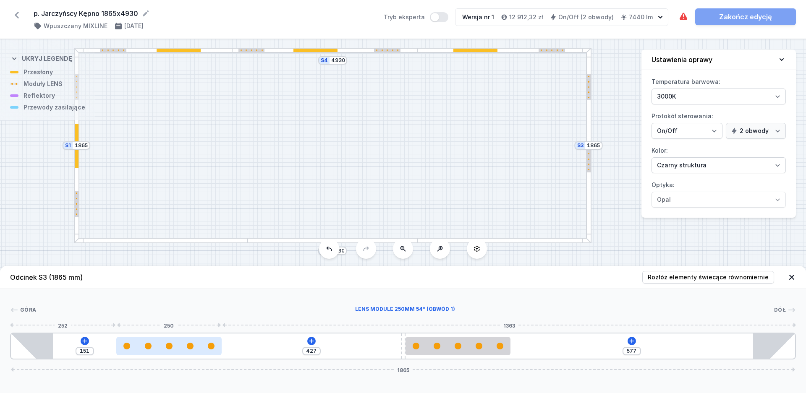
drag, startPoint x: 116, startPoint y: 353, endPoint x: 123, endPoint y: 354, distance: 7.7
click at [123, 354] on div at bounding box center [168, 346] width 105 height 18
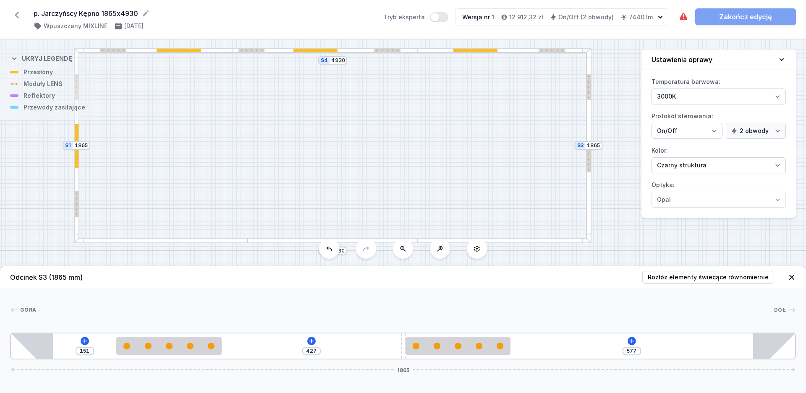
click at [92, 351] on div "151" at bounding box center [85, 351] width 18 height 8
click at [91, 351] on div "151" at bounding box center [85, 351] width 18 height 8
click at [90, 351] on input "151" at bounding box center [84, 351] width 13 height 7
click at [93, 353] on div "151" at bounding box center [85, 351] width 18 height 8
click at [89, 352] on input "151" at bounding box center [84, 351] width 13 height 7
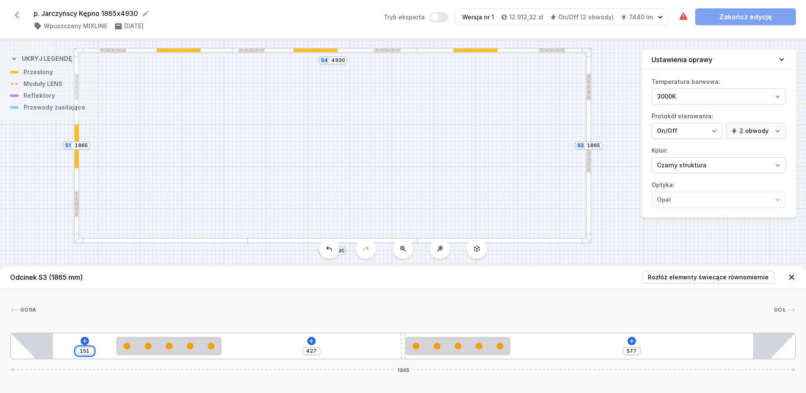
click at [90, 352] on input "151" at bounding box center [84, 351] width 13 height 7
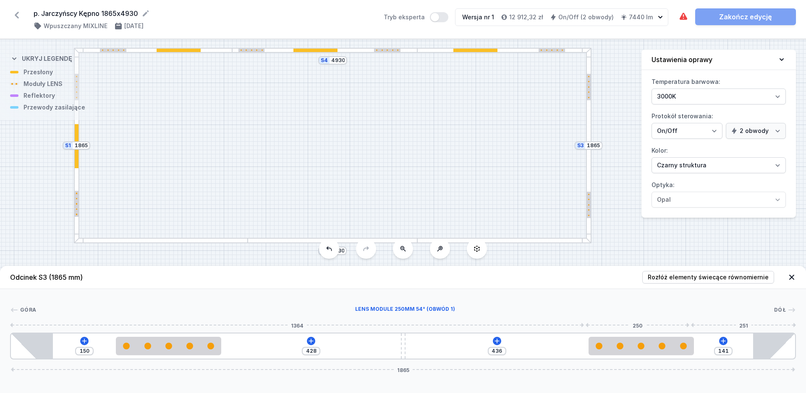
drag, startPoint x: 464, startPoint y: 353, endPoint x: 727, endPoint y: 353, distance: 263.5
click at [665, 354] on div at bounding box center [640, 346] width 105 height 18
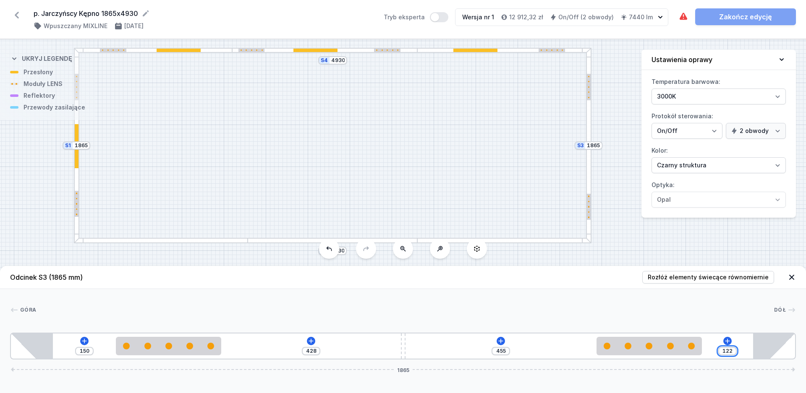
click at [730, 352] on input "122" at bounding box center [727, 351] width 13 height 7
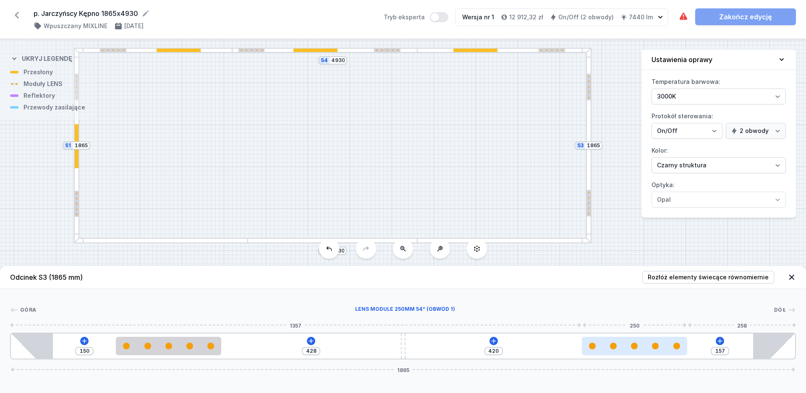
drag, startPoint x: 665, startPoint y: 350, endPoint x: 659, endPoint y: 350, distance: 5.5
click at [659, 350] on div at bounding box center [634, 346] width 105 height 18
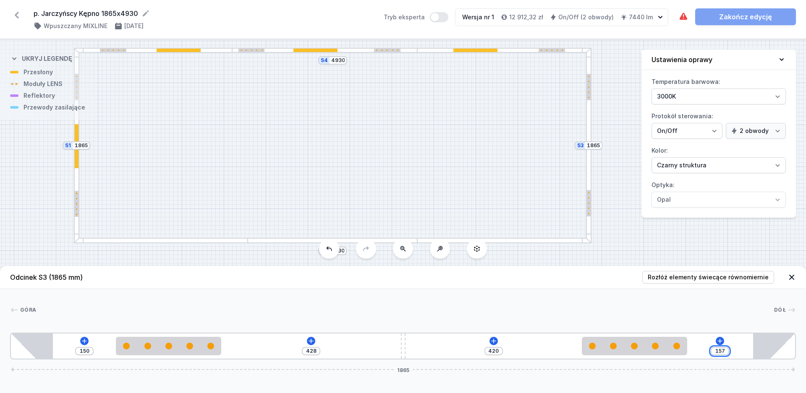
click at [725, 351] on input "157" at bounding box center [719, 351] width 13 height 7
click at [491, 340] on button at bounding box center [495, 341] width 8 height 8
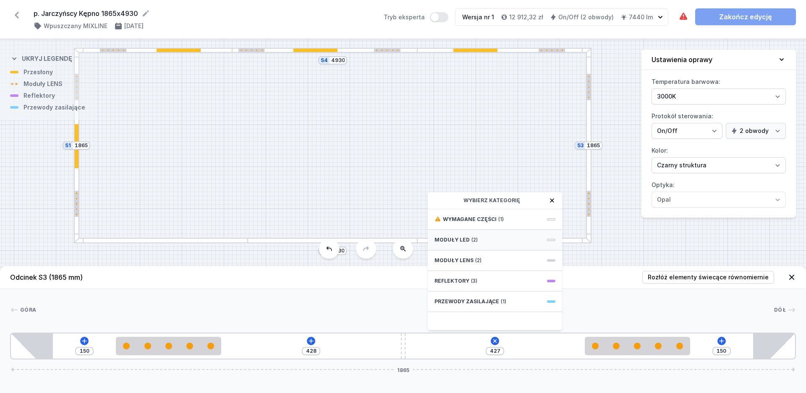
click at [461, 242] on span "Moduły LED" at bounding box center [451, 240] width 35 height 7
click at [436, 197] on div "Moduły LED" at bounding box center [495, 200] width 134 height 17
click at [437, 199] on icon at bounding box center [437, 200] width 5 height 5
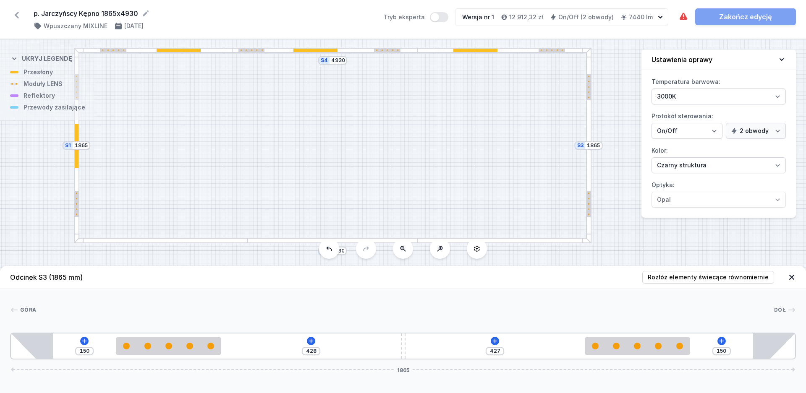
click at [371, 345] on div "150 428 427 150 1865" at bounding box center [403, 346] width 786 height 27
click at [403, 350] on div at bounding box center [403, 346] width 4 height 25
drag, startPoint x: 404, startPoint y: 350, endPoint x: 467, endPoint y: 357, distance: 63.7
click at [467, 357] on div "150 572 283 150 1865" at bounding box center [403, 346] width 786 height 27
click at [338, 339] on icon at bounding box center [341, 341] width 7 height 7
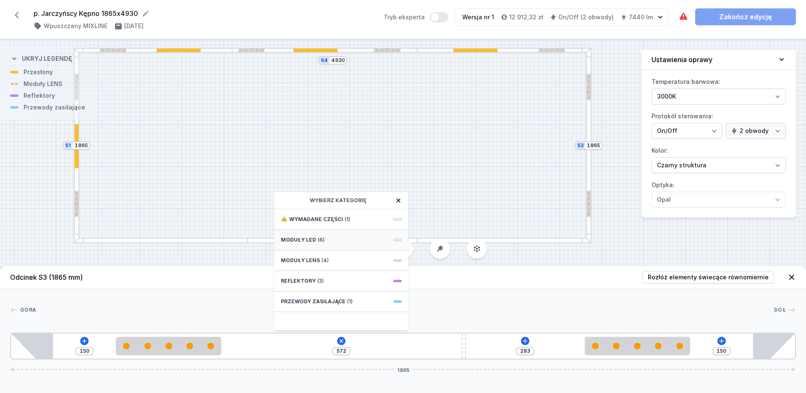
click at [327, 237] on div "Moduły LED (6)" at bounding box center [341, 240] width 134 height 21
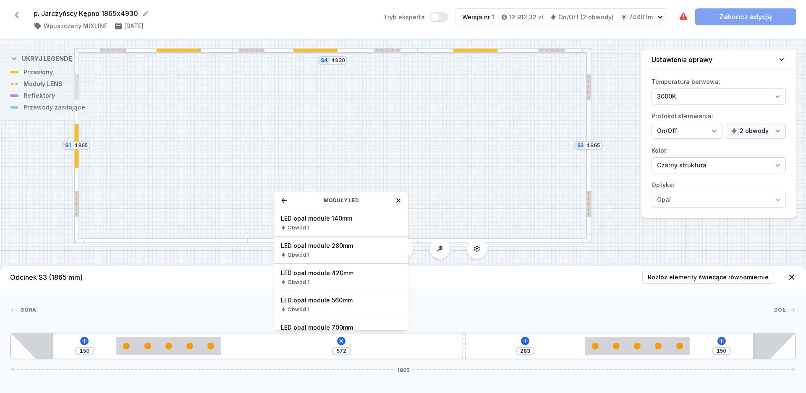
drag, startPoint x: 336, startPoint y: 277, endPoint x: 374, endPoint y: 292, distance: 41.0
click at [336, 277] on span "LED opal module 420mm" at bounding box center [341, 273] width 121 height 8
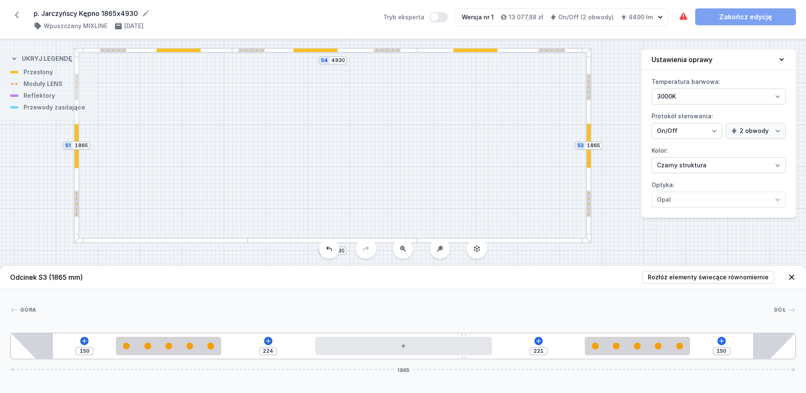
drag, startPoint x: 348, startPoint y: 354, endPoint x: 435, endPoint y: 362, distance: 87.2
click at [435, 362] on div "Odcinek S3 (1865 mm) Rozłóż elementy świecące równomiernie Góra Dół 1 2 1 3 4 1…" at bounding box center [403, 329] width 806 height 127
click at [226, 240] on div at bounding box center [161, 240] width 174 height 5
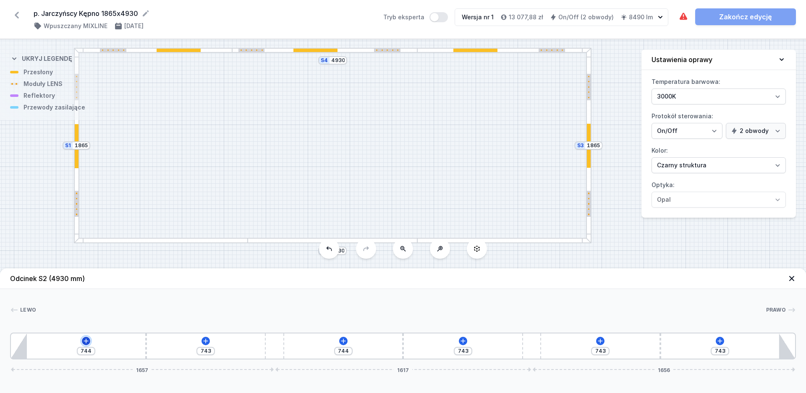
click at [85, 342] on icon at bounding box center [86, 341] width 7 height 7
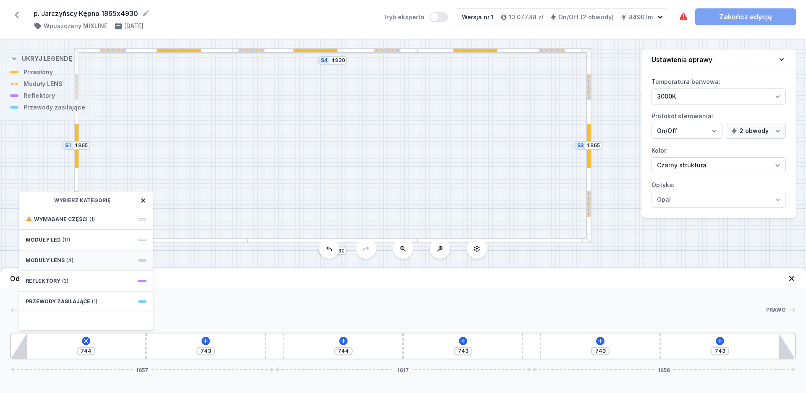
click at [53, 257] on div "Moduły LENS (4)" at bounding box center [86, 261] width 134 height 21
drag, startPoint x: 54, startPoint y: 244, endPoint x: 91, endPoint y: 258, distance: 39.6
click at [55, 244] on span "LENS module 250mm 54°" at bounding box center [86, 246] width 121 height 8
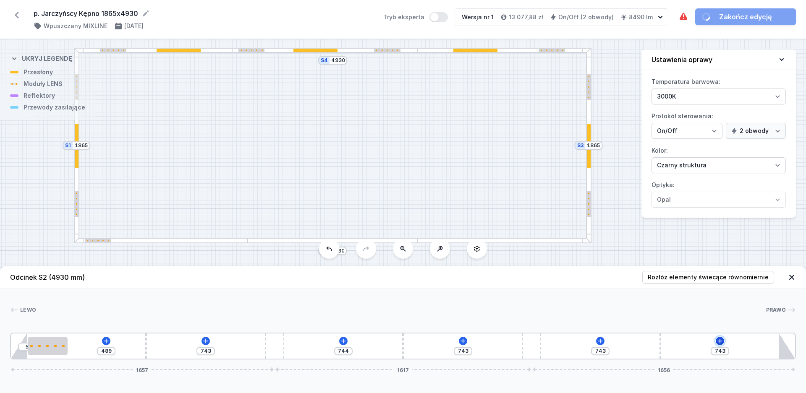
click at [720, 339] on icon at bounding box center [719, 341] width 7 height 7
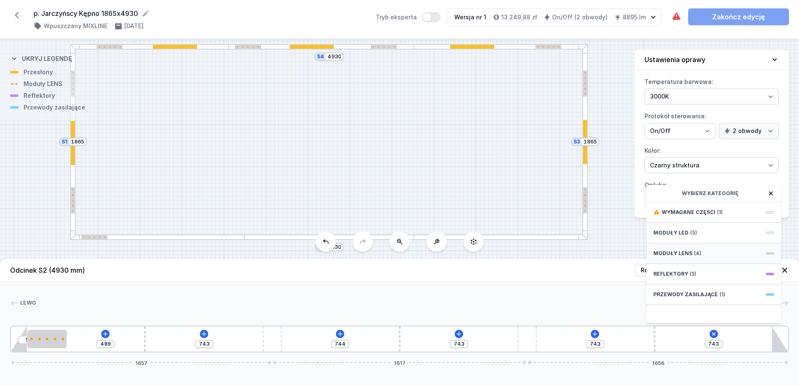
click at [677, 264] on div "Moduły LENS (4)" at bounding box center [713, 253] width 134 height 21
click at [693, 251] on div "LENS module 250mm 54° Obwód 1" at bounding box center [713, 243] width 134 height 27
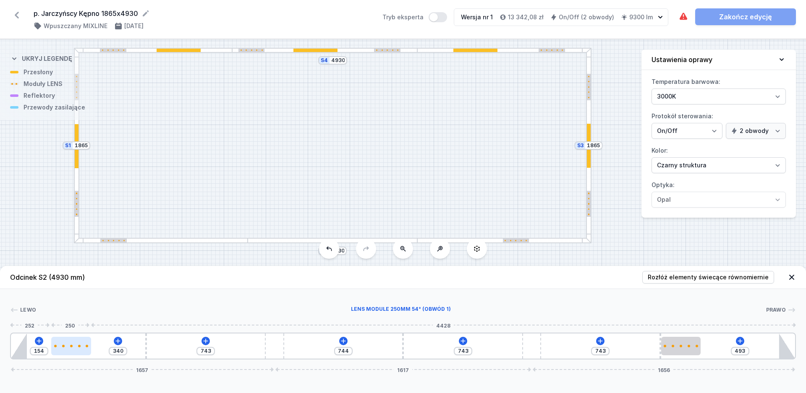
drag, startPoint x: 61, startPoint y: 346, endPoint x: 74, endPoint y: 348, distance: 13.3
click at [74, 348] on div at bounding box center [71, 346] width 40 height 18
click at [47, 351] on div "154" at bounding box center [39, 351] width 18 height 8
click at [46, 350] on div "154" at bounding box center [39, 351] width 18 height 8
click at [43, 350] on input "154" at bounding box center [38, 351] width 13 height 7
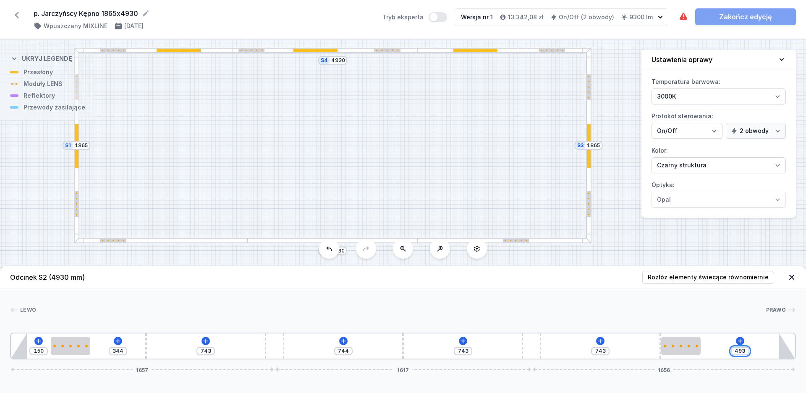
click at [745, 354] on input "493" at bounding box center [739, 351] width 13 height 7
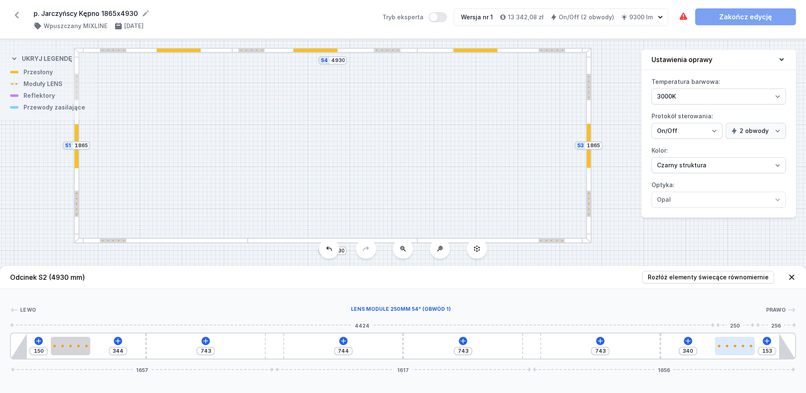
drag, startPoint x: 693, startPoint y: 352, endPoint x: 747, endPoint y: 353, distance: 54.6
click at [747, 353] on div at bounding box center [735, 346] width 40 height 18
click at [772, 351] on input "153" at bounding box center [766, 351] width 13 height 7
click at [551, 311] on div at bounding box center [400, 310] width 729 height 8
click at [345, 341] on icon at bounding box center [343, 341] width 7 height 7
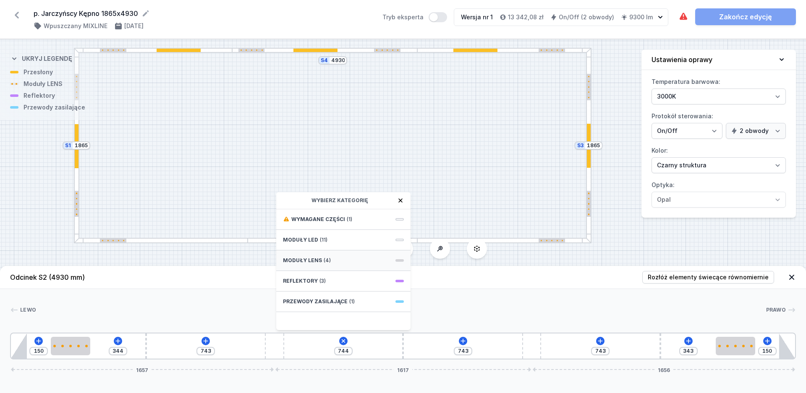
click at [324, 259] on span "(4)" at bounding box center [327, 260] width 7 height 7
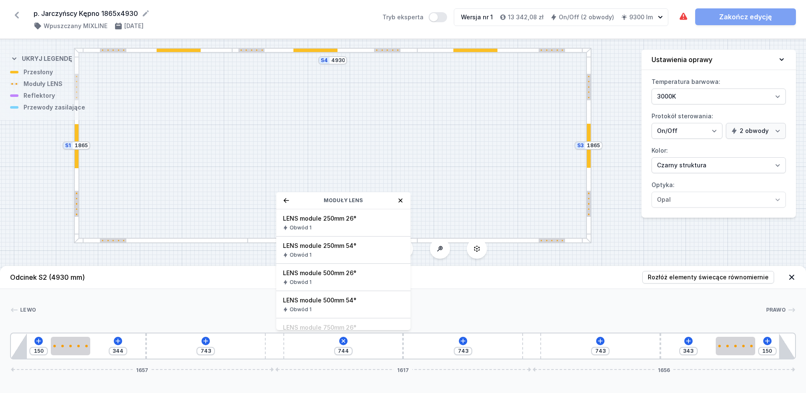
click at [324, 250] on div "LENS module 250mm 54° Obwód 1" at bounding box center [343, 250] width 134 height 27
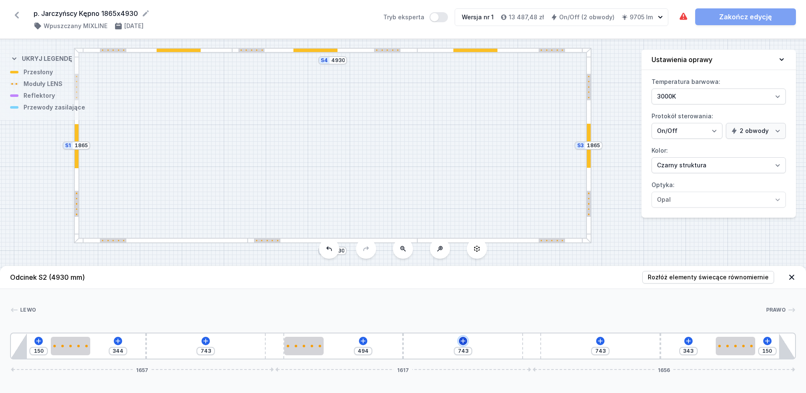
click at [465, 342] on icon at bounding box center [463, 341] width 7 height 7
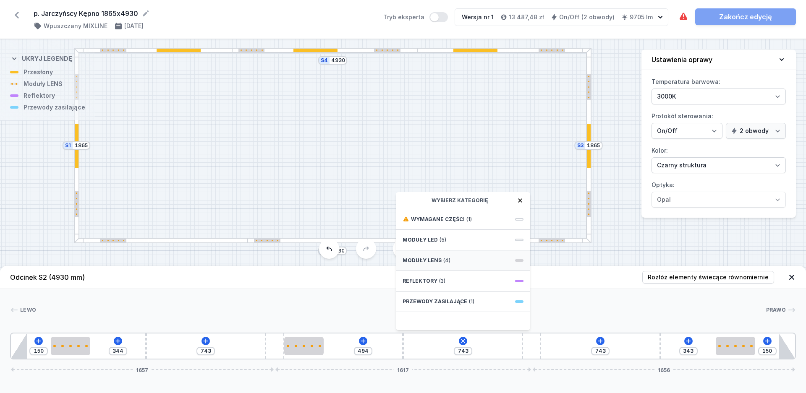
click at [444, 258] on span "(4)" at bounding box center [446, 260] width 7 height 7
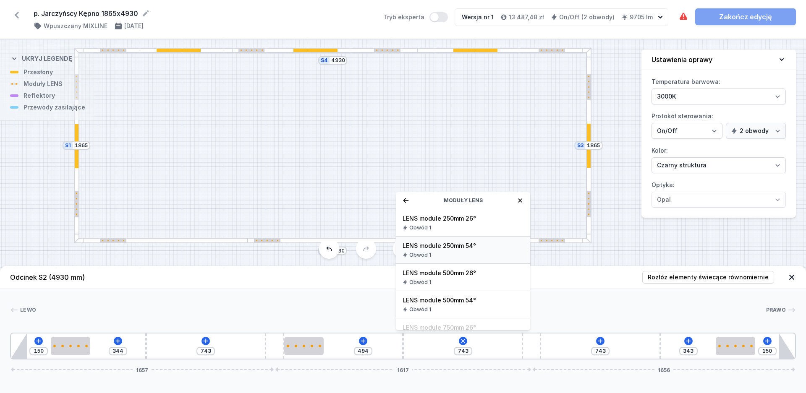
click at [455, 254] on div "Obwód 1" at bounding box center [462, 255] width 121 height 7
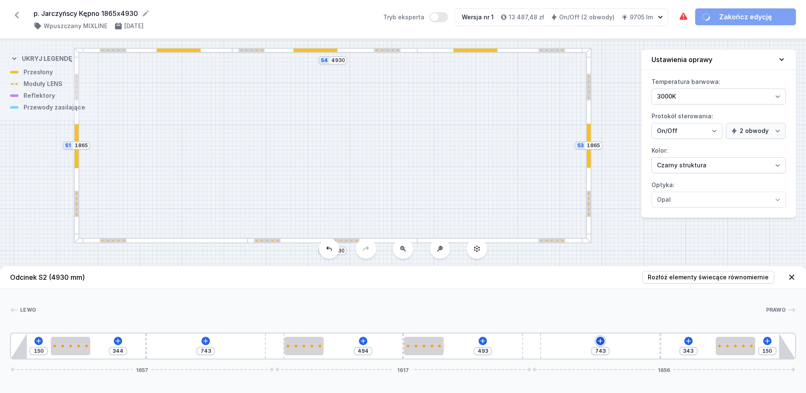
click at [599, 340] on icon at bounding box center [600, 341] width 7 height 7
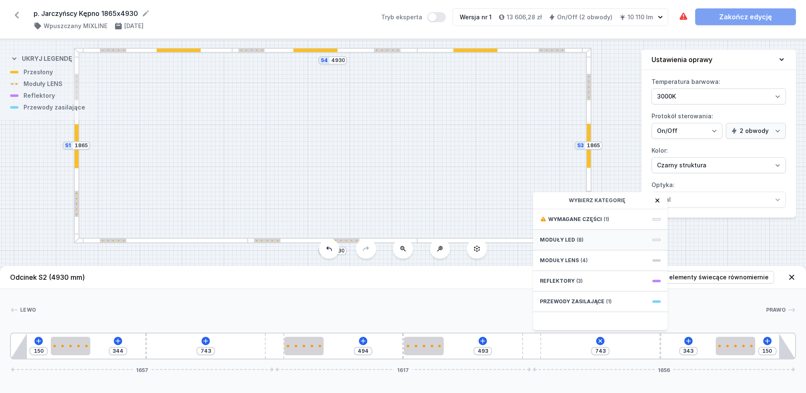
click at [572, 240] on span "Moduły LED" at bounding box center [557, 240] width 35 height 7
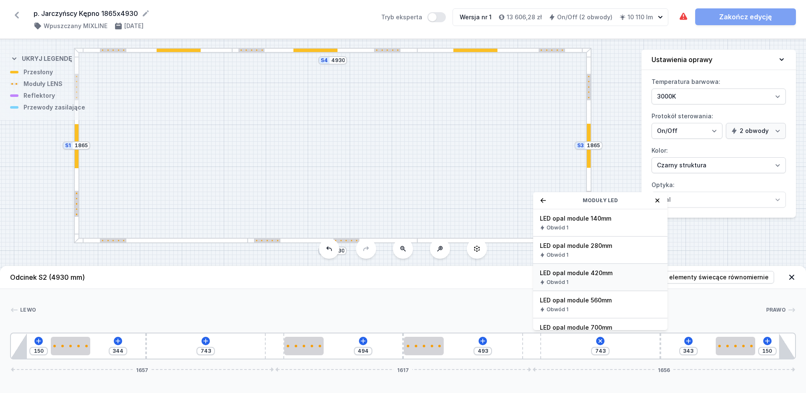
click at [554, 274] on span "LED opal module 420mm" at bounding box center [600, 273] width 121 height 8
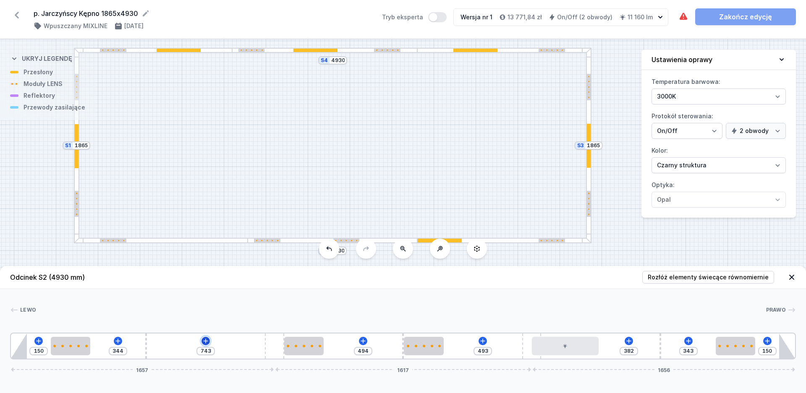
click at [203, 342] on icon at bounding box center [205, 341] width 7 height 7
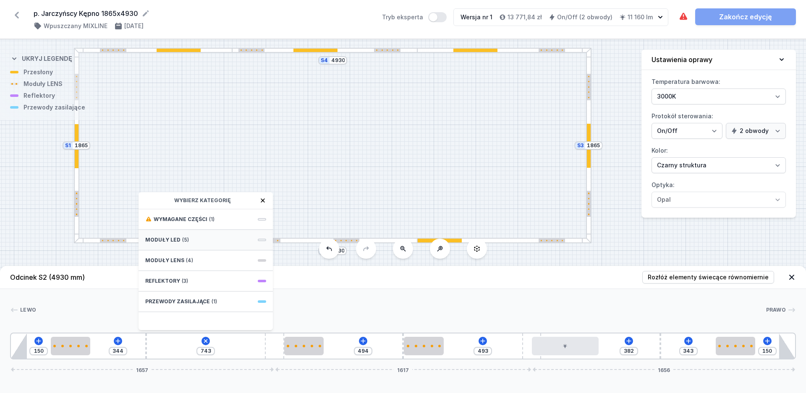
click at [175, 243] on span "Moduły LED" at bounding box center [162, 240] width 35 height 7
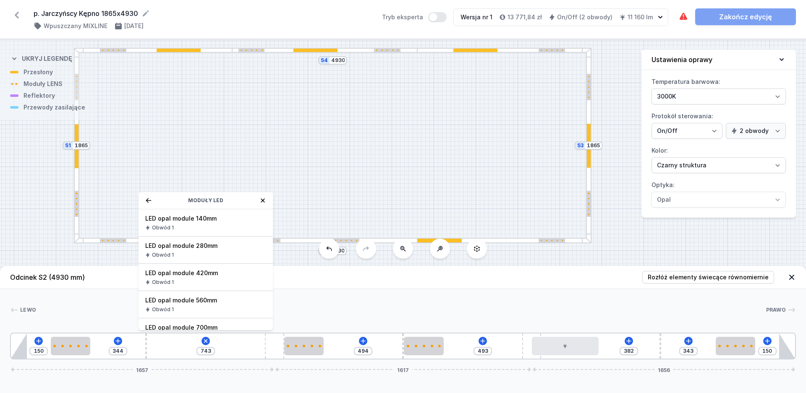
drag, startPoint x: 188, startPoint y: 271, endPoint x: 221, endPoint y: 288, distance: 37.9
click at [188, 270] on span "LED opal module 420mm" at bounding box center [205, 273] width 121 height 8
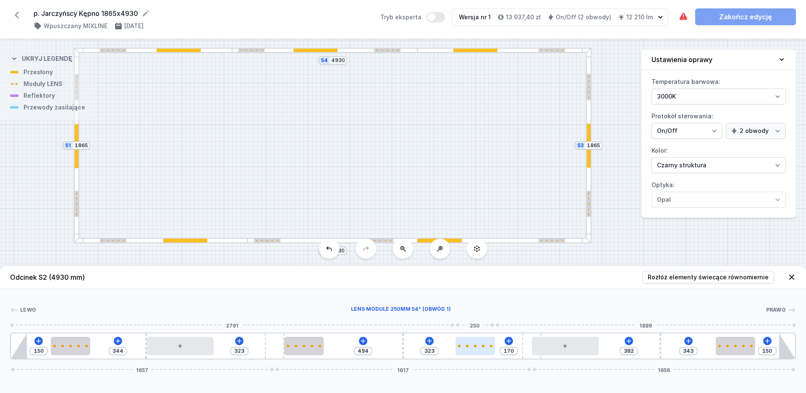
drag, startPoint x: 431, startPoint y: 351, endPoint x: 491, endPoint y: 350, distance: 59.6
click at [491, 350] on div at bounding box center [475, 346] width 40 height 18
click at [363, 342] on icon at bounding box center [362, 341] width 5 height 5
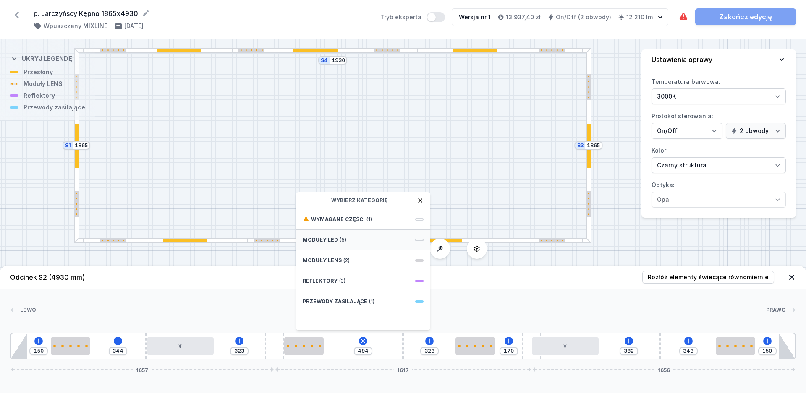
click at [327, 245] on div "Moduły LED (5)" at bounding box center [363, 240] width 134 height 21
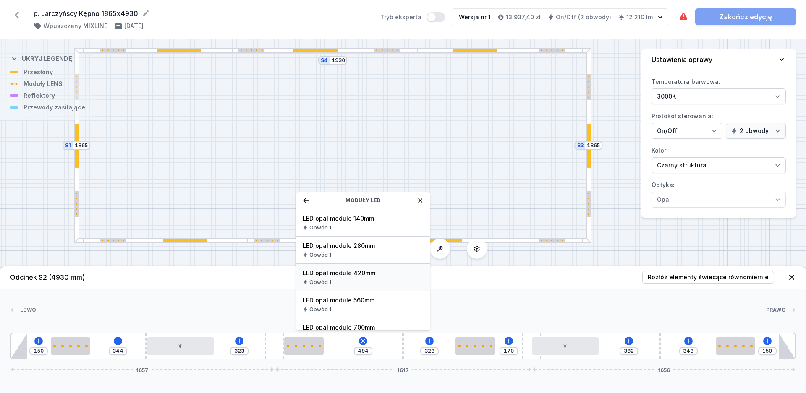
click at [326, 271] on span "LED opal module 420mm" at bounding box center [363, 273] width 121 height 8
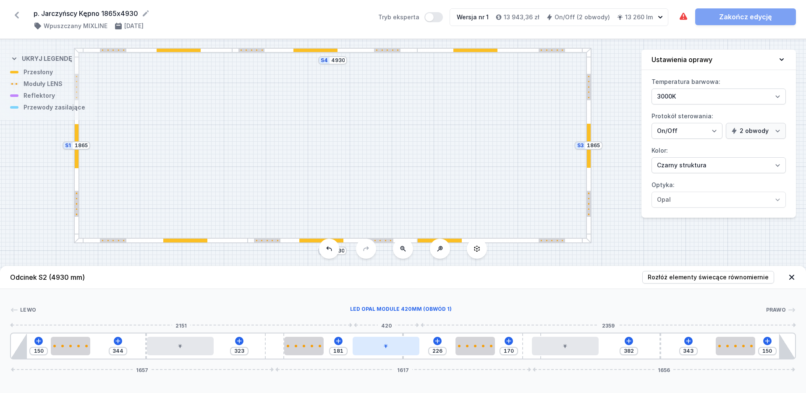
drag, startPoint x: 380, startPoint y: 349, endPoint x: 399, endPoint y: 352, distance: 19.1
click at [399, 352] on div at bounding box center [385, 346] width 67 height 18
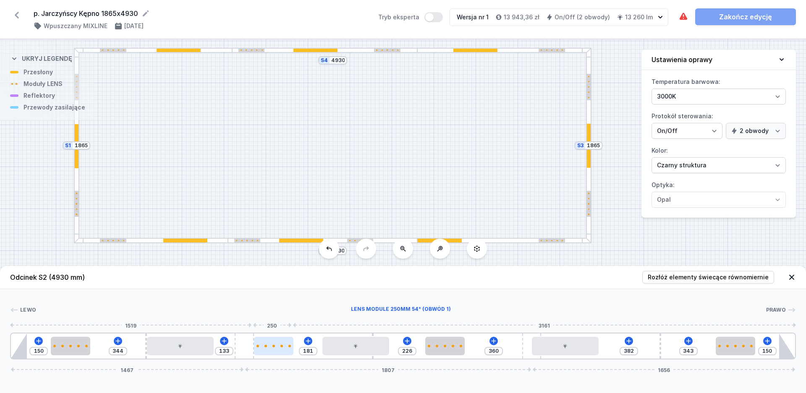
drag, startPoint x: 272, startPoint y: 350, endPoint x: 256, endPoint y: 350, distance: 16.4
click at [256, 350] on div "150 344 133 181 226 360 382 343 150 1467 1807 1656" at bounding box center [403, 346] width 786 height 27
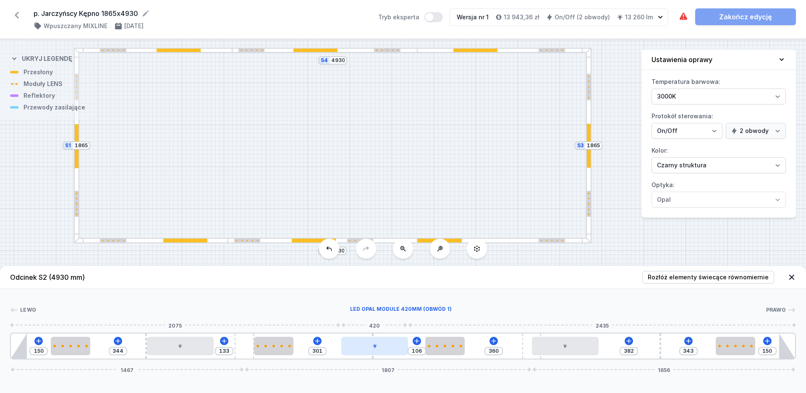
drag, startPoint x: 347, startPoint y: 350, endPoint x: 372, endPoint y: 351, distance: 25.2
click at [372, 351] on div at bounding box center [374, 346] width 67 height 18
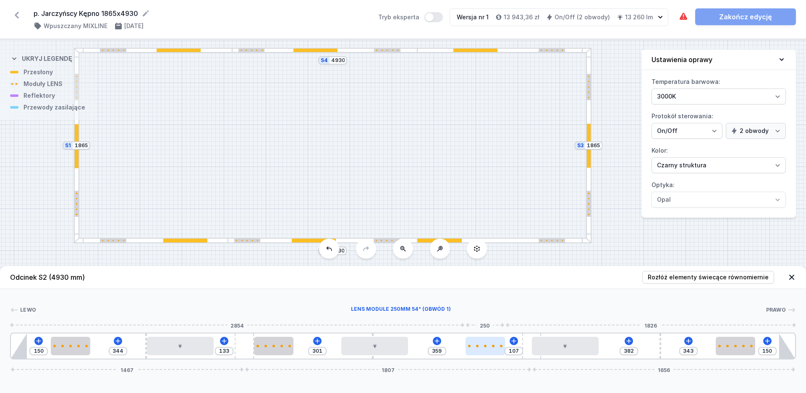
drag, startPoint x: 450, startPoint y: 349, endPoint x: 496, endPoint y: 352, distance: 46.2
click at [496, 352] on div at bounding box center [485, 346] width 40 height 18
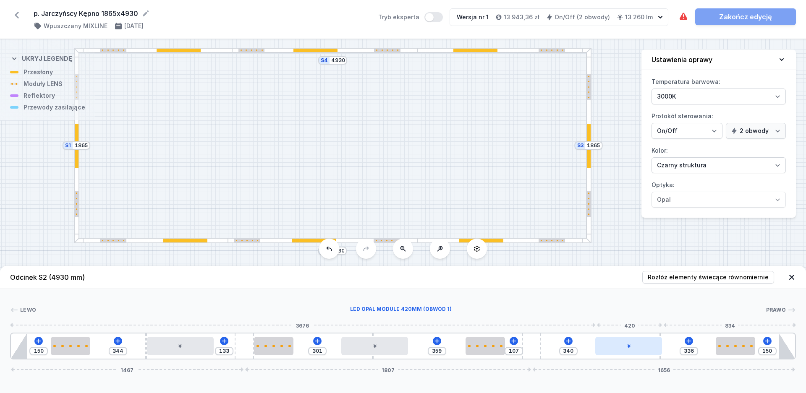
drag, startPoint x: 567, startPoint y: 350, endPoint x: 641, endPoint y: 354, distance: 74.4
click at [641, 354] on div at bounding box center [628, 346] width 67 height 18
click at [728, 346] on div at bounding box center [727, 346] width 3 height 3
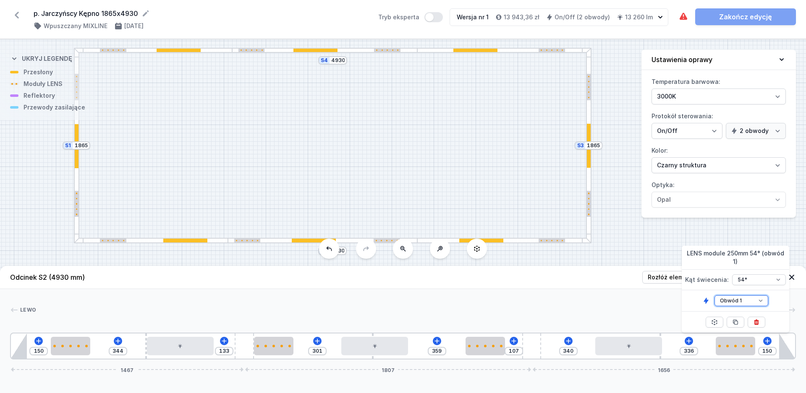
click at [714, 295] on select "Obwód 1 Obwód 2" at bounding box center [741, 300] width 54 height 11
click option "Obwód 2" at bounding box center [0, 0] width 0 height 0
click at [468, 346] on div at bounding box center [469, 346] width 3 height 3
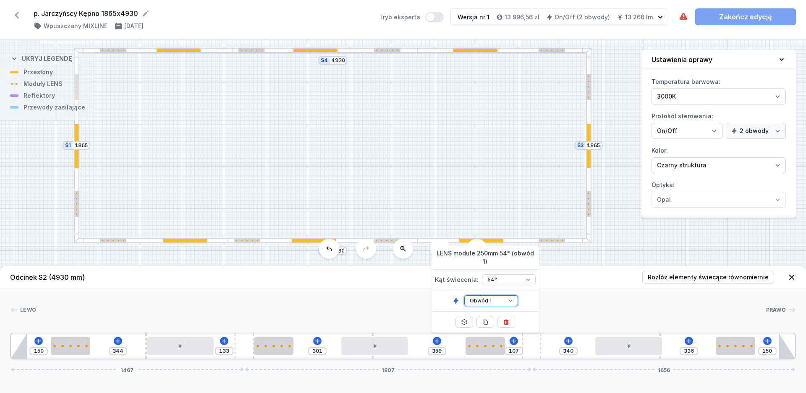
click at [464, 295] on select "Obwód 1 Obwód 2" at bounding box center [491, 300] width 54 height 11
click option "Obwód 2" at bounding box center [0, 0] width 0 height 0
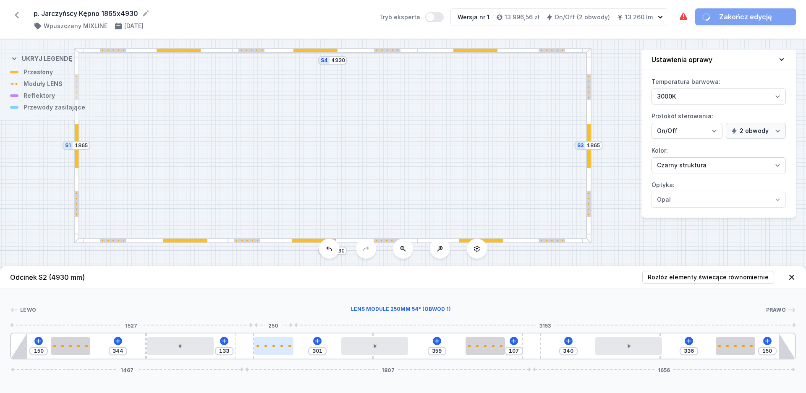
click at [274, 347] on div at bounding box center [274, 346] width 40 height 18
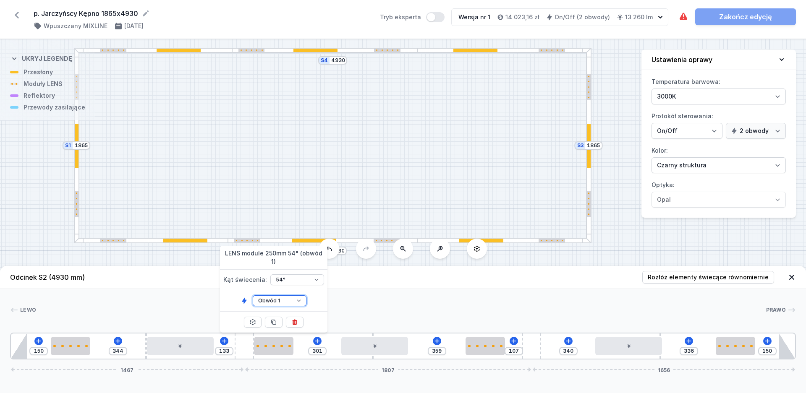
click at [253, 295] on select "Obwód 1 Obwód 2" at bounding box center [280, 300] width 54 height 11
click option "Obwód 2" at bounding box center [0, 0] width 0 height 0
click at [73, 342] on div at bounding box center [71, 346] width 40 height 18
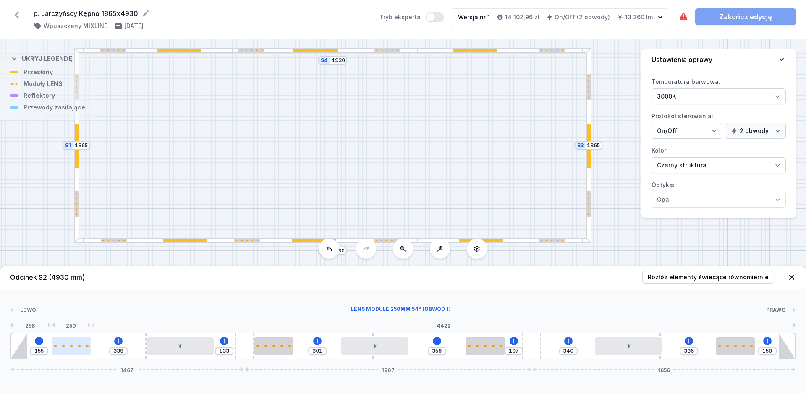
drag, startPoint x: 73, startPoint y: 347, endPoint x: 63, endPoint y: 347, distance: 10.5
click at [63, 347] on div at bounding box center [72, 346] width 40 height 18
click at [44, 352] on input "155" at bounding box center [38, 351] width 13 height 7
click at [76, 341] on div at bounding box center [71, 346] width 40 height 18
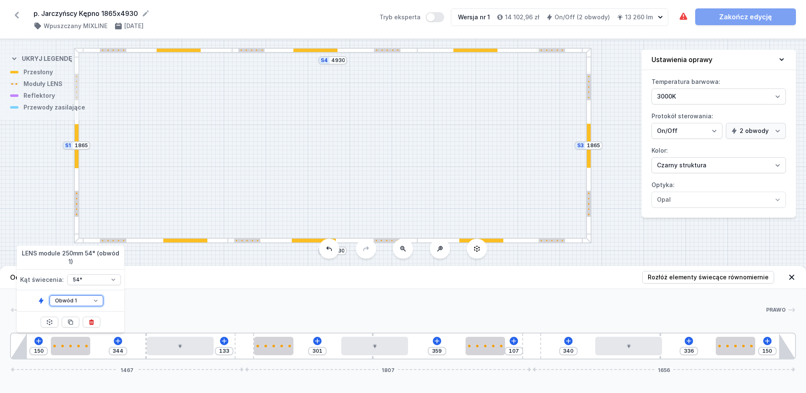
click at [50, 295] on select "Obwód 1 Obwód 2" at bounding box center [77, 300] width 54 height 11
click option "Obwód 2" at bounding box center [0, 0] width 0 height 0
click at [161, 309] on div at bounding box center [400, 310] width 729 height 8
click at [567, 342] on icon at bounding box center [568, 341] width 7 height 7
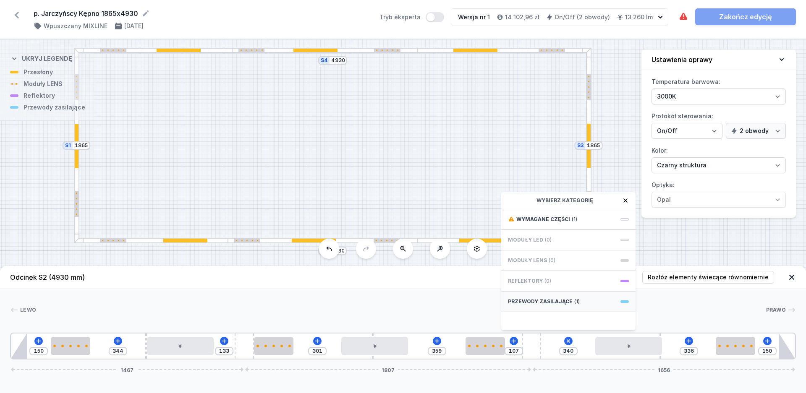
click at [564, 307] on div "Przewody zasilające (1)" at bounding box center [568, 302] width 134 height 21
click at [533, 219] on span "Hole for power supply cable" at bounding box center [568, 218] width 121 height 8
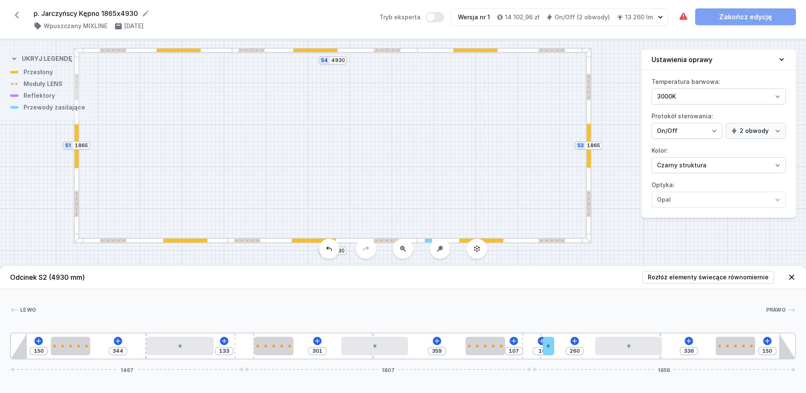
drag, startPoint x: 548, startPoint y: 350, endPoint x: 561, endPoint y: 350, distance: 13.8
click at [561, 350] on div "150 344 133 301 359 107 10 260 336 150 1467 1807 1656" at bounding box center [403, 346] width 786 height 27
click at [762, 20] on link "Zakończ edycję" at bounding box center [745, 16] width 101 height 17
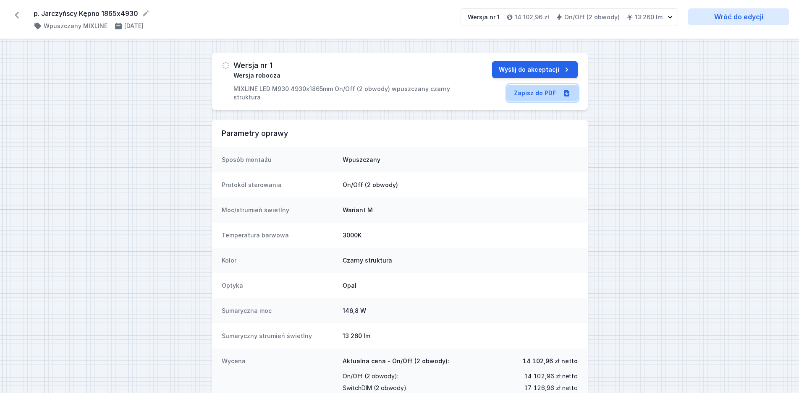
click at [527, 92] on link "Zapisz do PDF" at bounding box center [542, 93] width 70 height 17
click at [16, 13] on icon at bounding box center [16, 14] width 13 height 13
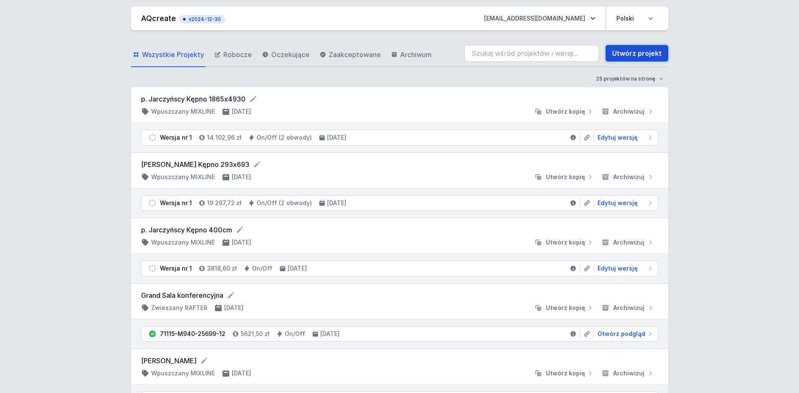
click at [627, 57] on link "Utwórz projekt" at bounding box center [636, 53] width 63 height 17
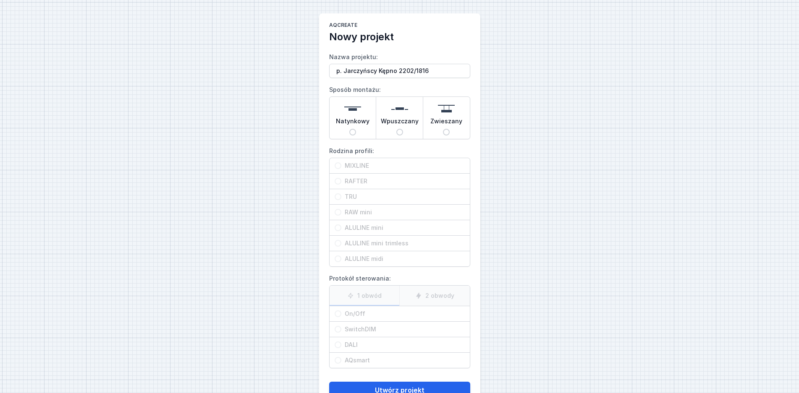
click at [392, 132] on div "Wpuszczany" at bounding box center [399, 118] width 47 height 42
click at [396, 132] on input "Wpuszczany" at bounding box center [399, 132] width 7 height 7
click at [360, 161] on div "MIXLINE" at bounding box center [399, 165] width 140 height 15
click at [341, 162] on input "MIXLINE" at bounding box center [337, 165] width 7 height 7
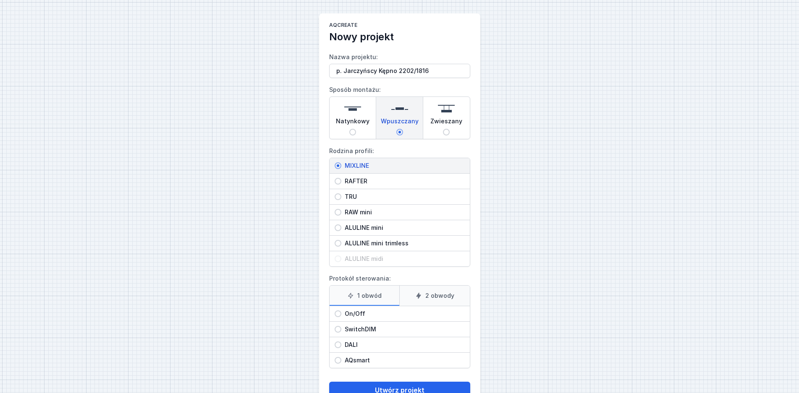
click at [427, 298] on label "2 obwody" at bounding box center [434, 296] width 70 height 20
click at [0, 0] on input "2 obwody" at bounding box center [0, 0] width 0 height 0
click at [335, 311] on div "On/Off" at bounding box center [399, 313] width 140 height 15
click at [335, 311] on input "On/Off" at bounding box center [337, 314] width 7 height 7
click at [374, 386] on button "Utwórz projekt" at bounding box center [399, 390] width 141 height 17
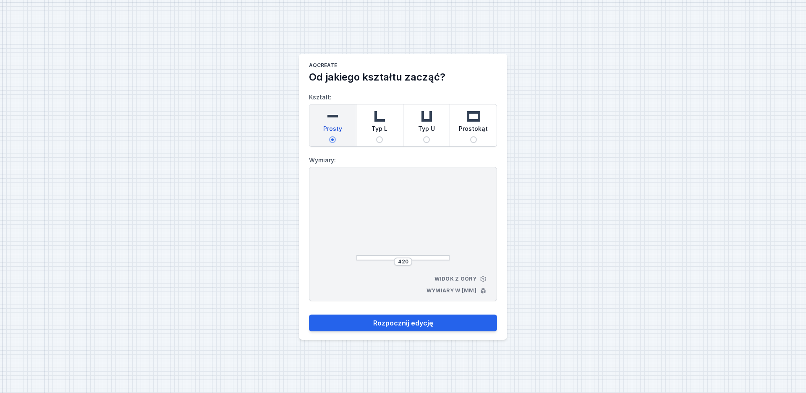
click at [378, 139] on input "Typ L" at bounding box center [379, 139] width 7 height 7
click at [372, 221] on input "440" at bounding box center [367, 220] width 13 height 7
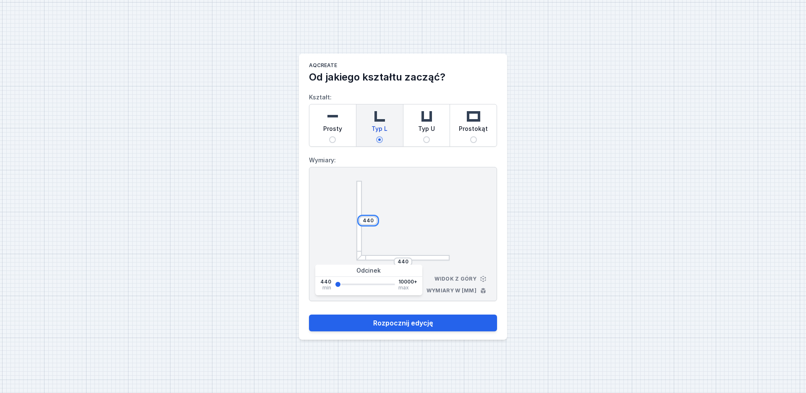
drag, startPoint x: 374, startPoint y: 220, endPoint x: 358, endPoint y: 221, distance: 16.4
click at [361, 220] on input "440" at bounding box center [367, 220] width 13 height 7
click at [408, 260] on input "440" at bounding box center [402, 261] width 13 height 7
drag, startPoint x: 409, startPoint y: 260, endPoint x: 394, endPoint y: 260, distance: 15.1
click at [396, 260] on input "440" at bounding box center [402, 261] width 13 height 7
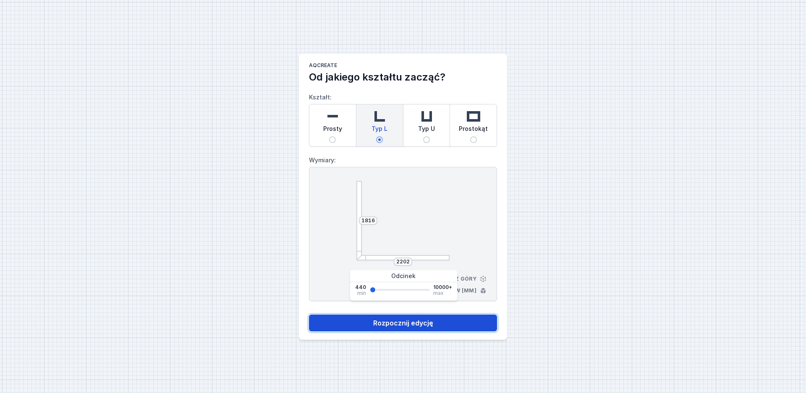
click at [429, 316] on button "Rozpocznij edycję" at bounding box center [403, 323] width 188 height 17
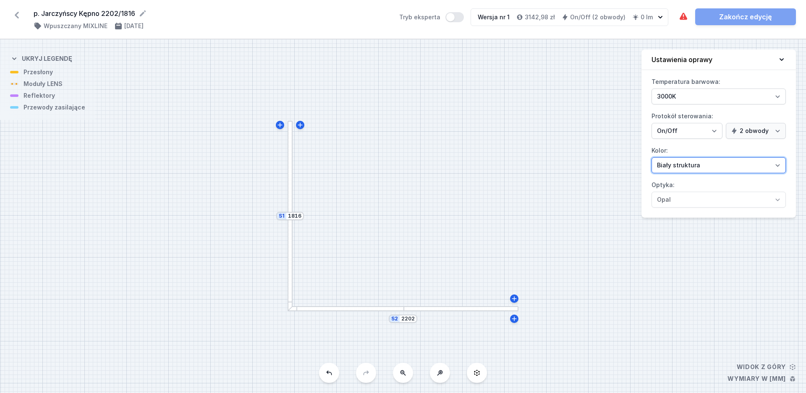
click at [651, 157] on select "Biały struktura Czarny struktura Złoty struktura Miedziany Szary Inny (z palety…" at bounding box center [718, 165] width 134 height 16
click option "Czarny struktura" at bounding box center [0, 0] width 0 height 0
click at [291, 178] on div at bounding box center [289, 216] width 5 height 191
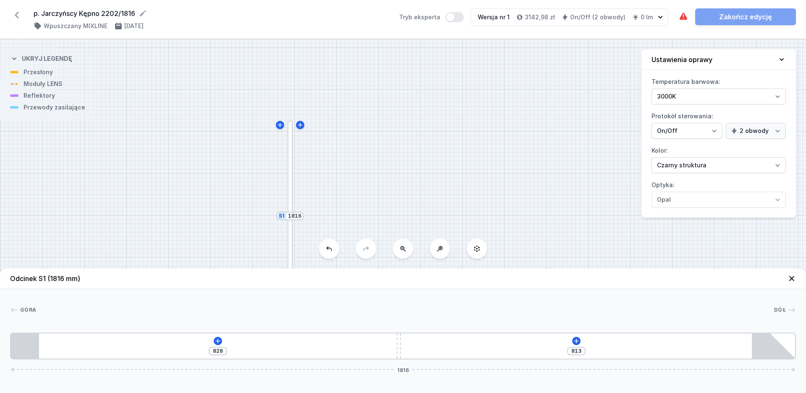
click at [541, 196] on div "S2 2202 S1 1816" at bounding box center [403, 216] width 806 height 354
click at [479, 249] on icon at bounding box center [476, 249] width 5 height 6
click at [510, 228] on div "S2 2202 S1 1816" at bounding box center [403, 216] width 806 height 354
click at [793, 276] on icon at bounding box center [791, 278] width 8 height 8
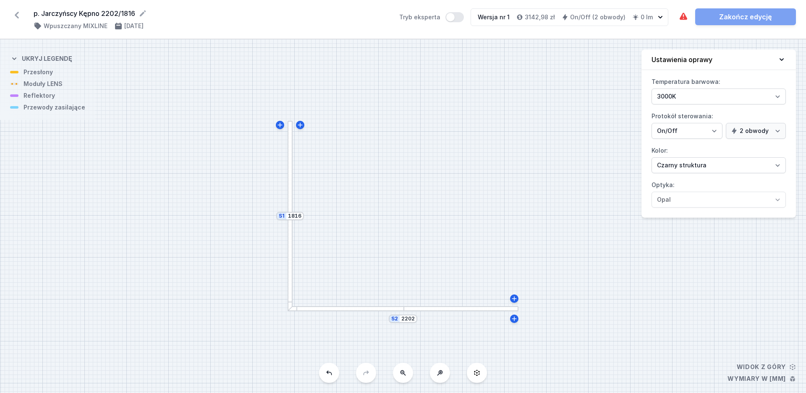
click at [479, 378] on button at bounding box center [477, 373] width 20 height 20
click at [473, 372] on button at bounding box center [477, 373] width 20 height 20
click at [477, 374] on icon at bounding box center [476, 373] width 7 height 7
drag, startPoint x: 470, startPoint y: 374, endPoint x: 462, endPoint y: 375, distance: 8.9
click at [462, 375] on div "S2 2202 S1 1816 Widok z góry Wymiary w [mm] Ukryj legendę Przesłony Moduły LENS…" at bounding box center [403, 216] width 806 height 354
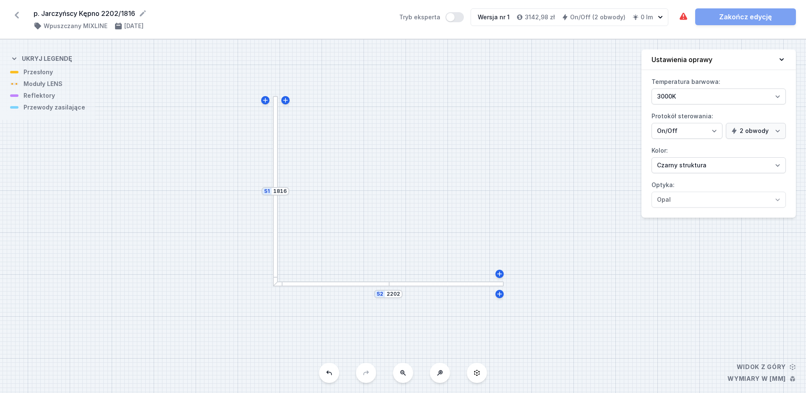
drag, startPoint x: 454, startPoint y: 334, endPoint x: 442, endPoint y: 307, distance: 29.3
click at [442, 307] on div "S2 2202 S1 1816" at bounding box center [403, 216] width 806 height 354
click at [313, 199] on div "S2 2202 S1 1816" at bounding box center [403, 216] width 806 height 354
click at [334, 374] on button at bounding box center [329, 373] width 20 height 20
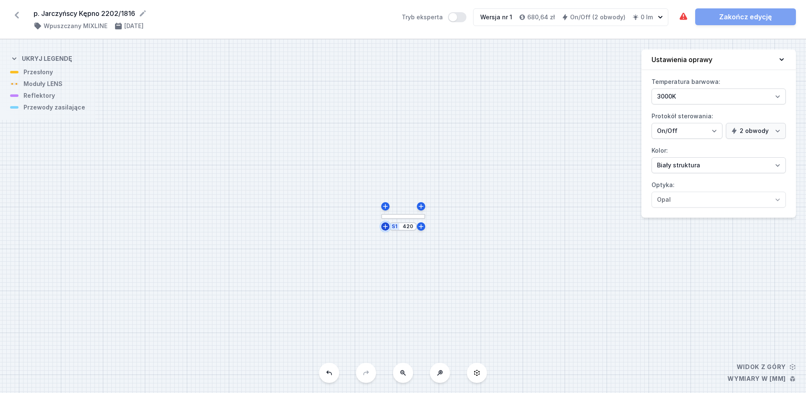
click at [386, 229] on icon at bounding box center [385, 226] width 7 height 7
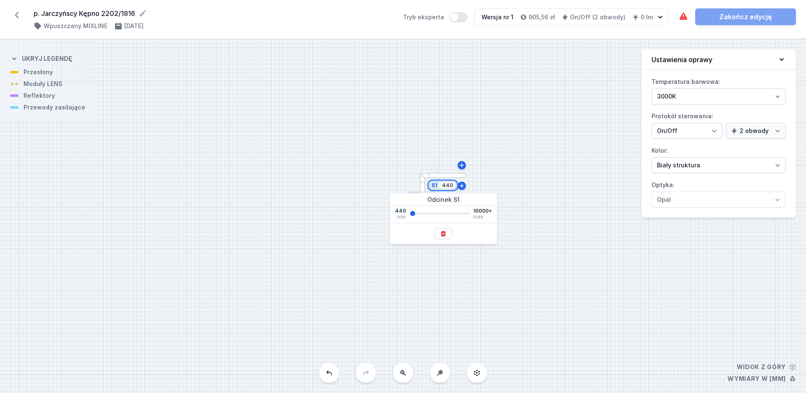
click at [446, 186] on input "440" at bounding box center [447, 185] width 13 height 7
drag, startPoint x: 452, startPoint y: 186, endPoint x: 443, endPoint y: 187, distance: 8.4
click at [443, 187] on input "440" at bounding box center [447, 185] width 13 height 7
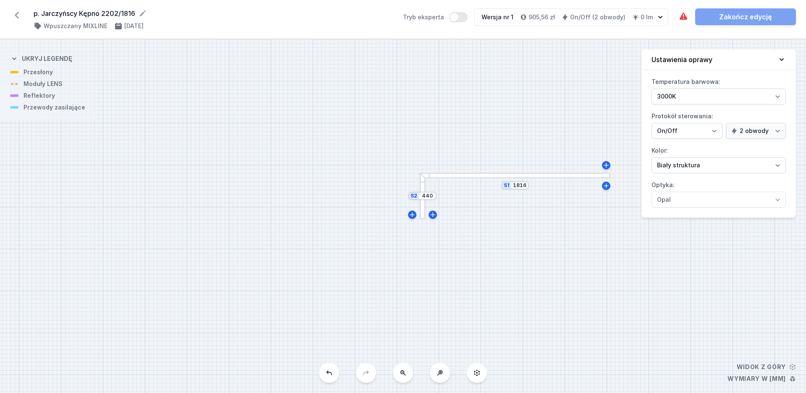
click at [492, 279] on div "S2 440 S1 1816" at bounding box center [403, 216] width 806 height 354
click at [426, 196] on input "440" at bounding box center [426, 196] width 13 height 7
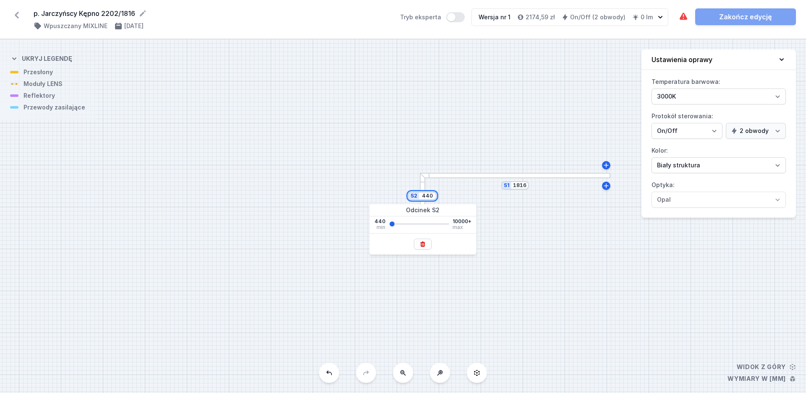
drag, startPoint x: 433, startPoint y: 196, endPoint x: 421, endPoint y: 195, distance: 12.2
click at [421, 195] on input "440" at bounding box center [426, 196] width 13 height 7
click at [625, 232] on div "S2 2202 S1 1816" at bounding box center [403, 216] width 806 height 354
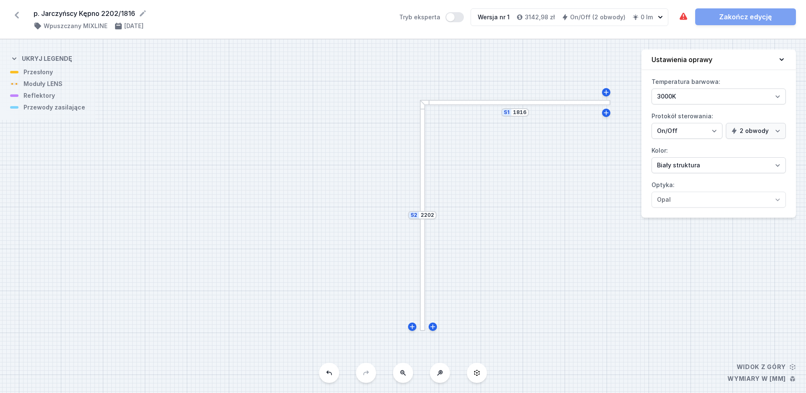
click at [497, 102] on div at bounding box center [515, 102] width 191 height 5
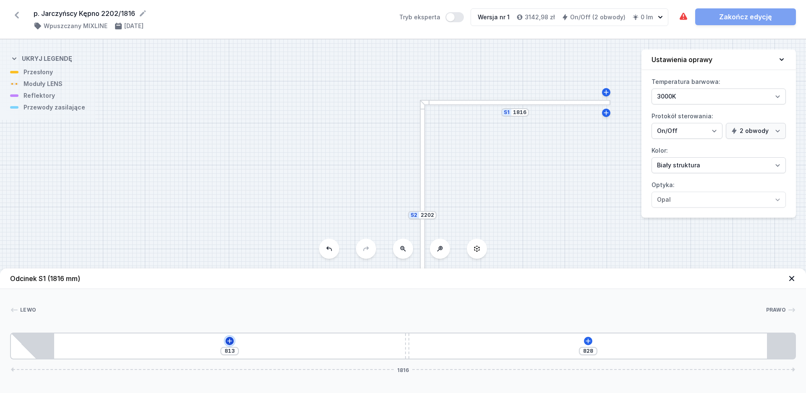
click at [232, 343] on icon at bounding box center [229, 341] width 7 height 7
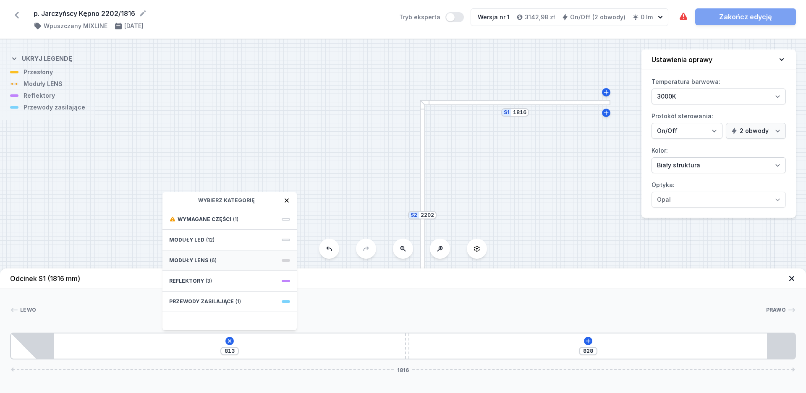
click at [205, 258] on span "Moduły LENS" at bounding box center [188, 260] width 39 height 7
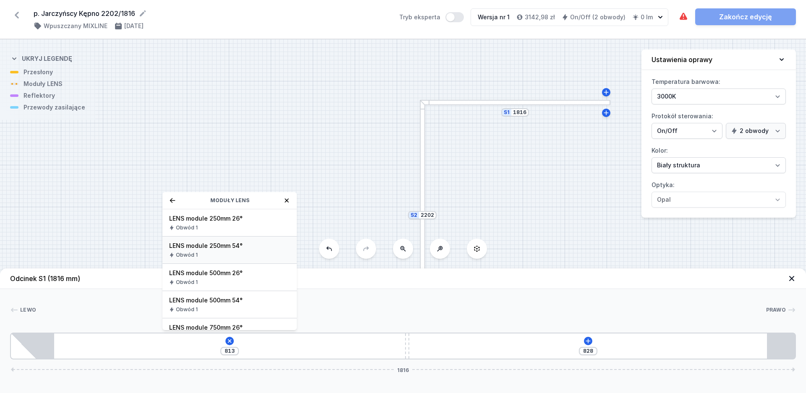
click at [233, 248] on span "LENS module 250mm 54°" at bounding box center [229, 246] width 121 height 8
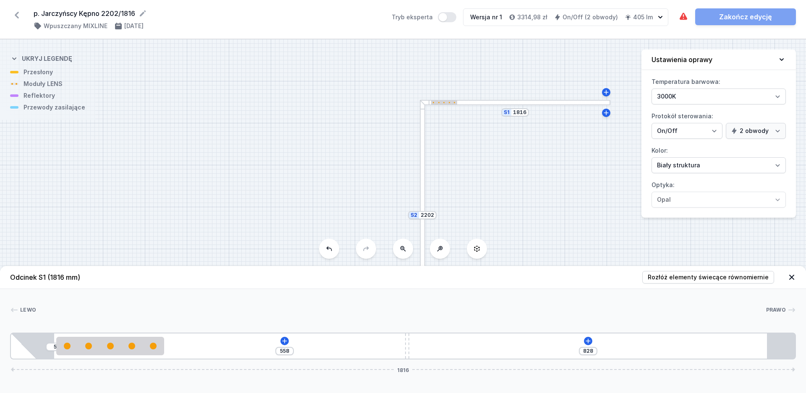
drag, startPoint x: 421, startPoint y: 156, endPoint x: 412, endPoint y: 161, distance: 10.4
click at [421, 156] on div at bounding box center [422, 158] width 5 height 117
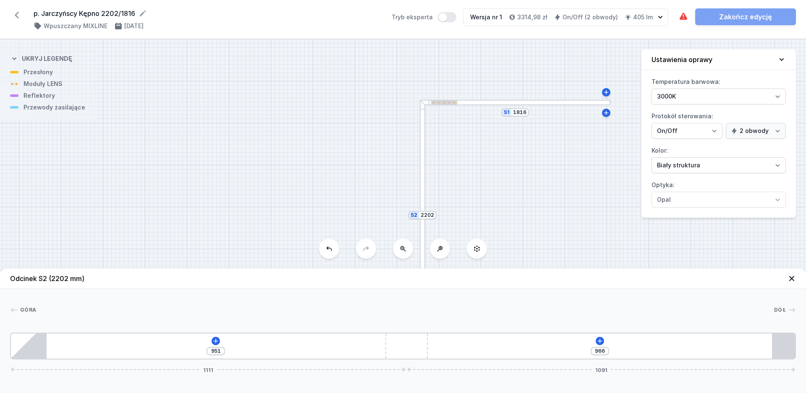
click at [220, 339] on div "951 966 1111 1091" at bounding box center [403, 346] width 786 height 27
click at [217, 342] on icon at bounding box center [215, 341] width 7 height 7
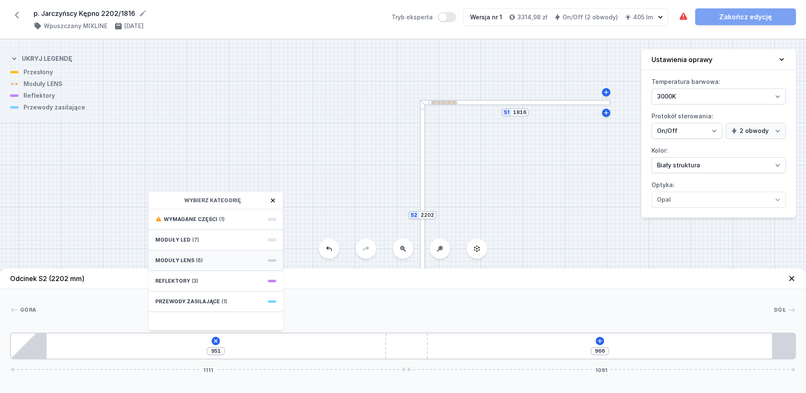
click at [185, 259] on span "Moduły LENS" at bounding box center [174, 260] width 39 height 7
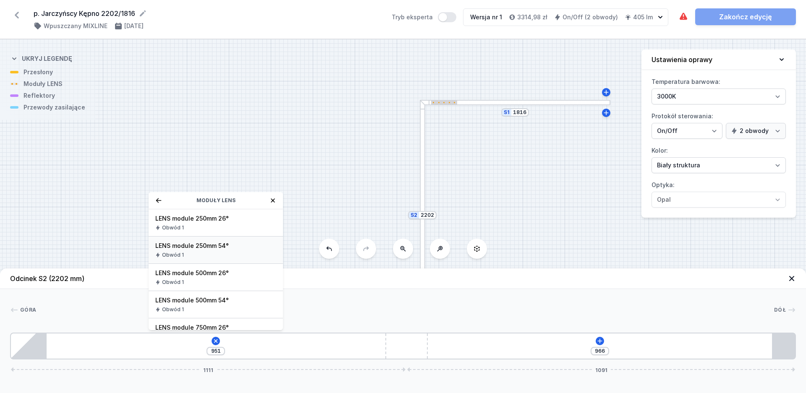
click at [206, 249] on span "LENS module 250mm 54°" at bounding box center [215, 246] width 121 height 8
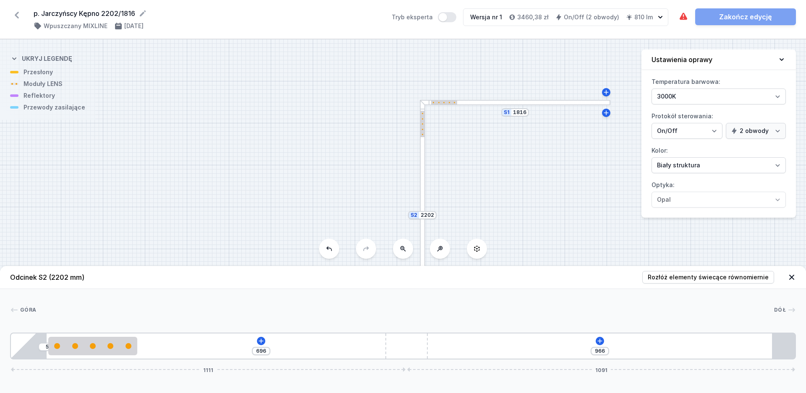
click at [444, 106] on div "S2 2202 S1 1816" at bounding box center [403, 216] width 806 height 354
click at [474, 99] on div "S2 2202 S1 1816" at bounding box center [403, 216] width 806 height 354
click at [475, 102] on div at bounding box center [515, 102] width 191 height 5
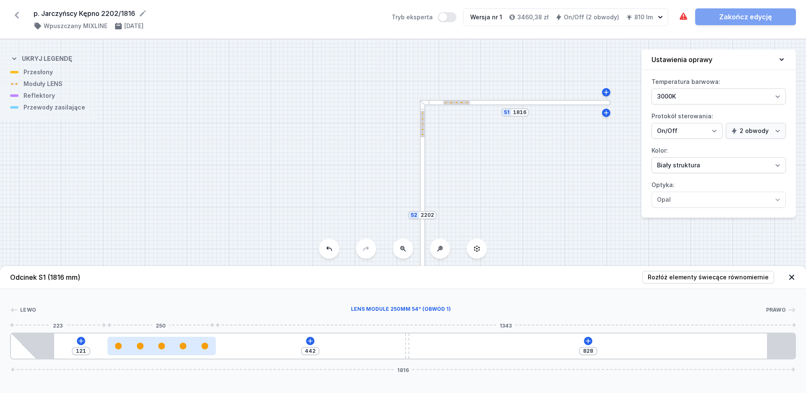
drag, startPoint x: 135, startPoint y: 346, endPoint x: 151, endPoint y: 348, distance: 15.6
click at [170, 350] on div at bounding box center [161, 346] width 108 height 18
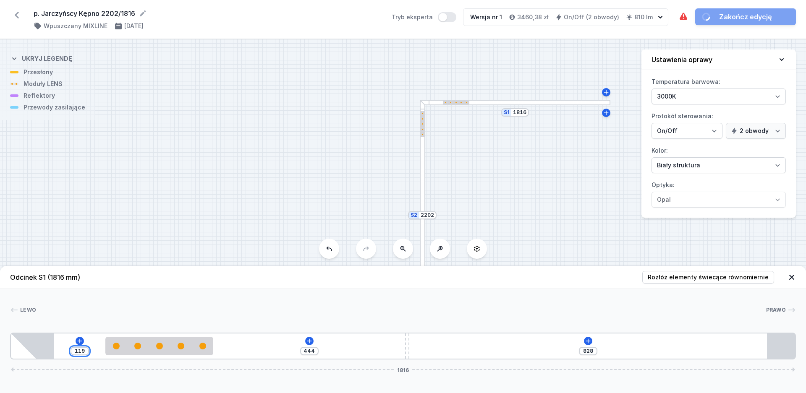
click at [85, 350] on input "119" at bounding box center [79, 351] width 13 height 7
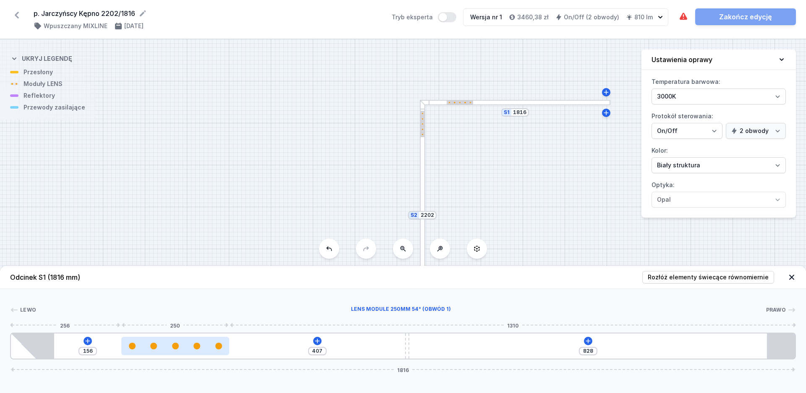
click at [135, 351] on div at bounding box center [175, 346] width 108 height 18
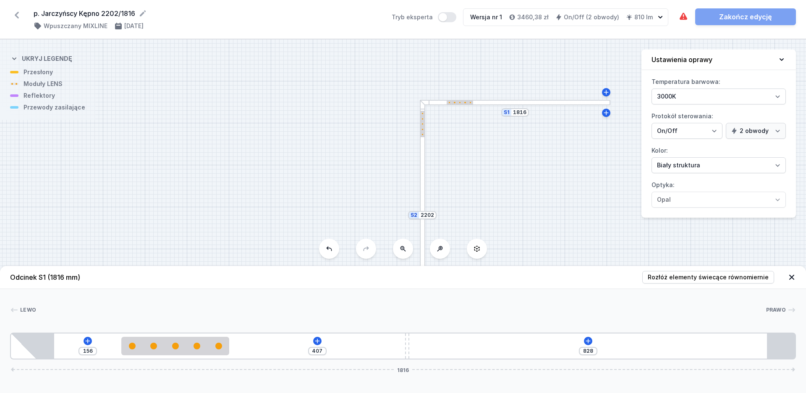
click at [95, 350] on div "156" at bounding box center [87, 351] width 18 height 8
click at [94, 350] on input "156" at bounding box center [87, 351] width 13 height 7
click at [94, 351] on input "156" at bounding box center [87, 351] width 13 height 7
click at [94, 350] on input "156" at bounding box center [87, 351] width 13 height 7
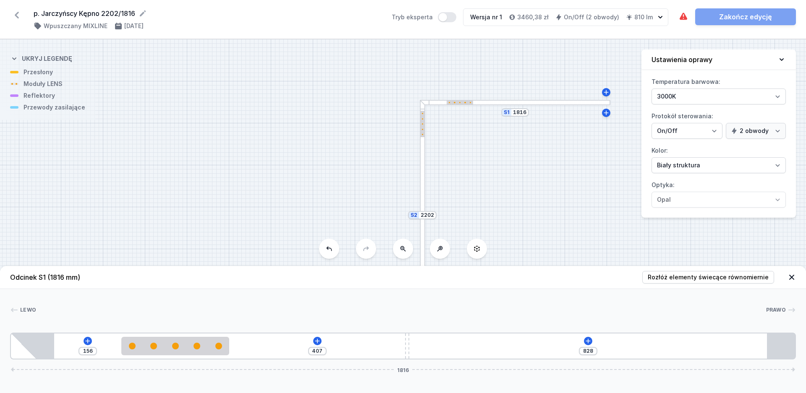
click at [94, 351] on div "156" at bounding box center [87, 351] width 18 height 8
click at [94, 350] on input "156" at bounding box center [87, 351] width 13 height 7
click at [590, 341] on icon at bounding box center [588, 341] width 7 height 7
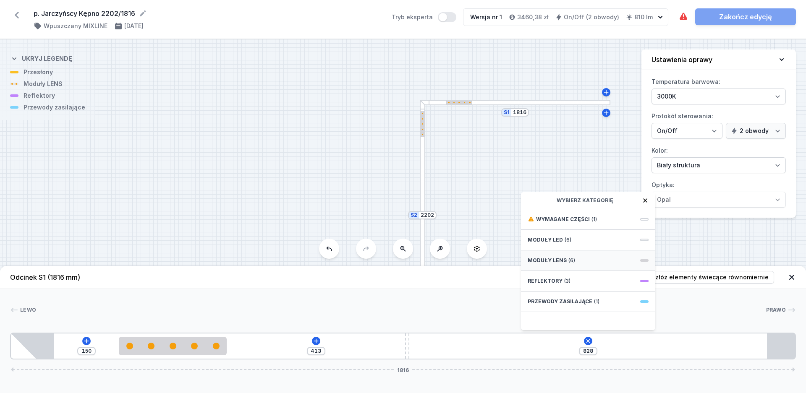
click at [590, 258] on div "Moduły LENS (6)" at bounding box center [588, 261] width 134 height 21
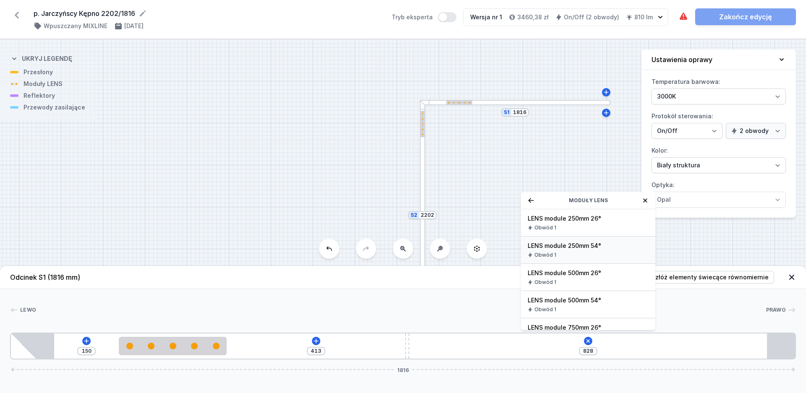
click at [586, 249] on span "LENS module 250mm 54°" at bounding box center [587, 246] width 121 height 8
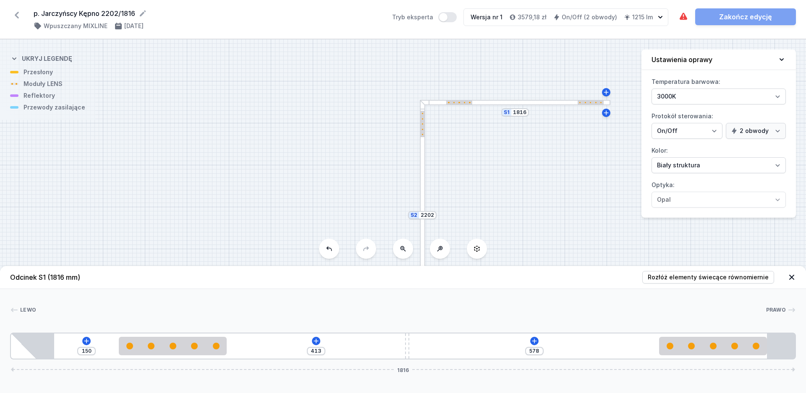
drag, startPoint x: 478, startPoint y: 350, endPoint x: 765, endPoint y: 357, distance: 287.1
click at [765, 357] on div "150 413 578 1816" at bounding box center [403, 346] width 786 height 27
click at [318, 340] on icon at bounding box center [316, 341] width 7 height 7
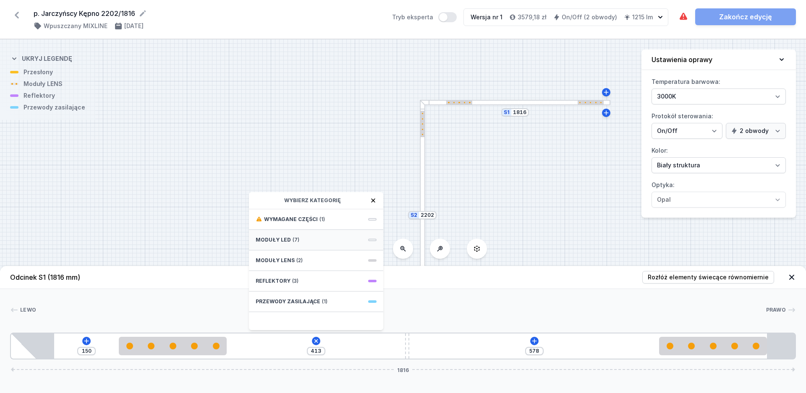
click at [300, 239] on div "Moduły LED (7)" at bounding box center [316, 240] width 134 height 21
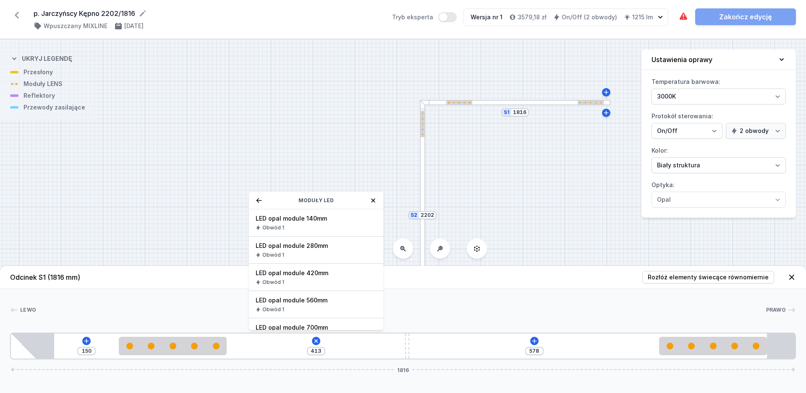
drag, startPoint x: 301, startPoint y: 275, endPoint x: 370, endPoint y: 307, distance: 75.9
click at [301, 274] on span "LED opal module 420mm" at bounding box center [316, 273] width 121 height 8
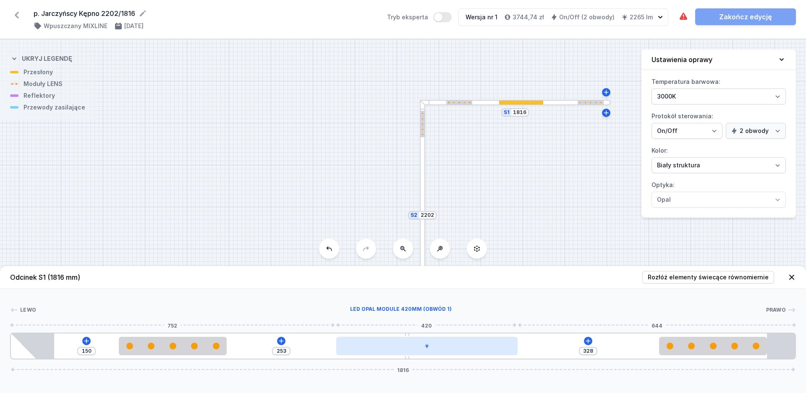
drag, startPoint x: 390, startPoint y: 349, endPoint x: 442, endPoint y: 351, distance: 52.5
click at [442, 351] on div at bounding box center [426, 346] width 181 height 18
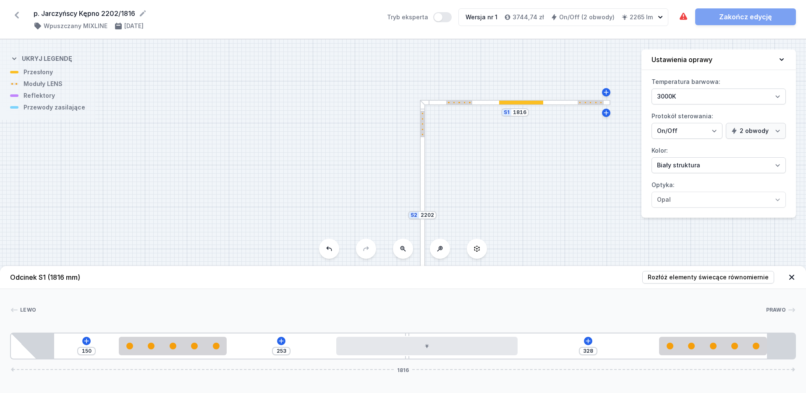
click at [423, 201] on div at bounding box center [422, 158] width 5 height 117
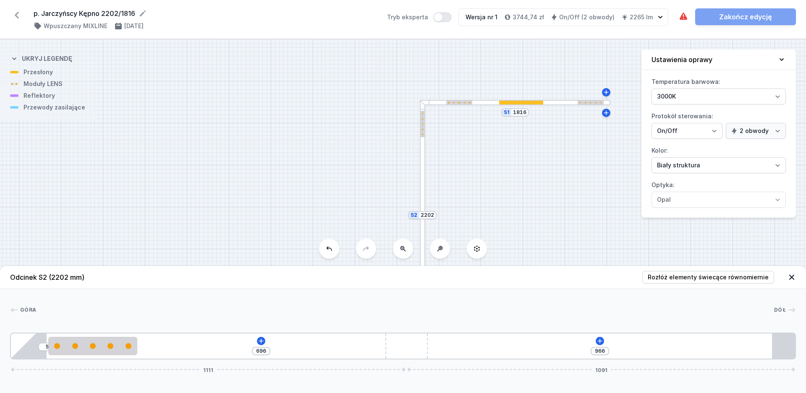
click at [463, 102] on div at bounding box center [459, 103] width 26 height 4
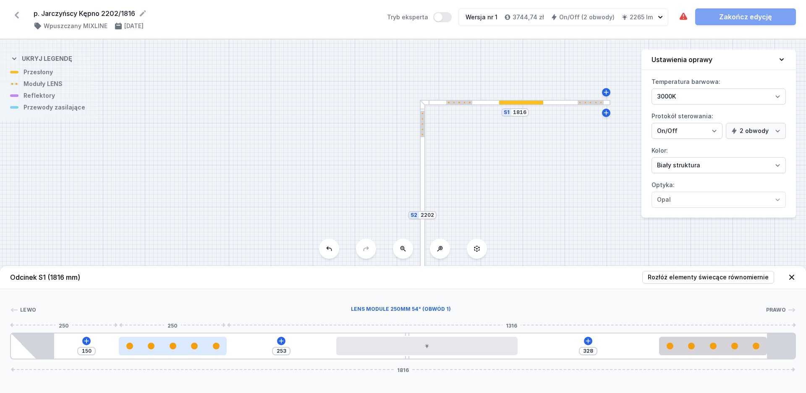
click at [171, 342] on div at bounding box center [173, 346] width 108 height 18
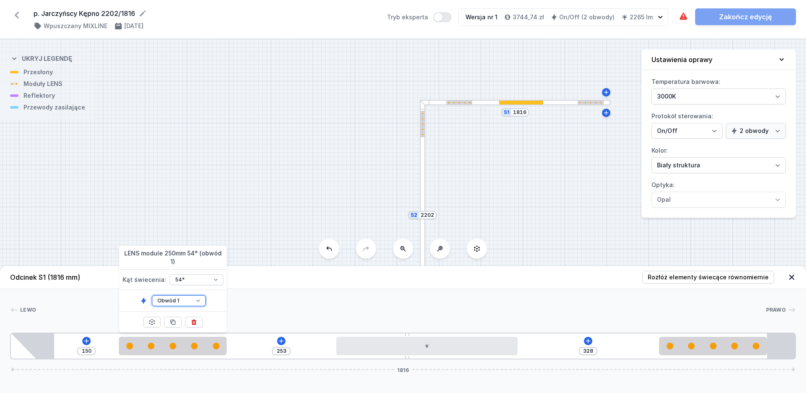
click at [152, 295] on select "Obwód 1 Obwód 2" at bounding box center [179, 300] width 54 height 11
click option "Obwód 2" at bounding box center [0, 0] width 0 height 0
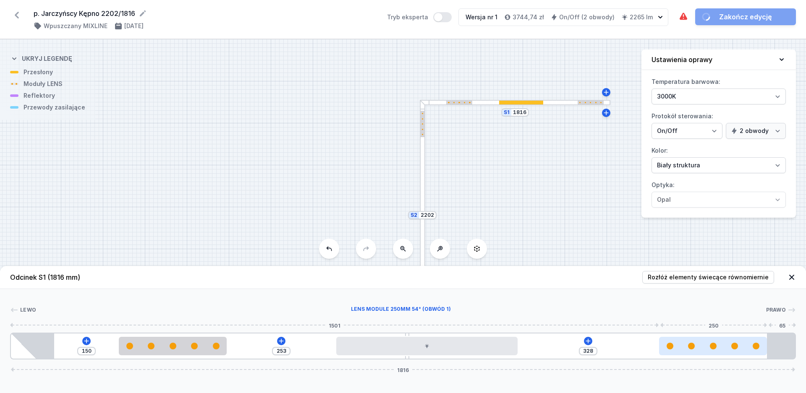
click at [710, 345] on div at bounding box center [713, 346] width 108 height 7
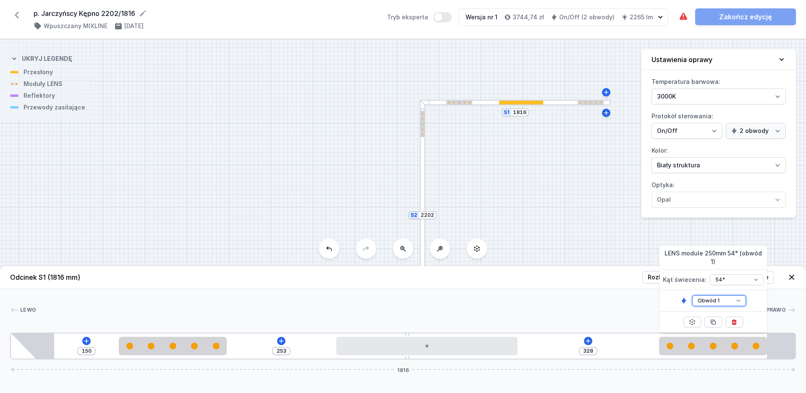
click at [692, 295] on select "Obwód 1 Obwód 2" at bounding box center [719, 300] width 54 height 11
click option "Obwód 2" at bounding box center [0, 0] width 0 height 0
click at [423, 125] on div at bounding box center [422, 124] width 4 height 26
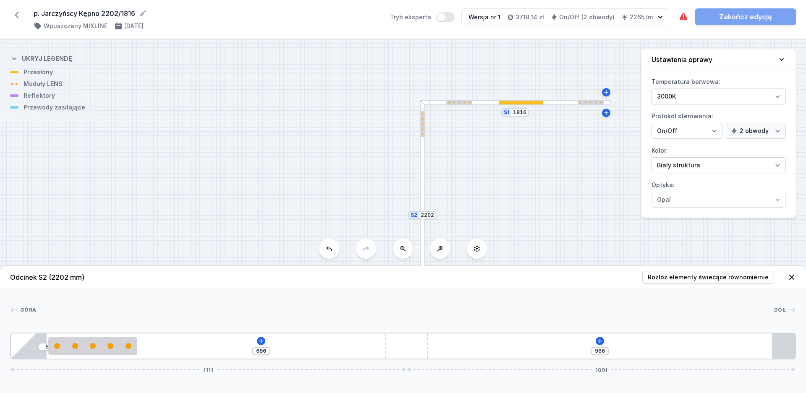
click at [93, 360] on div "Odcinek S2 (2202 mm) Rozłóż elementy świecące równomiernie Góra Dół 1 2 1 3 4 5…" at bounding box center [403, 329] width 806 height 127
click at [95, 347] on div at bounding box center [93, 346] width 6 height 6
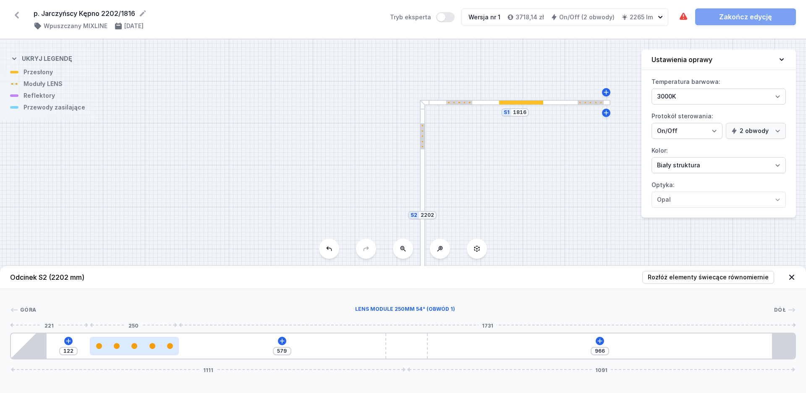
drag, startPoint x: 95, startPoint y: 348, endPoint x: 124, endPoint y: 352, distance: 29.7
click at [124, 352] on div at bounding box center [134, 346] width 89 height 18
click at [117, 349] on div at bounding box center [146, 346] width 89 height 6
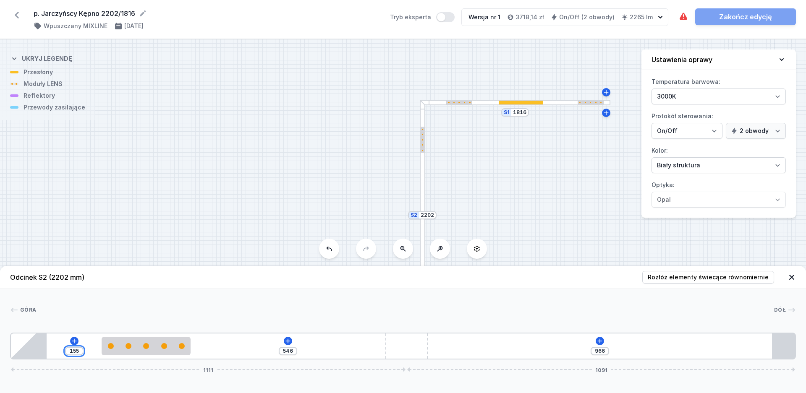
click at [80, 351] on input "155" at bounding box center [74, 351] width 13 height 7
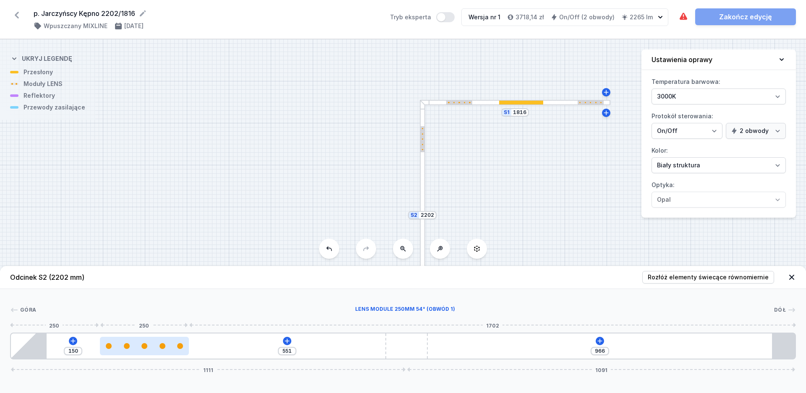
click at [121, 350] on div at bounding box center [144, 346] width 89 height 18
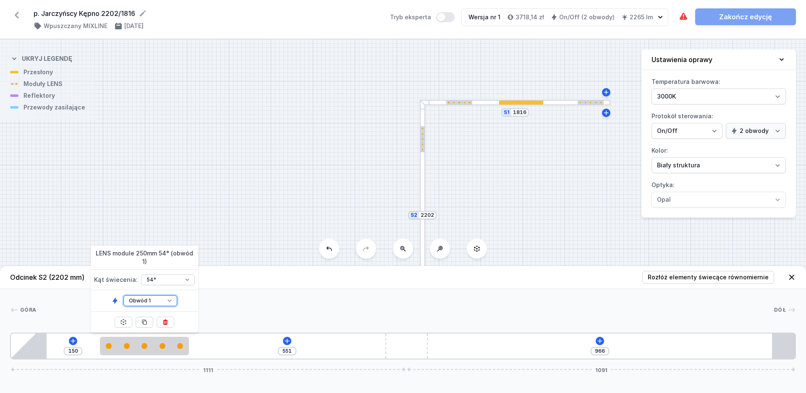
click at [140, 298] on select "Obwód 1 Obwód 2" at bounding box center [150, 300] width 54 height 11
click option "Obwód 2" at bounding box center [0, 0] width 0 height 0
click at [329, 315] on div "[GEOGRAPHIC_DATA]" at bounding box center [403, 312] width 786 height 12
click at [594, 342] on div "150 551 966 1111 1091" at bounding box center [403, 346] width 786 height 27
click at [596, 340] on button at bounding box center [599, 341] width 8 height 8
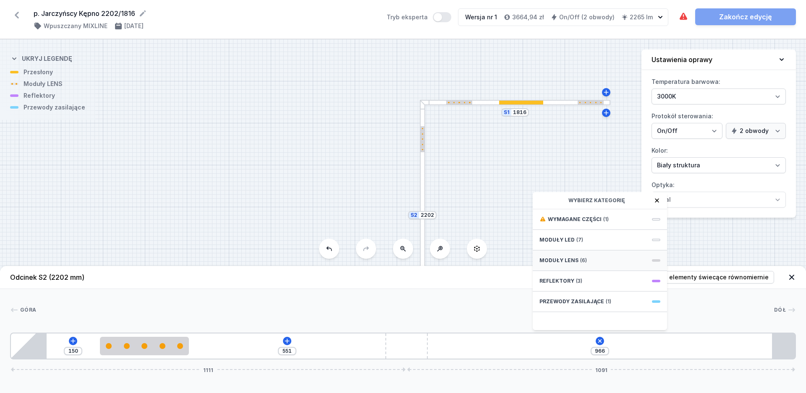
click at [566, 264] on div "Moduły LENS (6)" at bounding box center [600, 261] width 134 height 21
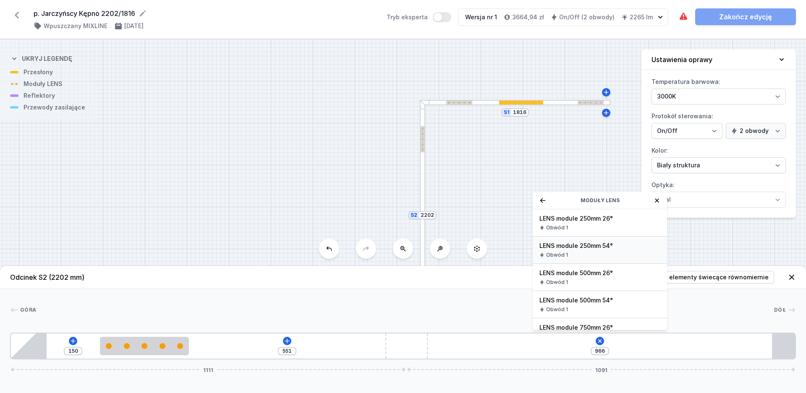
click at [593, 252] on div "Obwód 1" at bounding box center [599, 255] width 121 height 7
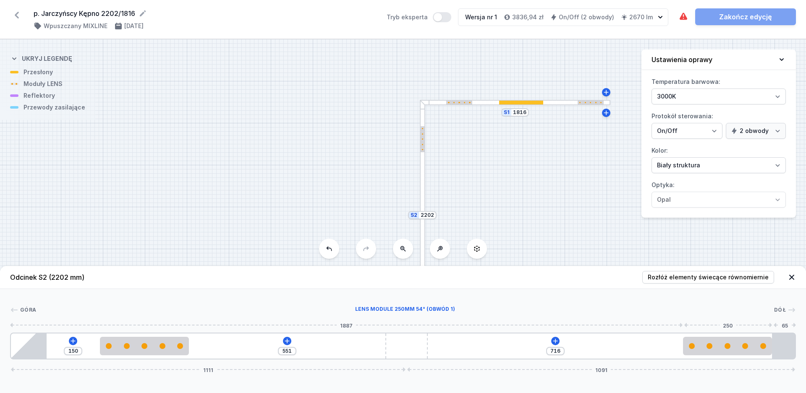
drag, startPoint x: 482, startPoint y: 345, endPoint x: 678, endPoint y: 338, distance: 196.5
click at [772, 351] on div "150 551 716 1111 1091" at bounding box center [403, 346] width 786 height 27
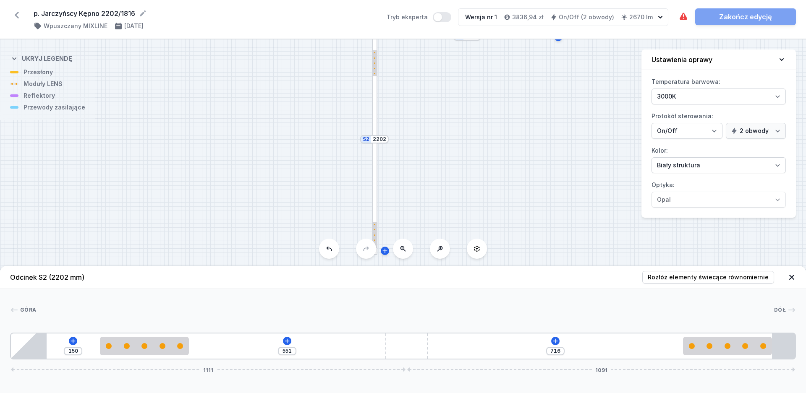
drag, startPoint x: 253, startPoint y: 183, endPoint x: 289, endPoint y: 166, distance: 38.9
click at [209, 116] on div "S2 2202 S1 1816" at bounding box center [403, 216] width 806 height 354
click at [407, 252] on button at bounding box center [403, 249] width 20 height 20
click at [554, 343] on icon at bounding box center [555, 341] width 7 height 7
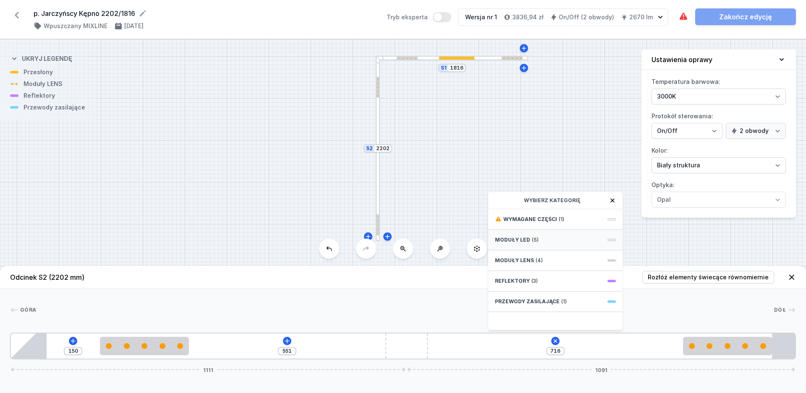
click at [525, 241] on span "Moduły LED" at bounding box center [512, 240] width 35 height 7
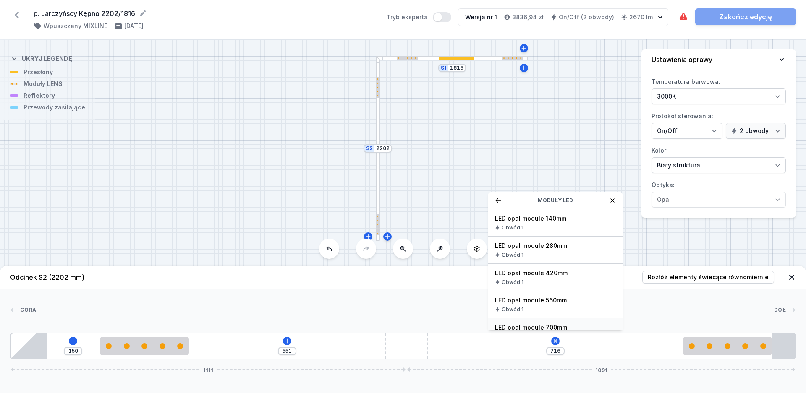
click at [537, 322] on div "LED opal module 700mm Obwód 1" at bounding box center [555, 332] width 134 height 27
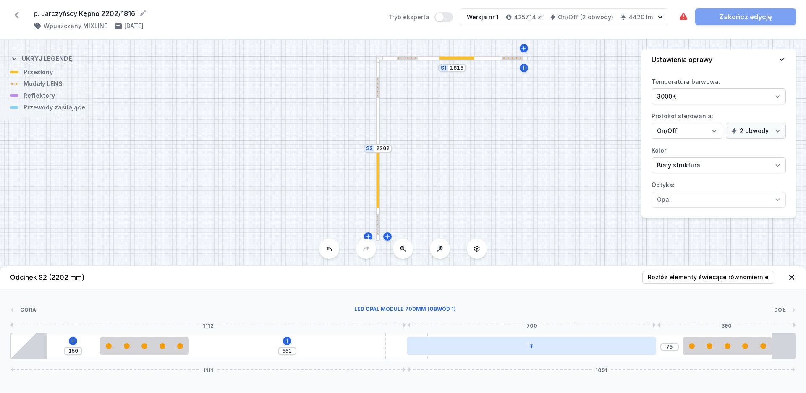
drag, startPoint x: 517, startPoint y: 350, endPoint x: 489, endPoint y: 350, distance: 28.1
click at [489, 350] on div at bounding box center [531, 346] width 249 height 18
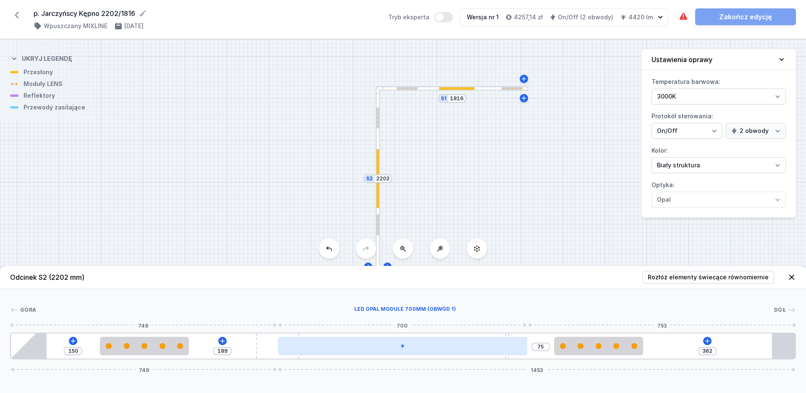
drag, startPoint x: 396, startPoint y: 354, endPoint x: 297, endPoint y: 352, distance: 99.5
click at [297, 352] on div "150 189 75 362 749 1453" at bounding box center [403, 346] width 786 height 27
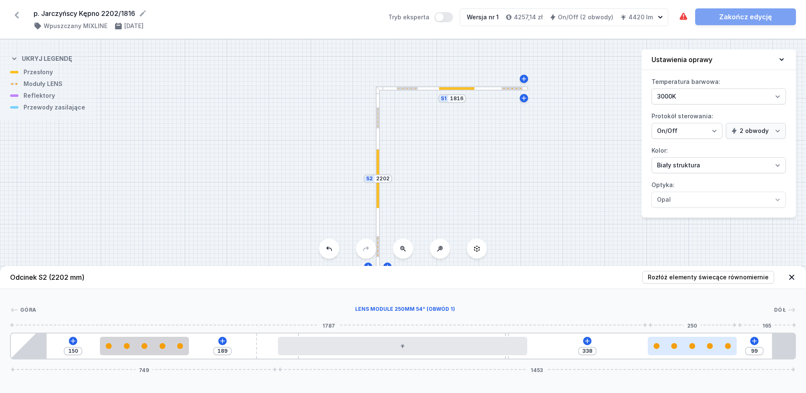
drag, startPoint x: 613, startPoint y: 350, endPoint x: 718, endPoint y: 354, distance: 105.4
click at [718, 354] on div at bounding box center [692, 346] width 89 height 18
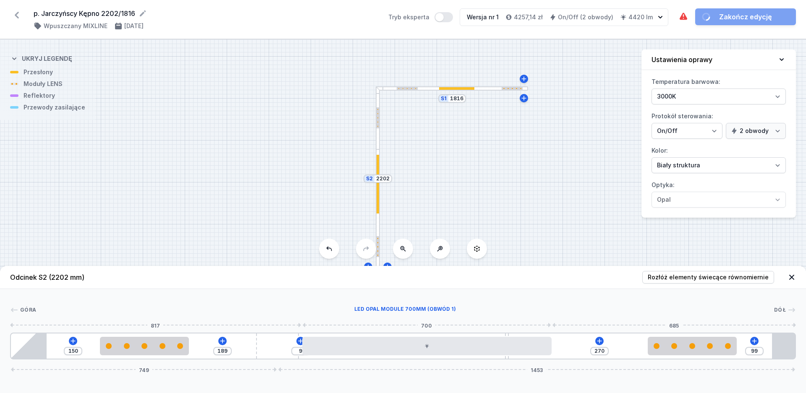
drag, startPoint x: 471, startPoint y: 347, endPoint x: 566, endPoint y: 350, distance: 95.3
click at [500, 347] on div at bounding box center [426, 346] width 249 height 18
drag, startPoint x: 695, startPoint y: 350, endPoint x: 690, endPoint y: 352, distance: 4.7
click at [690, 352] on div at bounding box center [673, 346] width 89 height 18
drag, startPoint x: 690, startPoint y: 352, endPoint x: 709, endPoint y: 351, distance: 18.9
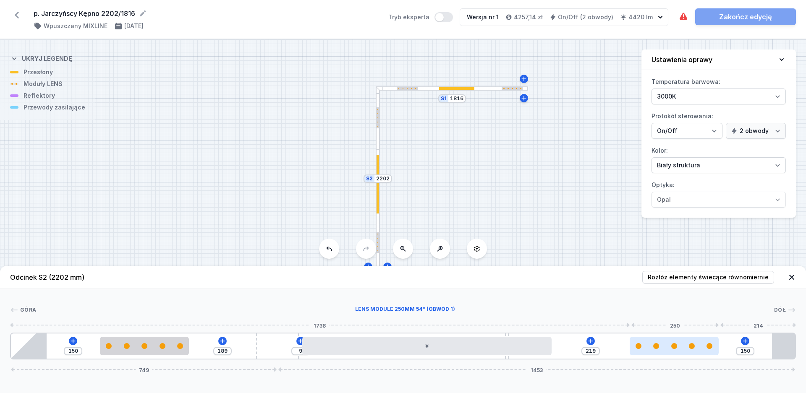
click at [709, 351] on div at bounding box center [673, 346] width 89 height 18
click at [612, 300] on div "Góra Dół 1 2 2 3 4 5 1 2 1 6 150 189 9 219 150 749 1453 250 250 318 700 219 250…" at bounding box center [403, 324] width 806 height 70
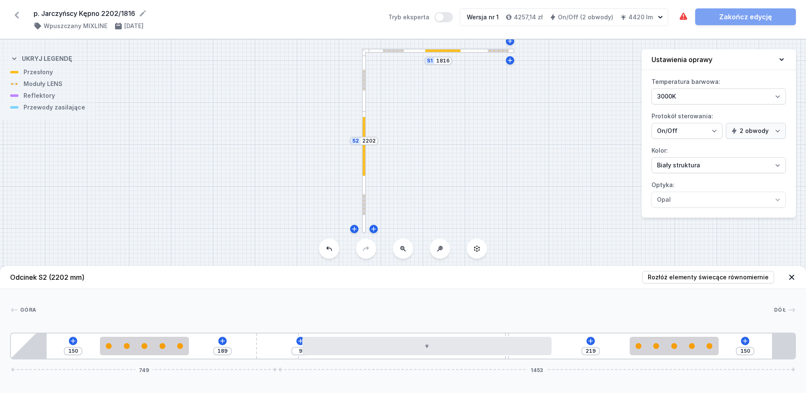
drag, startPoint x: 308, startPoint y: 152, endPoint x: 296, endPoint y: 146, distance: 13.9
click at [296, 146] on div "S2 2202 S1 1816" at bounding box center [403, 216] width 806 height 354
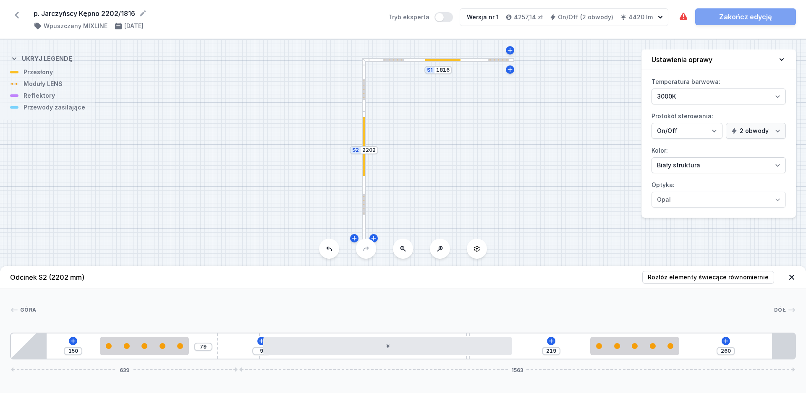
drag, startPoint x: 271, startPoint y: 346, endPoint x: 260, endPoint y: 347, distance: 11.0
click at [260, 347] on div "150 79 9 219 260 639 1563" at bounding box center [403, 346] width 786 height 27
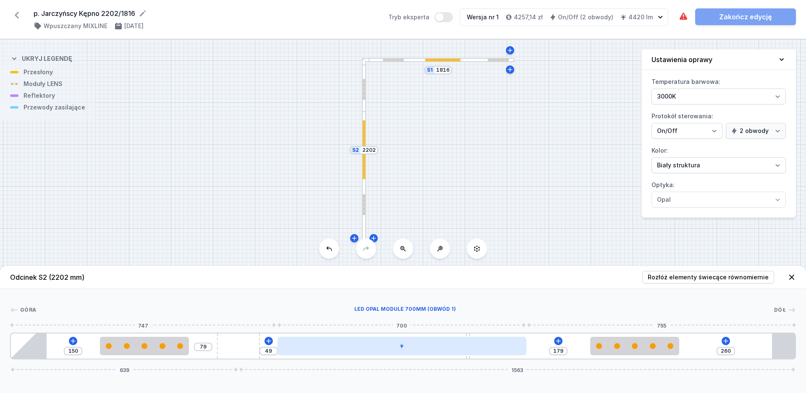
drag, startPoint x: 338, startPoint y: 352, endPoint x: 360, endPoint y: 354, distance: 22.3
click at [360, 354] on div at bounding box center [401, 346] width 249 height 18
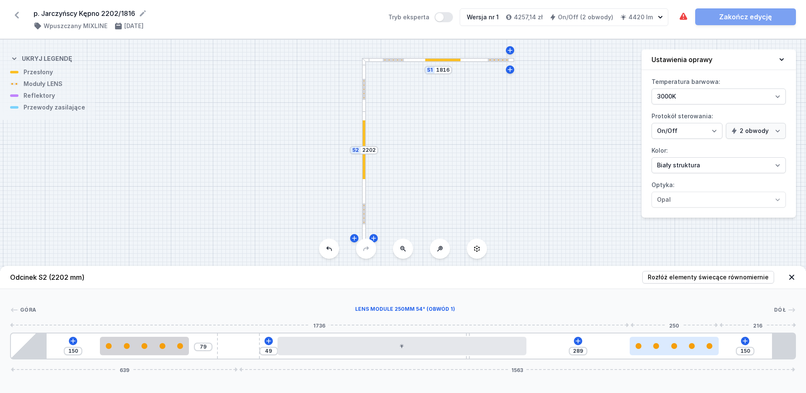
drag, startPoint x: 650, startPoint y: 350, endPoint x: 708, endPoint y: 352, distance: 58.0
click at [708, 352] on div at bounding box center [673, 346] width 89 height 18
click at [581, 339] on icon at bounding box center [577, 341] width 7 height 7
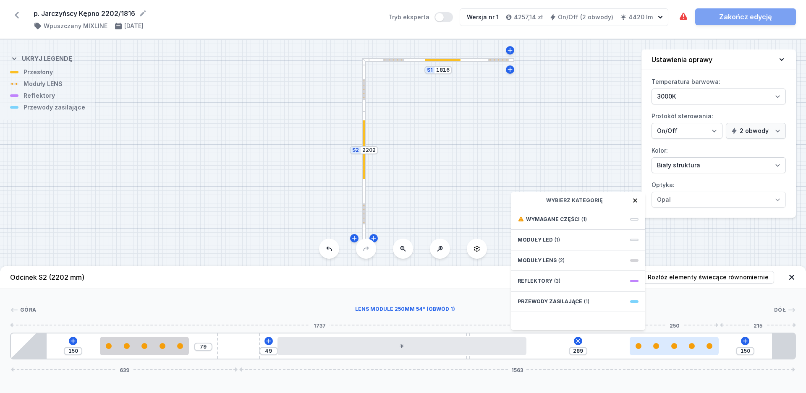
click at [660, 350] on div at bounding box center [673, 346] width 89 height 18
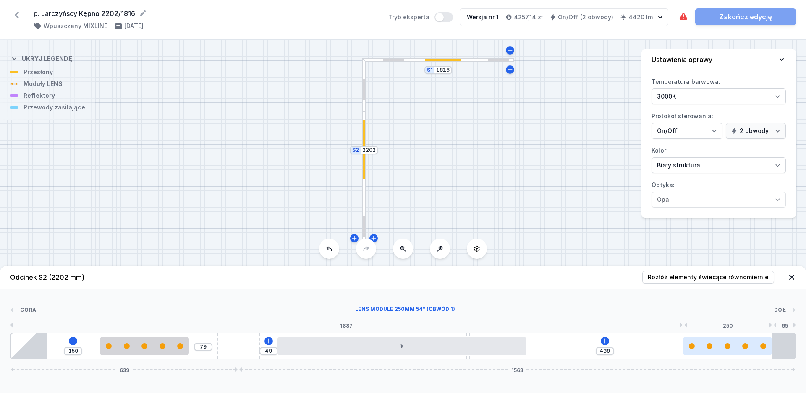
drag, startPoint x: 683, startPoint y: 349, endPoint x: 770, endPoint y: 350, distance: 87.3
click at [771, 350] on div at bounding box center [727, 346] width 89 height 18
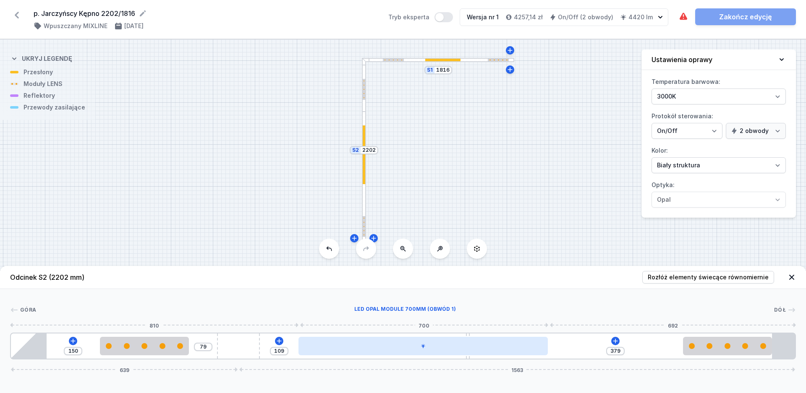
drag, startPoint x: 443, startPoint y: 348, endPoint x: 473, endPoint y: 355, distance: 31.0
click at [473, 355] on div at bounding box center [422, 346] width 249 height 18
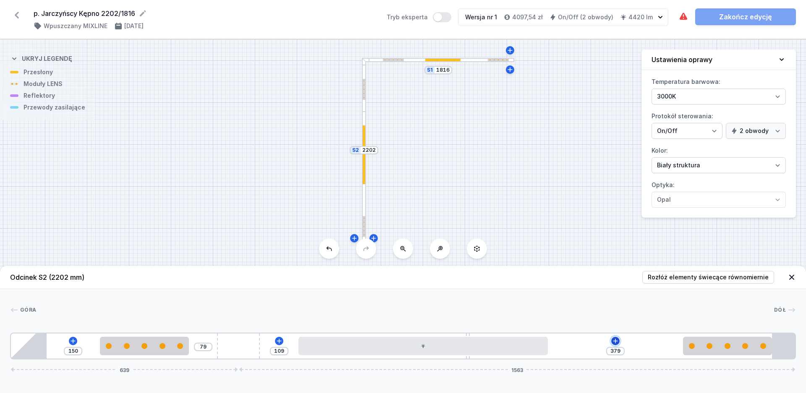
click at [616, 341] on icon at bounding box center [615, 341] width 7 height 7
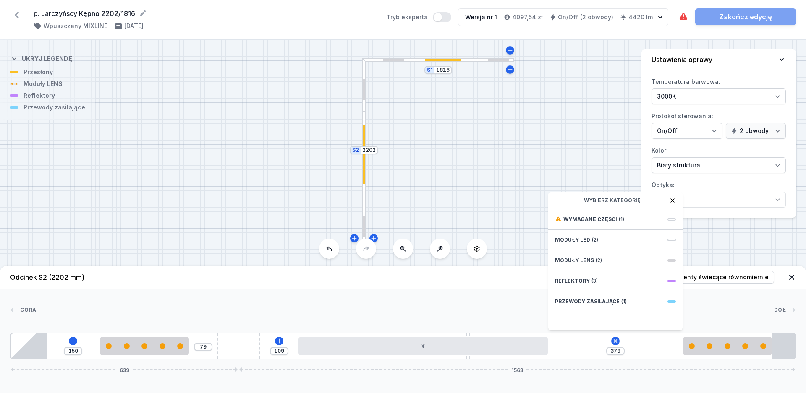
click at [591, 298] on div "Przewody zasilające (1)" at bounding box center [615, 302] width 134 height 21
click at [576, 219] on span "Hole for power supply cable" at bounding box center [615, 218] width 121 height 8
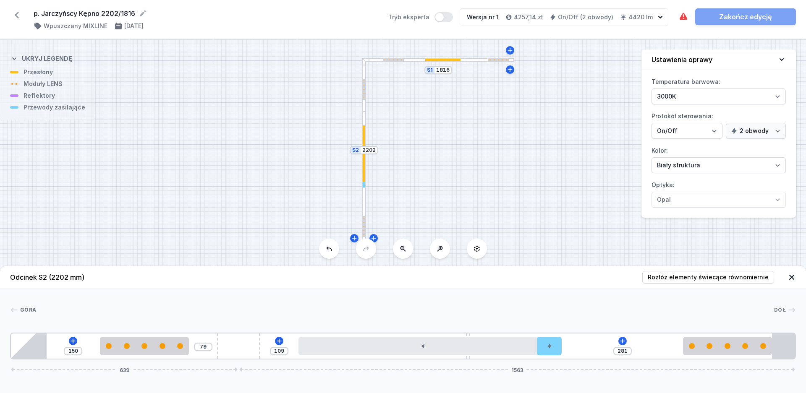
drag, startPoint x: 561, startPoint y: 351, endPoint x: 587, endPoint y: 350, distance: 26.4
click at [587, 350] on div "150 79 109 281 639 1563" at bounding box center [403, 346] width 786 height 27
click at [716, 167] on select "Biały struktura Czarny struktura Złoty struktura Miedziany Szary Inny (z palety…" at bounding box center [718, 165] width 134 height 16
click option "Czarny struktura" at bounding box center [0, 0] width 0 height 0
click at [683, 15] on icon at bounding box center [683, 17] width 10 height 10
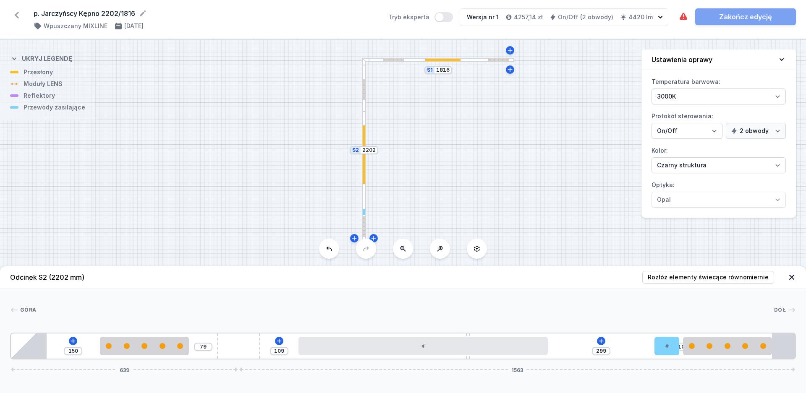
drag, startPoint x: 568, startPoint y: 350, endPoint x: 674, endPoint y: 358, distance: 106.0
click at [674, 358] on div "150 79 109 299 10 639 1563" at bounding box center [403, 346] width 786 height 27
click at [666, 348] on icon at bounding box center [666, 346] width 5 height 5
click at [667, 324] on icon at bounding box center [666, 322] width 7 height 7
click at [483, 60] on div at bounding box center [438, 60] width 152 height 4
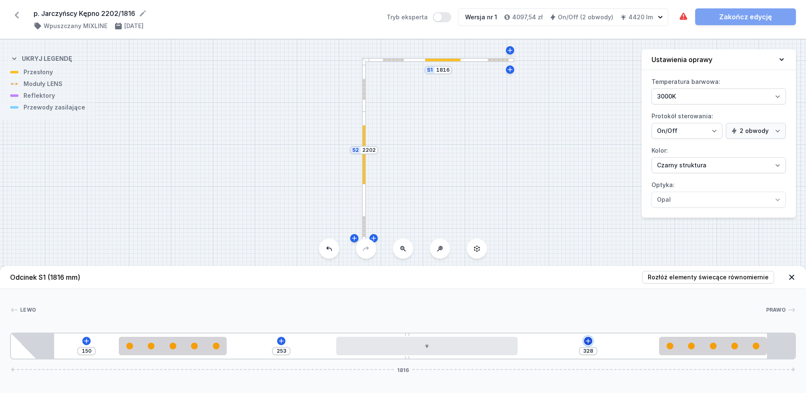
click at [587, 342] on icon at bounding box center [588, 341] width 7 height 7
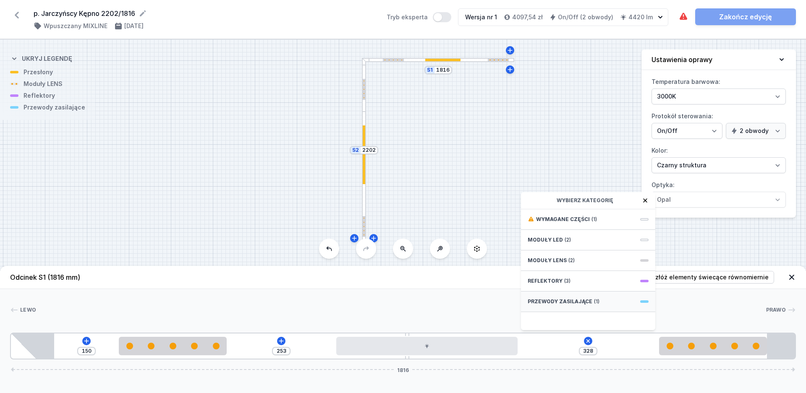
click at [567, 304] on span "Przewody zasilające" at bounding box center [559, 301] width 65 height 7
click at [564, 218] on span "Hole for power supply cable" at bounding box center [587, 218] width 121 height 8
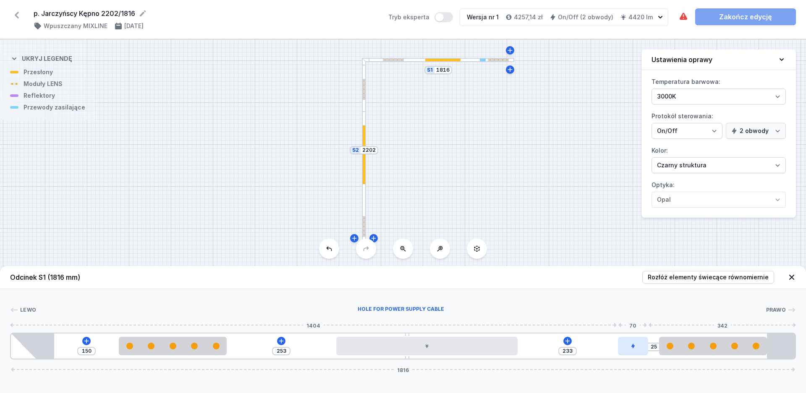
drag, startPoint x: 541, startPoint y: 343, endPoint x: 645, endPoint y: 354, distance: 104.7
click at [645, 354] on div at bounding box center [633, 346] width 30 height 18
click at [627, 347] on div at bounding box center [633, 346] width 30 height 18
click at [629, 350] on div at bounding box center [629, 346] width 30 height 18
click at [629, 352] on div at bounding box center [625, 346] width 30 height 18
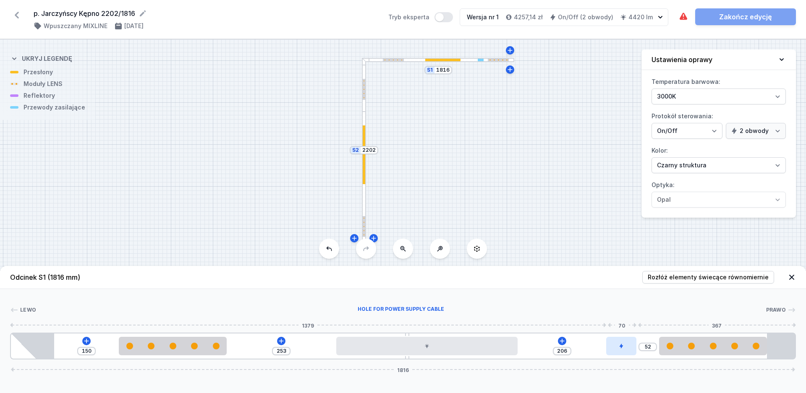
click at [626, 352] on div at bounding box center [621, 346] width 30 height 18
click at [621, 321] on icon at bounding box center [621, 322] width 5 height 5
click at [94, 342] on div "150 253 328 1816" at bounding box center [403, 346] width 786 height 27
click at [85, 339] on icon at bounding box center [86, 341] width 7 height 7
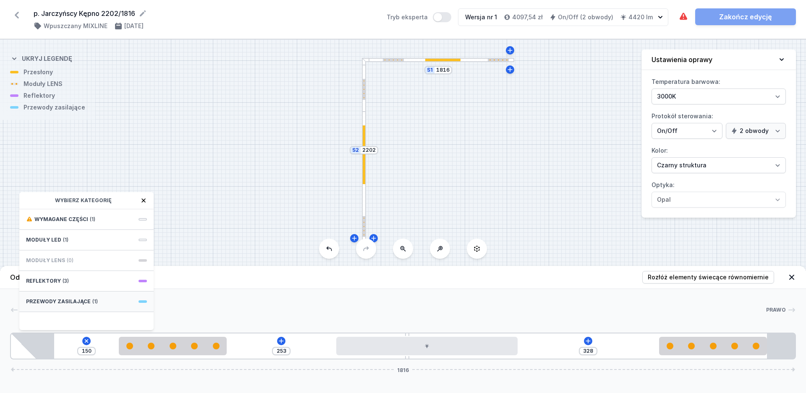
click at [86, 298] on div "Przewody zasilające (1)" at bounding box center [86, 302] width 134 height 21
click at [70, 223] on div "Hole for power supply cable" at bounding box center [86, 218] width 134 height 19
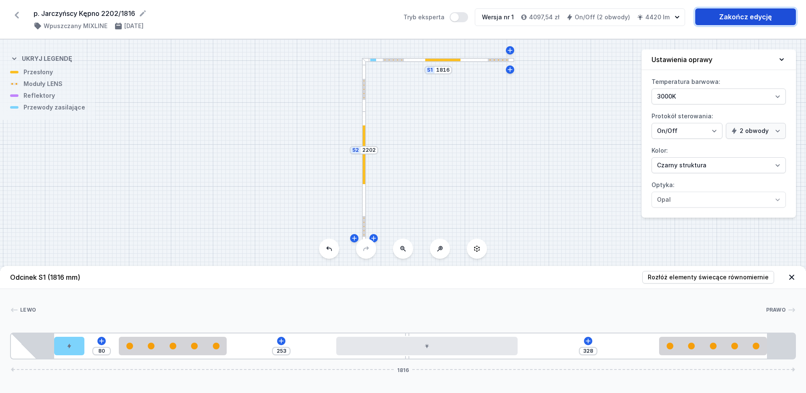
click at [725, 19] on link "Zakończ edycję" at bounding box center [745, 16] width 101 height 17
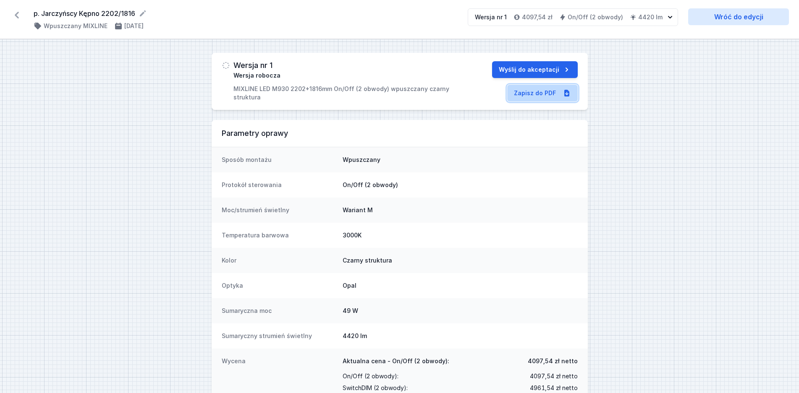
click at [517, 95] on link "Zapisz do PDF" at bounding box center [542, 93] width 70 height 17
click at [19, 18] on icon at bounding box center [16, 14] width 13 height 13
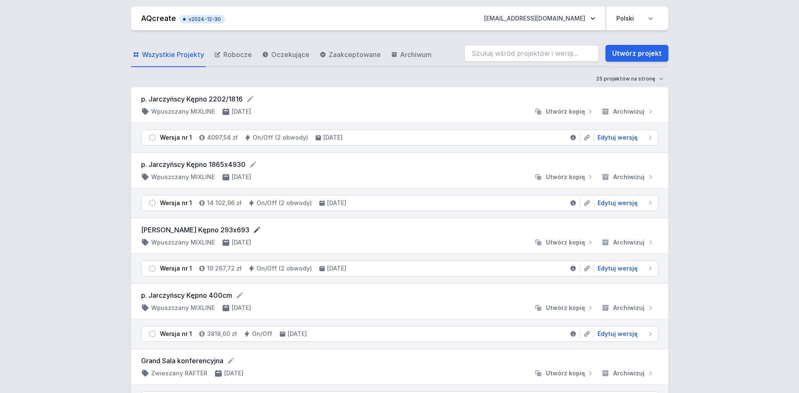
click at [254, 229] on icon at bounding box center [257, 230] width 6 height 6
click at [246, 230] on input "[PERSON_NAME] Kępno 293x693" at bounding box center [221, 230] width 161 height 11
click at [224, 230] on input "[PERSON_NAME] Kępno 293x6930" at bounding box center [221, 230] width 161 height 11
click at [226, 229] on input "[PERSON_NAME] Kępno 293x6930" at bounding box center [221, 230] width 161 height 11
click at [364, 236] on div "[PERSON_NAME] Kępno 2930x6930 Wpuszczany MIXLINE [DATE] Utwórz kopię Archiwizuj" at bounding box center [399, 236] width 517 height 23
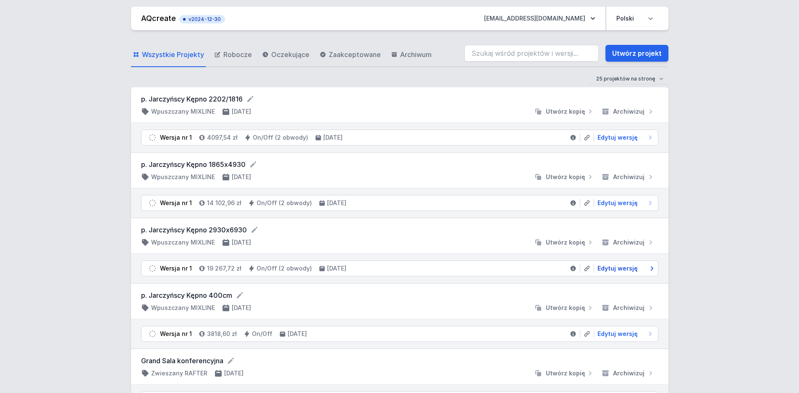
click at [614, 266] on span "Edytuj wersję" at bounding box center [617, 268] width 40 height 8
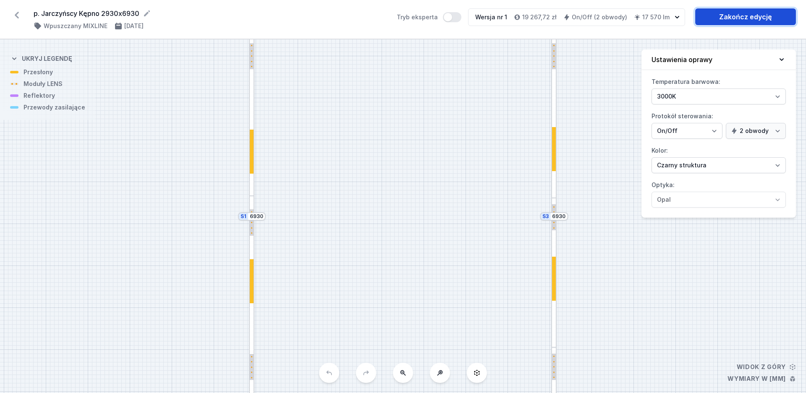
click at [715, 18] on link "Zakończ edycję" at bounding box center [745, 16] width 101 height 17
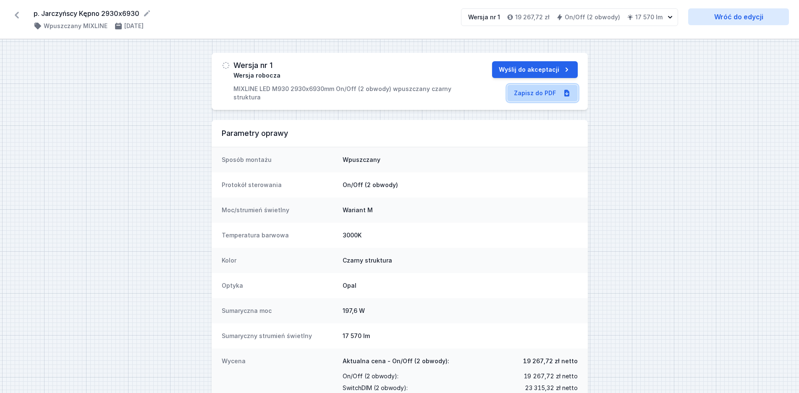
click at [520, 91] on link "Zapisz do PDF" at bounding box center [542, 93] width 70 height 17
